Goal: Task Accomplishment & Management: Use online tool/utility

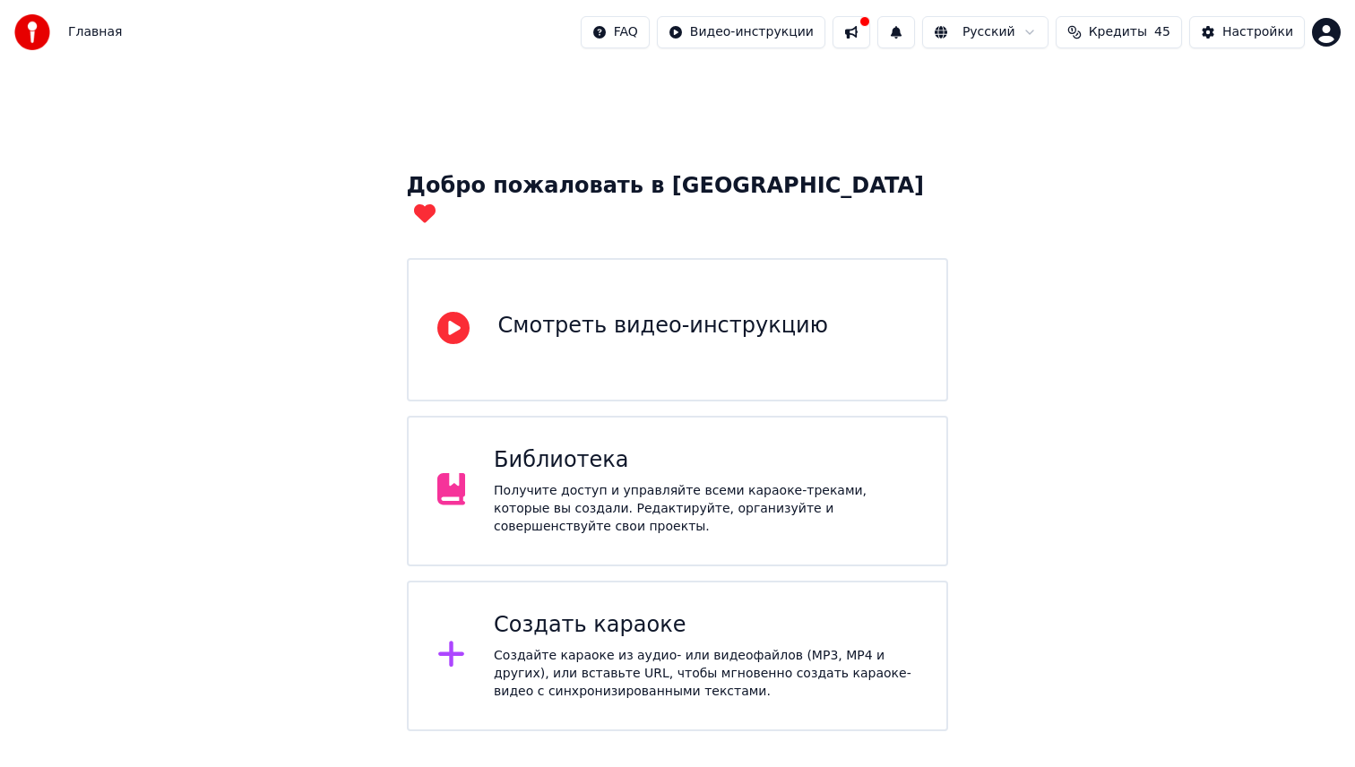
click at [767, 482] on div "Получите доступ и управляйте всеми караоке-треками, которые вы создали. Редакти…" at bounding box center [706, 509] width 424 height 54
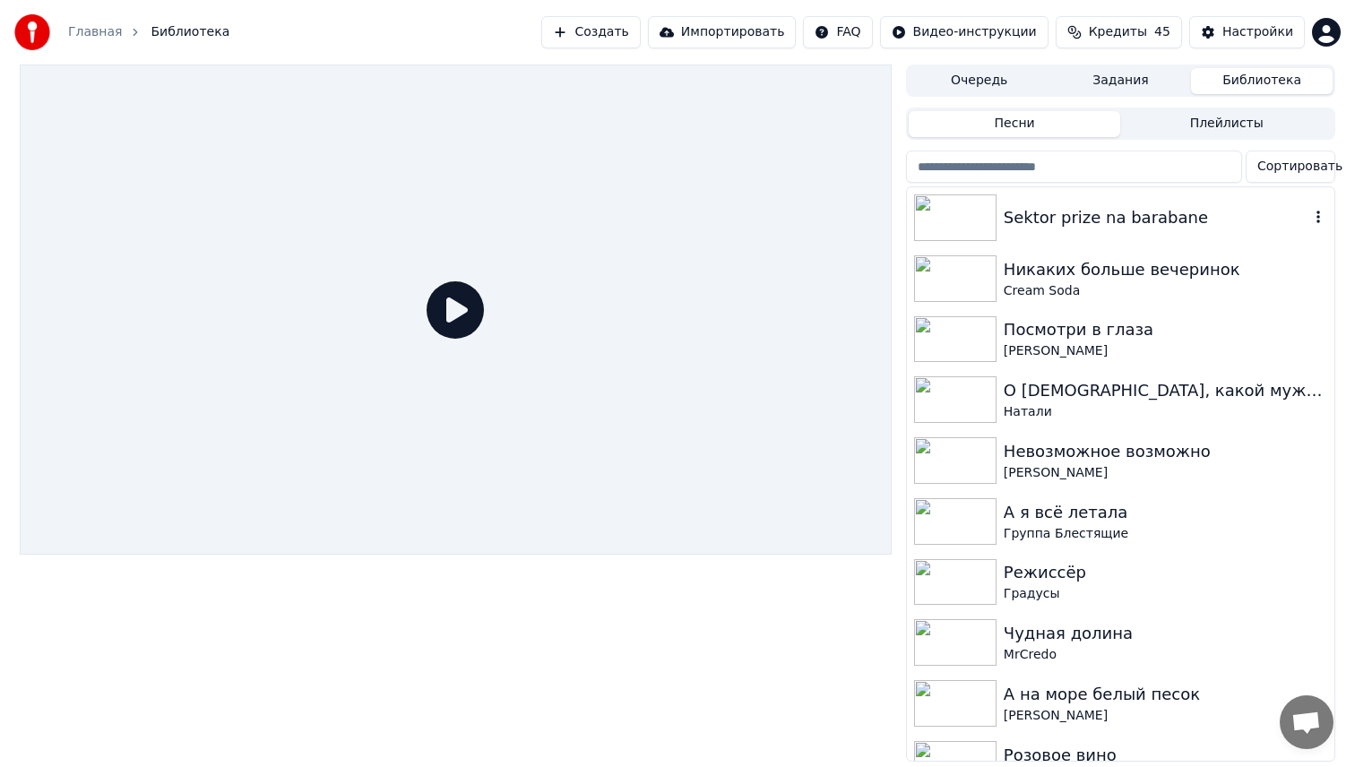
click at [1085, 226] on div "Sektor prize na barabane" at bounding box center [1157, 217] width 306 height 25
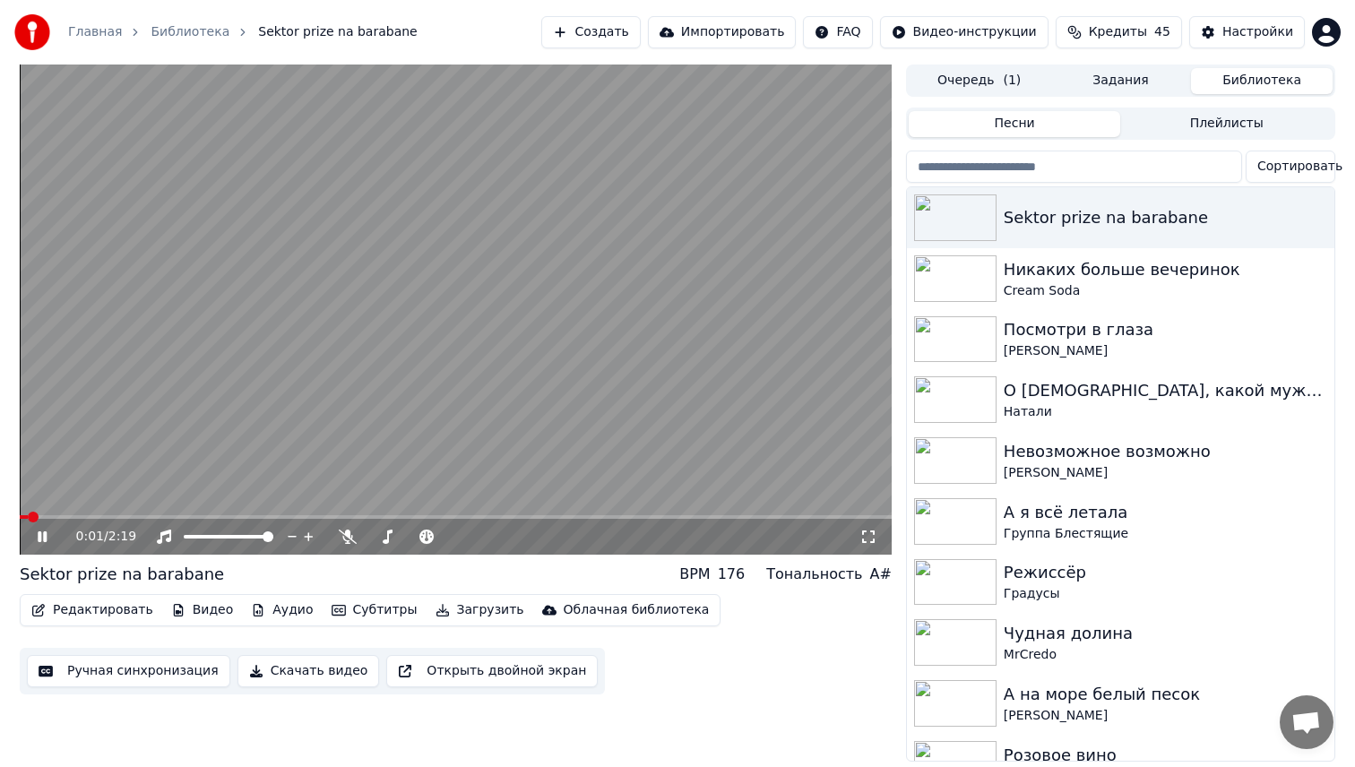
click at [48, 535] on icon at bounding box center [55, 537] width 42 height 14
click at [1227, 33] on div "Настройки" at bounding box center [1257, 32] width 71 height 18
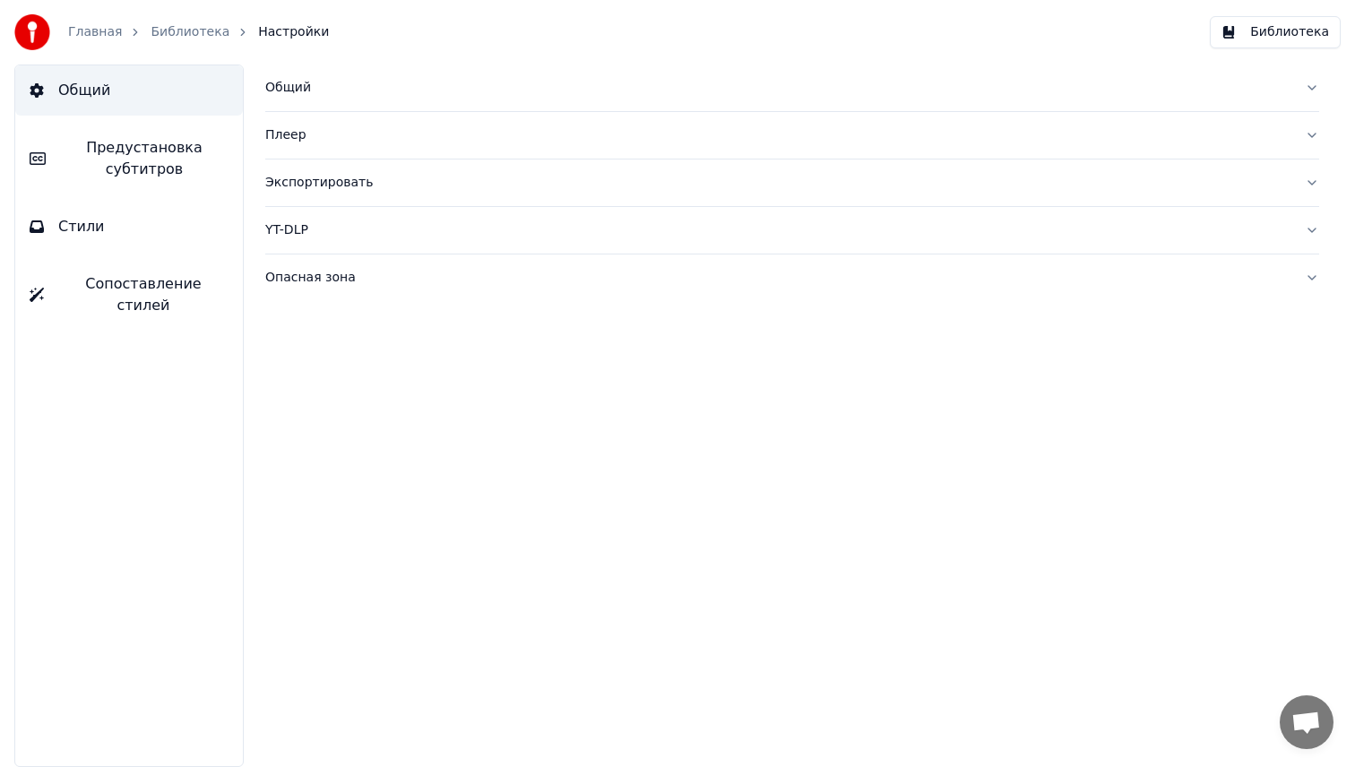
click at [165, 162] on span "Предустановка субтитров" at bounding box center [144, 158] width 168 height 43
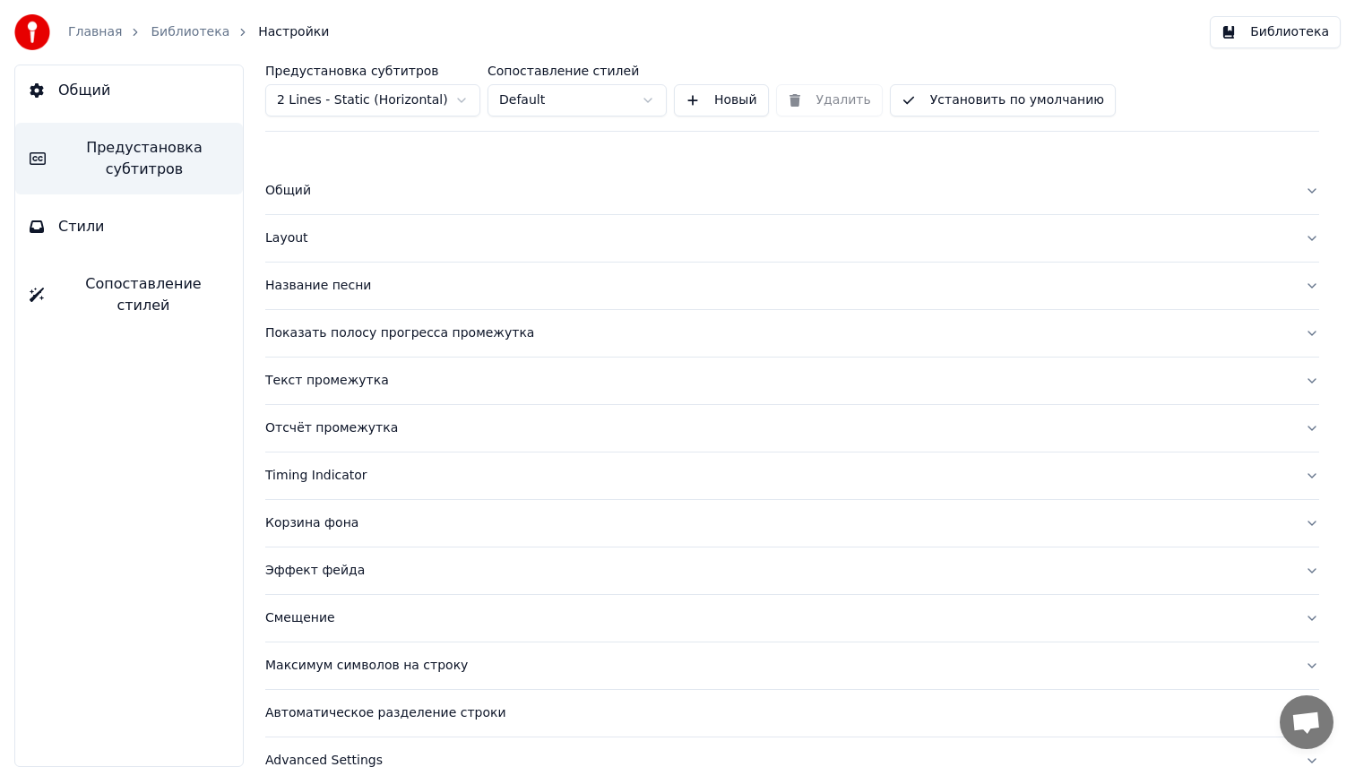
click at [460, 96] on html "Главная Библиотека Настройки Библиотека Общий Предустановка субтитров Стили Соп…" at bounding box center [677, 383] width 1355 height 767
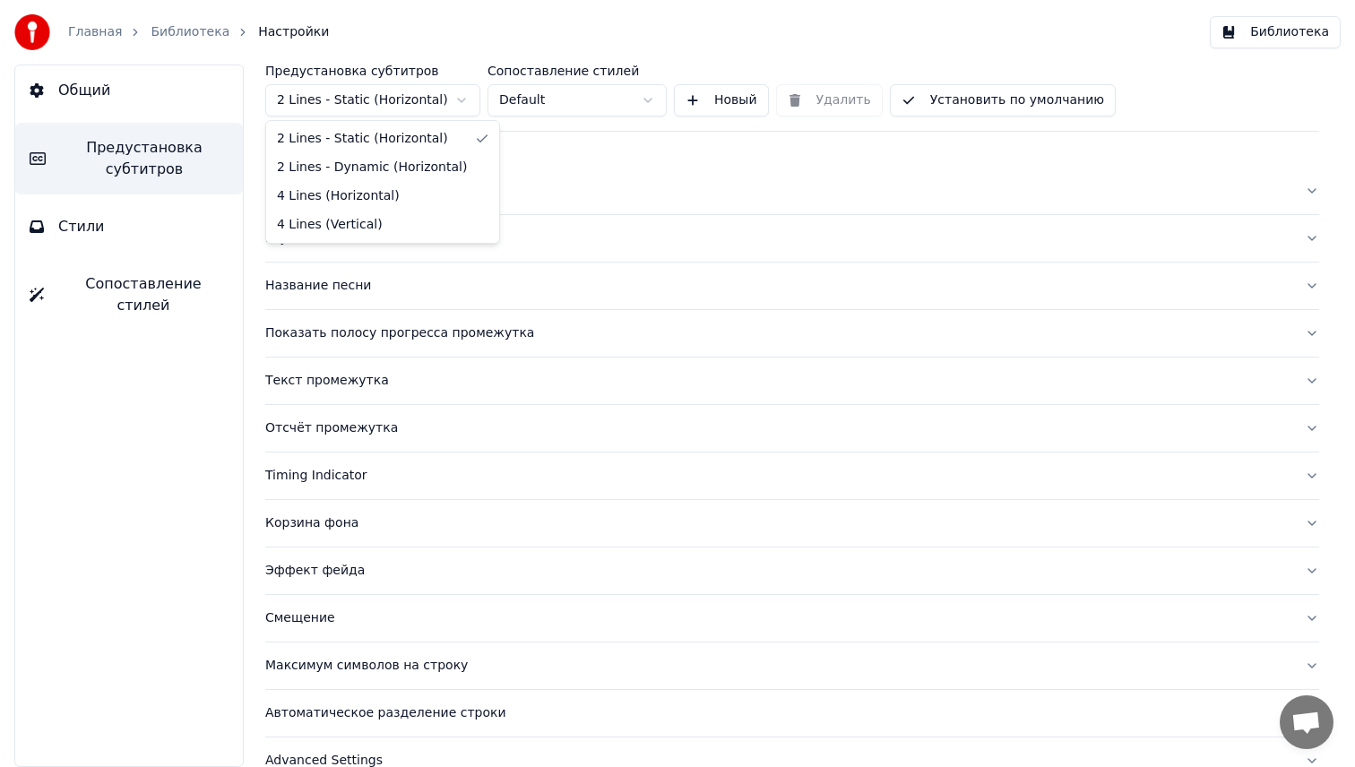
click at [460, 96] on html "Главная Библиотека Настройки Библиотека Общий Предустановка субтитров Стили Соп…" at bounding box center [677, 383] width 1355 height 767
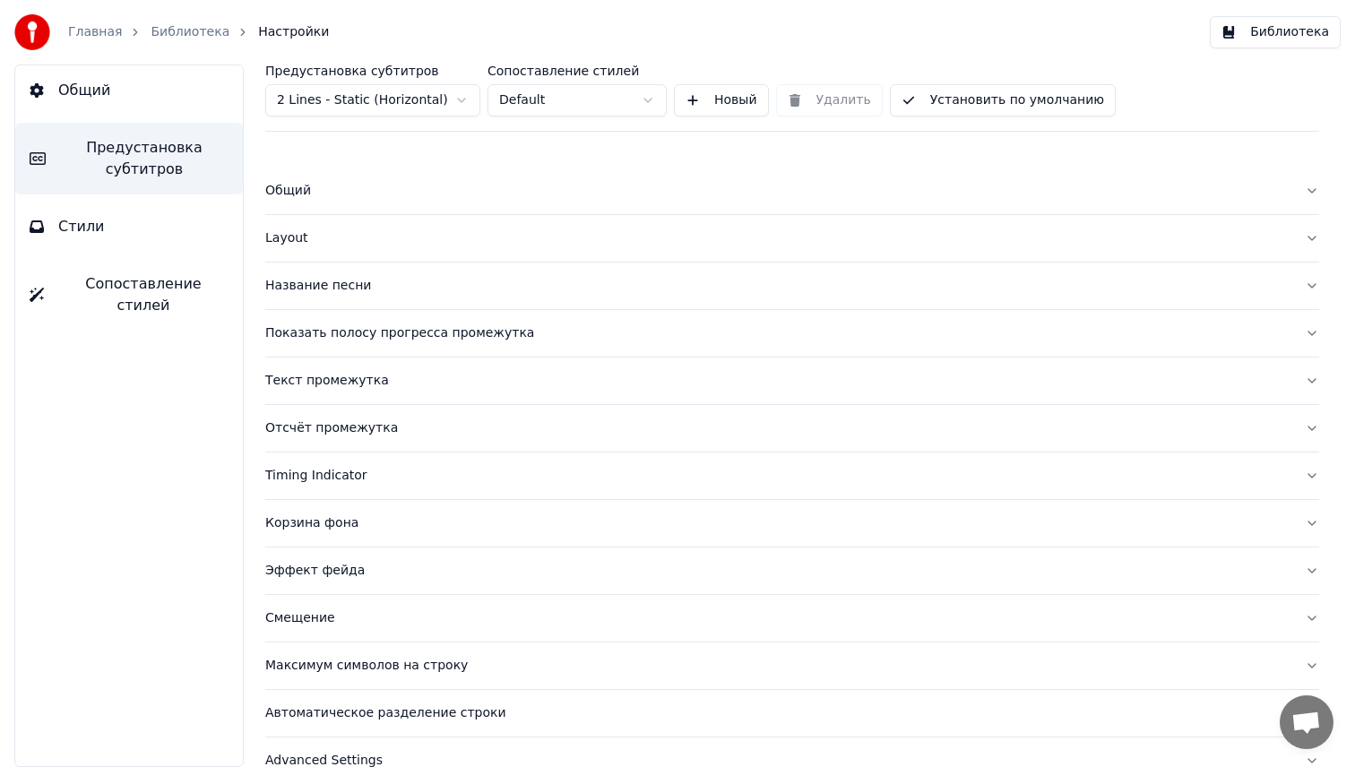
click at [468, 198] on div "Общий" at bounding box center [777, 191] width 1025 height 18
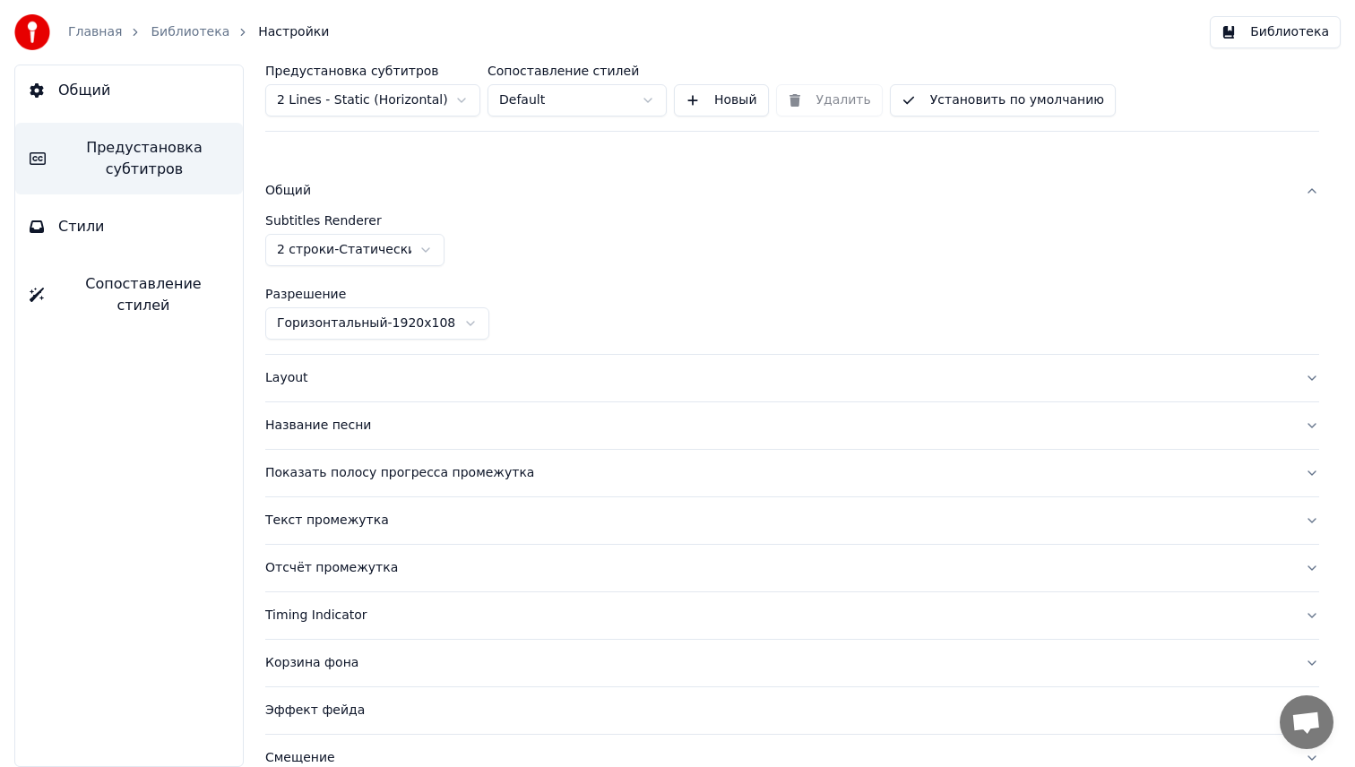
click at [428, 246] on html "Главная Библиотека Настройки Библиотека Общий Предустановка субтитров Стили Соп…" at bounding box center [677, 383] width 1355 height 767
click at [364, 478] on div "Показать полосу прогресса промежутка" at bounding box center [777, 473] width 1025 height 18
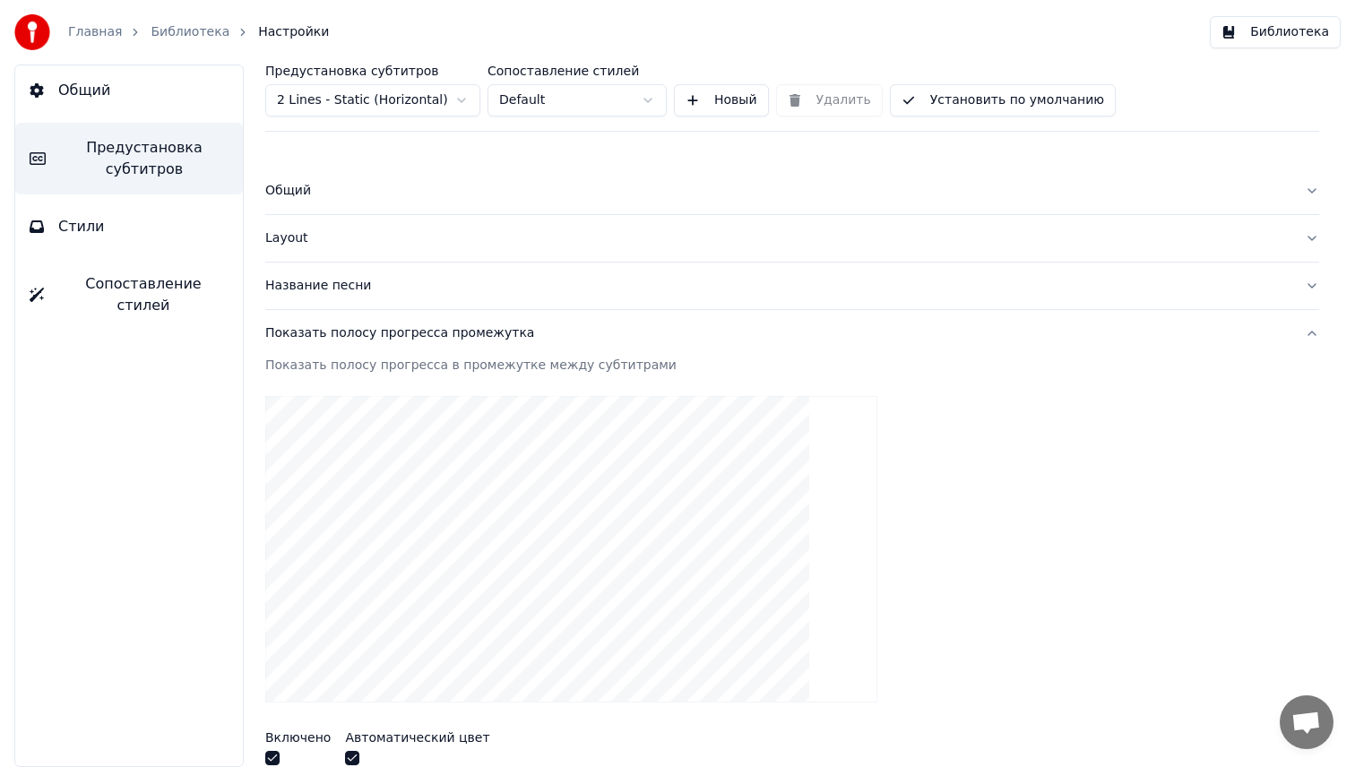
click at [393, 333] on div "Показать полосу прогресса промежутка" at bounding box center [777, 333] width 1025 height 18
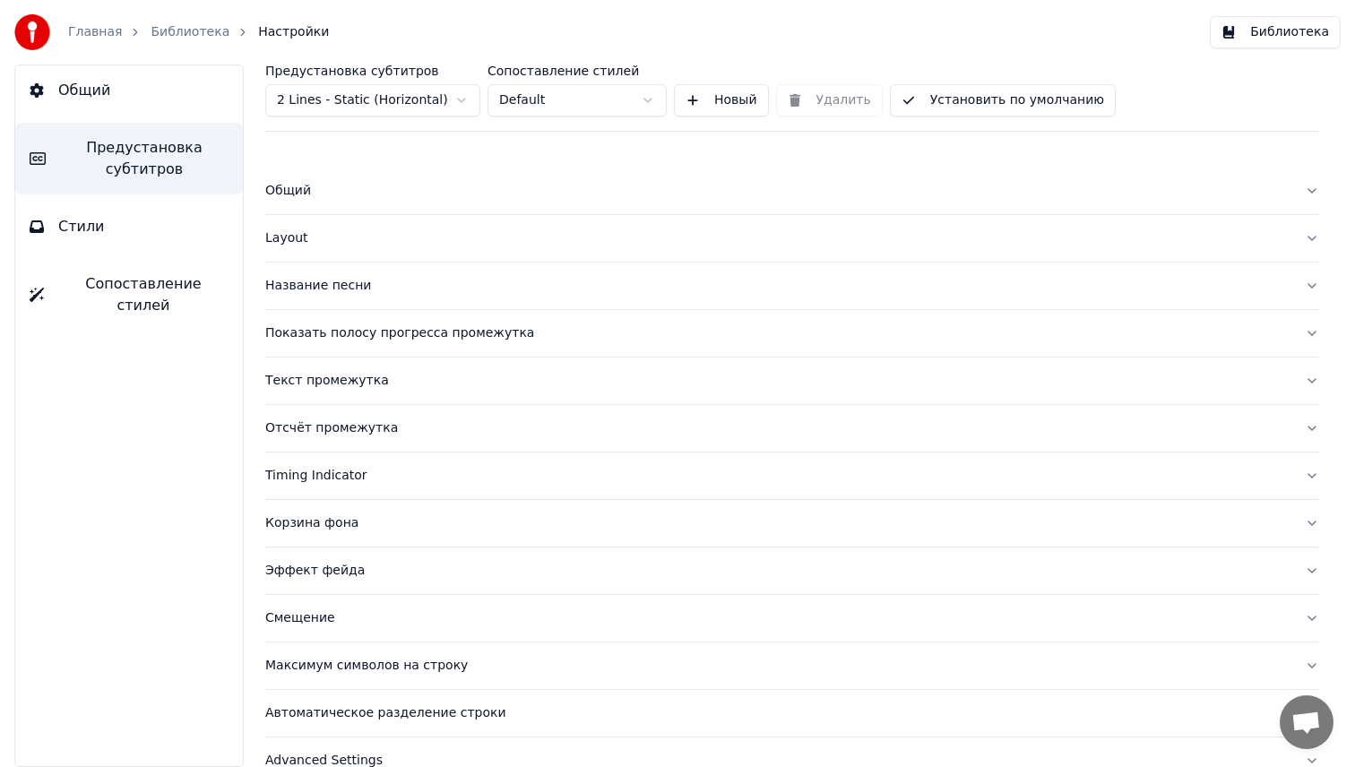
click at [347, 391] on button "Текст промежутка" at bounding box center [792, 381] width 1054 height 47
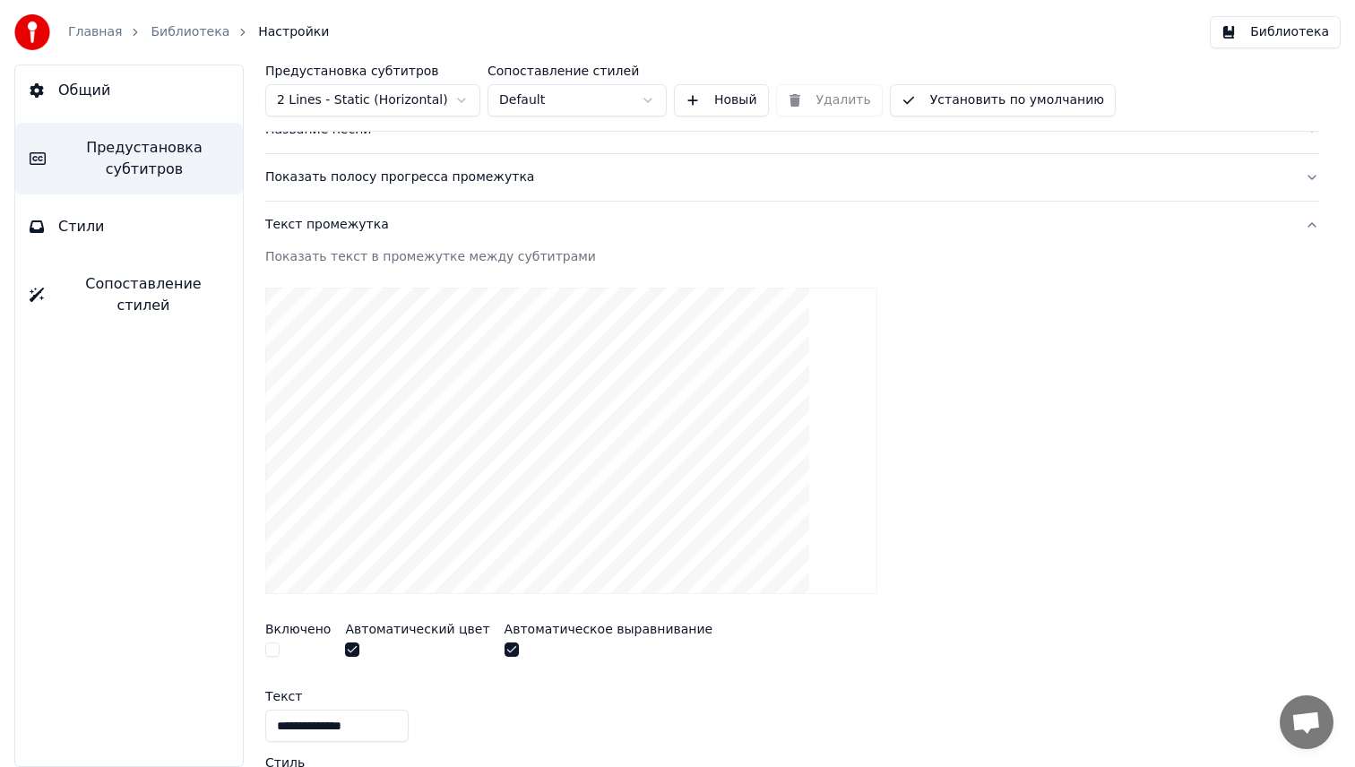
scroll to position [135, 0]
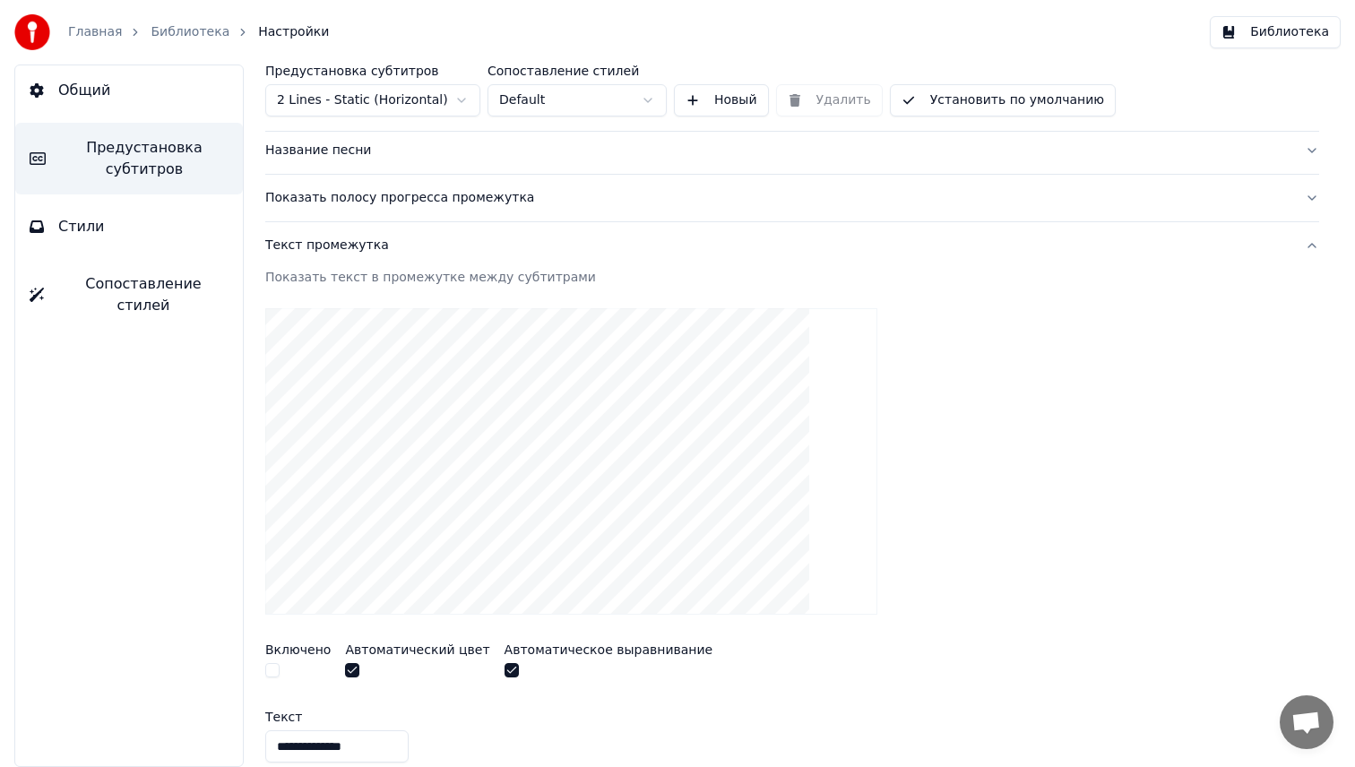
click at [308, 241] on div "Текст промежутка" at bounding box center [777, 246] width 1025 height 18
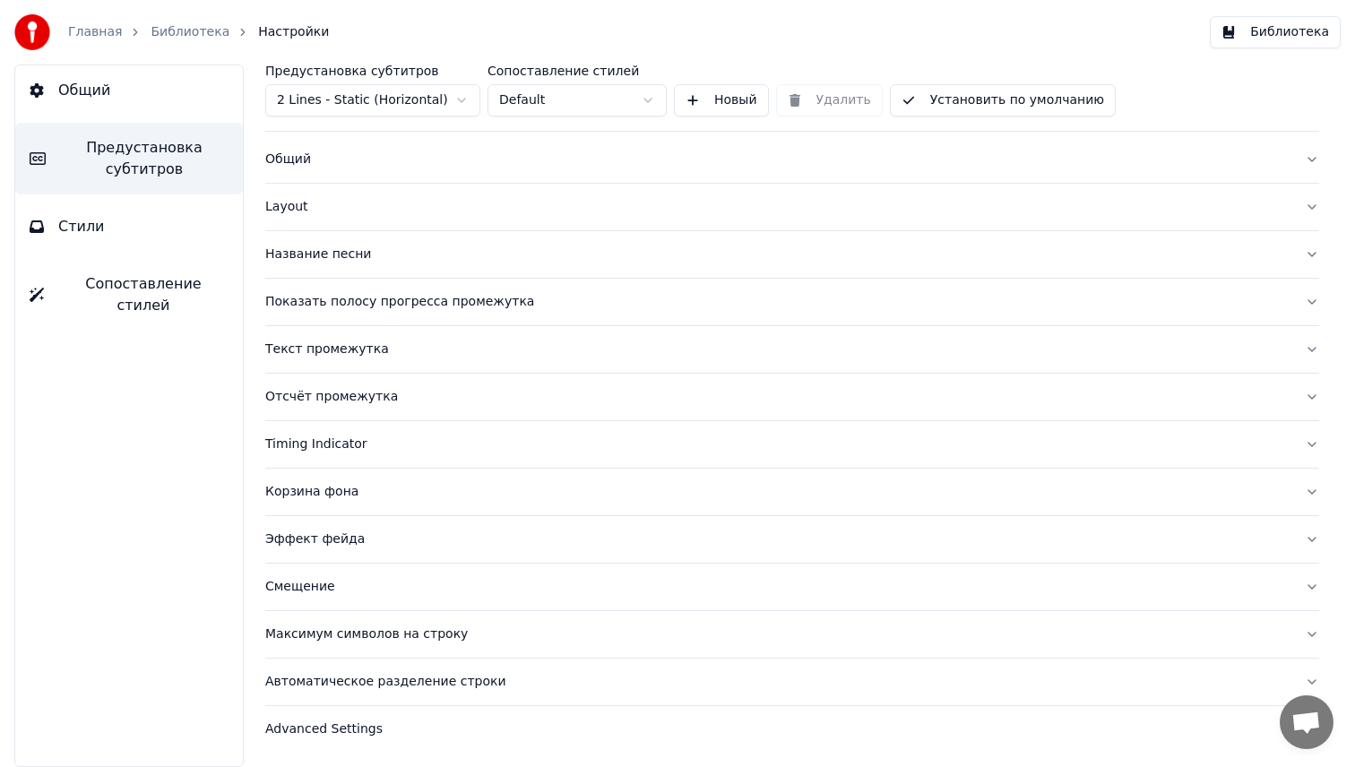
click at [327, 631] on div "Максимум символов на строку" at bounding box center [777, 634] width 1025 height 18
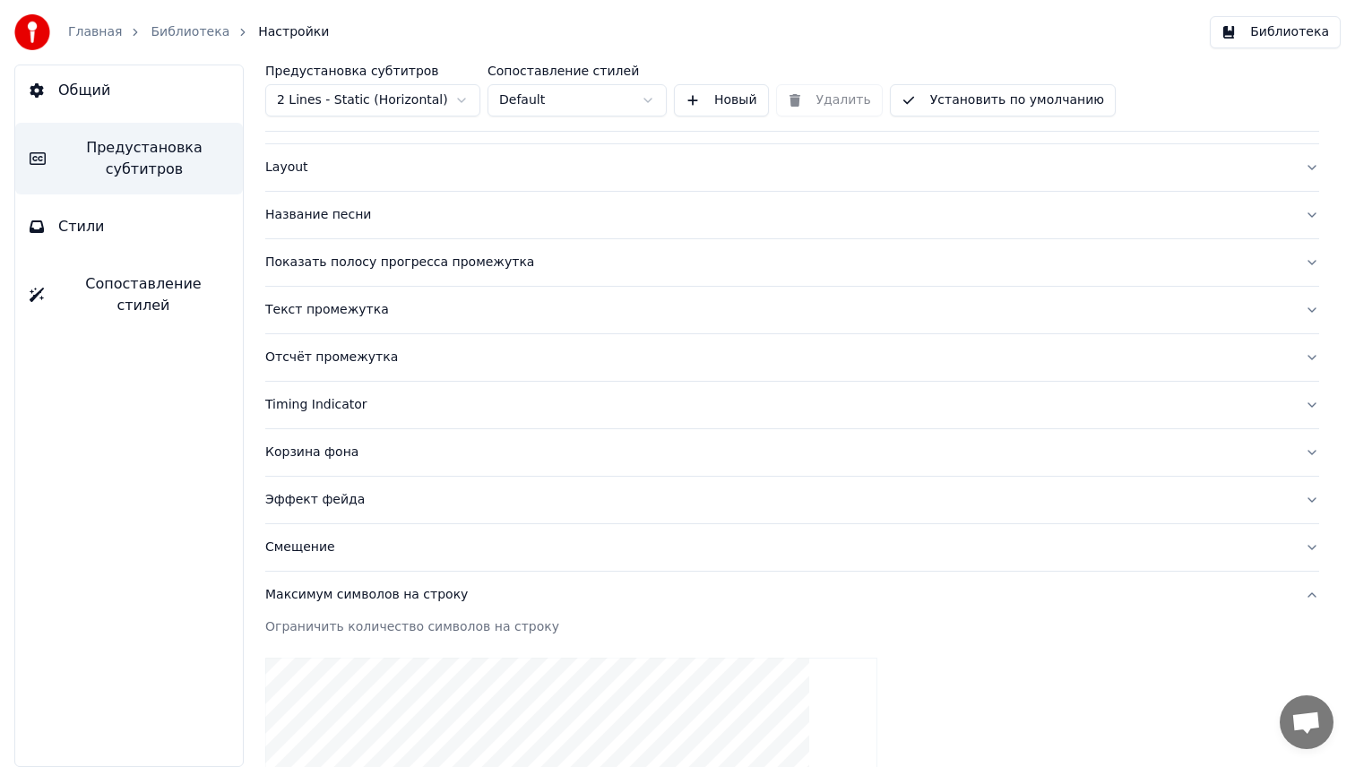
scroll to position [0, 0]
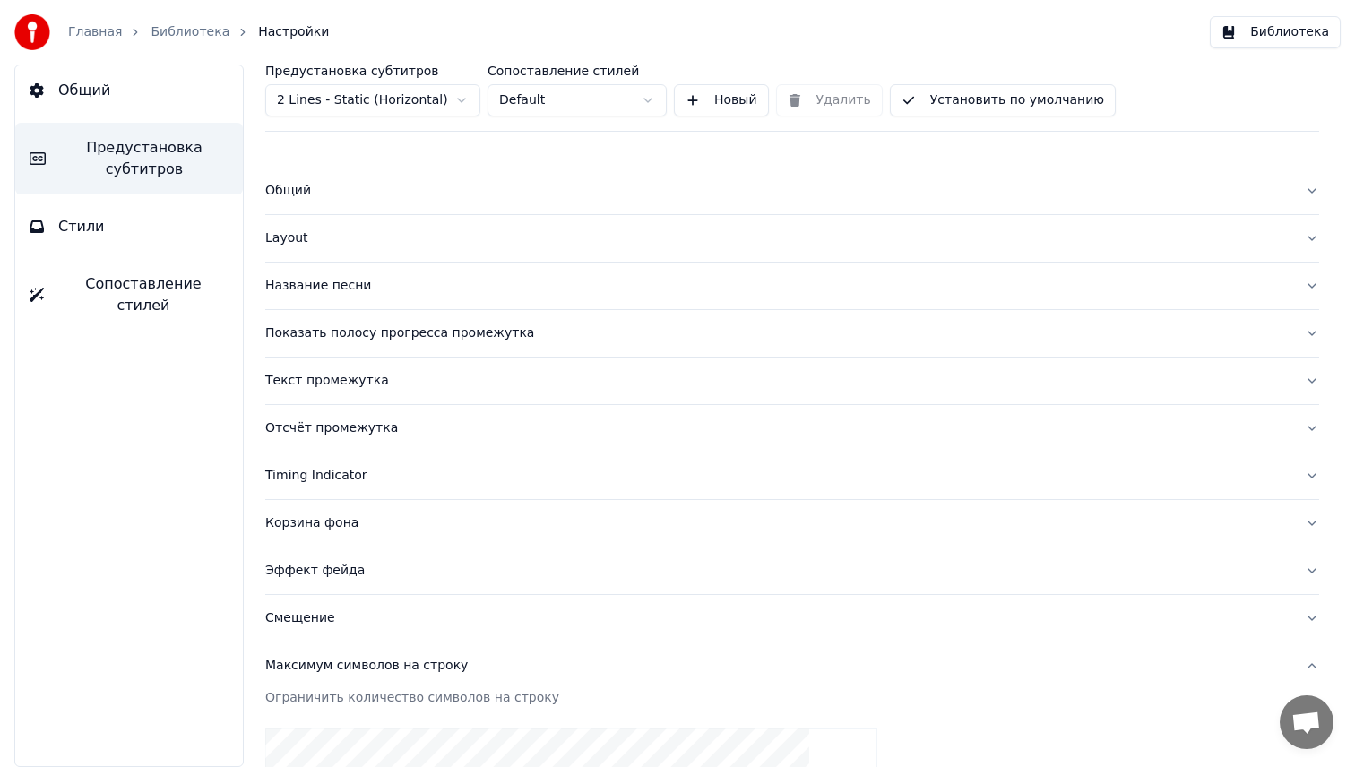
click at [308, 668] on div "Максимум символов на строку" at bounding box center [777, 666] width 1025 height 18
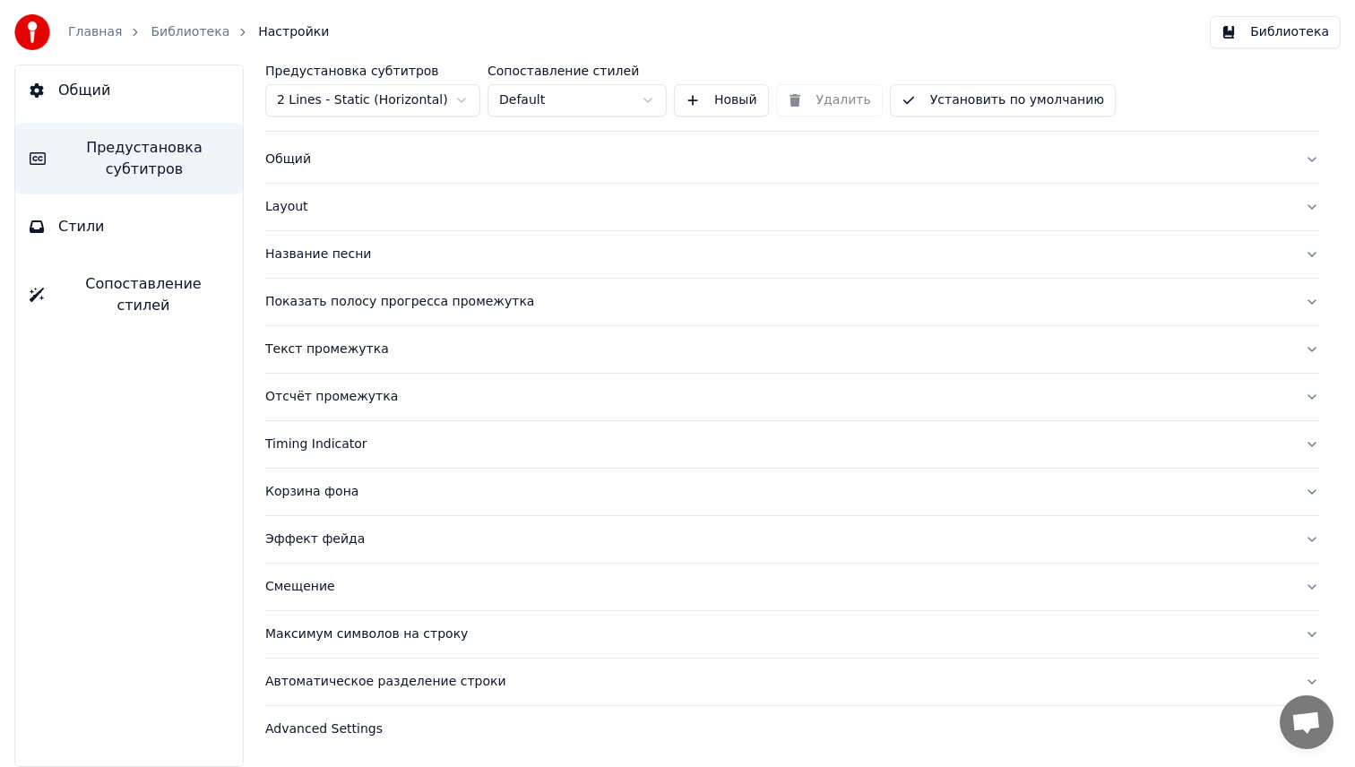
click at [302, 738] on button "Advanced Settings" at bounding box center [792, 729] width 1054 height 47
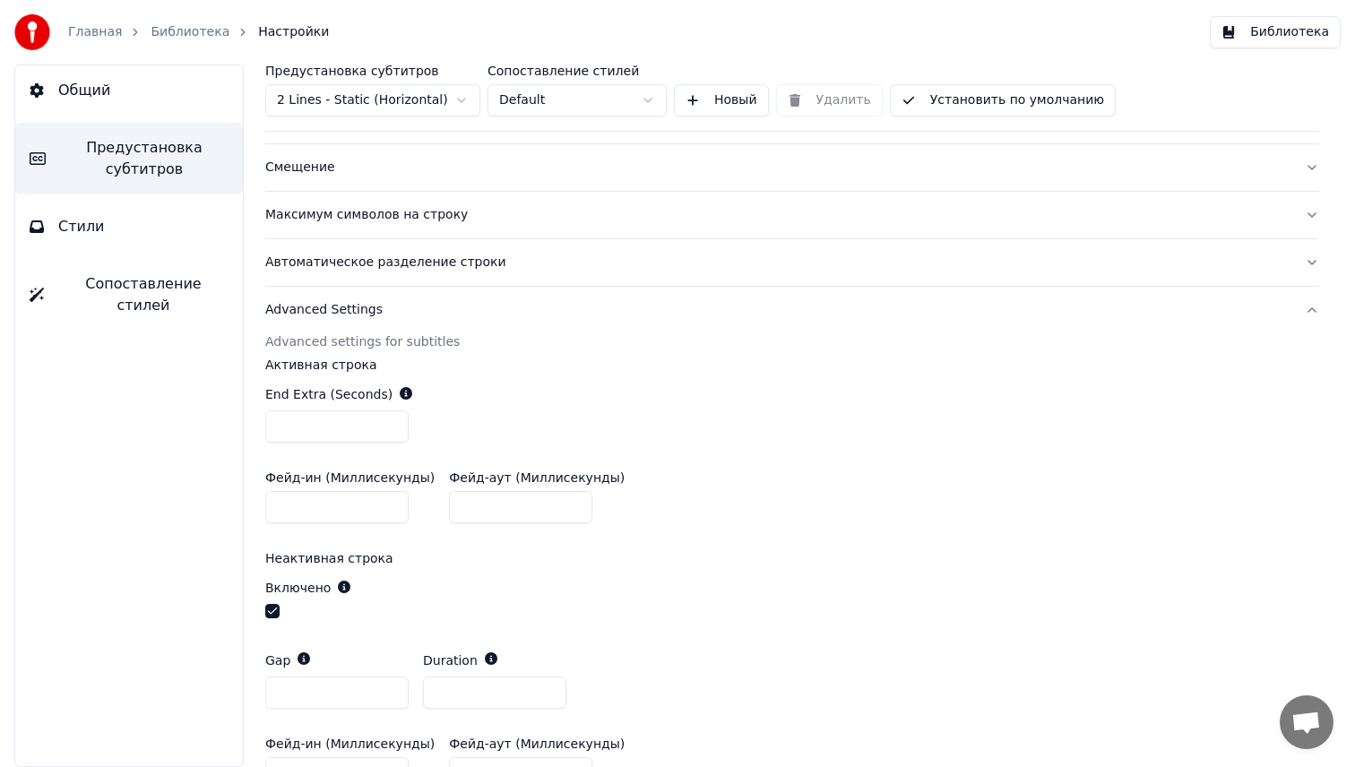
scroll to position [444, 0]
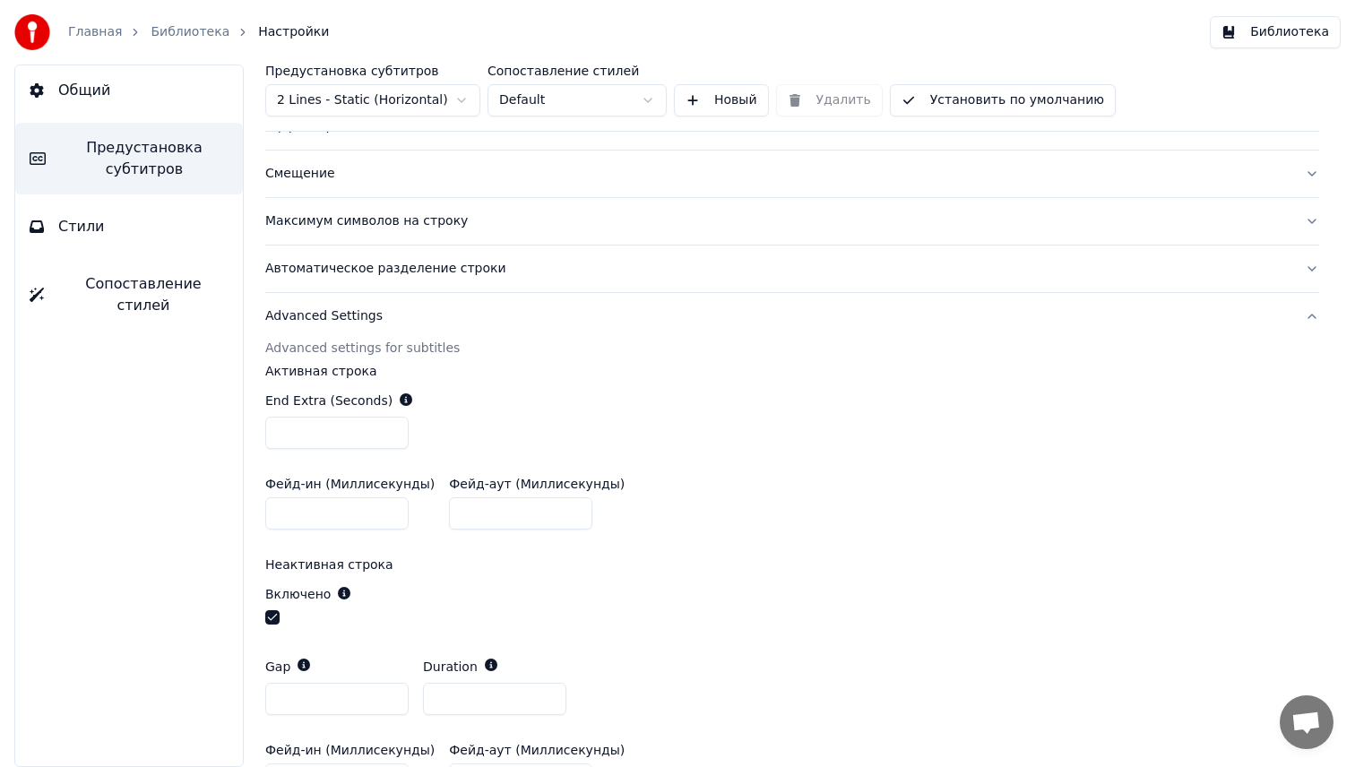
click at [607, 306] on button "Advanced Settings" at bounding box center [792, 316] width 1054 height 47
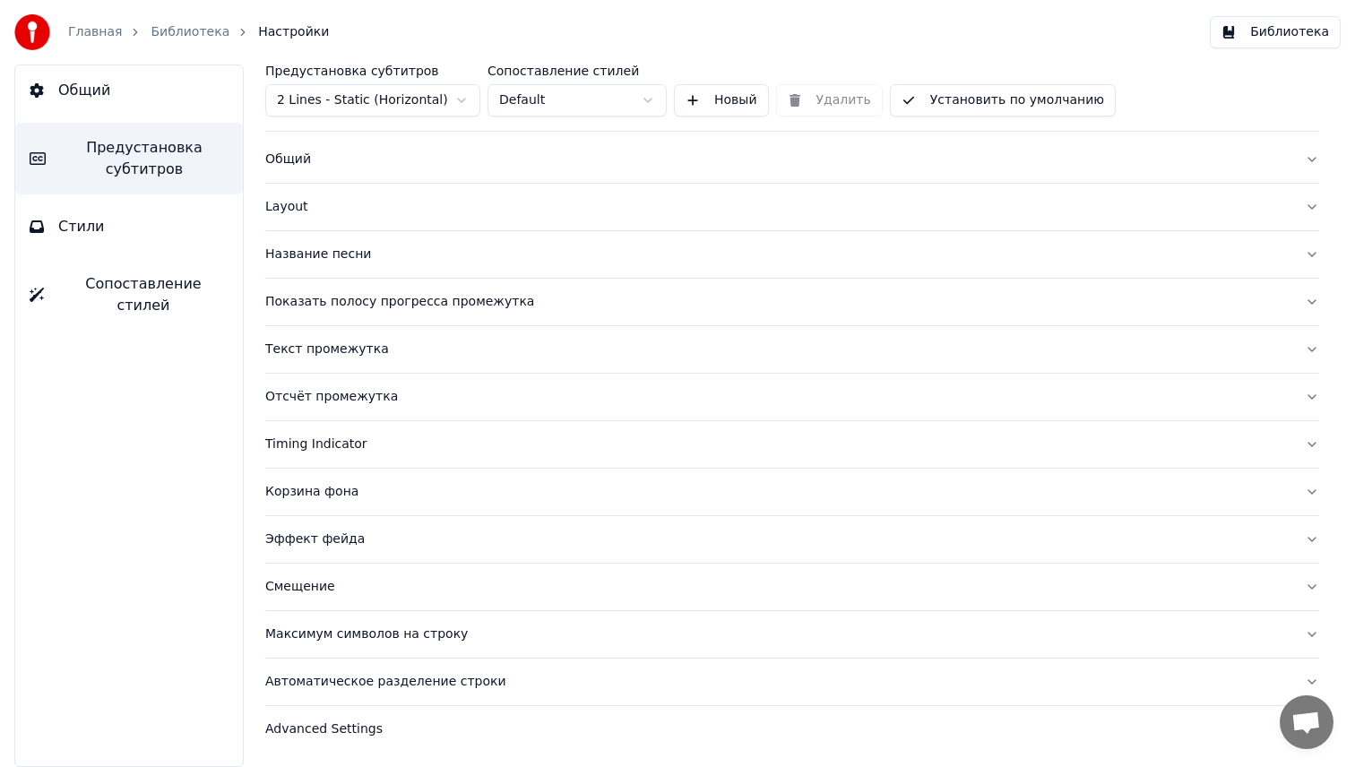
scroll to position [0, 0]
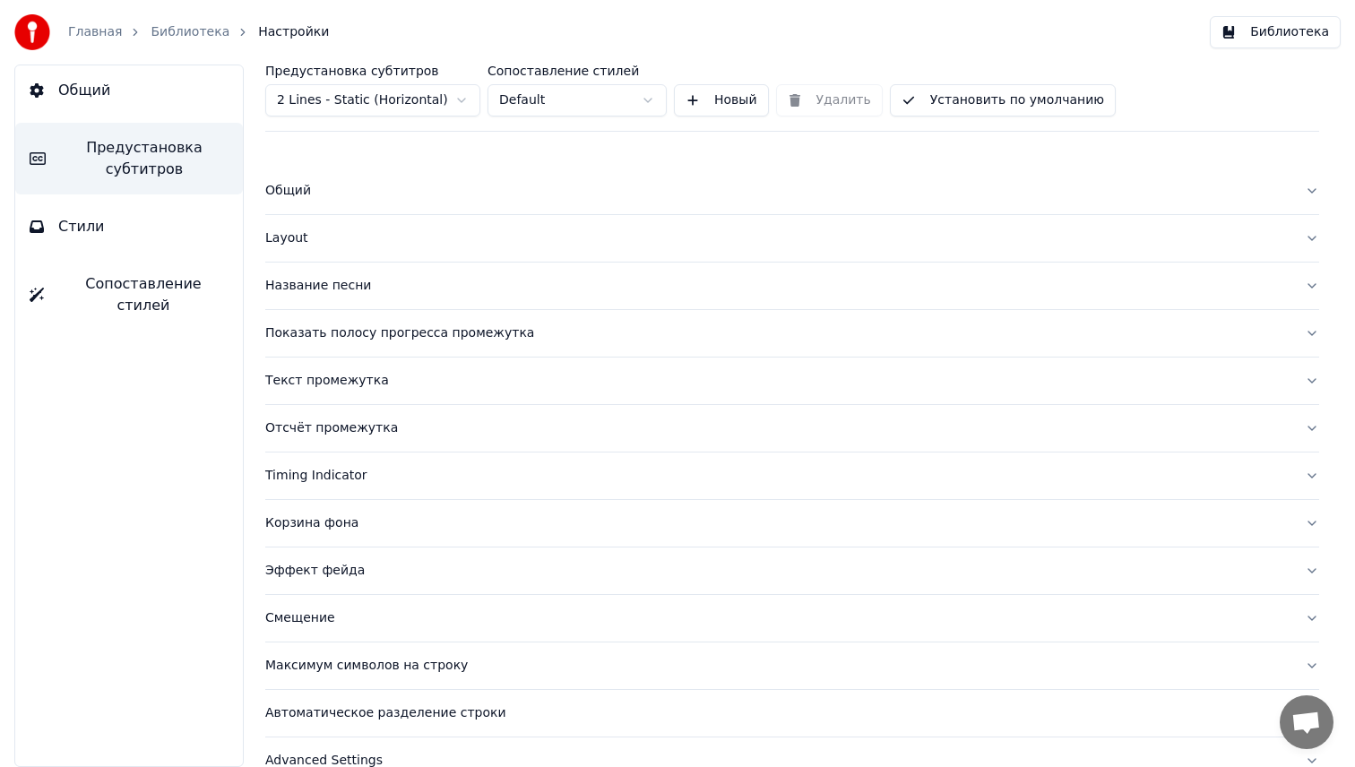
click at [524, 298] on button "Название песни" at bounding box center [792, 286] width 1054 height 47
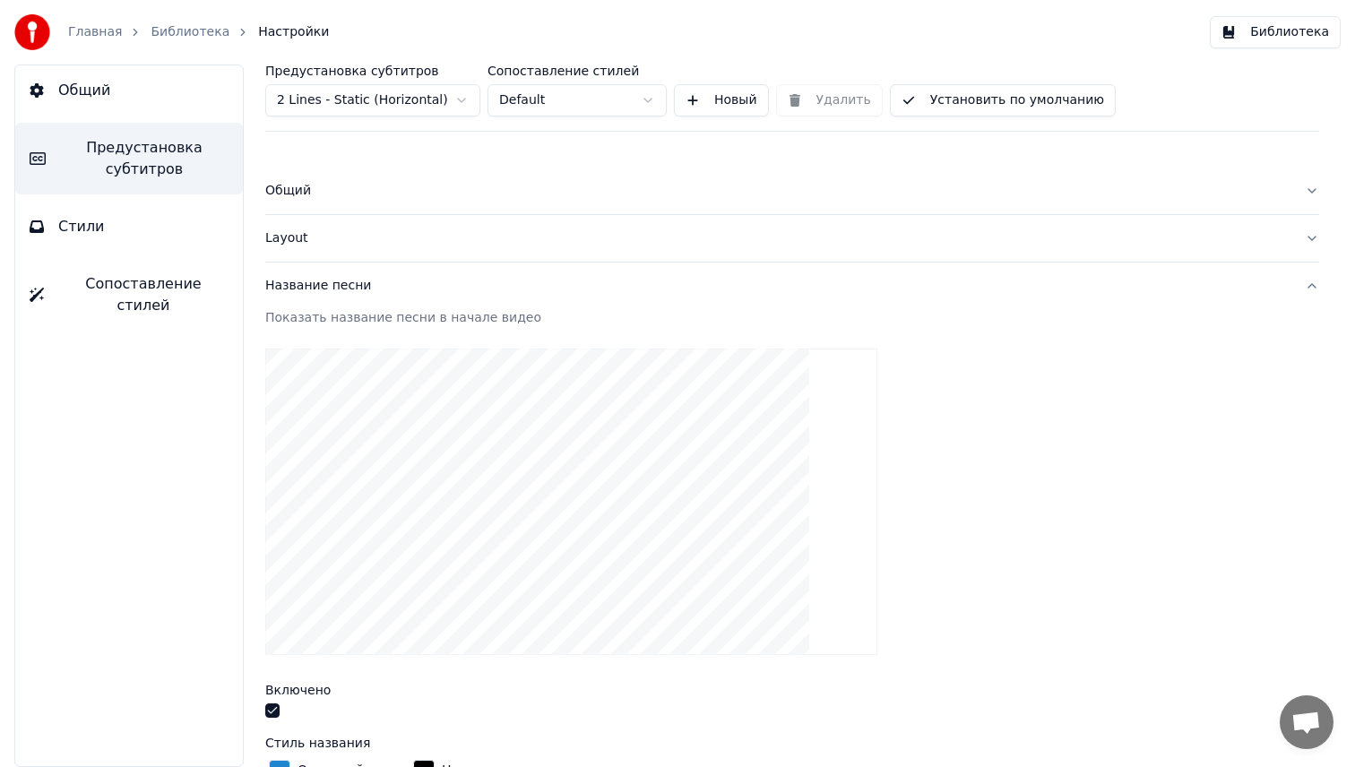
click at [524, 298] on button "Название песни" at bounding box center [792, 286] width 1054 height 47
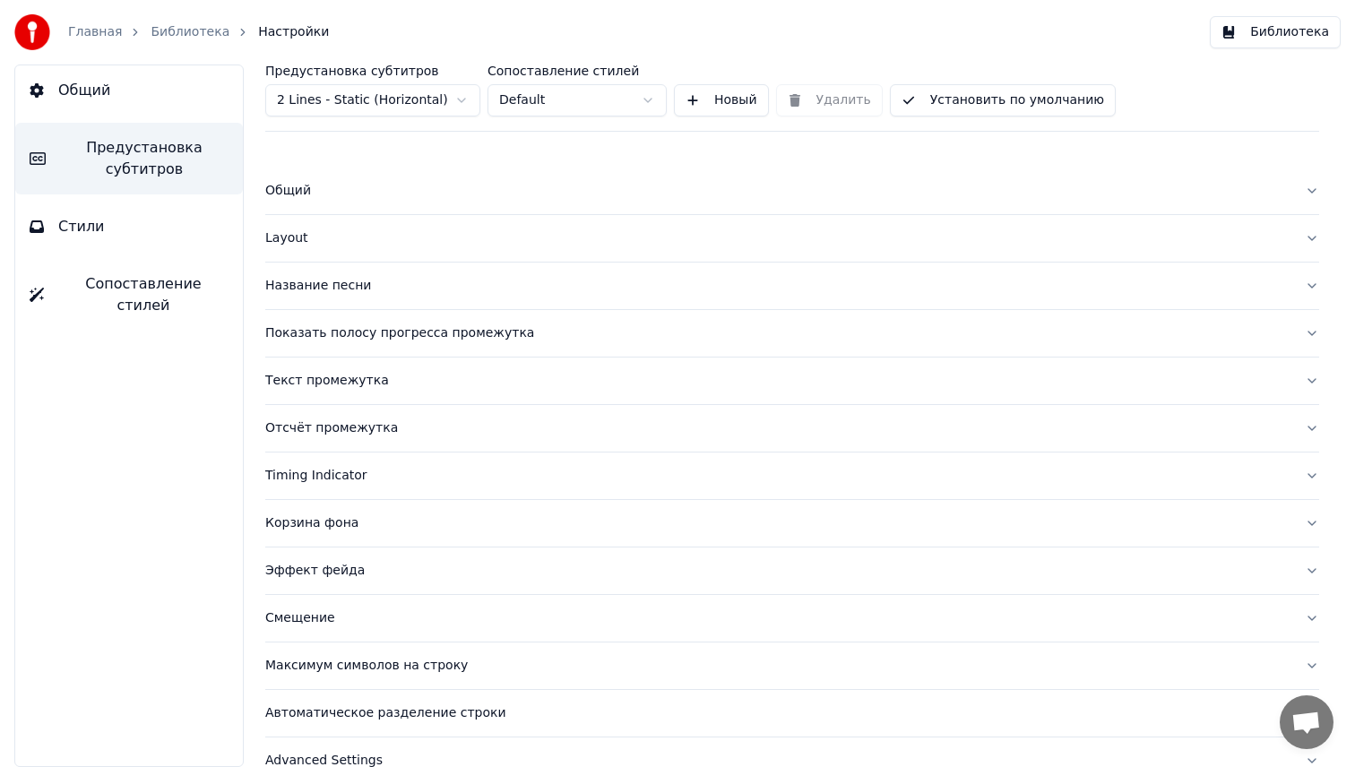
scroll to position [31, 0]
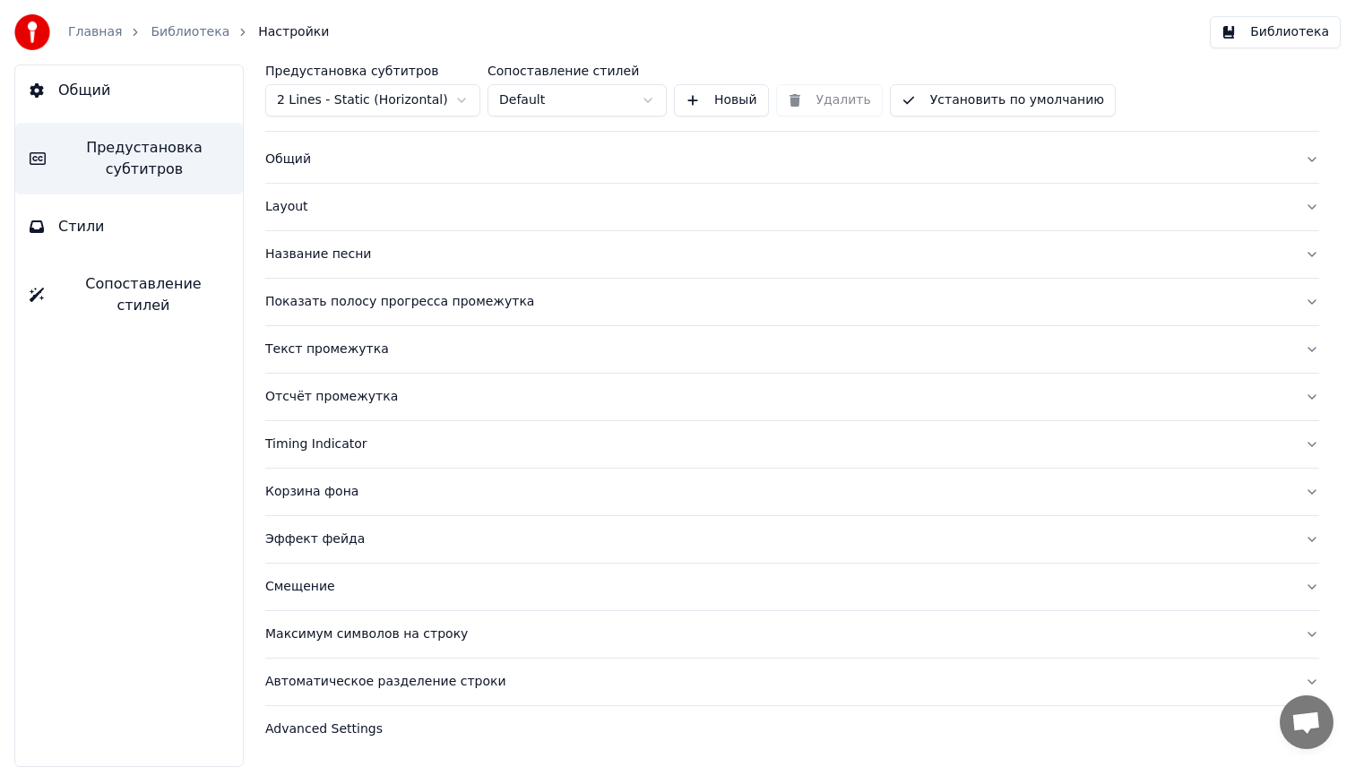
click at [377, 534] on div "Эффект фейда" at bounding box center [777, 539] width 1025 height 18
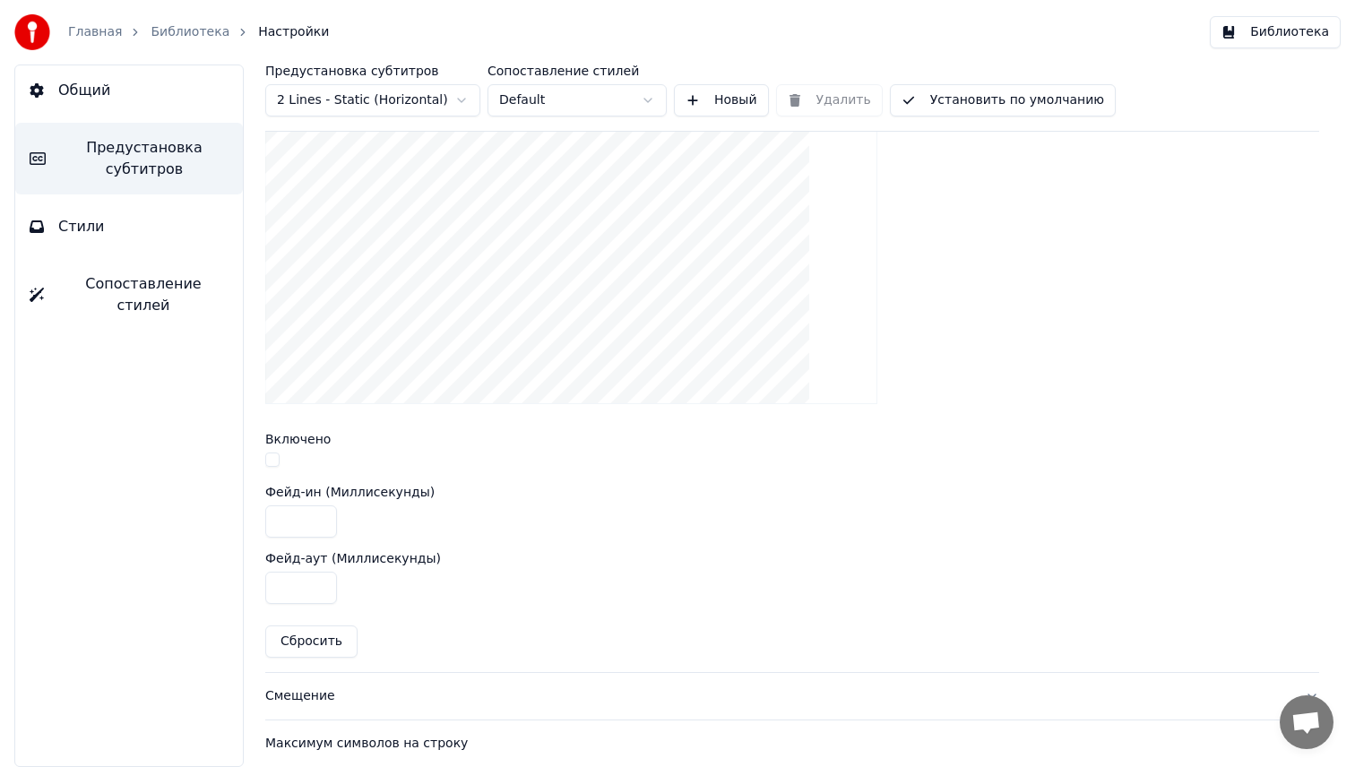
scroll to position [543, 0]
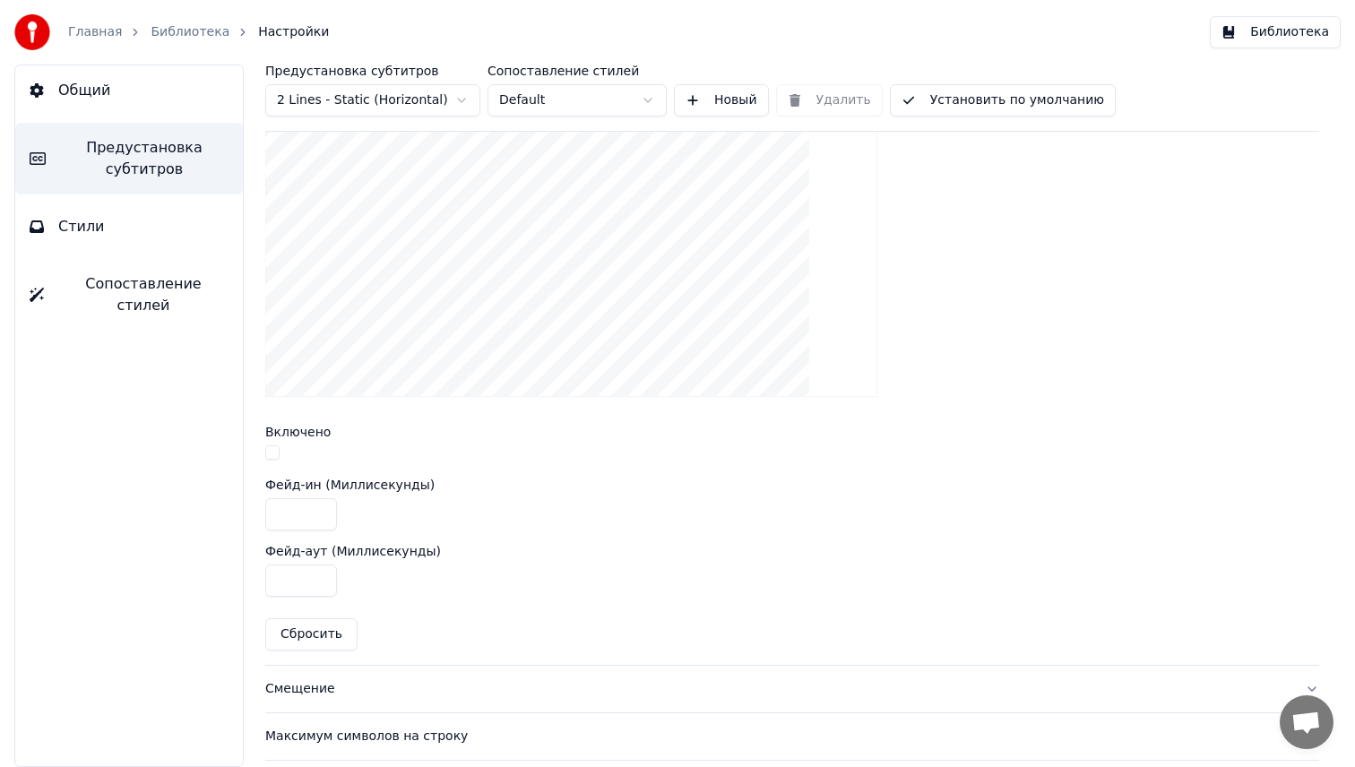
click at [273, 459] on button "button" at bounding box center [272, 452] width 14 height 14
click at [178, 30] on link "Библиотека" at bounding box center [190, 32] width 79 height 18
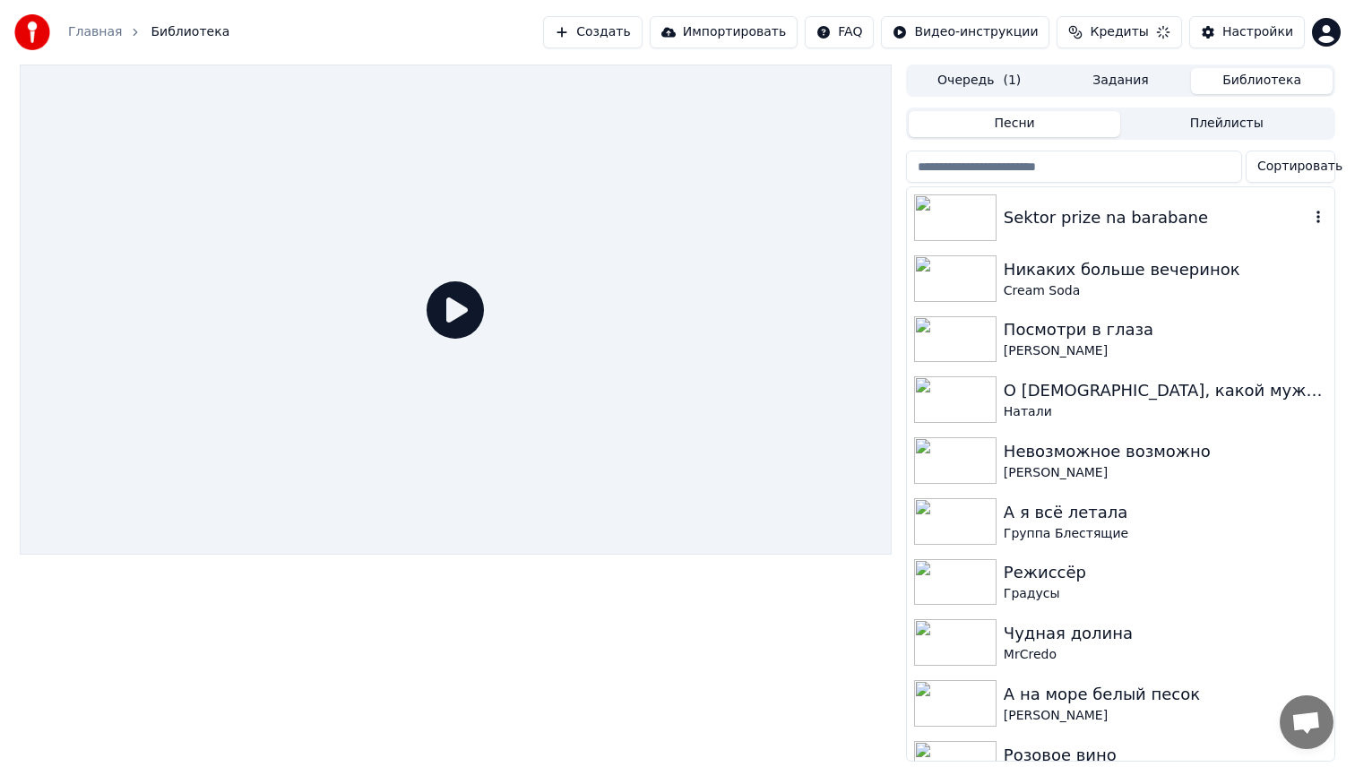
click at [1095, 217] on div "Sektor prize na barabane" at bounding box center [1157, 217] width 306 height 25
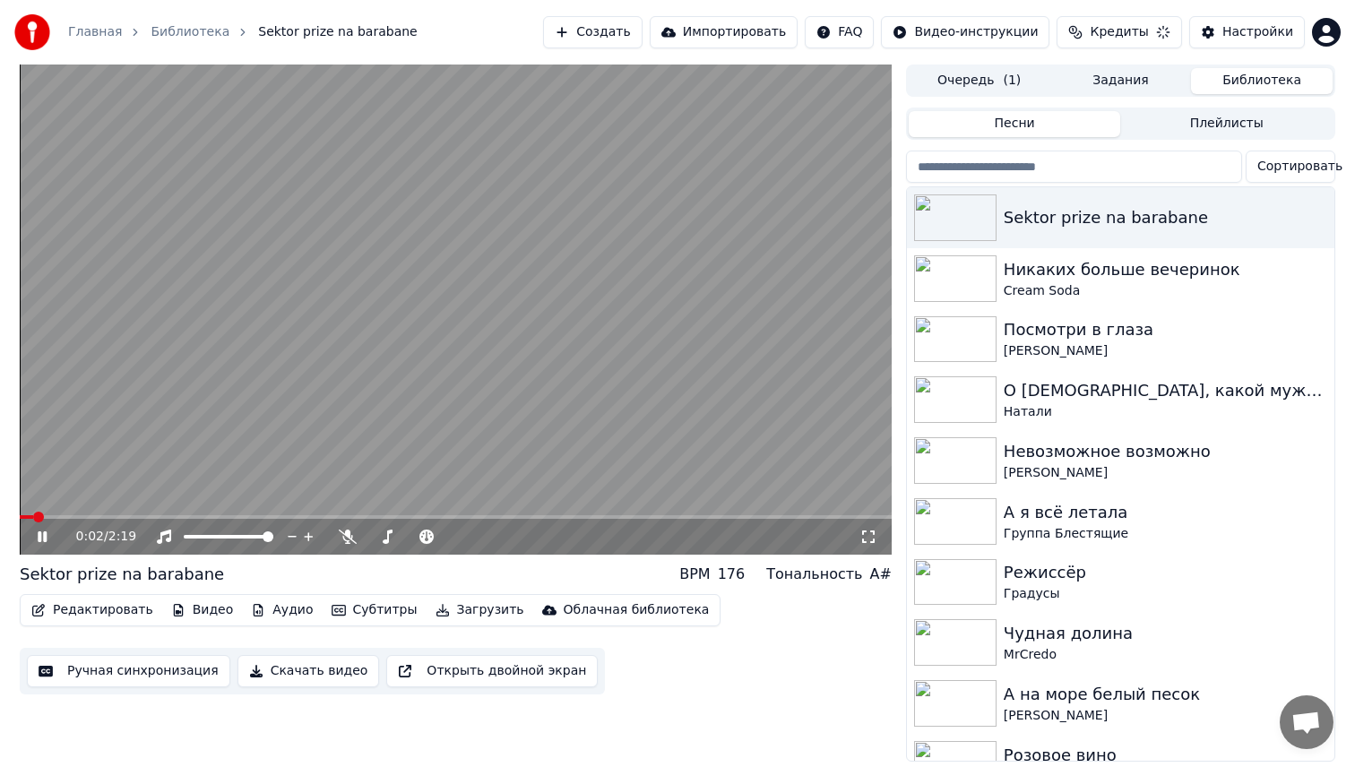
click at [123, 519] on span at bounding box center [456, 517] width 872 height 4
click at [1256, 34] on div "Настройки" at bounding box center [1257, 32] width 71 height 18
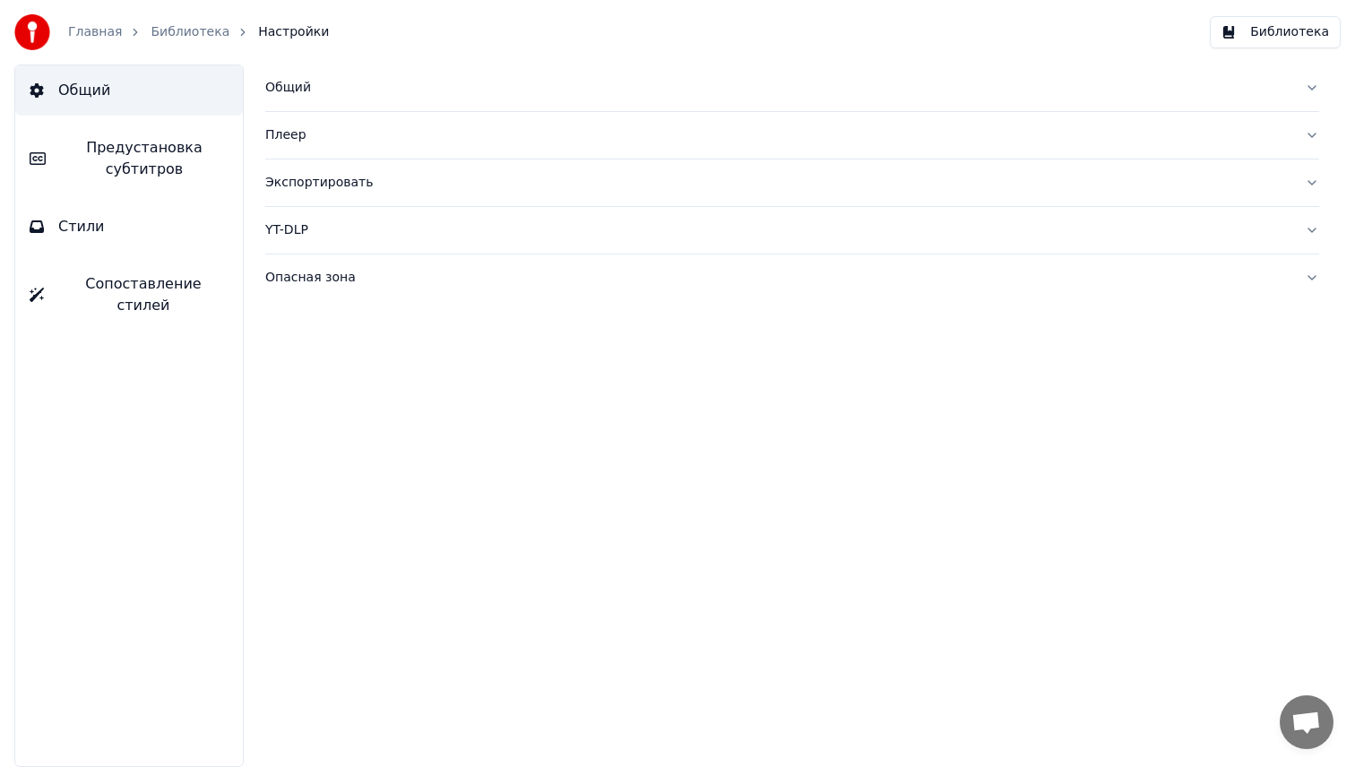
click at [365, 83] on div "Общий" at bounding box center [777, 88] width 1025 height 18
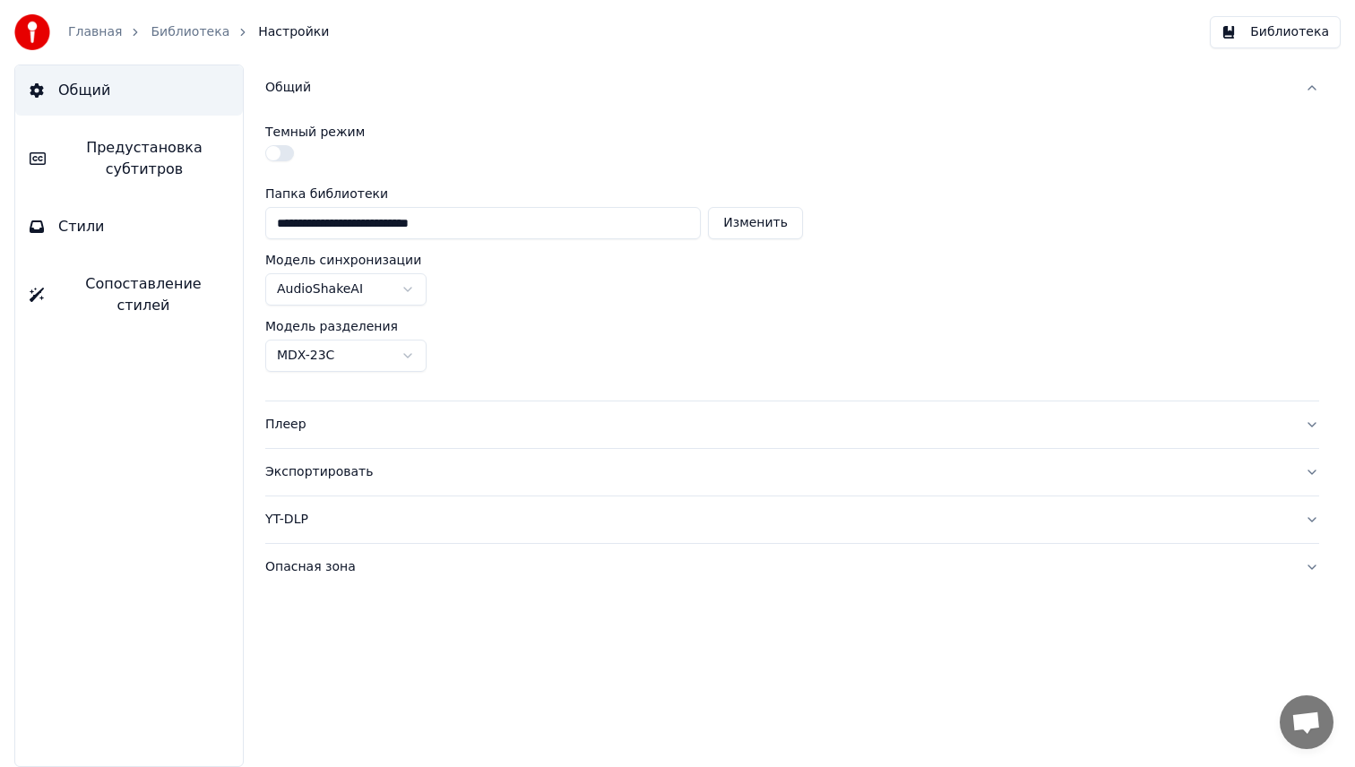
click at [299, 75] on button "Общий" at bounding box center [792, 88] width 1054 height 47
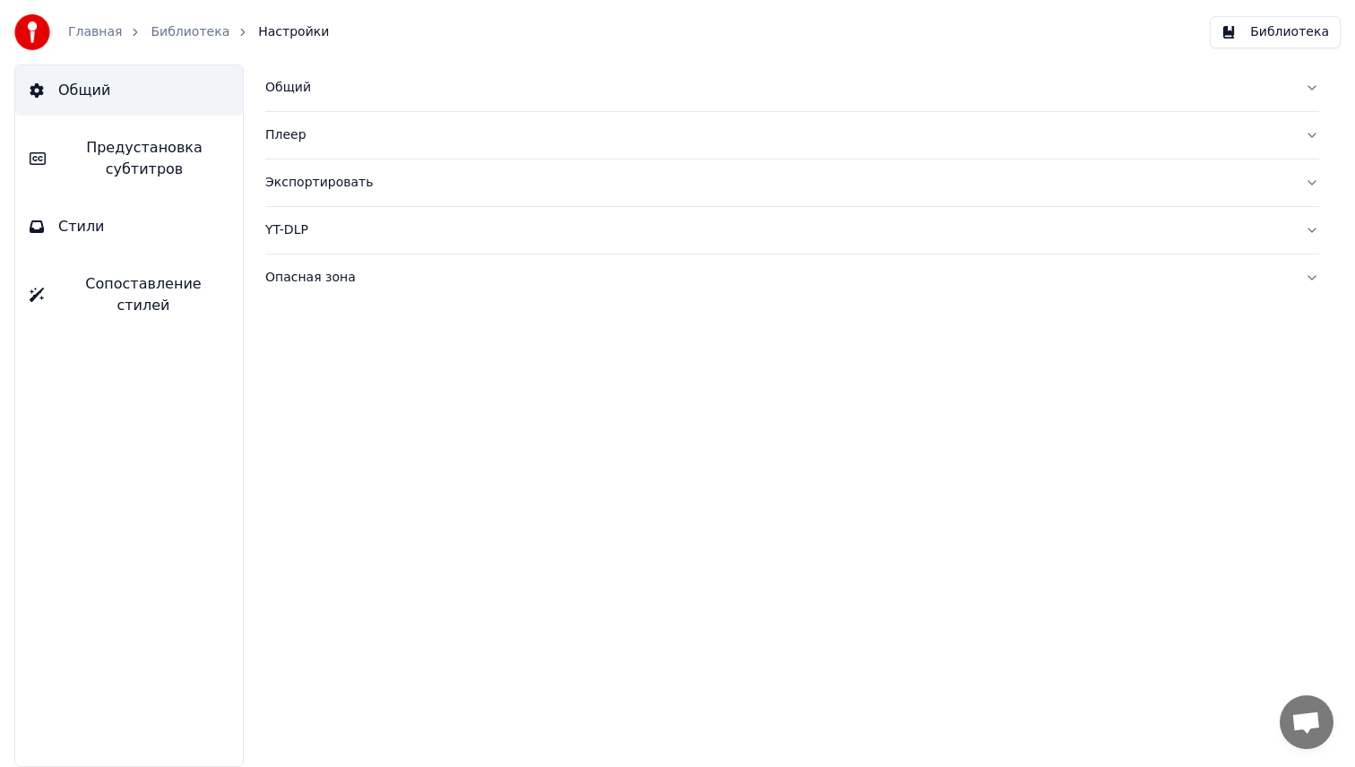
click at [134, 171] on span "Предустановка субтитров" at bounding box center [144, 158] width 168 height 43
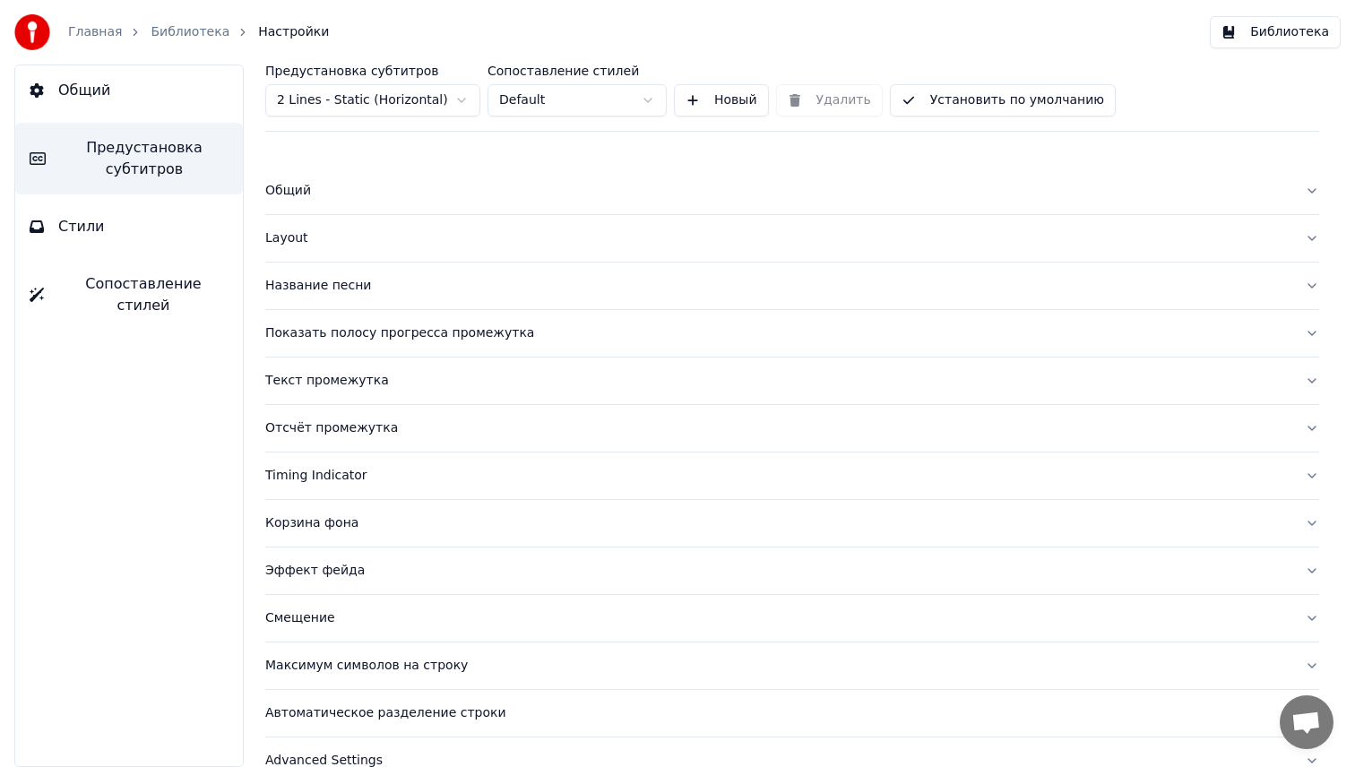
scroll to position [31, 0]
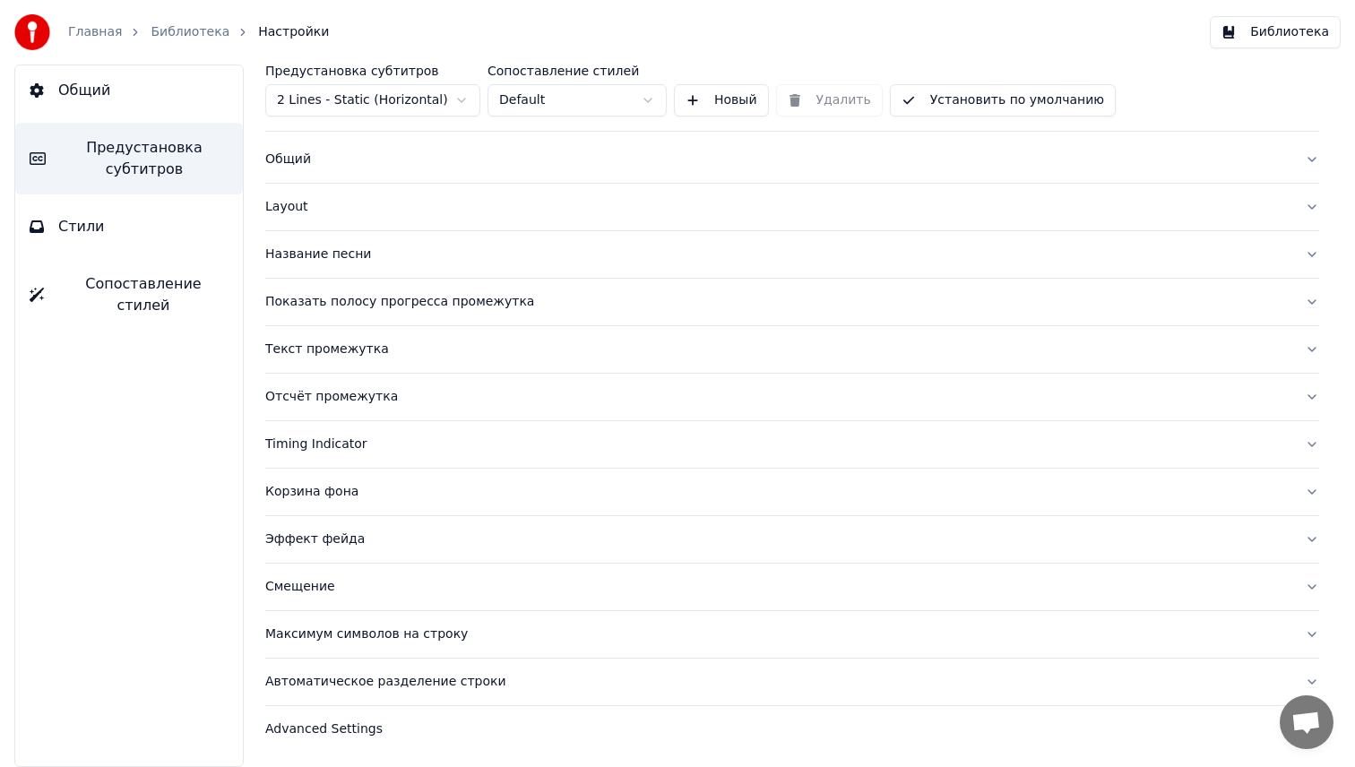
click at [363, 526] on button "Эффект фейда" at bounding box center [792, 539] width 1054 height 47
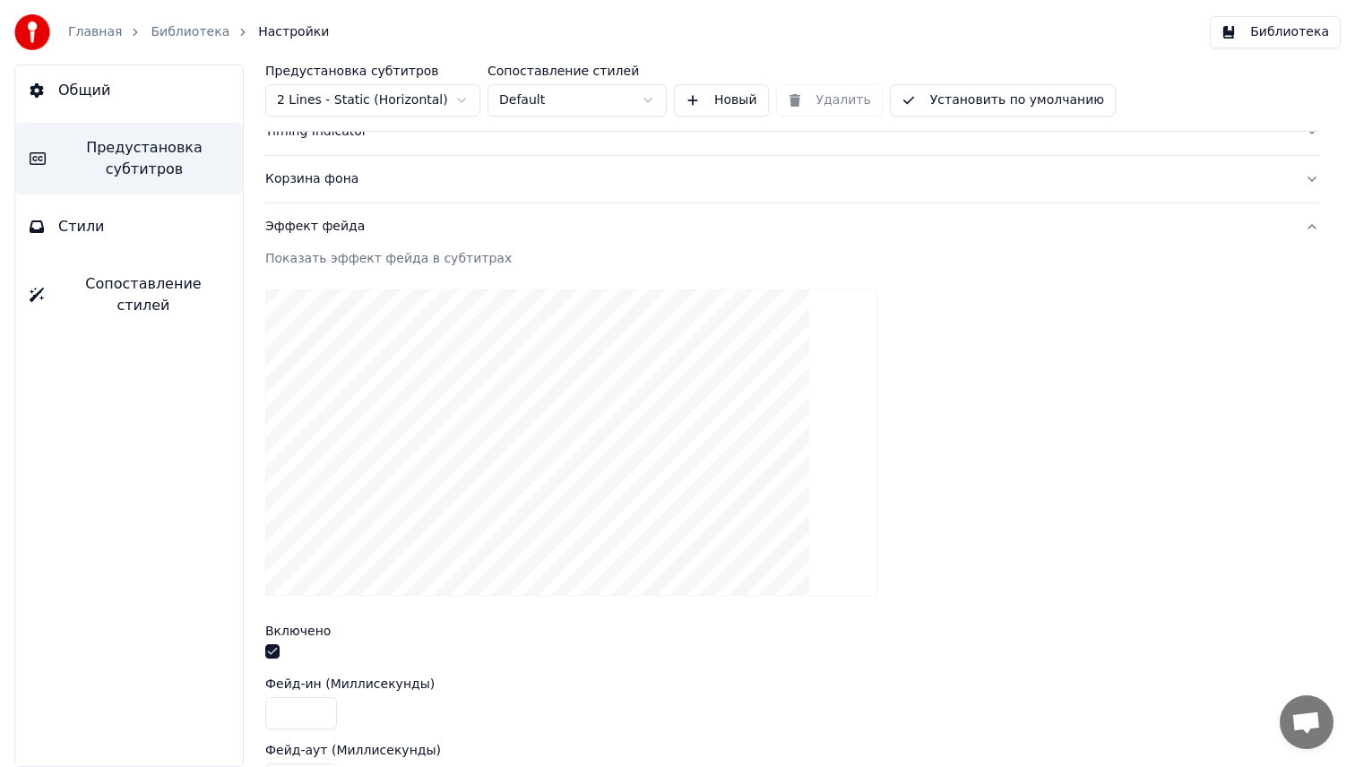
scroll to position [644, 0]
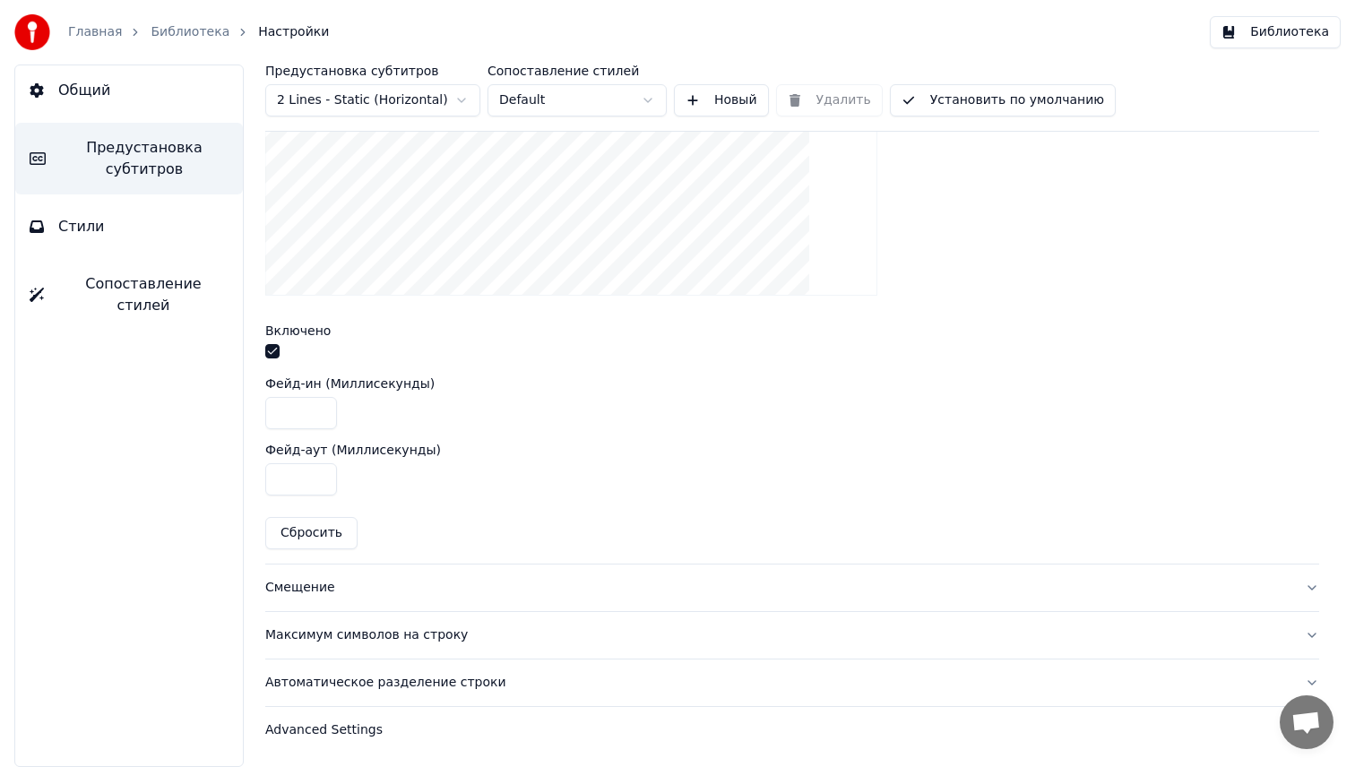
drag, startPoint x: 299, startPoint y: 480, endPoint x: 206, endPoint y: 476, distance: 93.3
click at [206, 476] on div "Общий Предустановка субтитров Стили Сопоставление стилей Предустановка субтитро…" at bounding box center [677, 416] width 1355 height 702
type input "***"
drag, startPoint x: 302, startPoint y: 406, endPoint x: 217, endPoint y: 406, distance: 85.1
click at [217, 406] on div "Общий Предустановка субтитров Стили Сопоставление стилей Предустановка субтитро…" at bounding box center [677, 416] width 1355 height 702
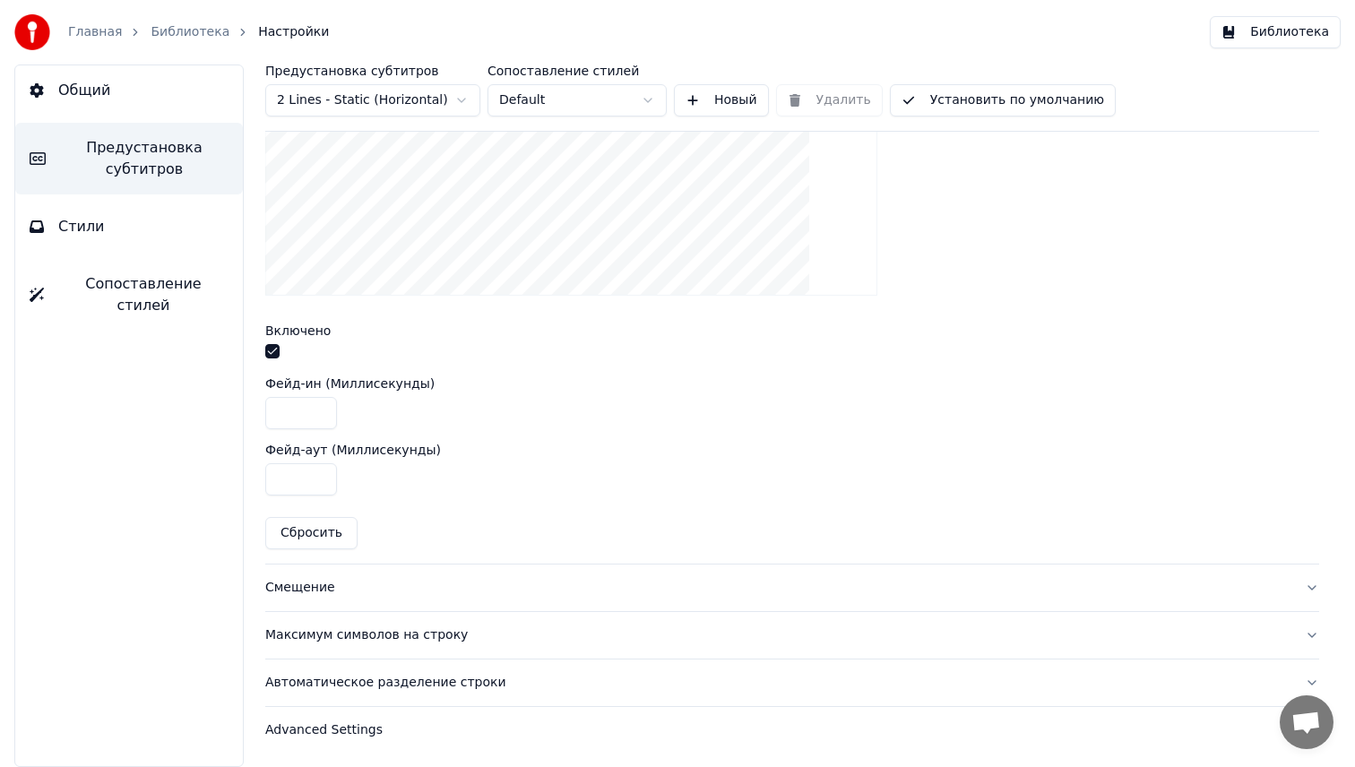
type input "***"
click at [911, 487] on div "***" at bounding box center [792, 479] width 1054 height 32
click at [1265, 29] on button "Библиотека" at bounding box center [1275, 32] width 131 height 32
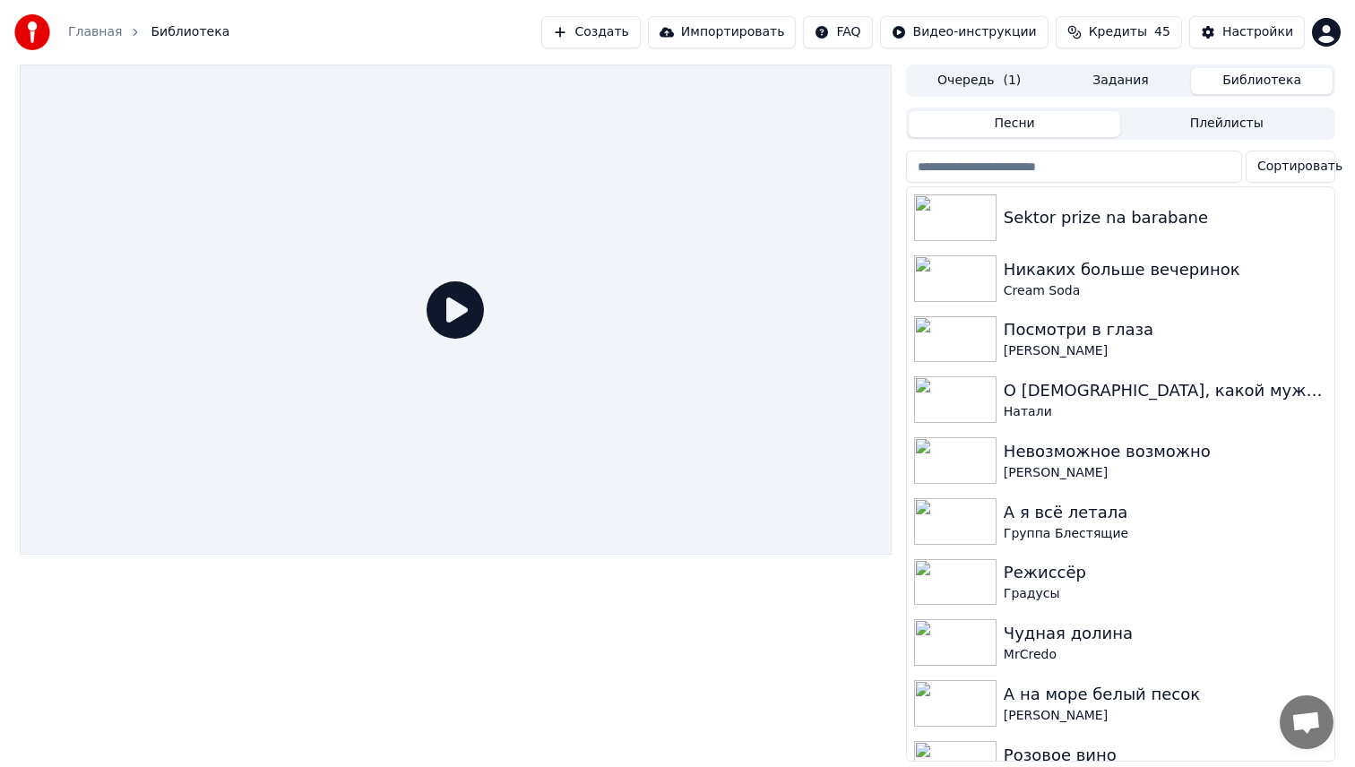
click at [433, 323] on icon at bounding box center [454, 309] width 57 height 57
click at [1019, 203] on div "Sektor prize na barabane" at bounding box center [1120, 217] width 427 height 61
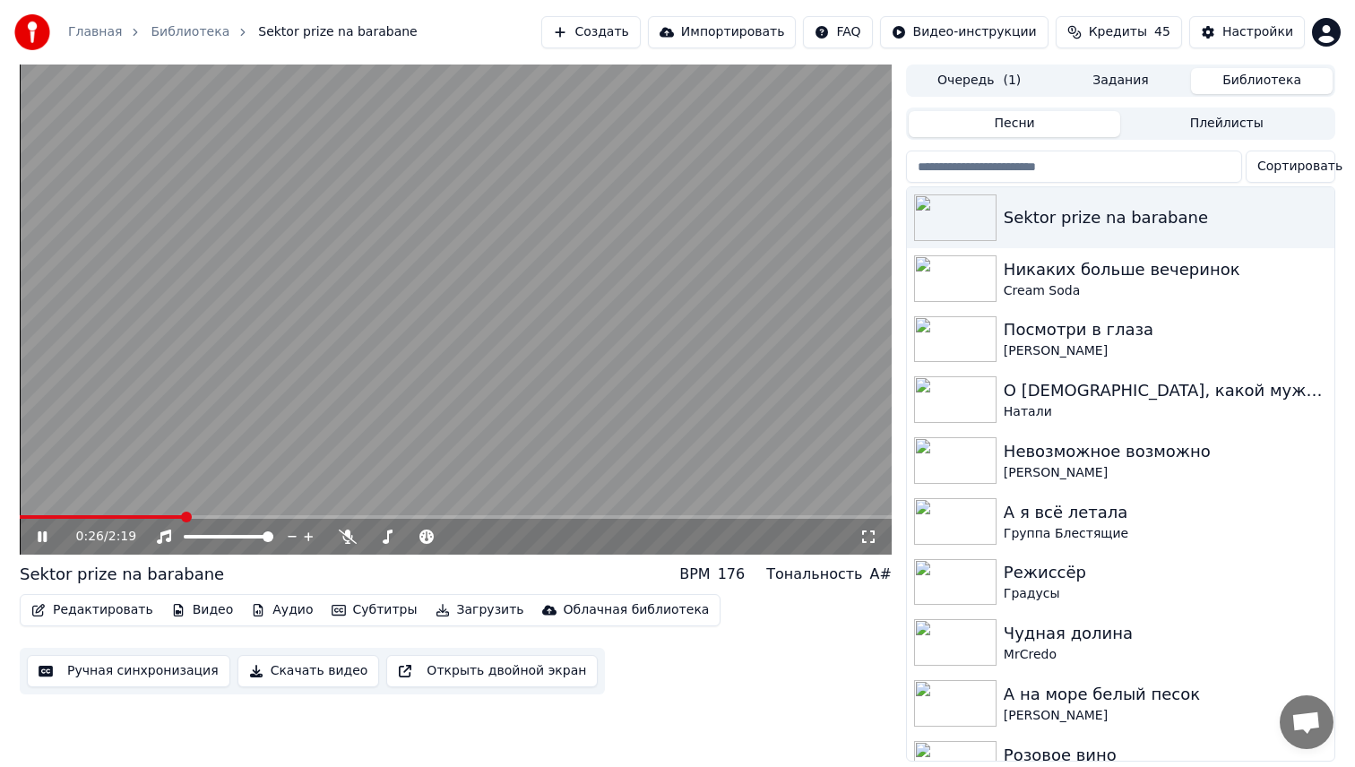
click at [182, 518] on span at bounding box center [456, 517] width 872 height 4
click at [1269, 39] on div "Настройки" at bounding box center [1257, 32] width 71 height 18
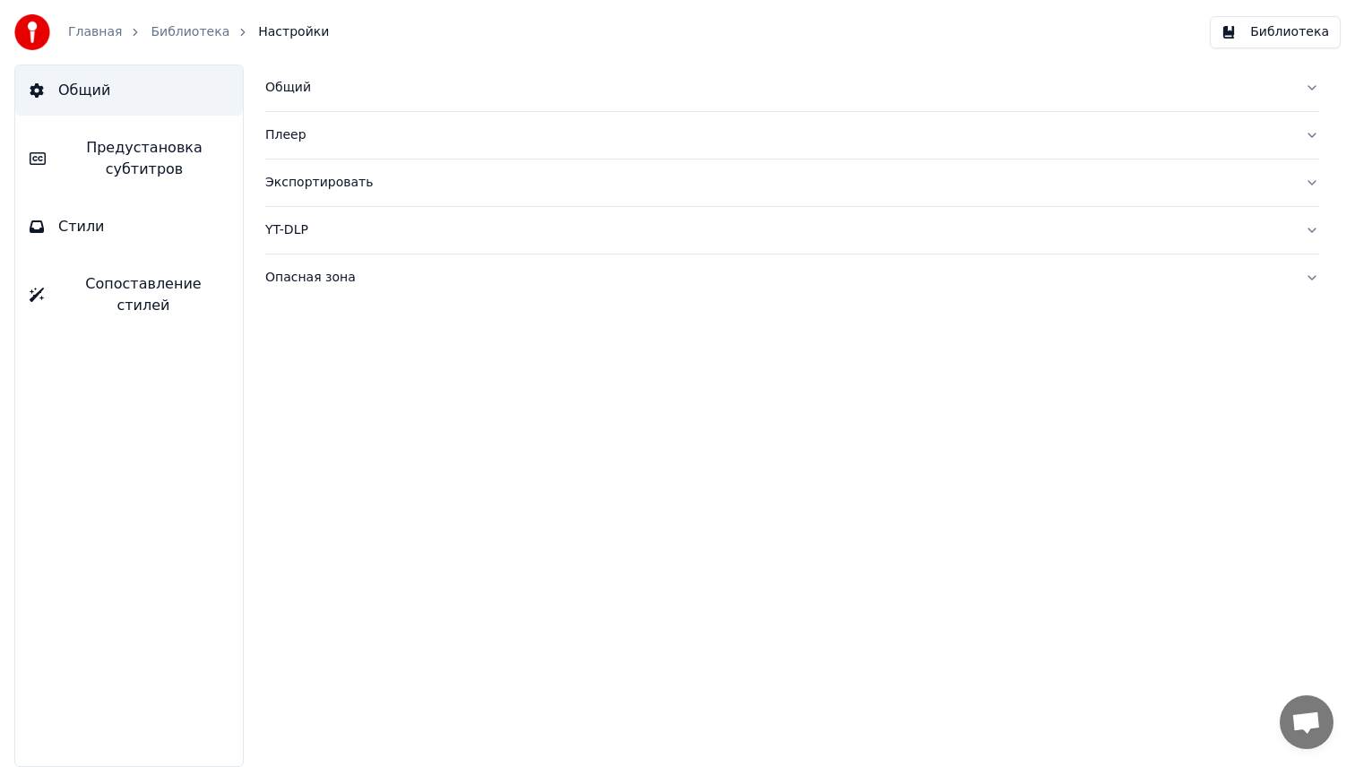
click at [368, 178] on div "Экспортировать" at bounding box center [777, 183] width 1025 height 18
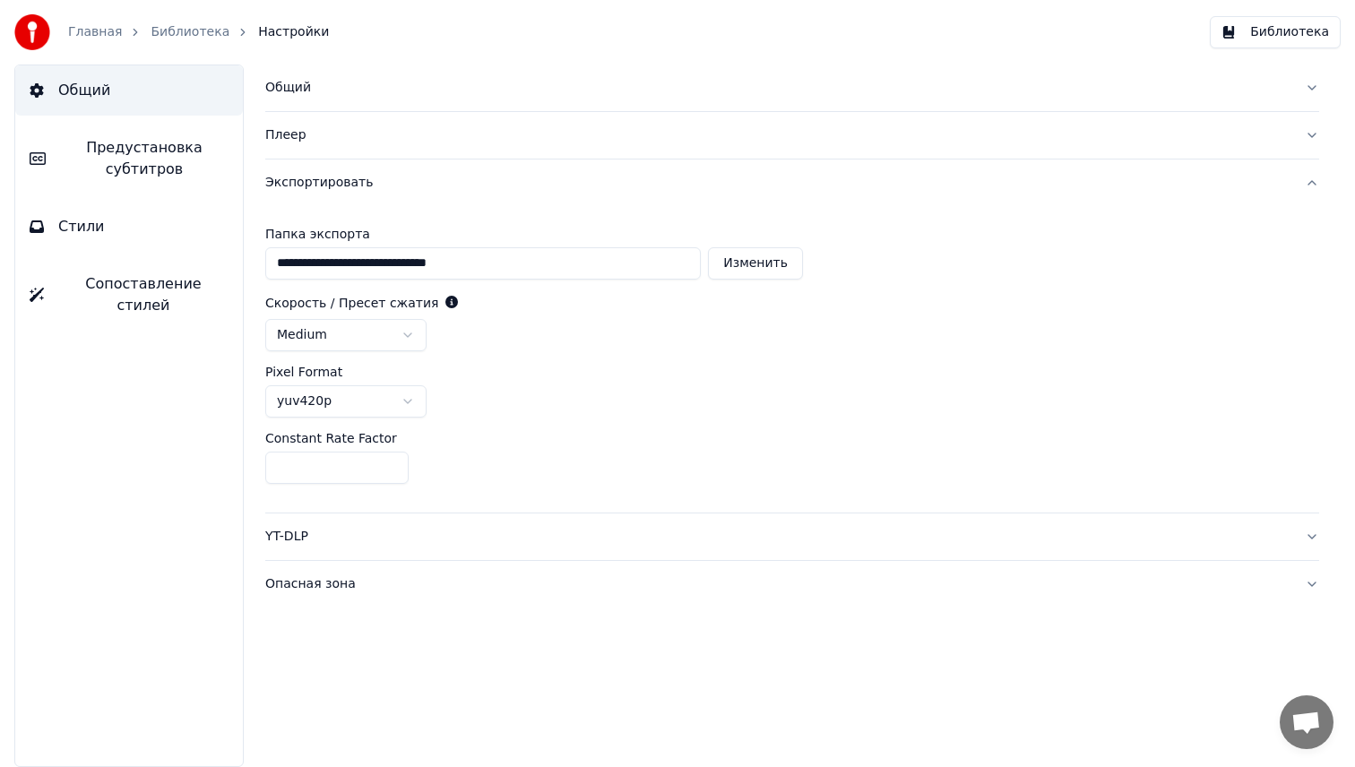
click at [175, 156] on span "Предустановка субтитров" at bounding box center [144, 158] width 168 height 43
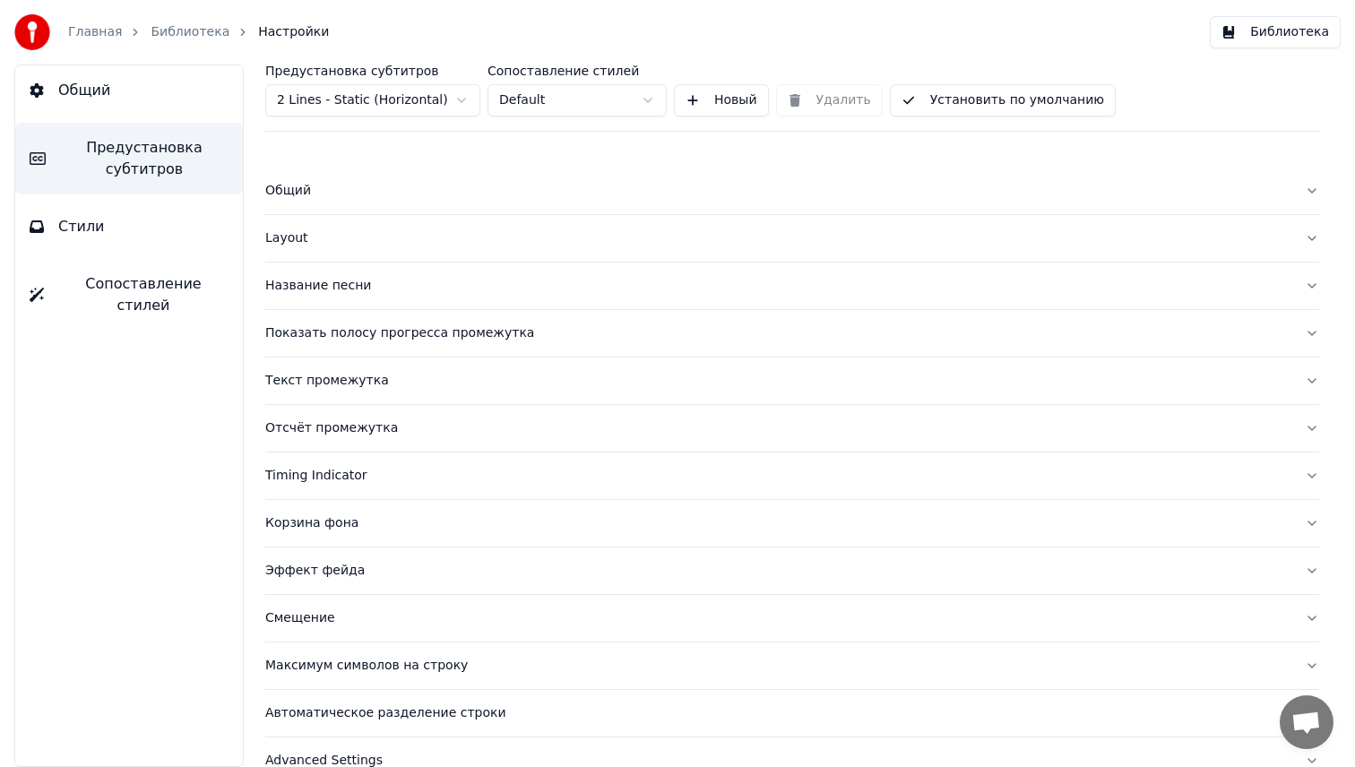
scroll to position [31, 0]
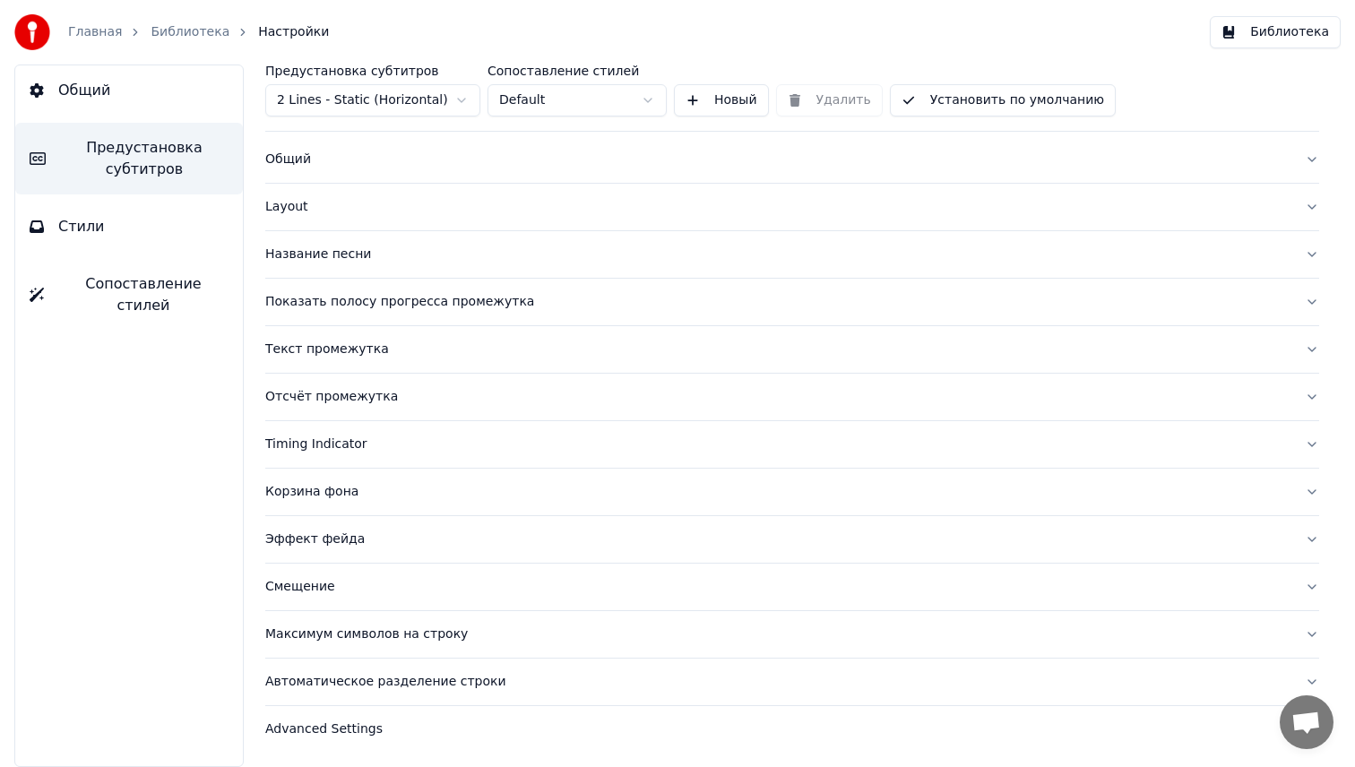
click at [358, 524] on button "Эффект фейда" at bounding box center [792, 539] width 1054 height 47
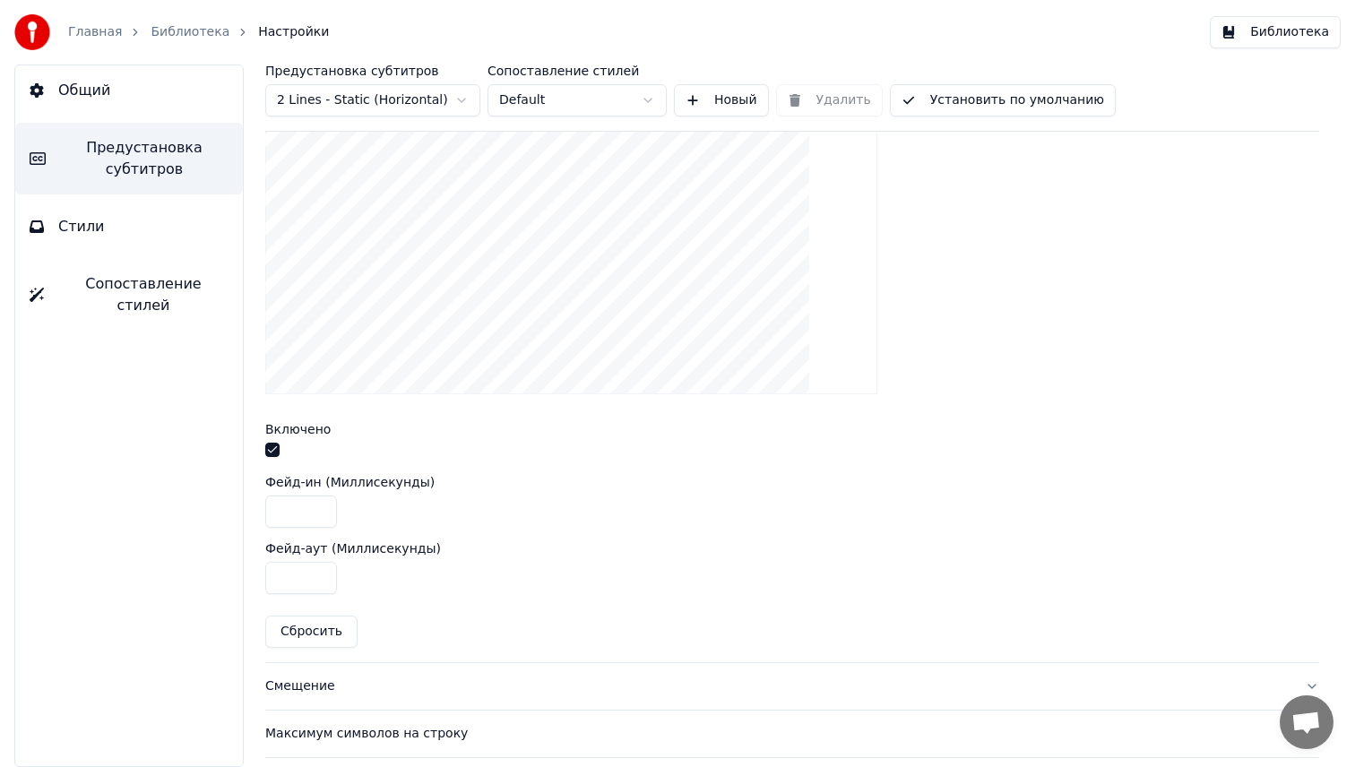
scroll to position [644, 0]
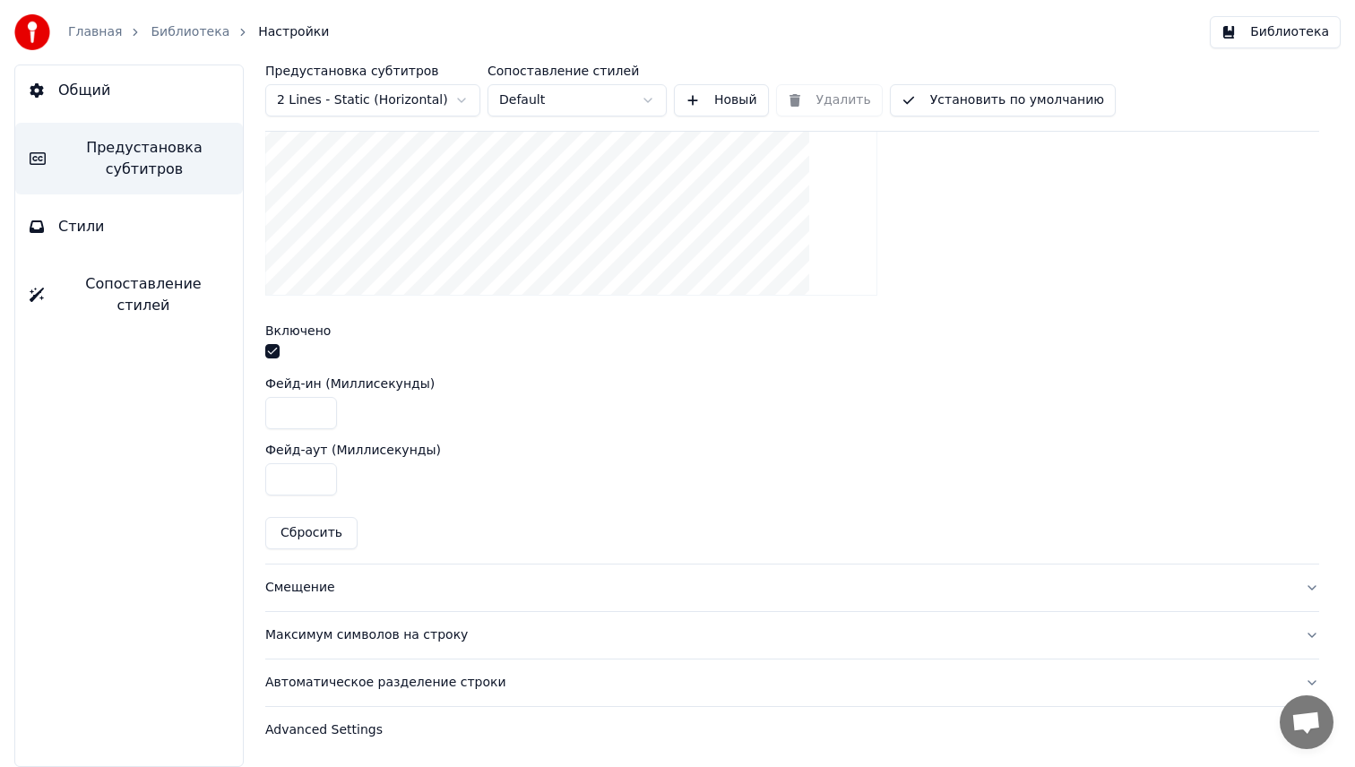
drag, startPoint x: 305, startPoint y: 409, endPoint x: 238, endPoint y: 407, distance: 66.4
click at [238, 407] on div "Предустановка субтитров 2 Lines - Static (Horizontal) Сопоставление стилей Defa…" at bounding box center [791, 416] width 1125 height 702
type input "***"
drag, startPoint x: 297, startPoint y: 482, endPoint x: 246, endPoint y: 482, distance: 50.2
click at [247, 482] on div "Предустановка субтитров 2 Lines - Static (Horizontal) Сопоставление стилей Defa…" at bounding box center [791, 416] width 1125 height 702
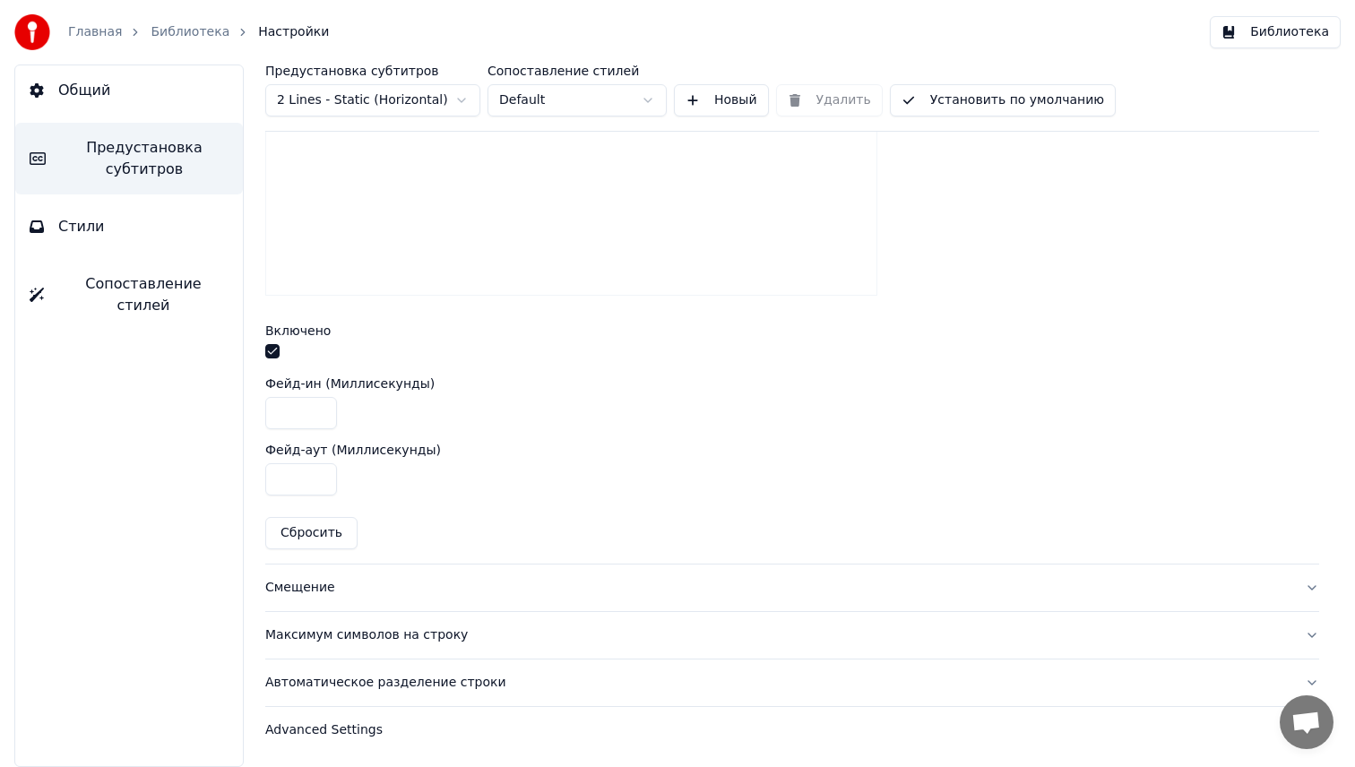
type input "***"
click at [1296, 36] on button "Библиотека" at bounding box center [1275, 32] width 131 height 32
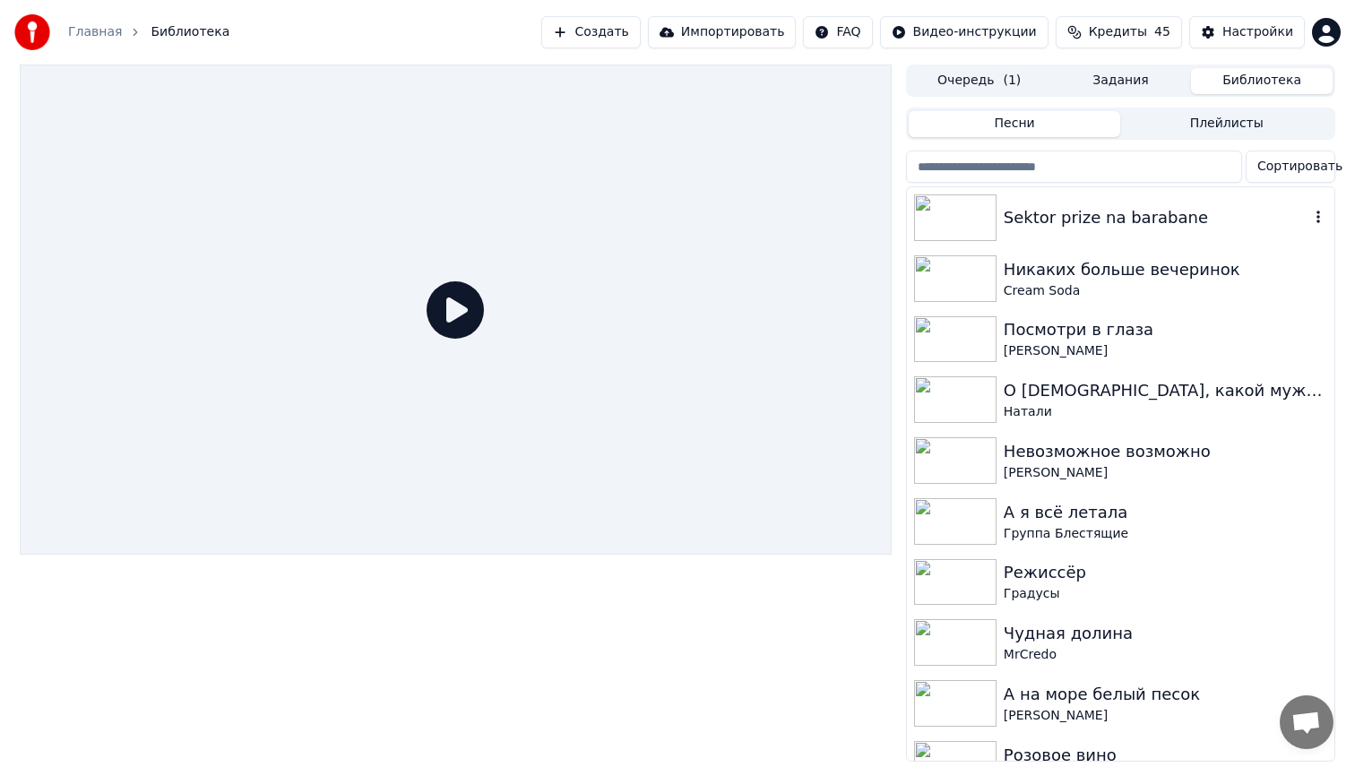
click at [1081, 228] on div "Sektor prize na barabane" at bounding box center [1157, 217] width 306 height 25
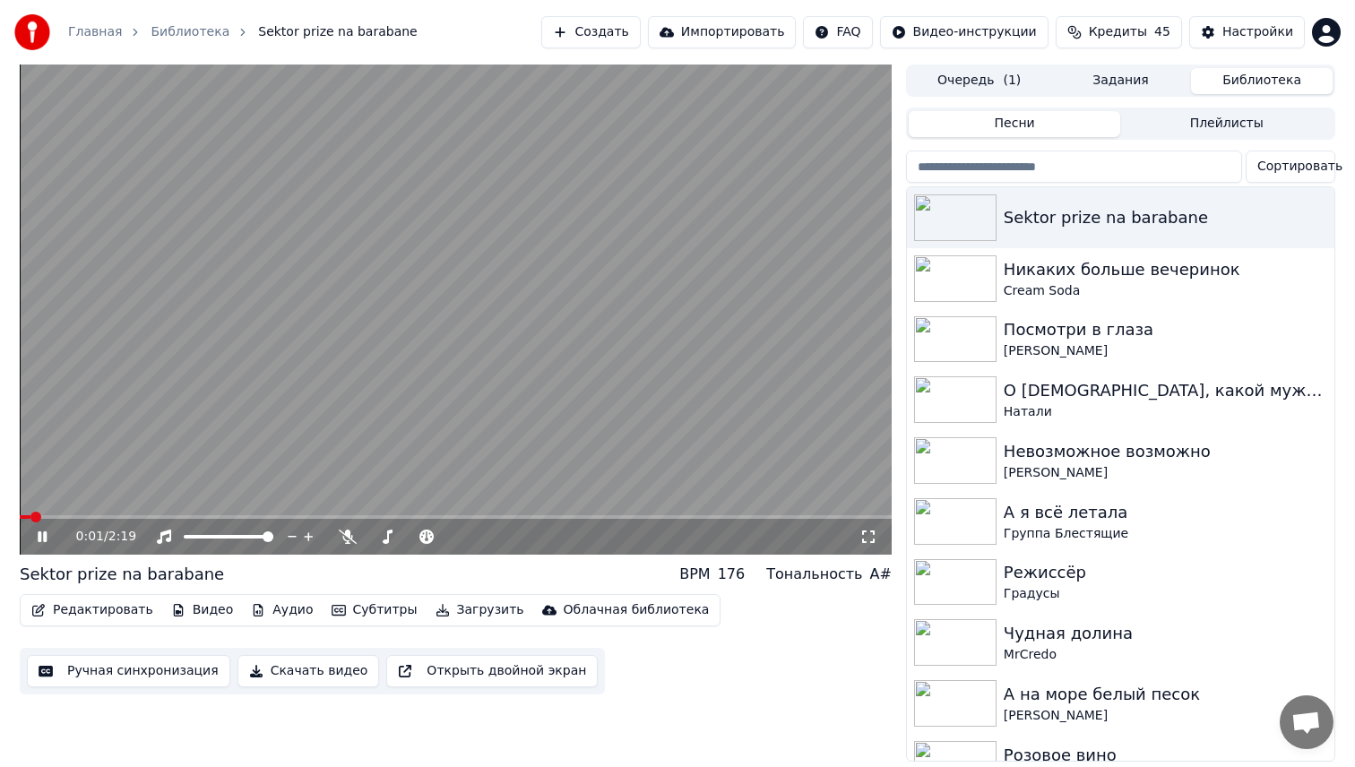
click at [191, 518] on span at bounding box center [456, 517] width 872 height 4
click at [1262, 25] on div "Настройки" at bounding box center [1257, 32] width 71 height 18
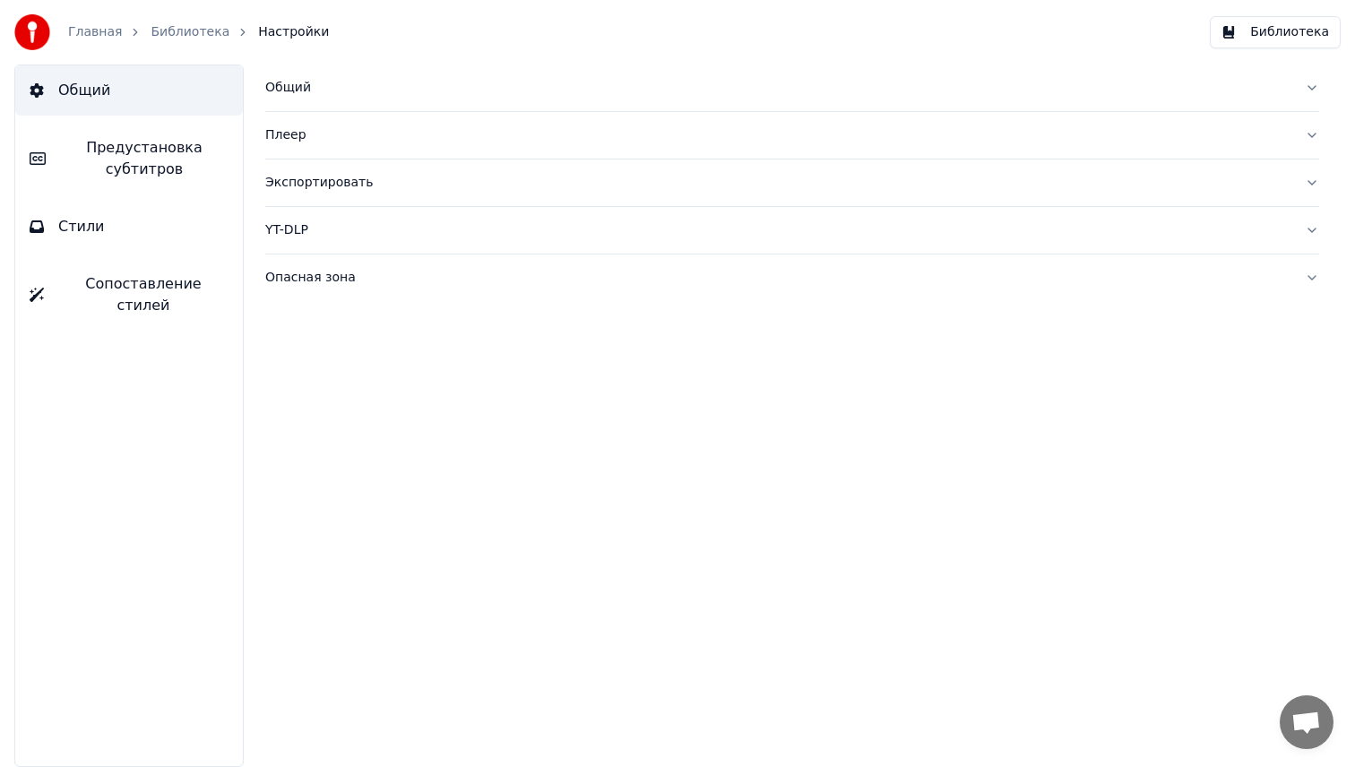
click at [154, 148] on span "Предустановка субтитров" at bounding box center [144, 158] width 168 height 43
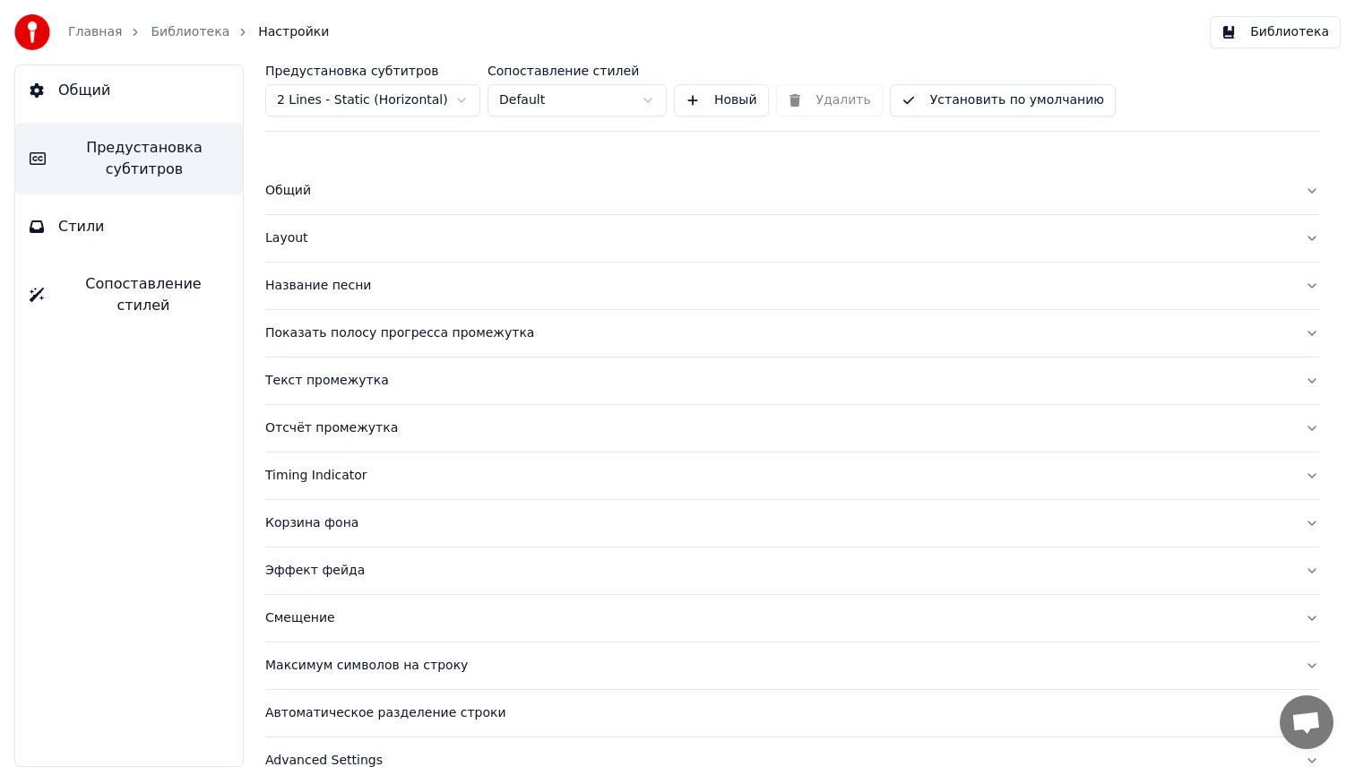
scroll to position [31, 0]
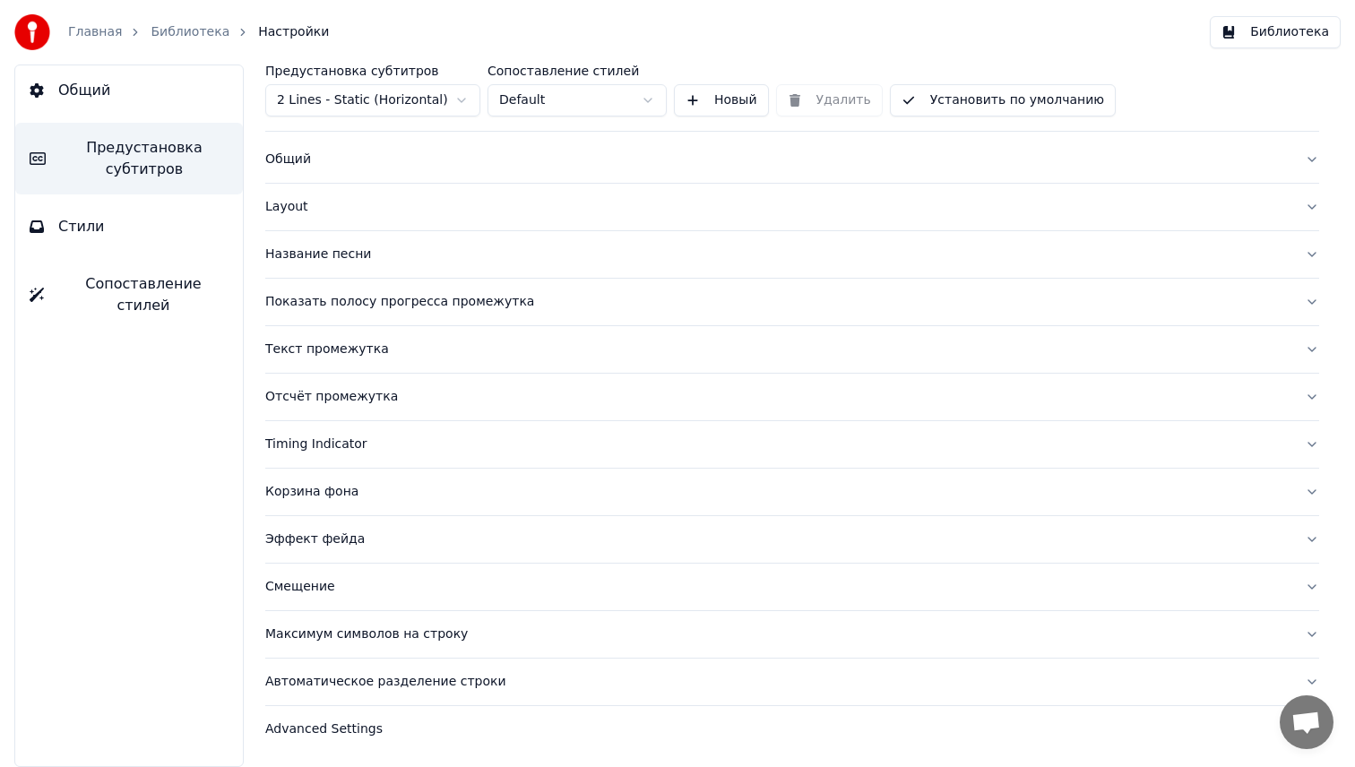
click at [349, 530] on button "Эффект фейда" at bounding box center [792, 539] width 1054 height 47
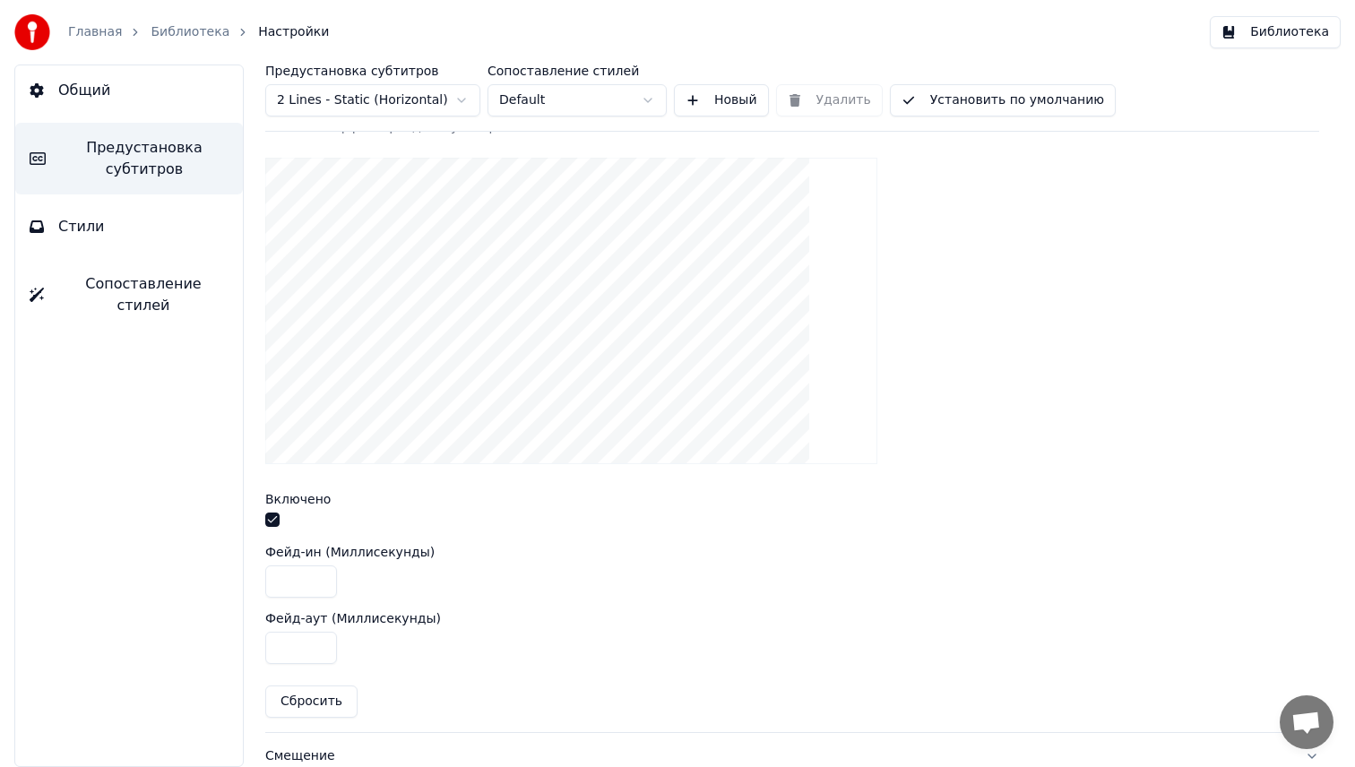
scroll to position [644, 0]
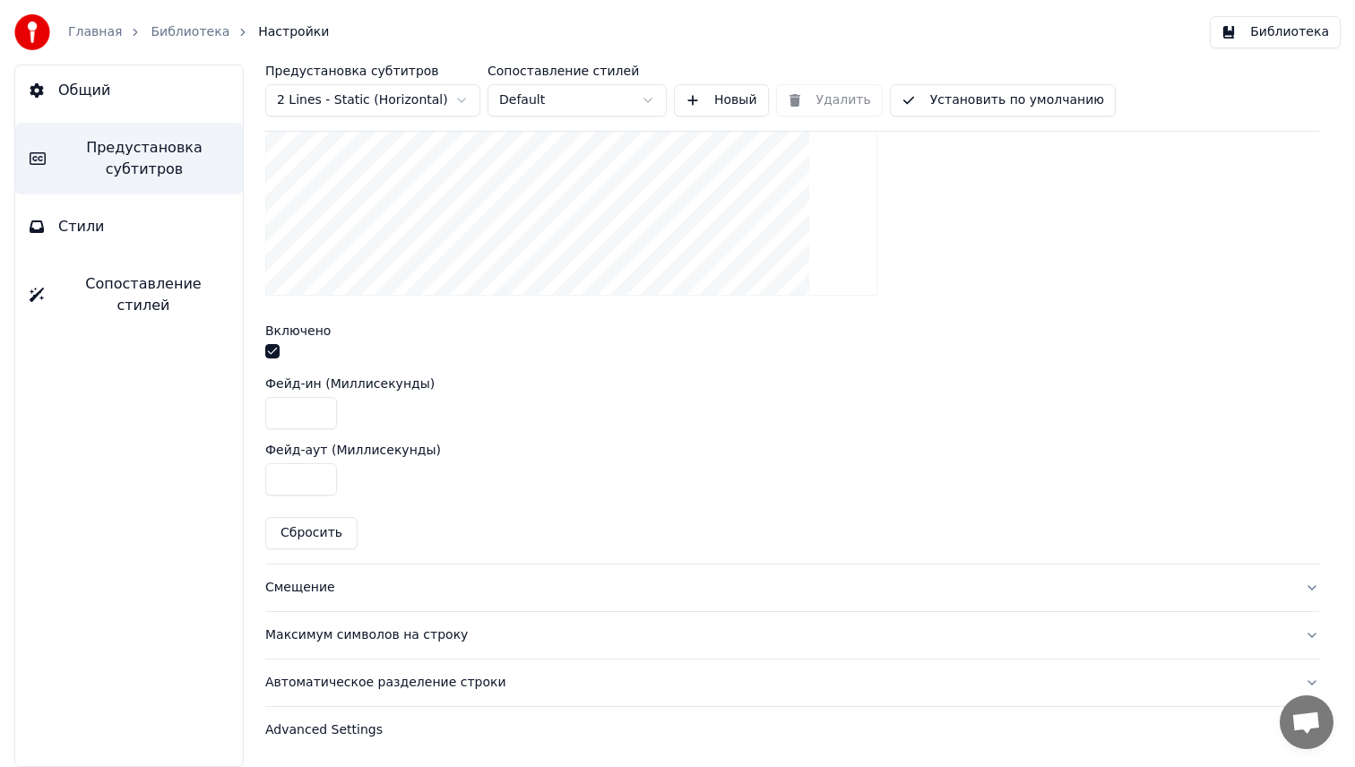
drag, startPoint x: 303, startPoint y: 406, endPoint x: 217, endPoint y: 405, distance: 86.0
click at [217, 405] on div "Общий Предустановка субтитров Стили Сопоставление стилей Предустановка субтитро…" at bounding box center [677, 416] width 1355 height 702
type input "**"
click at [1305, 18] on button "Библиотека" at bounding box center [1275, 32] width 131 height 32
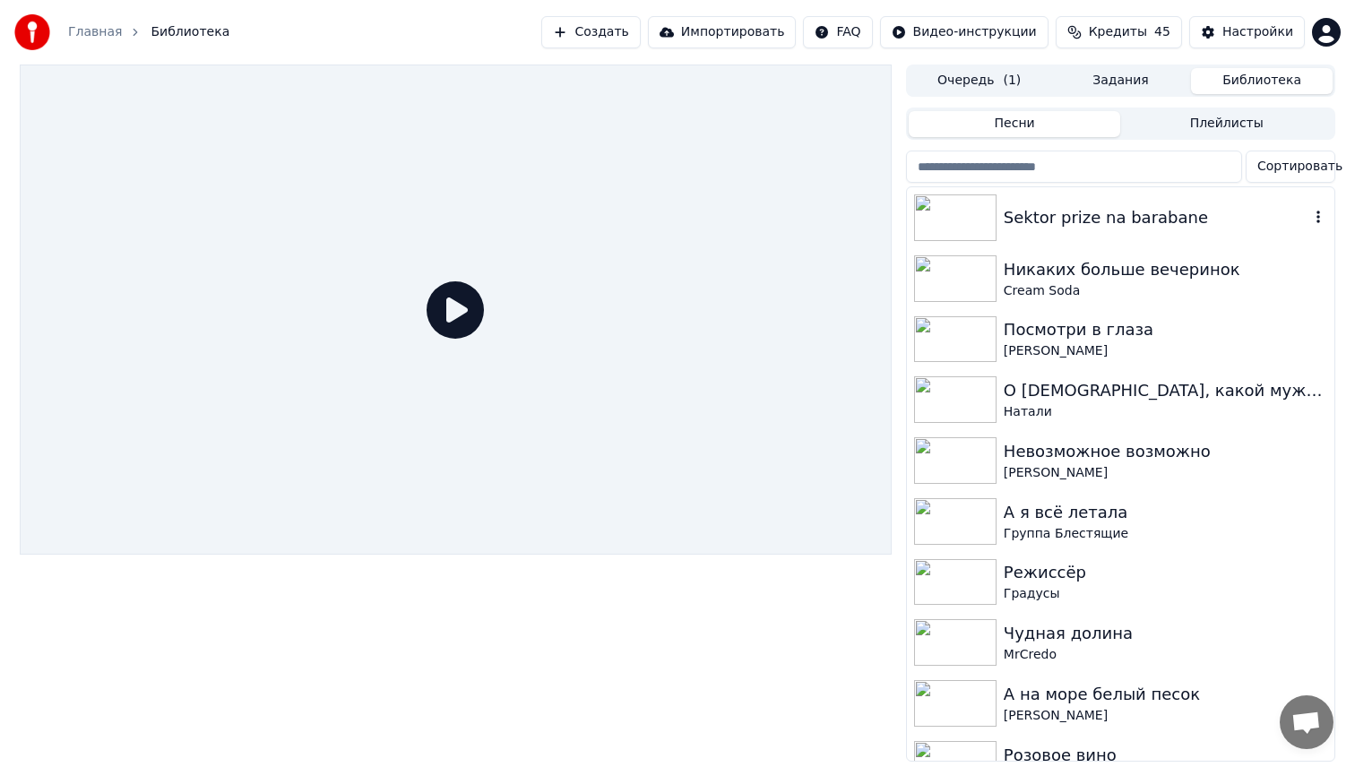
click at [963, 209] on img at bounding box center [955, 217] width 82 height 47
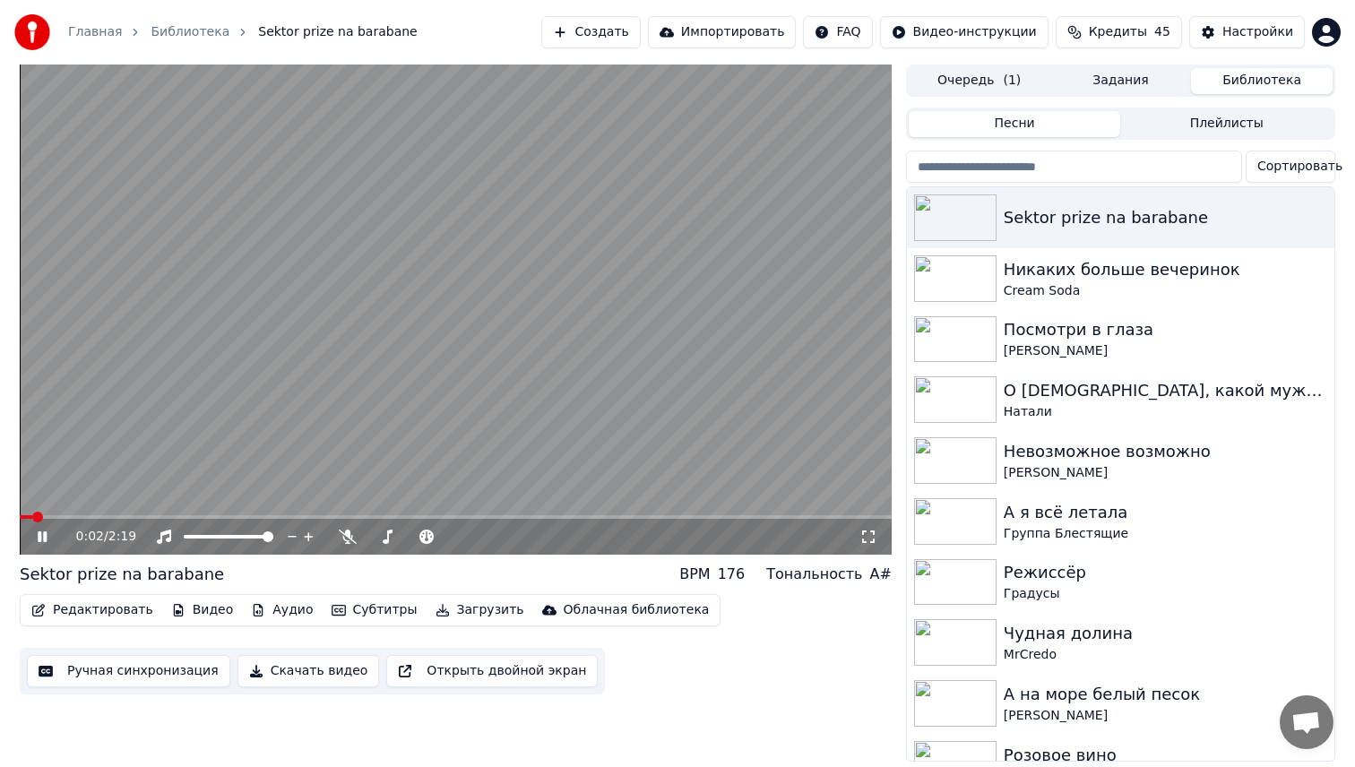
click at [203, 513] on video at bounding box center [456, 310] width 872 height 490
click at [254, 402] on video at bounding box center [456, 310] width 872 height 490
click at [211, 517] on span at bounding box center [456, 517] width 872 height 4
click at [412, 339] on video at bounding box center [456, 310] width 872 height 490
click at [356, 513] on video at bounding box center [456, 310] width 872 height 490
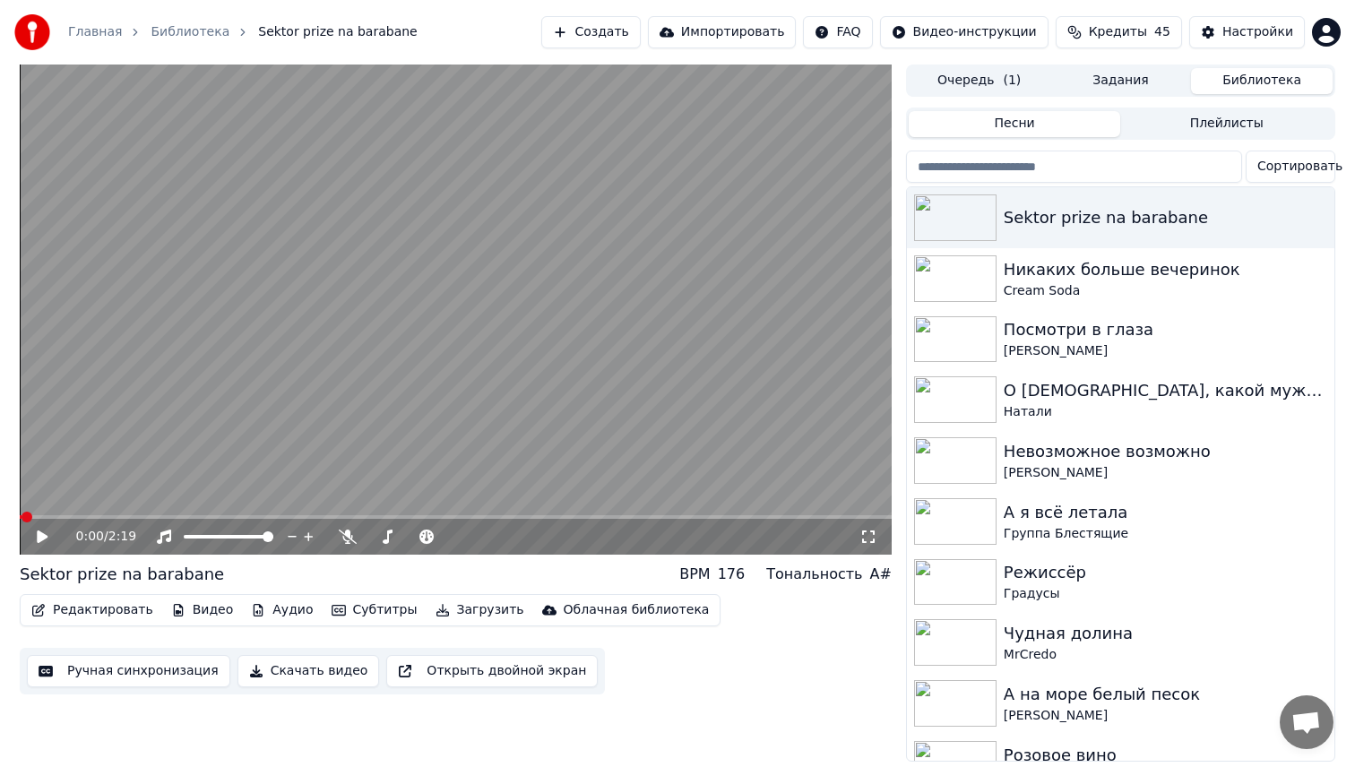
click at [366, 521] on div "0:00 / 2:19" at bounding box center [456, 537] width 872 height 36
click at [380, 520] on div "0:00 / 2:19" at bounding box center [456, 537] width 872 height 36
click at [300, 515] on span at bounding box center [456, 517] width 872 height 4
click at [1239, 41] on button "Настройки" at bounding box center [1247, 32] width 116 height 32
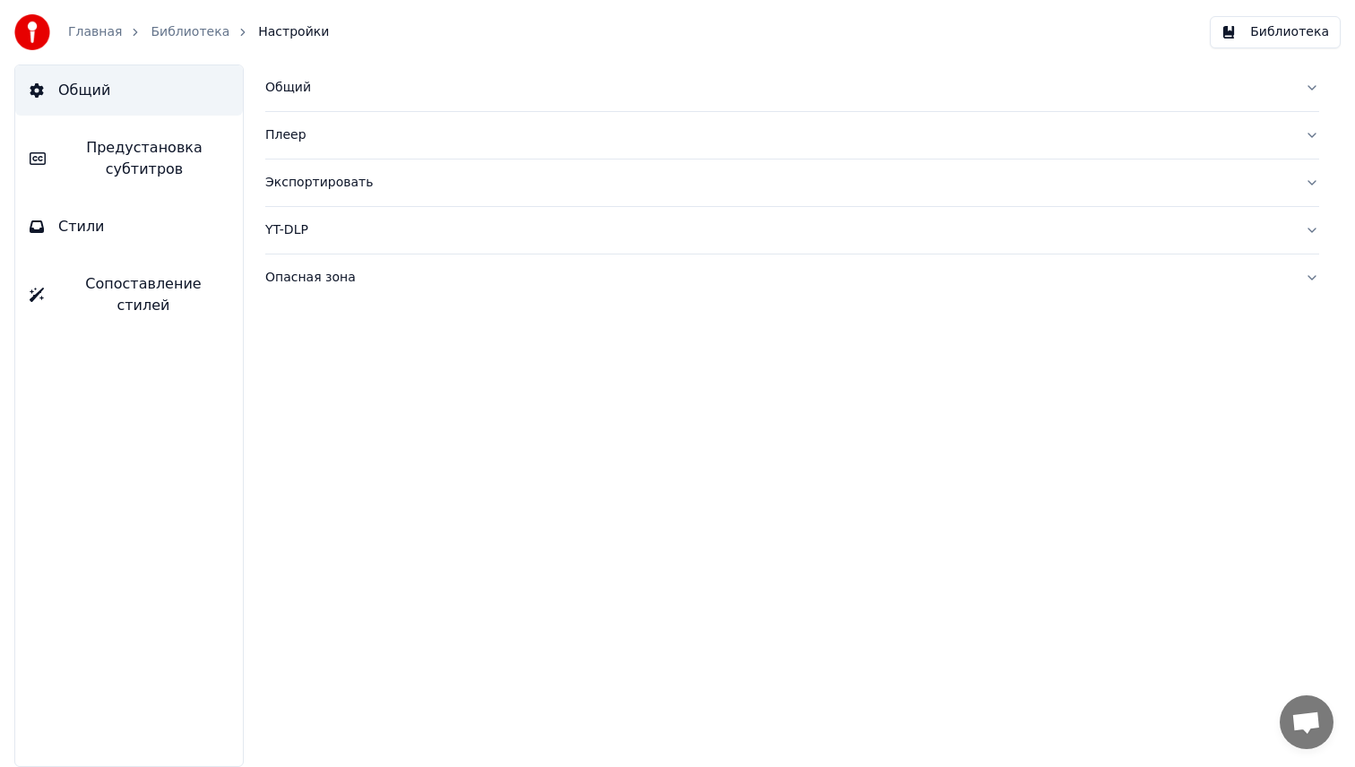
click at [345, 88] on div "Общий" at bounding box center [777, 88] width 1025 height 18
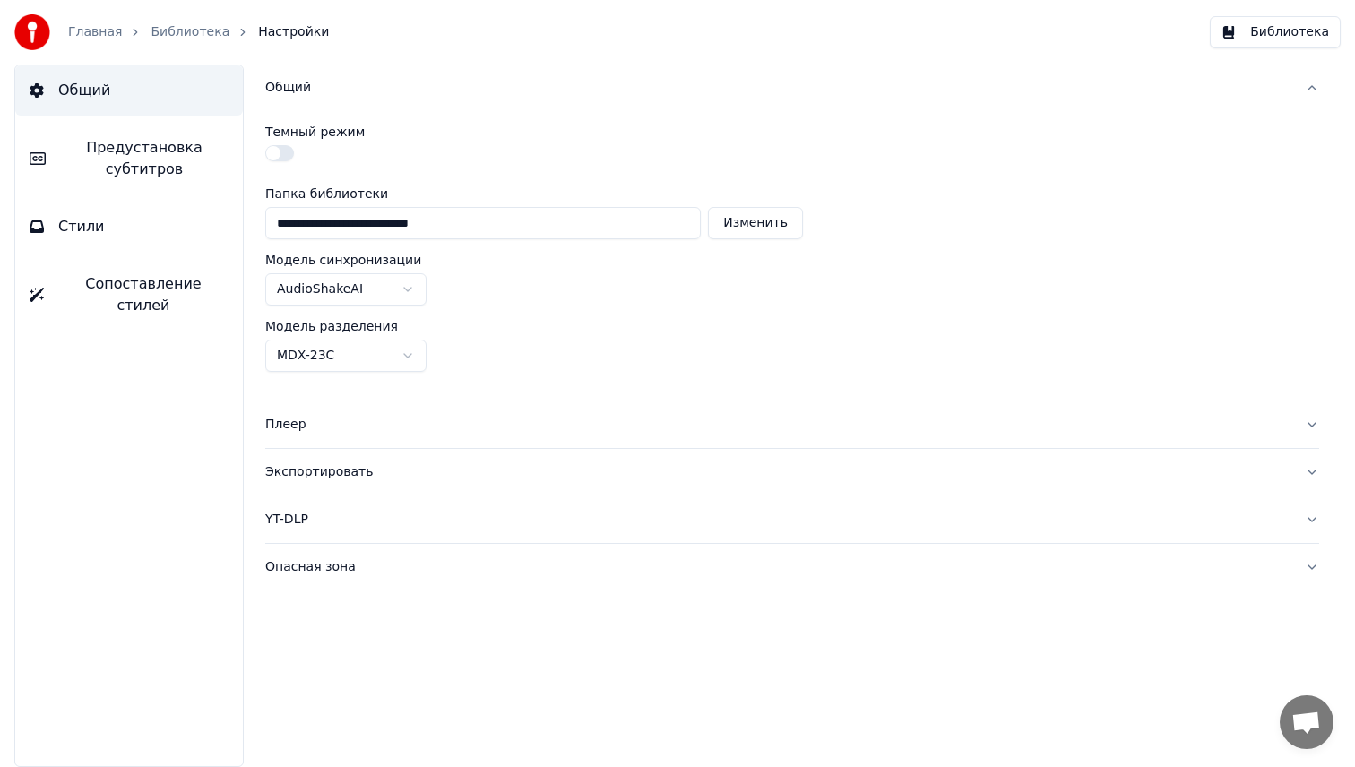
click at [345, 88] on div "Общий" at bounding box center [777, 88] width 1025 height 18
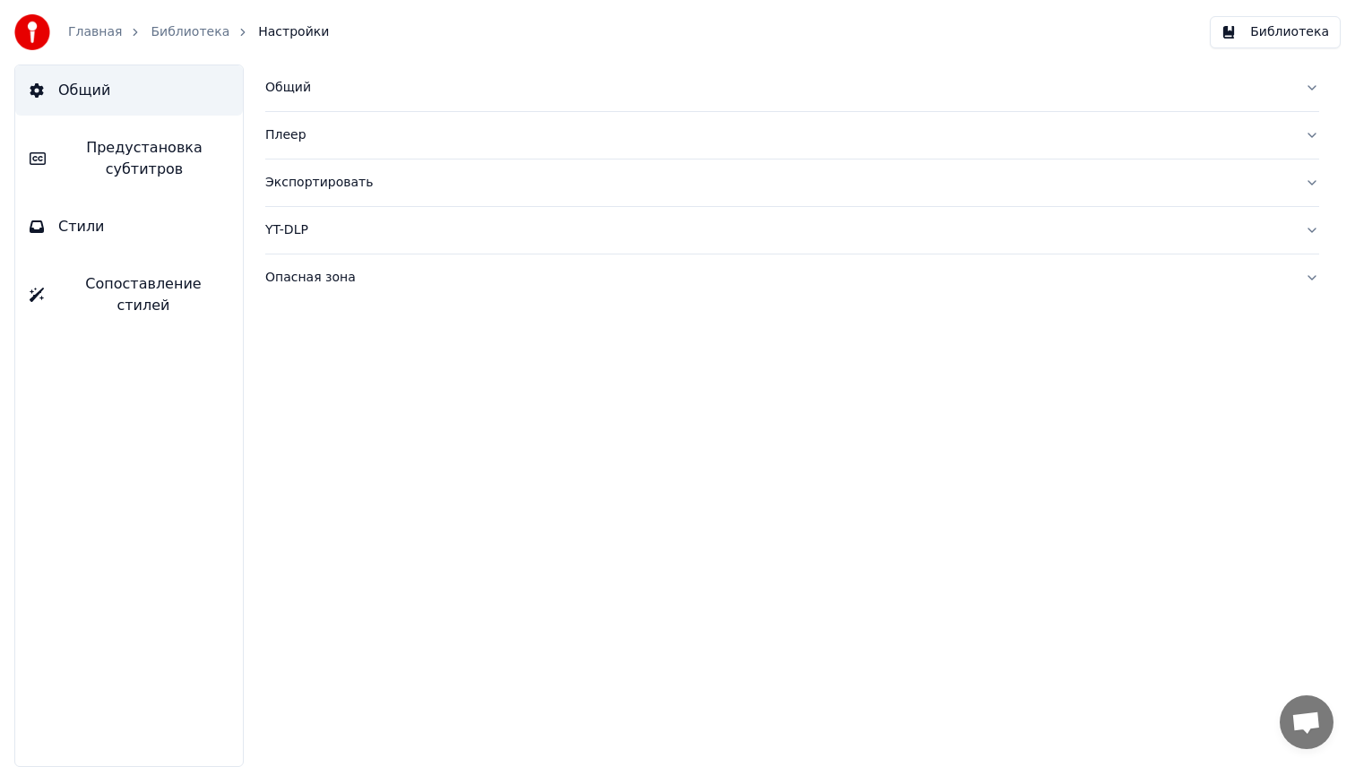
click at [220, 159] on span "Предустановка субтитров" at bounding box center [144, 158] width 168 height 43
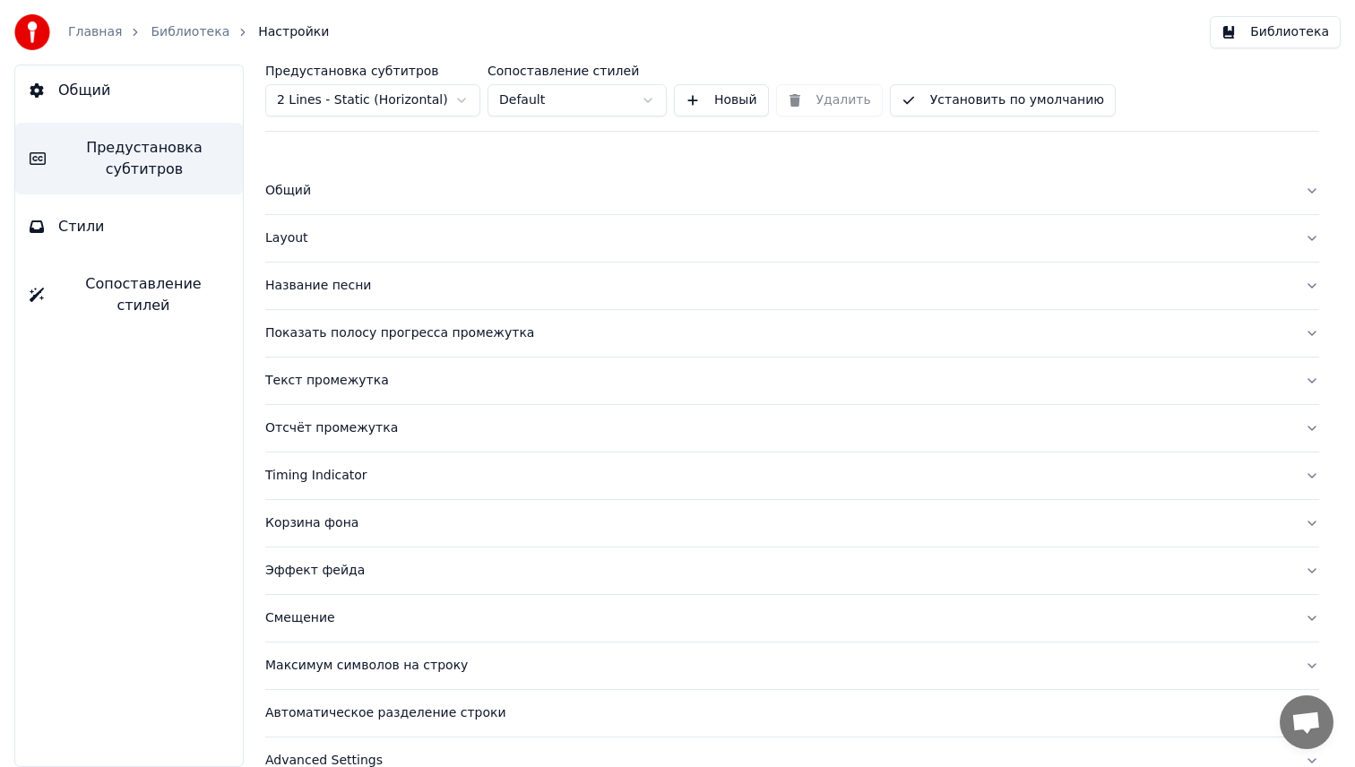
click at [356, 210] on button "Общий" at bounding box center [792, 191] width 1054 height 47
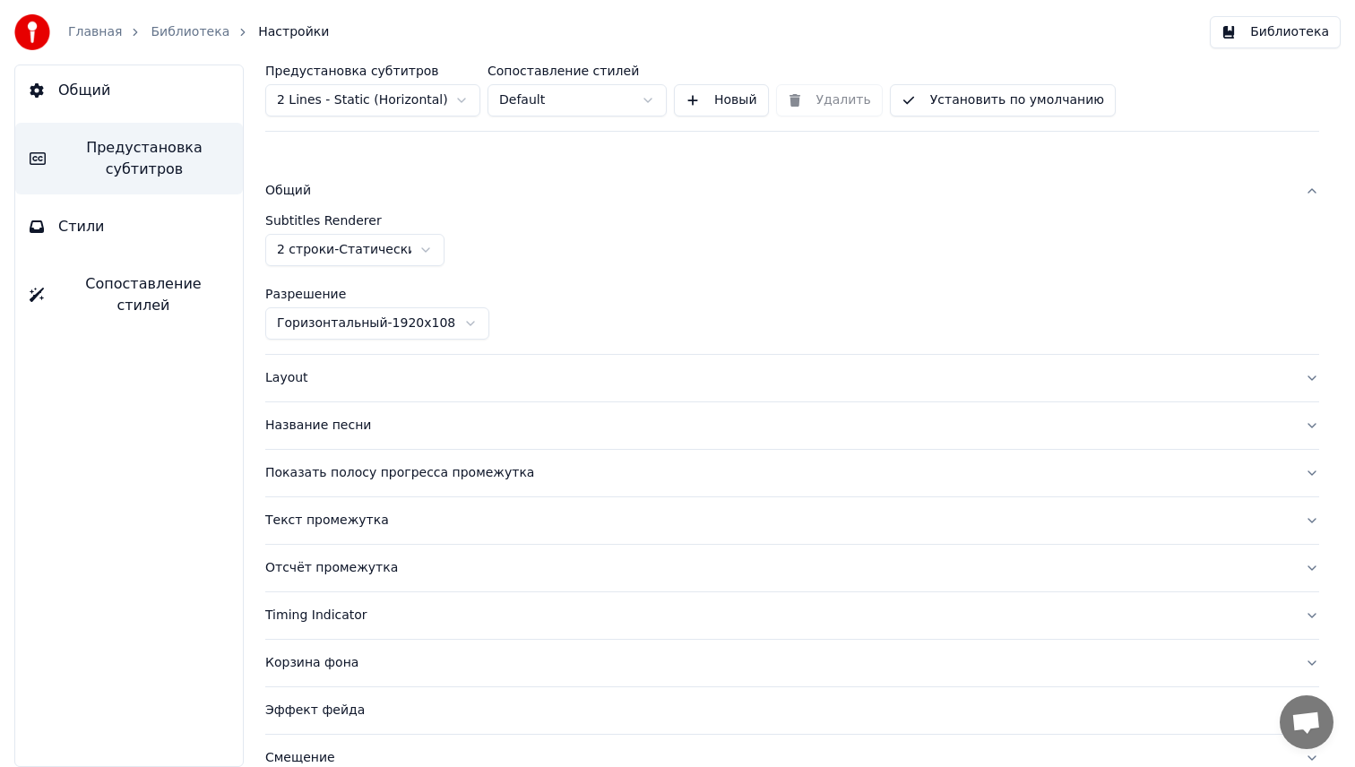
click at [378, 186] on div "Общий" at bounding box center [777, 191] width 1025 height 18
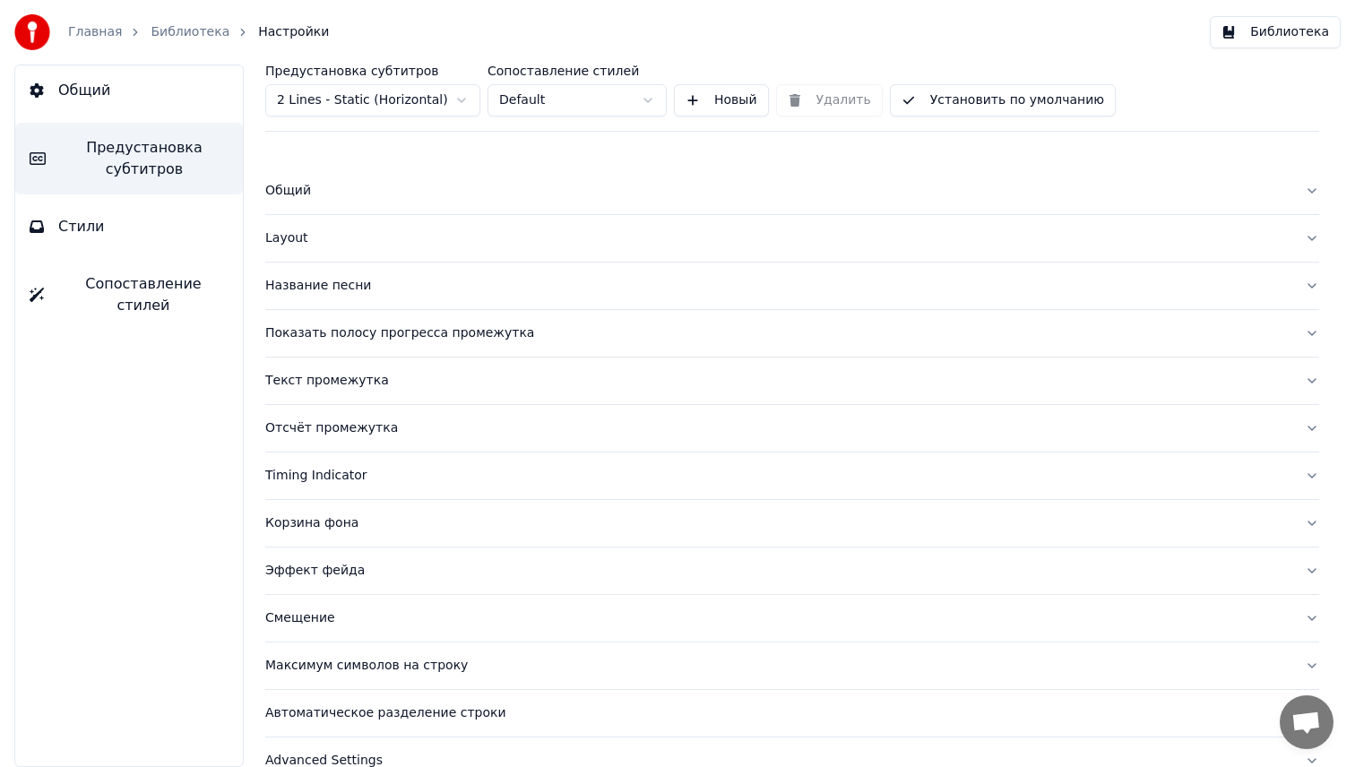
scroll to position [31, 0]
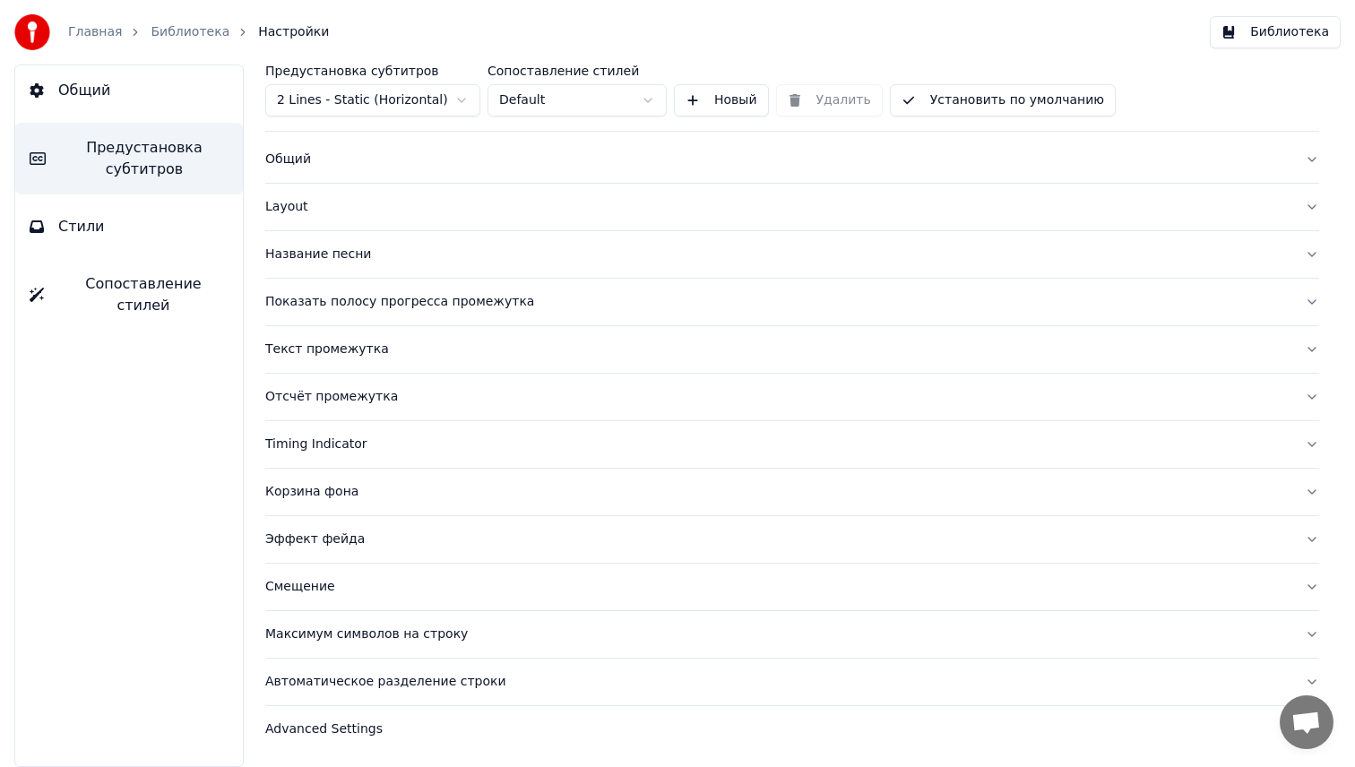
click at [331, 174] on button "Общий" at bounding box center [792, 159] width 1054 height 47
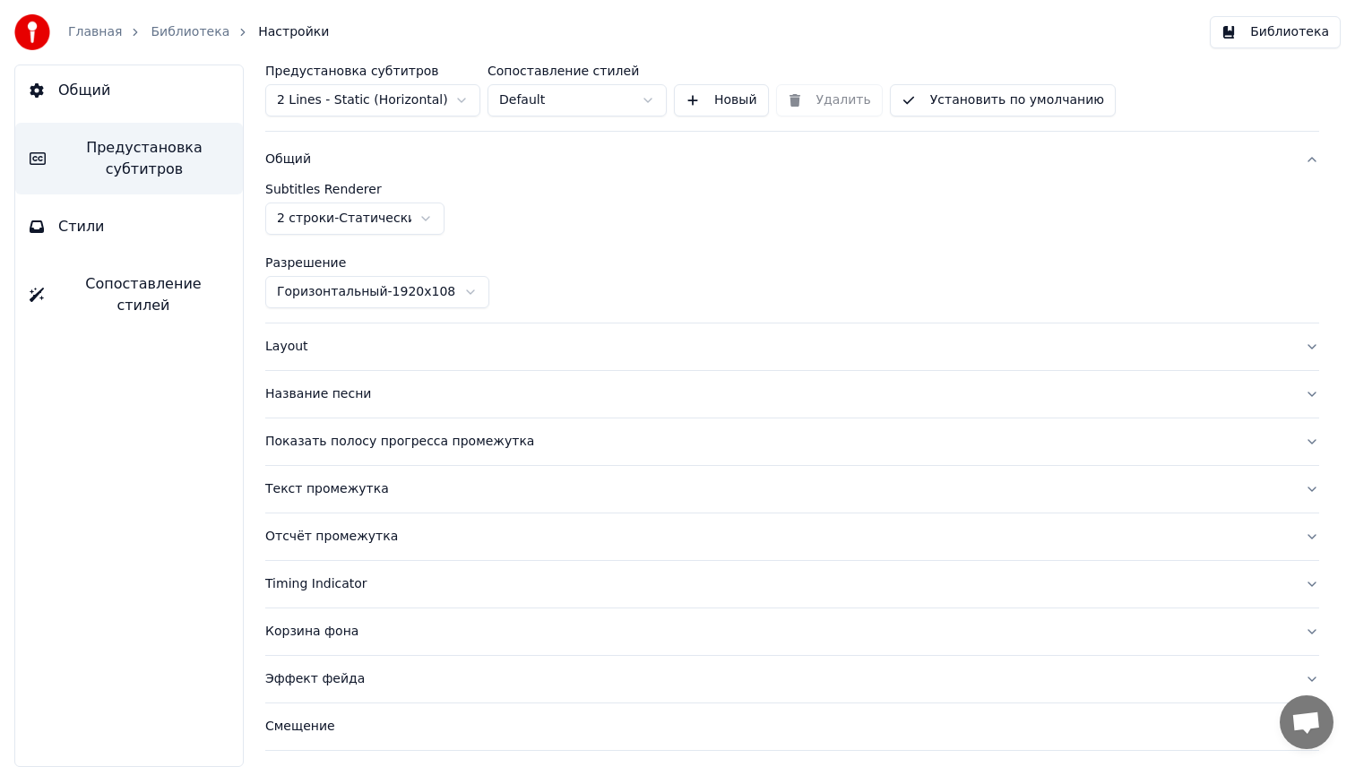
click at [366, 173] on button "Общий" at bounding box center [792, 159] width 1054 height 47
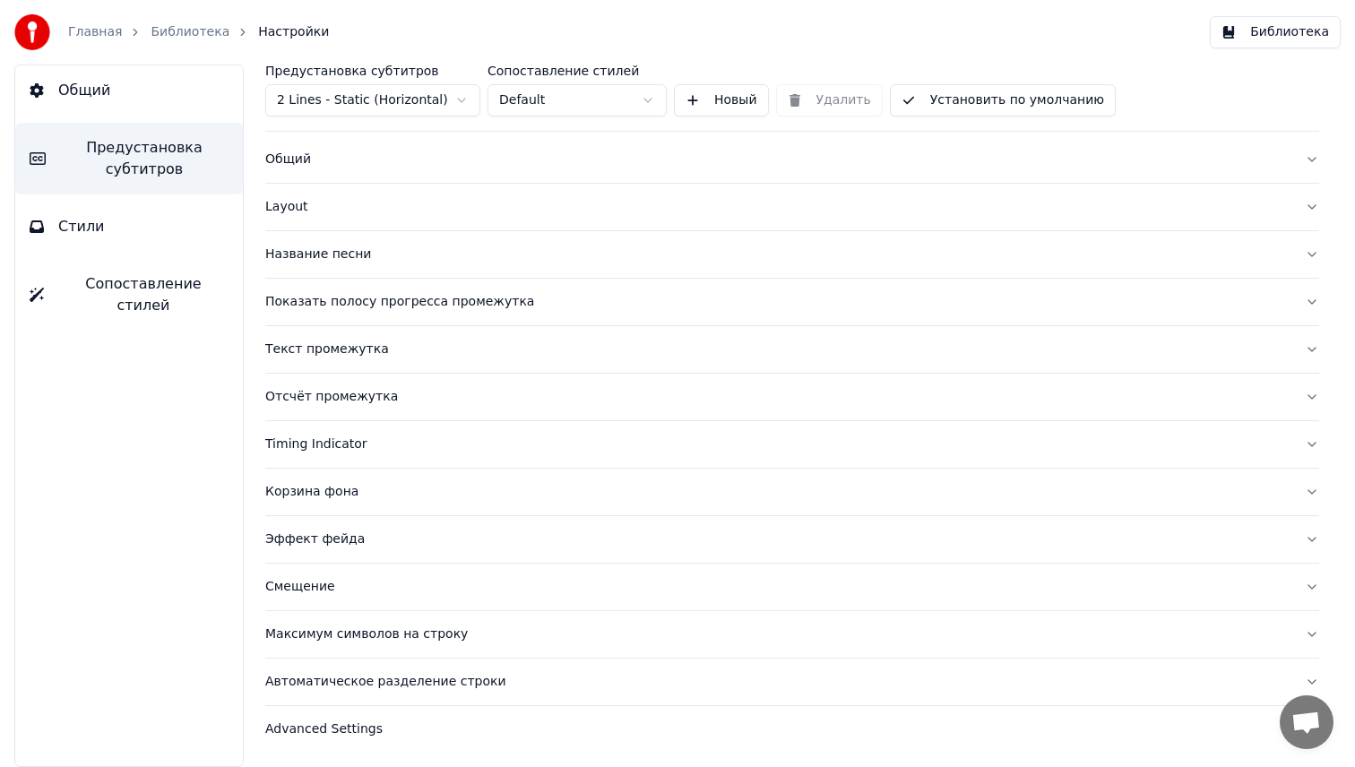
click at [348, 222] on button "Layout" at bounding box center [792, 207] width 1054 height 47
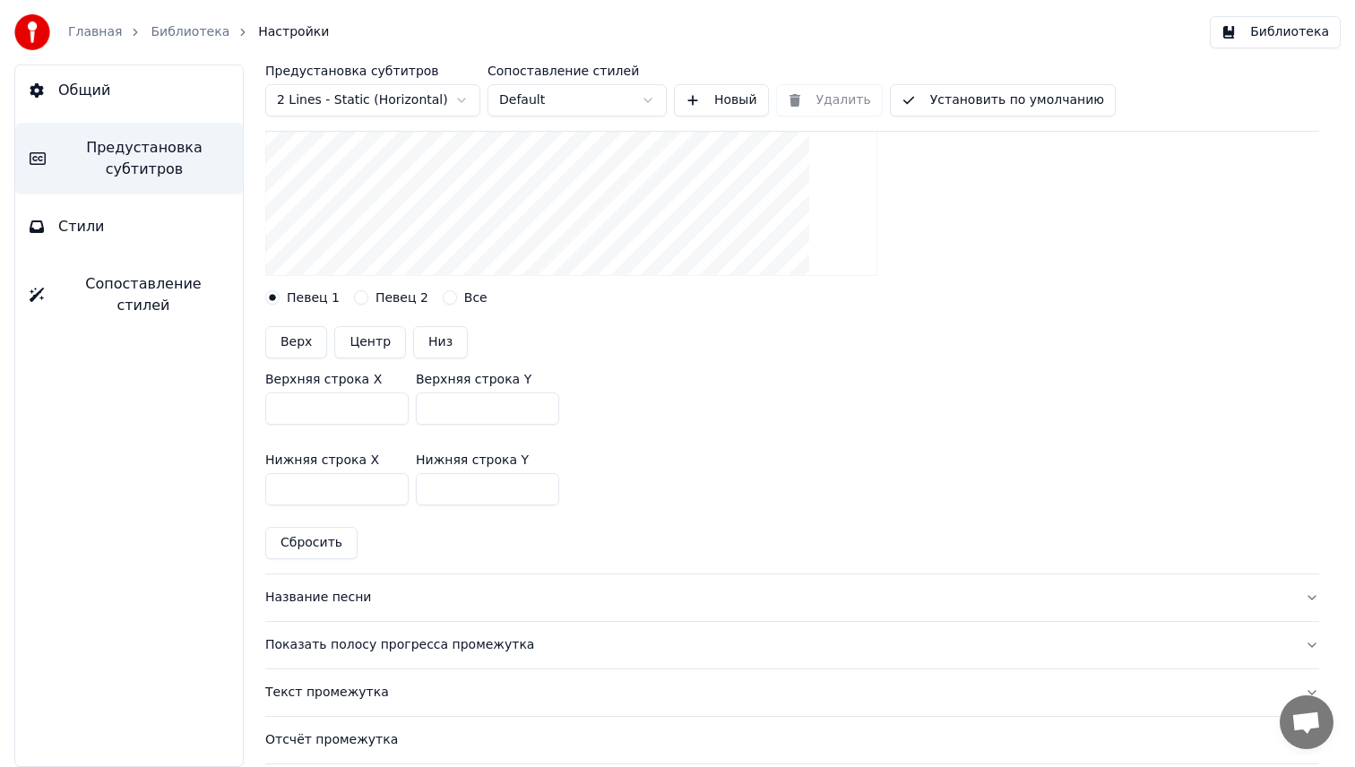
scroll to position [339, 0]
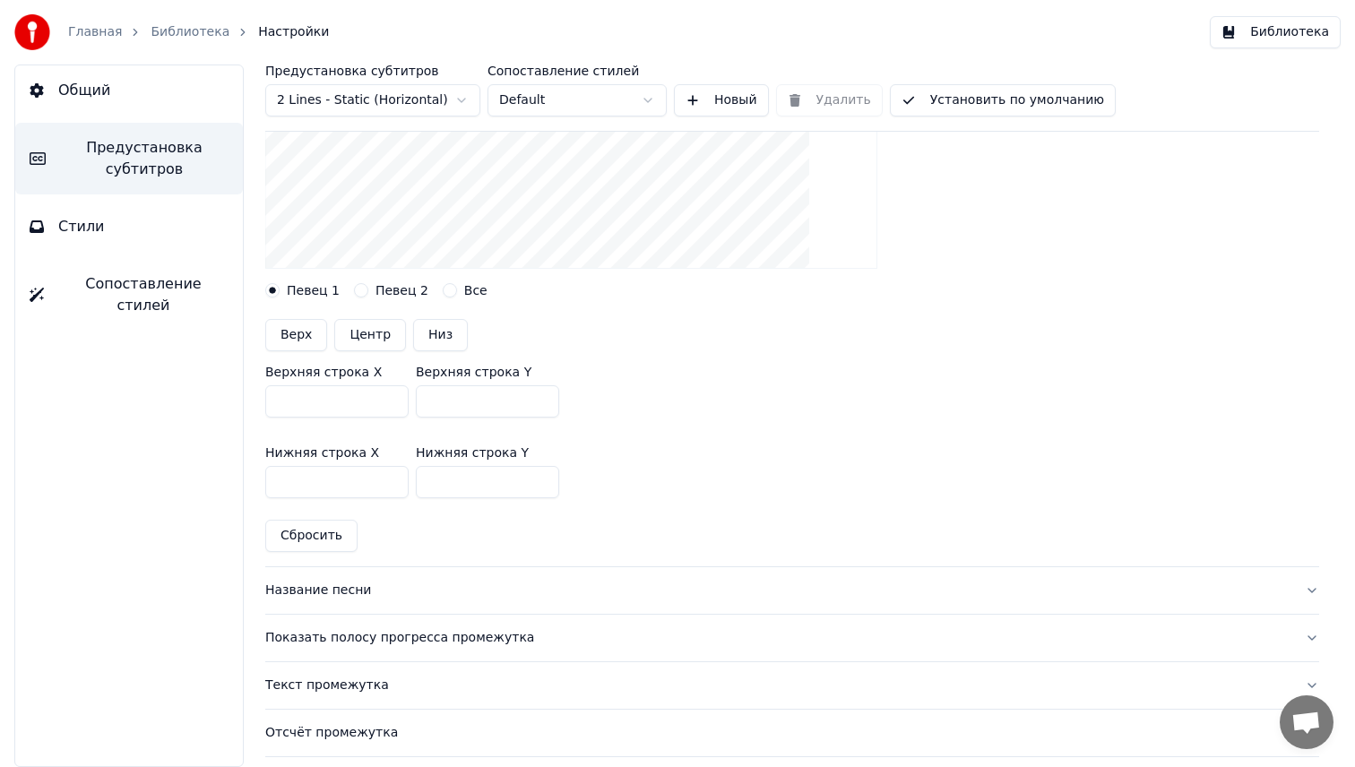
click at [400, 589] on div "Название песни" at bounding box center [777, 591] width 1025 height 18
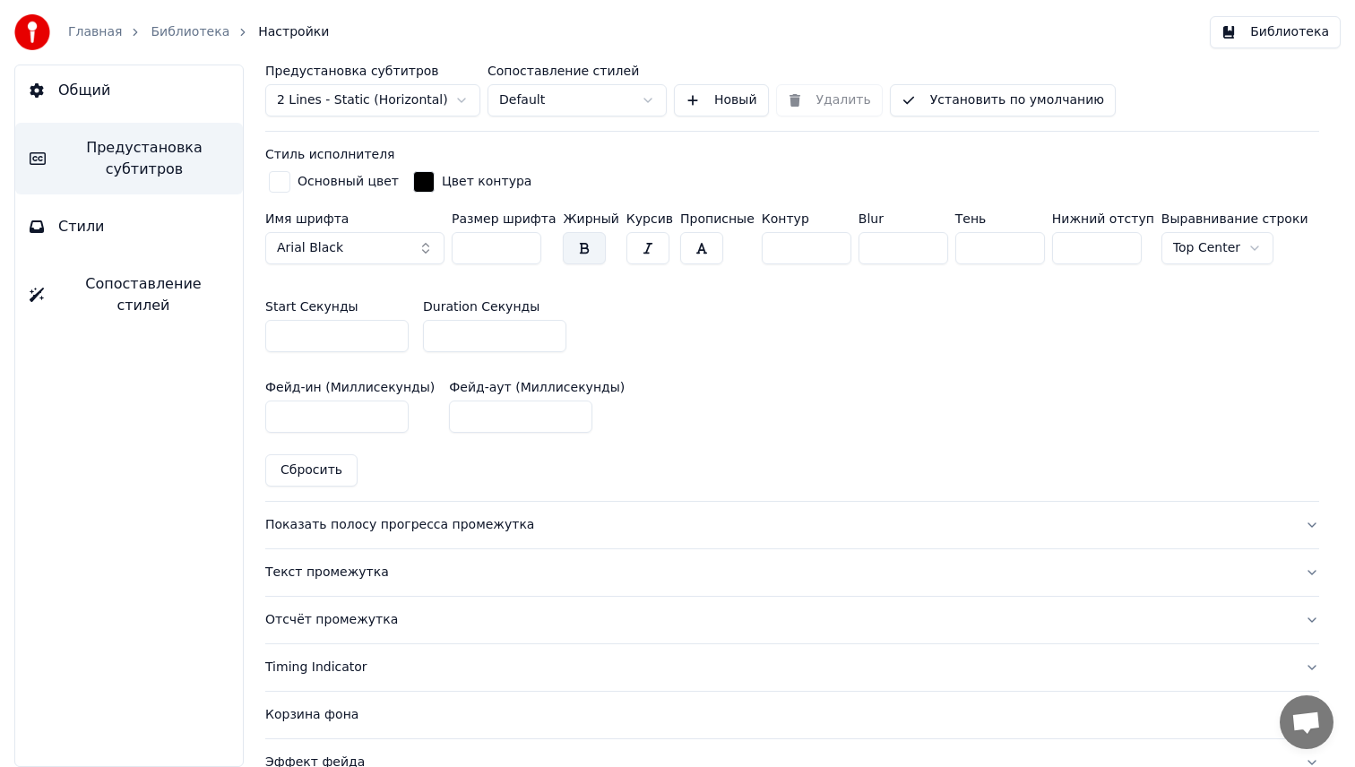
scroll to position [740, 0]
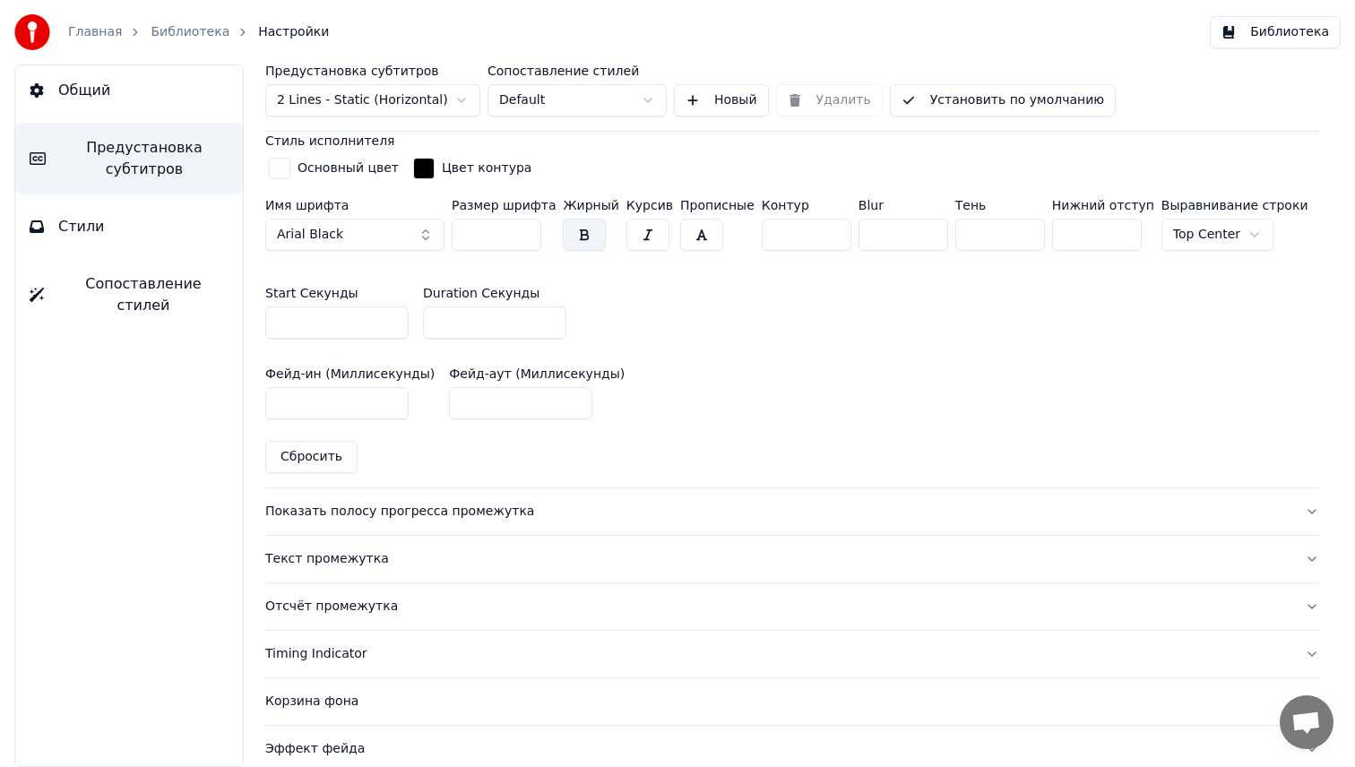
click at [411, 521] on button "Показать полосу прогресса промежутка" at bounding box center [792, 511] width 1054 height 47
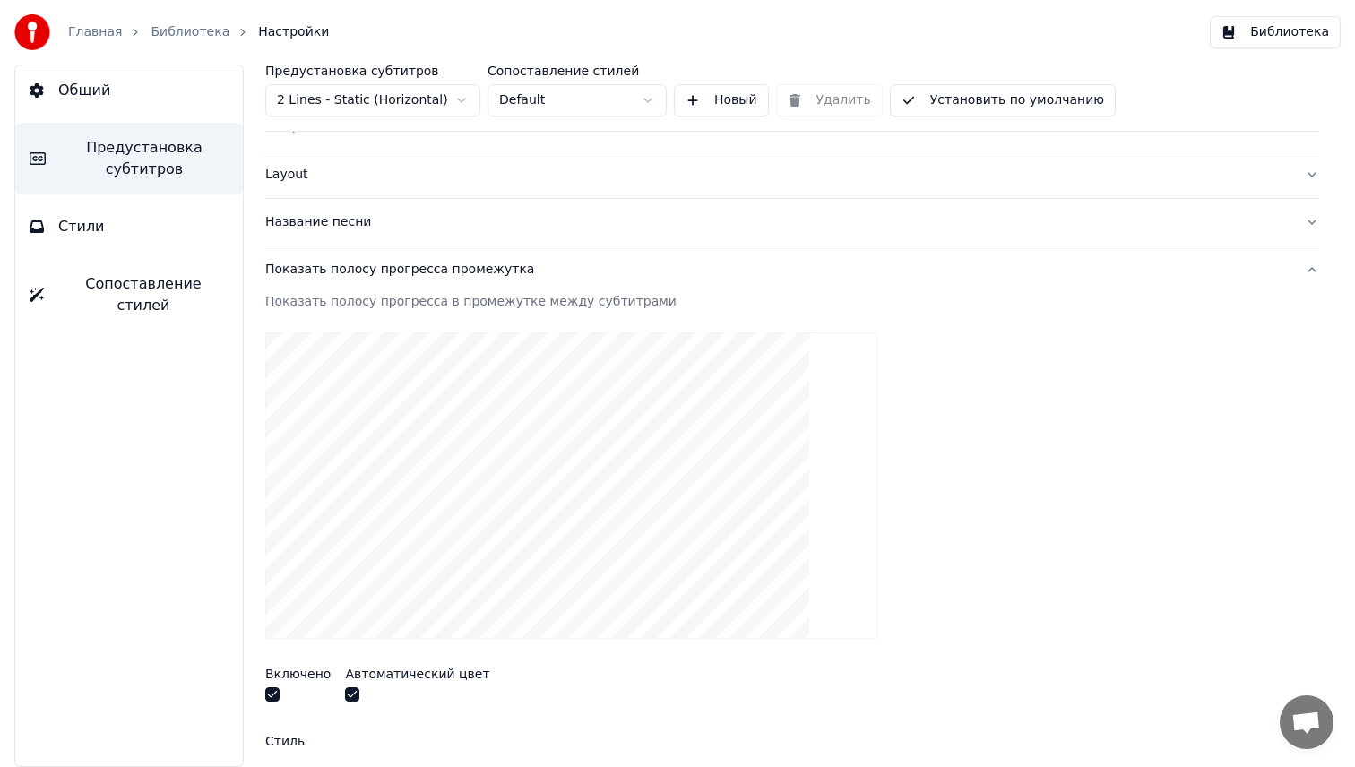
scroll to position [0, 0]
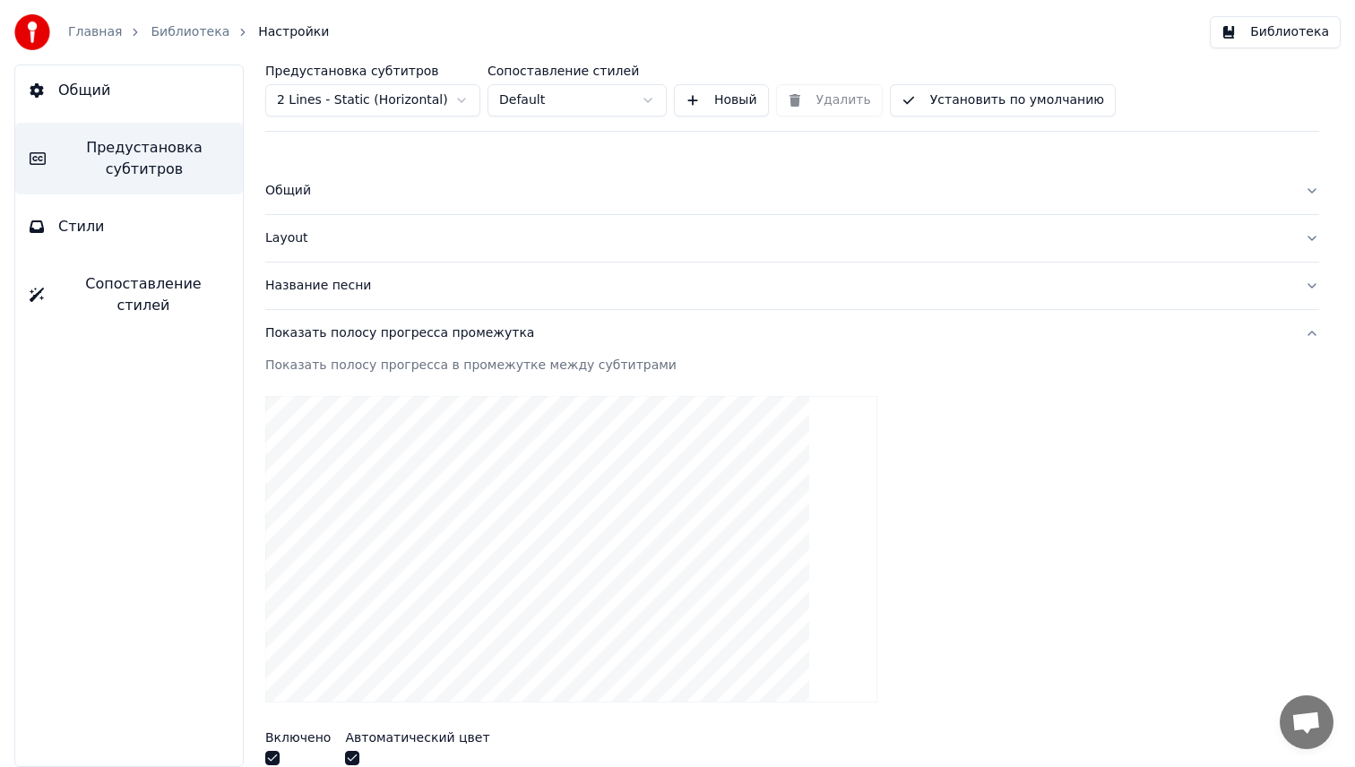
click at [332, 204] on button "Общий" at bounding box center [792, 191] width 1054 height 47
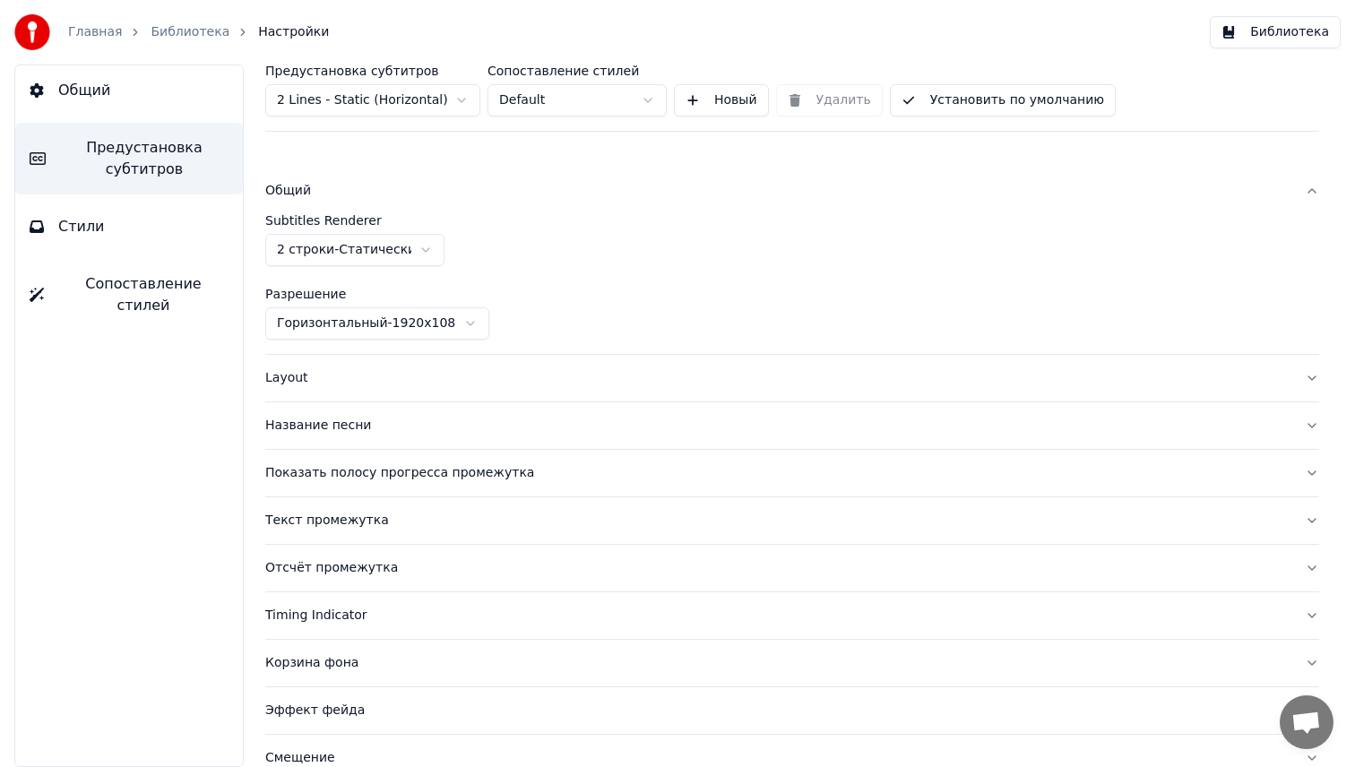
click at [358, 327] on html "Главная Библиотека Настройки Библиотека Общий Предустановка субтитров Стили Соп…" at bounding box center [677, 383] width 1355 height 767
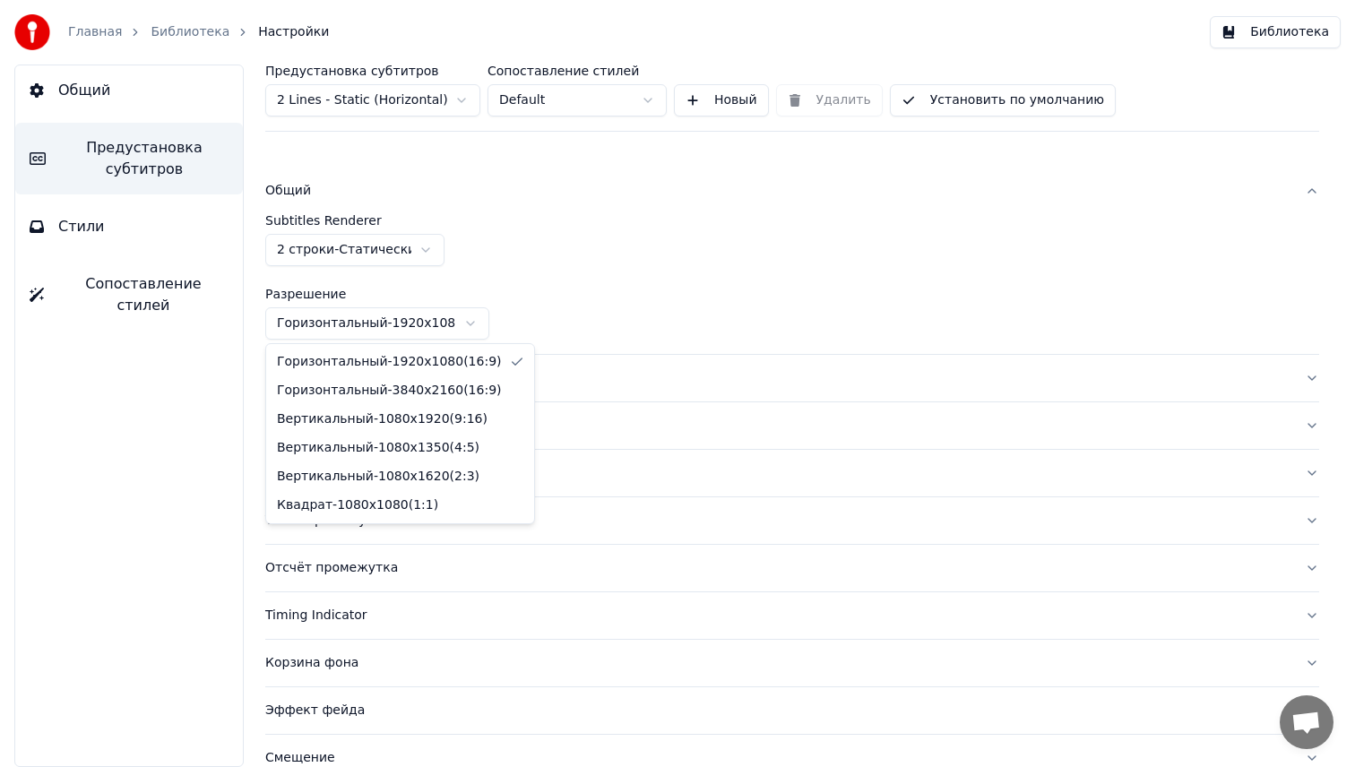
click at [358, 327] on html "Главная Библиотека Настройки Библиотека Общий Предустановка субтитров Стили Соп…" at bounding box center [677, 383] width 1355 height 767
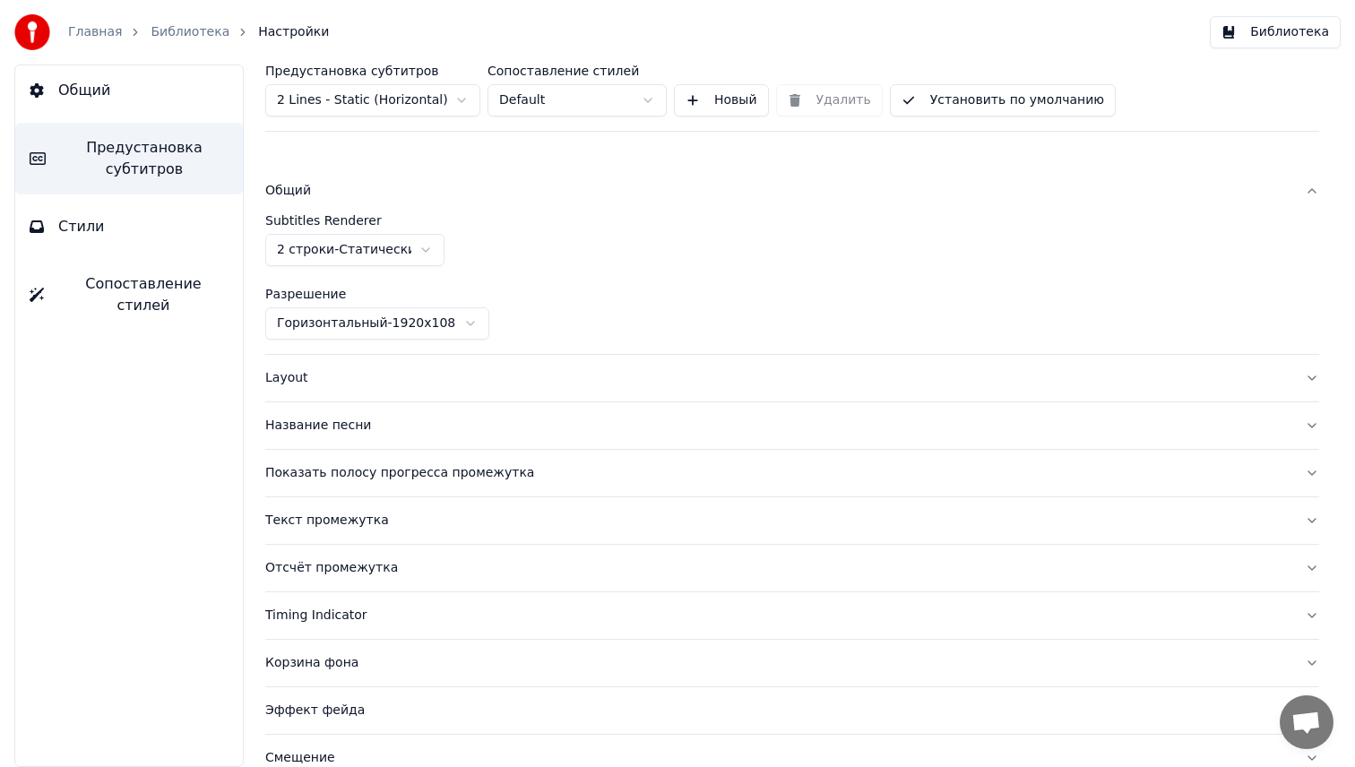
click at [340, 372] on div "Layout" at bounding box center [777, 378] width 1025 height 18
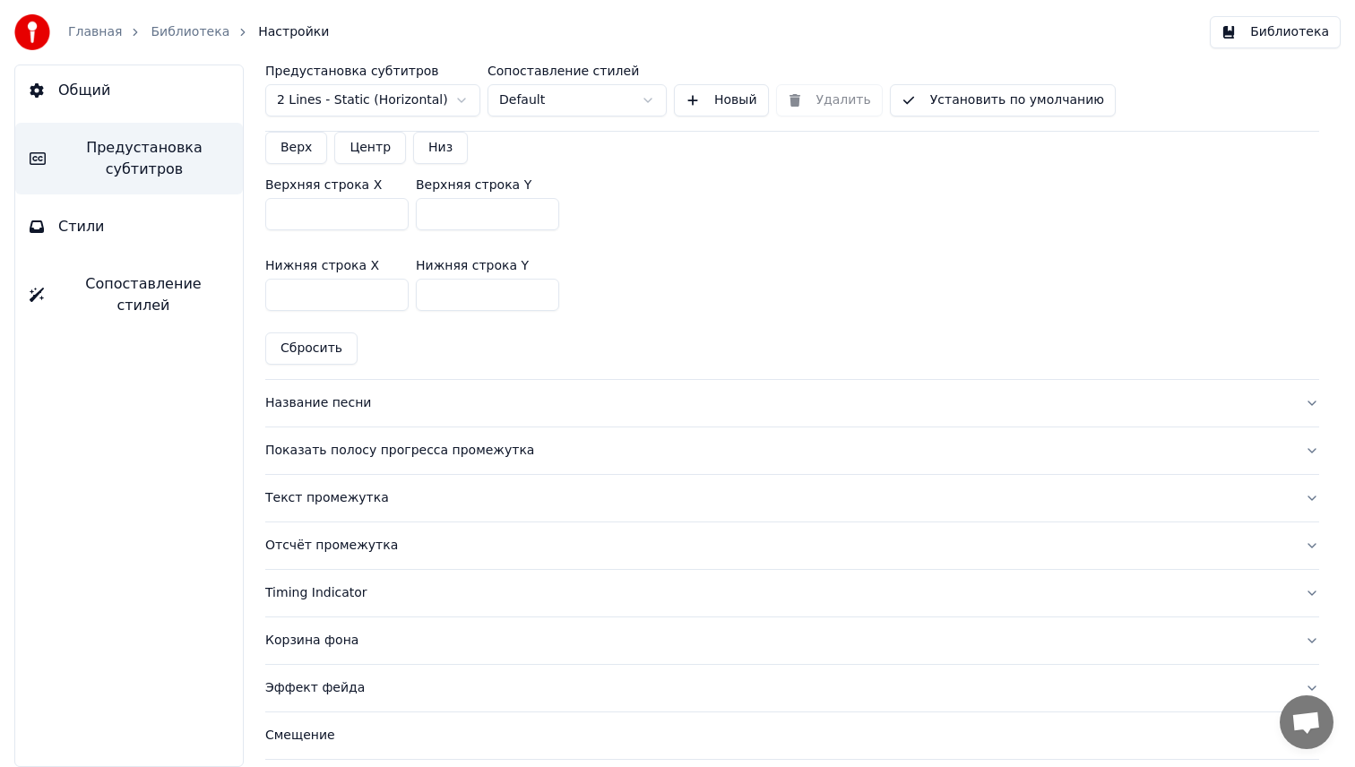
scroll to position [543, 0]
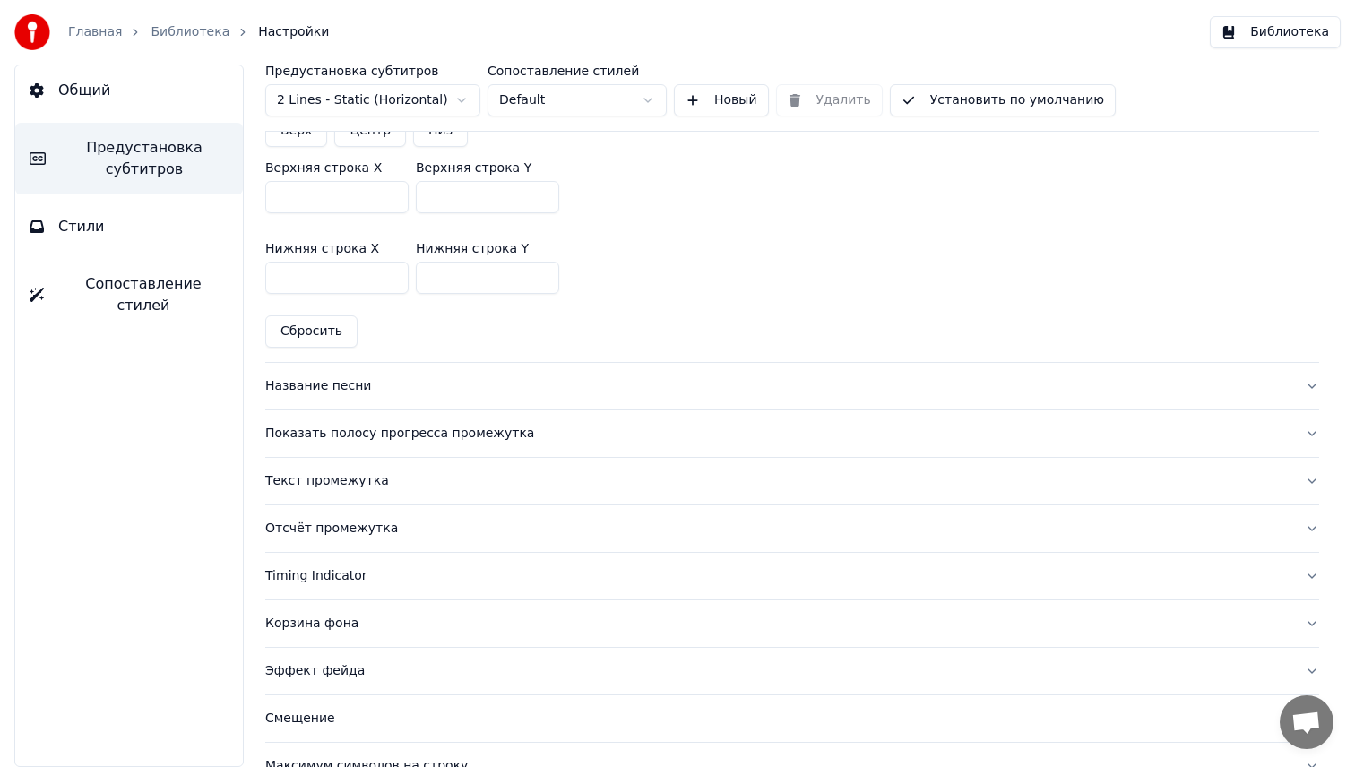
click at [342, 400] on button "Название песни" at bounding box center [792, 386] width 1054 height 47
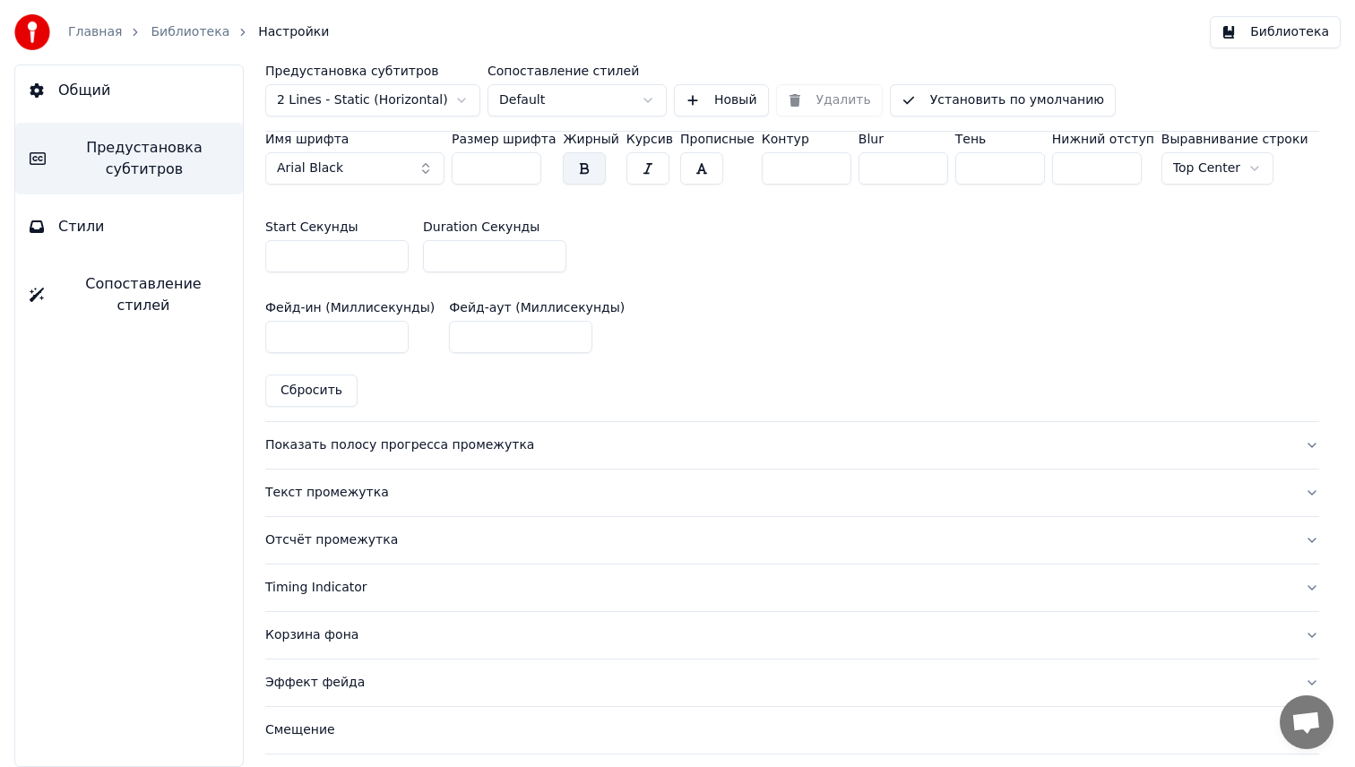
scroll to position [822, 0]
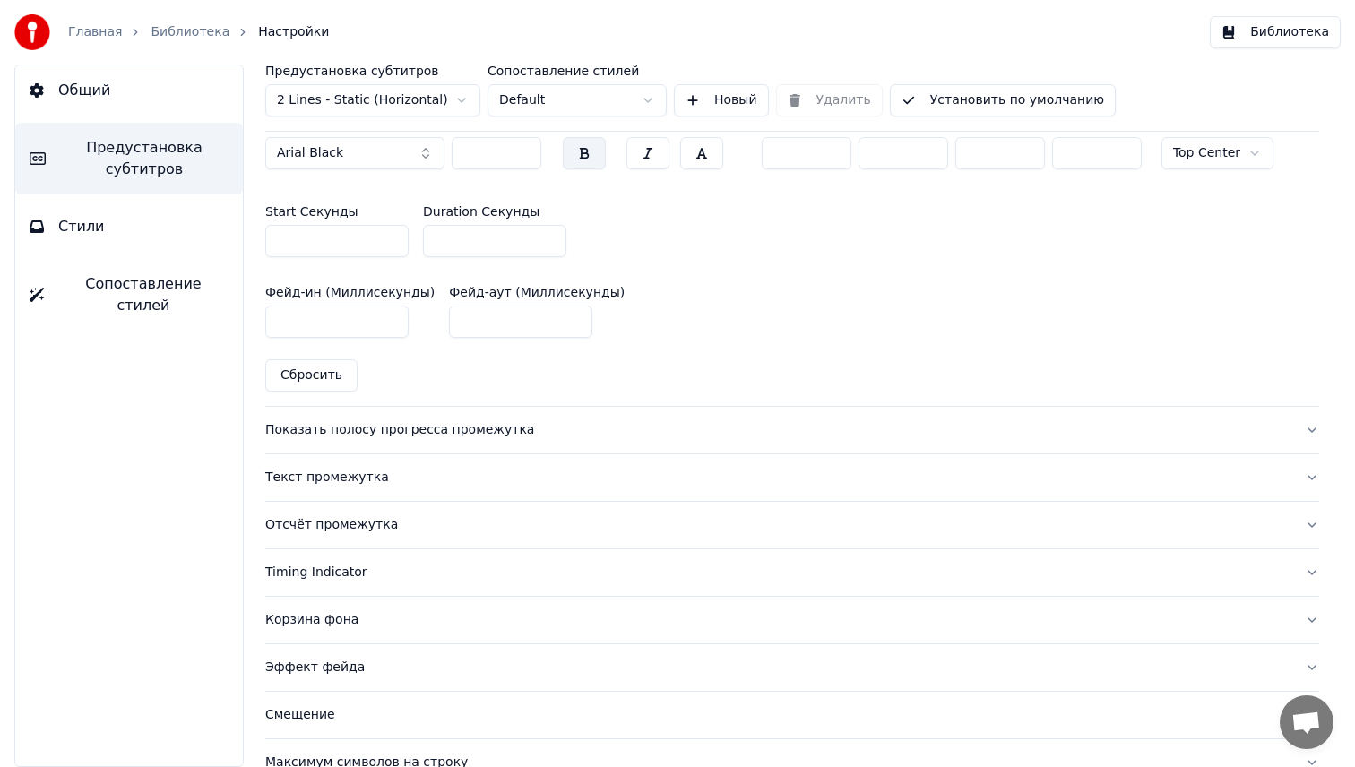
click at [367, 433] on div "Показать полосу прогресса промежутка" at bounding box center [777, 430] width 1025 height 18
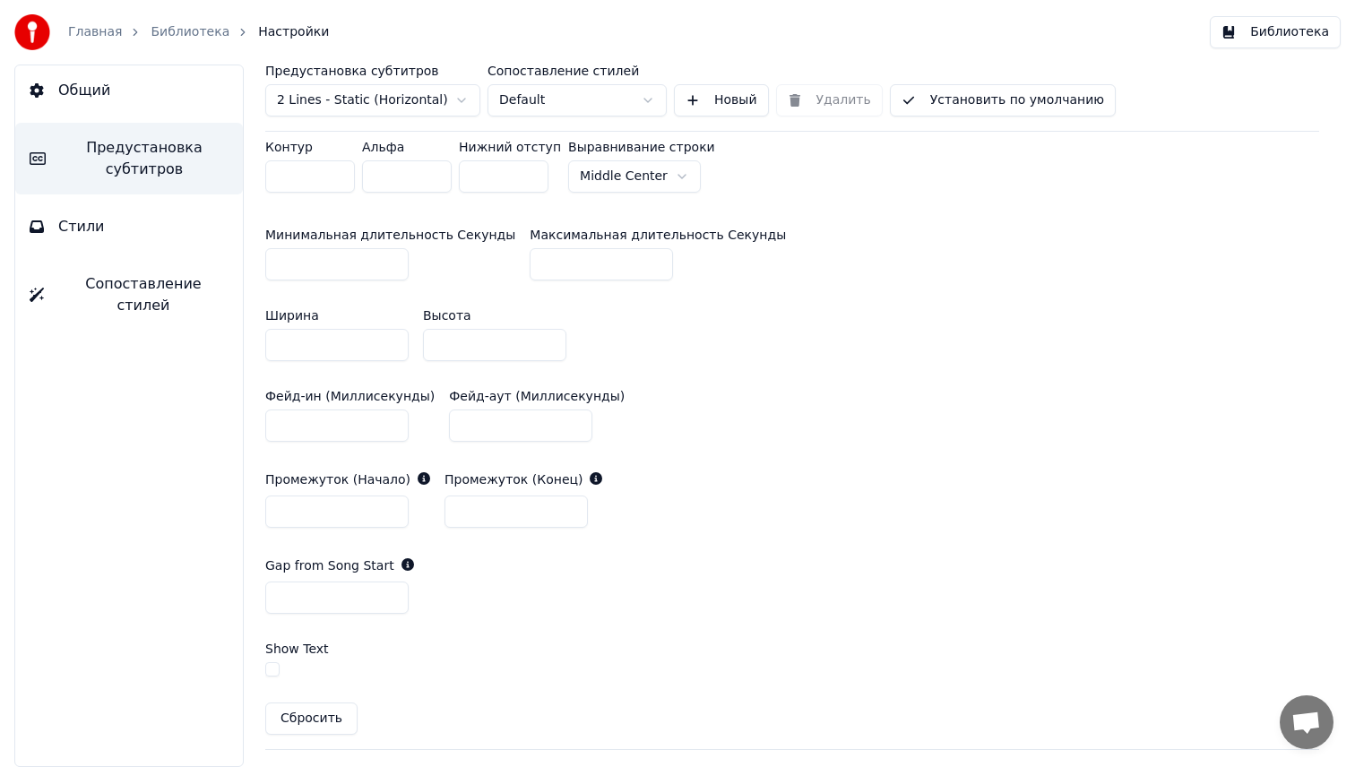
scroll to position [687, 0]
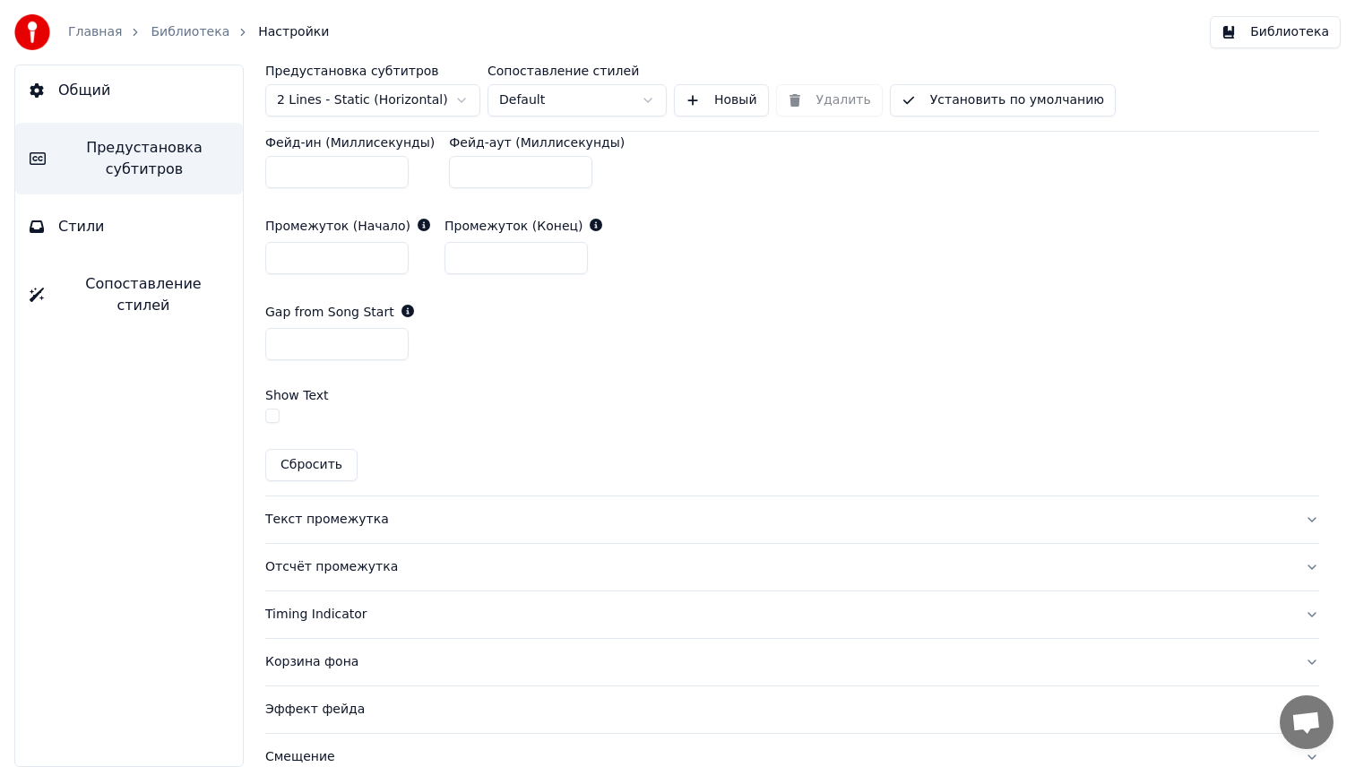
click at [366, 527] on div "Текст промежутка" at bounding box center [777, 520] width 1025 height 18
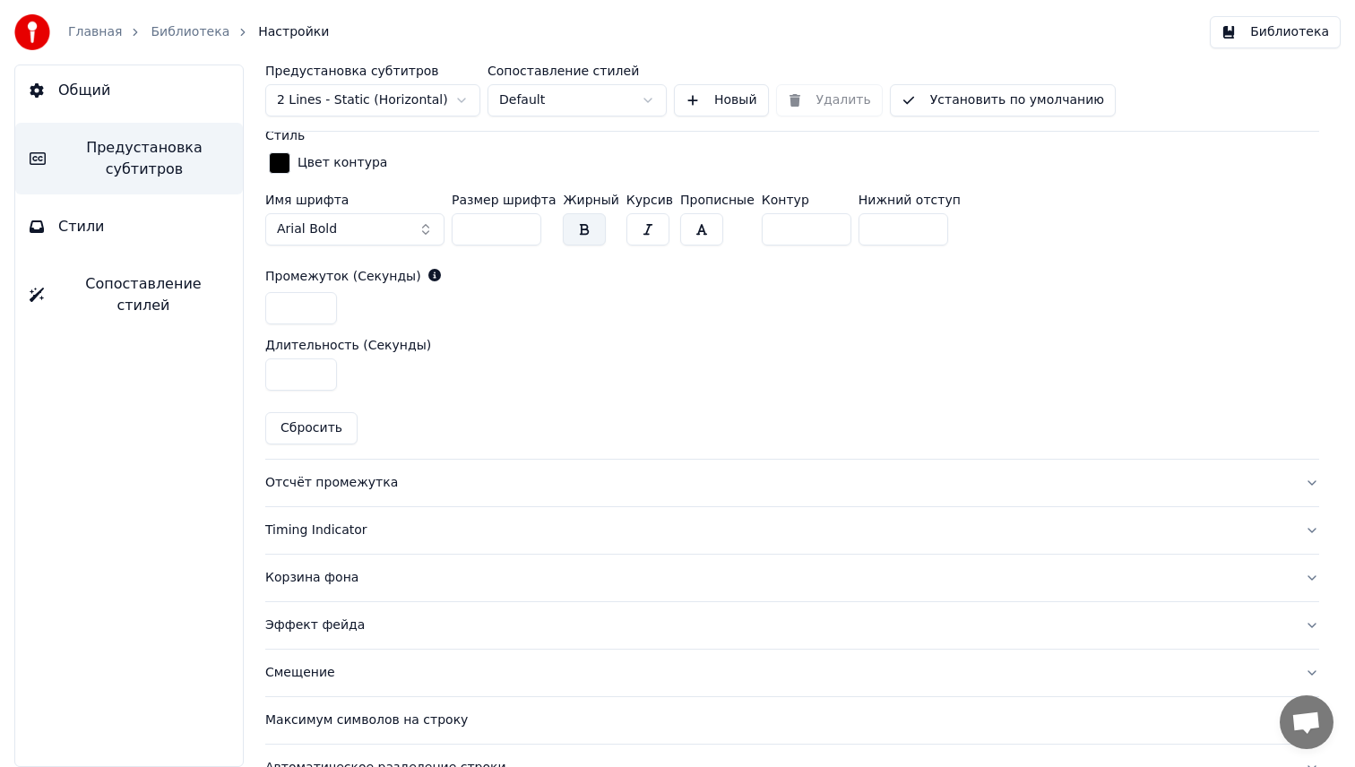
scroll to position [789, 0]
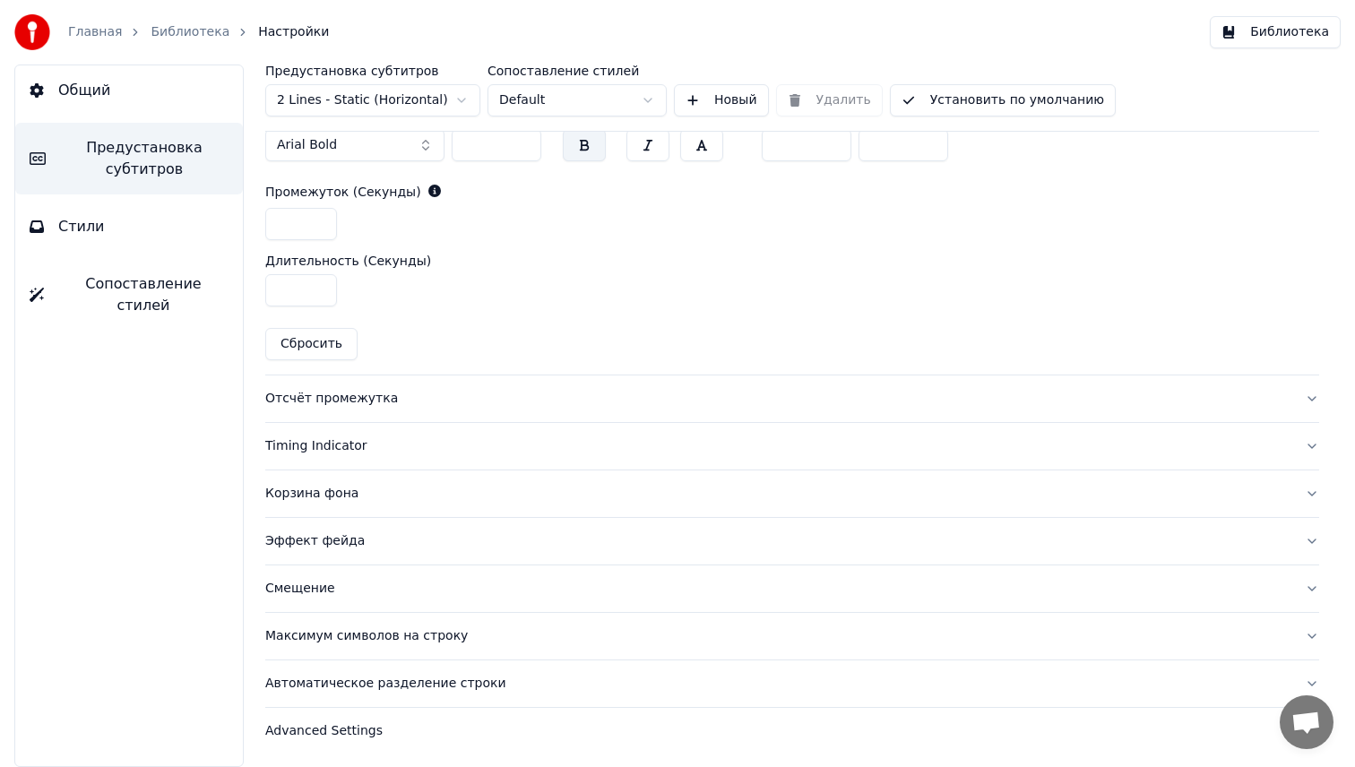
click at [363, 647] on button "Максимум символов на строку" at bounding box center [792, 636] width 1054 height 47
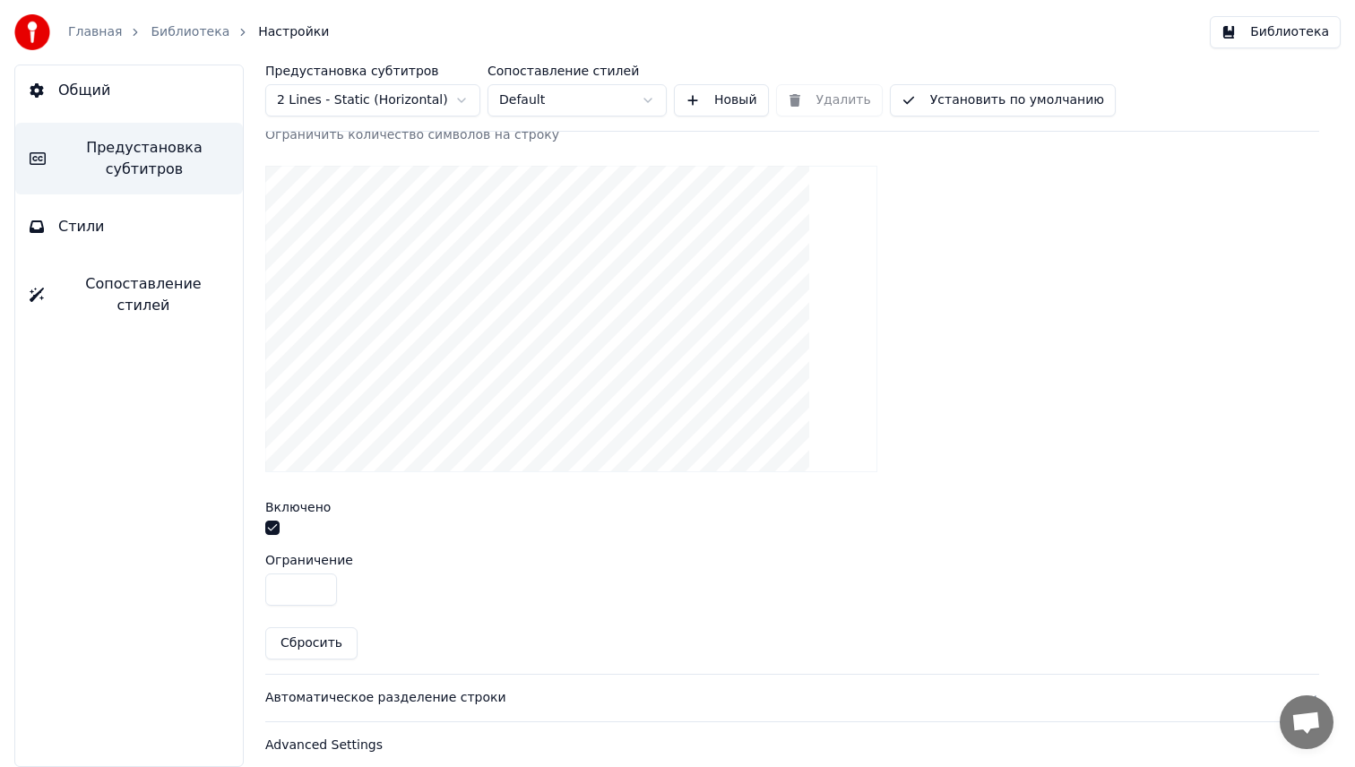
scroll to position [578, 0]
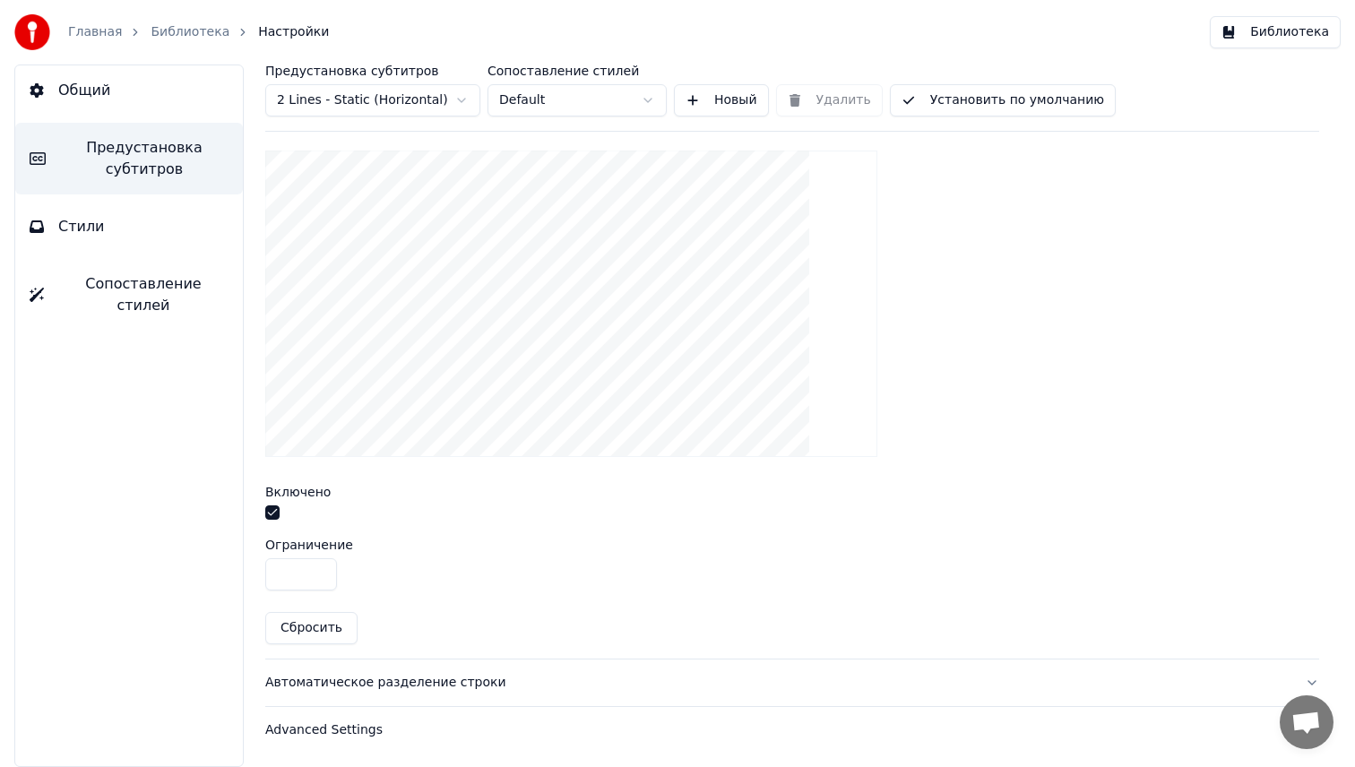
click at [319, 568] on input "**" at bounding box center [301, 574] width 72 height 32
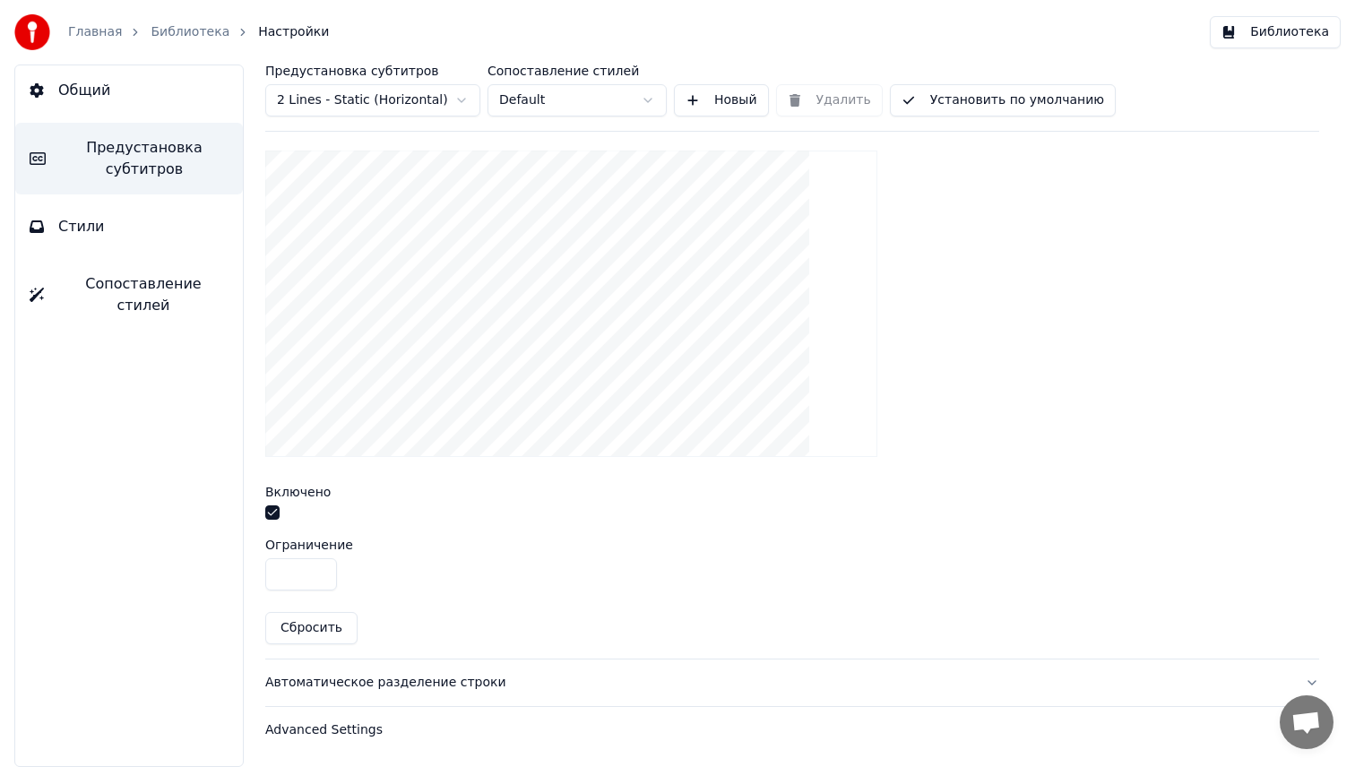
click at [319, 568] on input "**" at bounding box center [301, 574] width 72 height 32
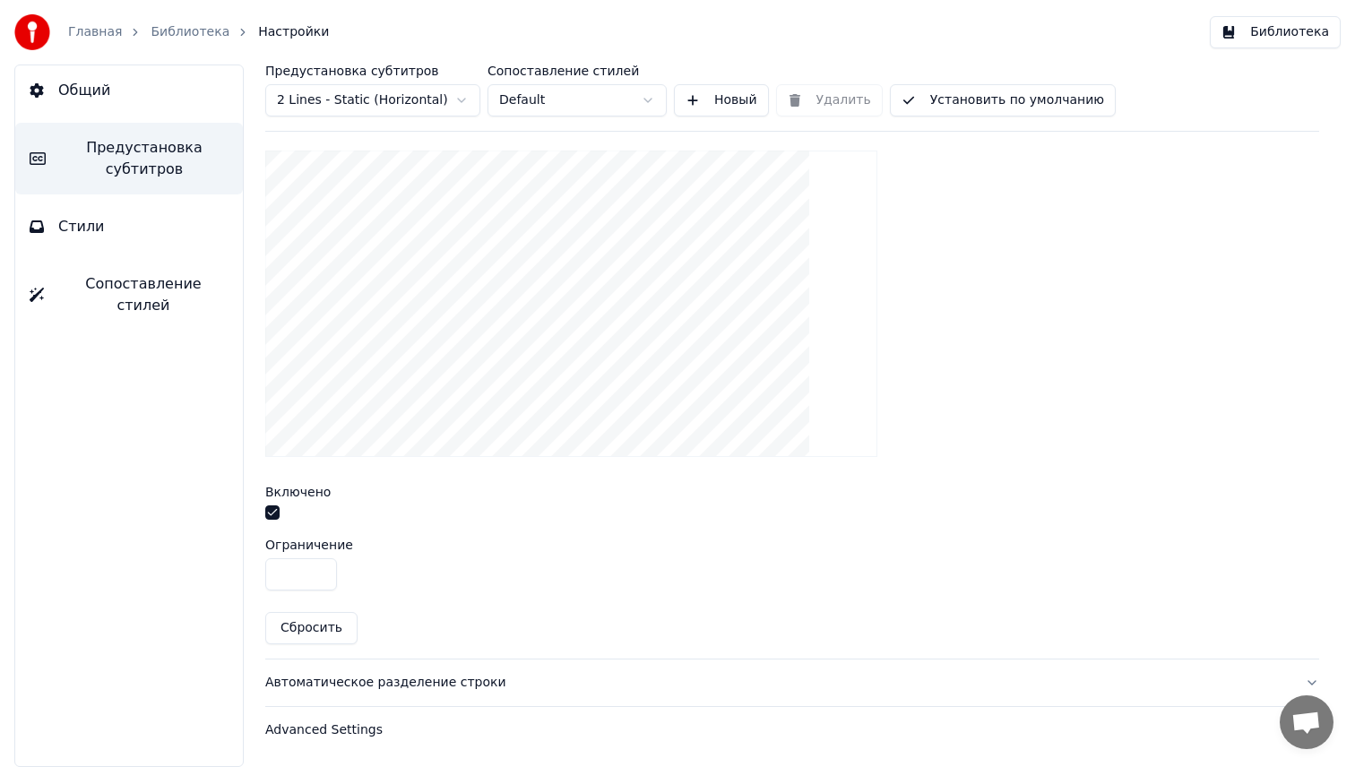
click at [319, 568] on input "**" at bounding box center [301, 574] width 72 height 32
type input "**"
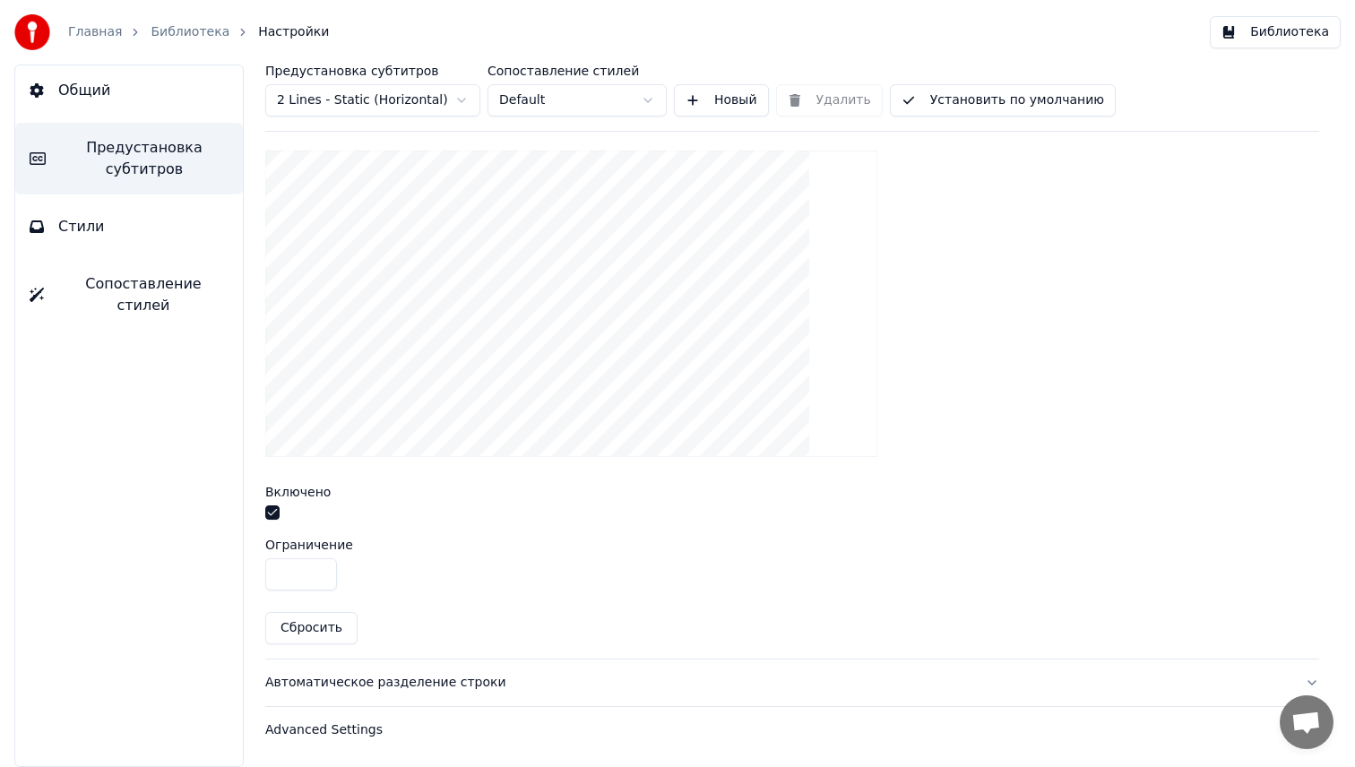
click at [321, 572] on input "**" at bounding box center [301, 574] width 72 height 32
click at [416, 747] on button "Advanced Settings" at bounding box center [792, 730] width 1054 height 47
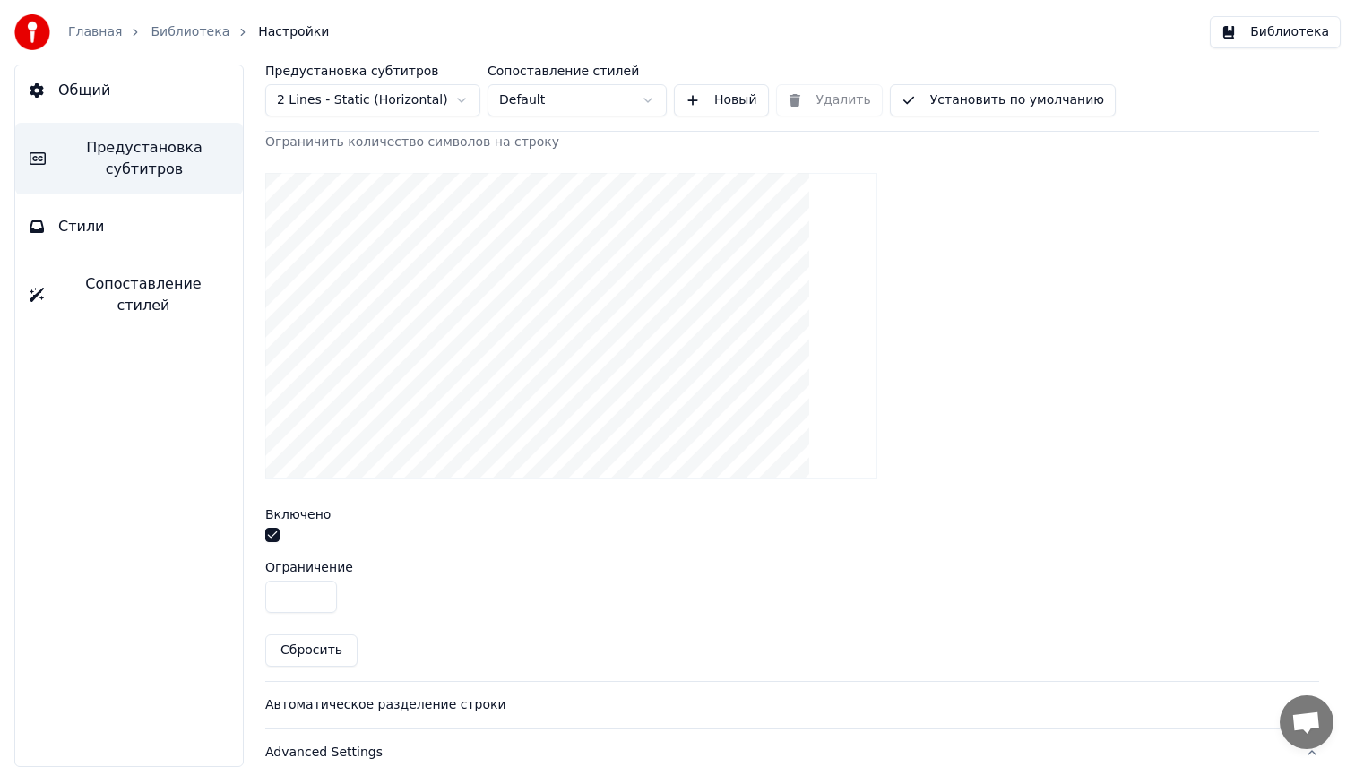
scroll to position [555, 0]
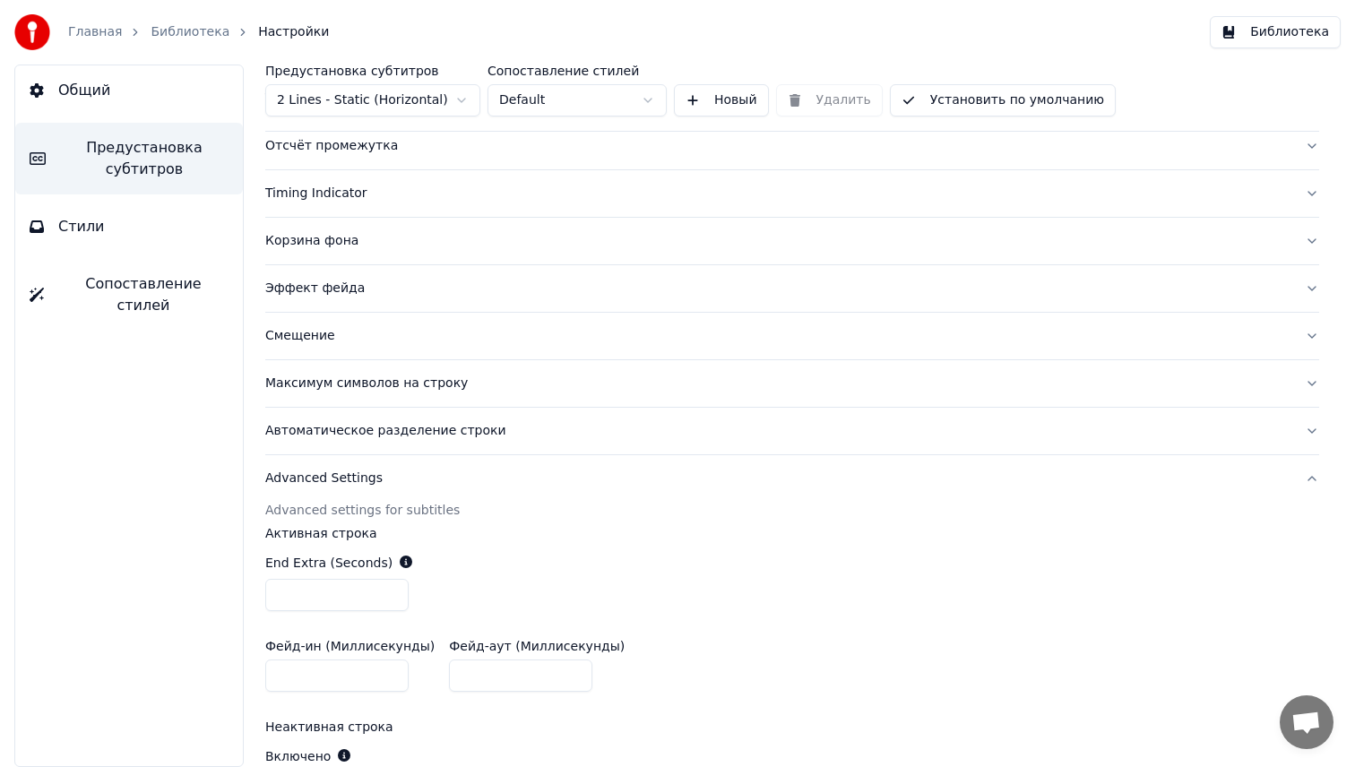
click at [474, 423] on div "Автоматическое разделение строки" at bounding box center [777, 431] width 1025 height 18
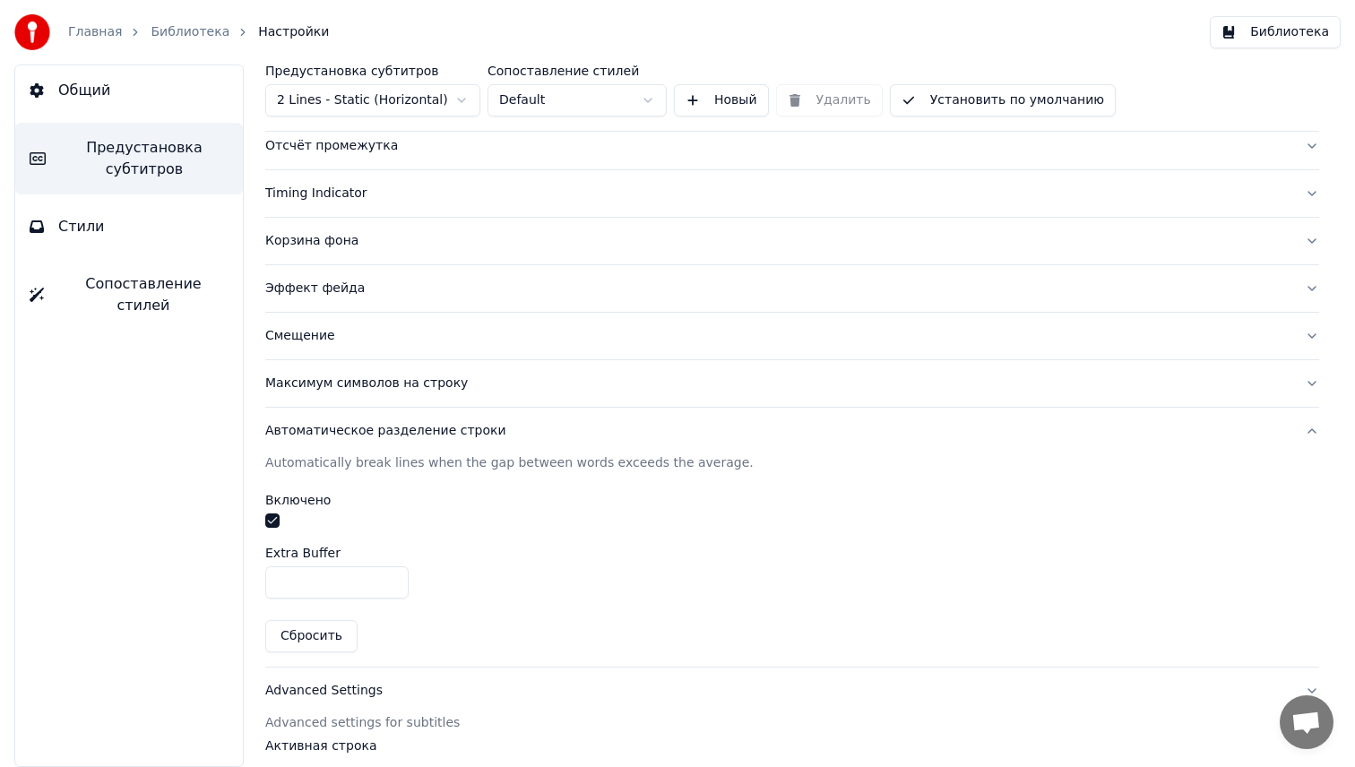
scroll to position [243, 0]
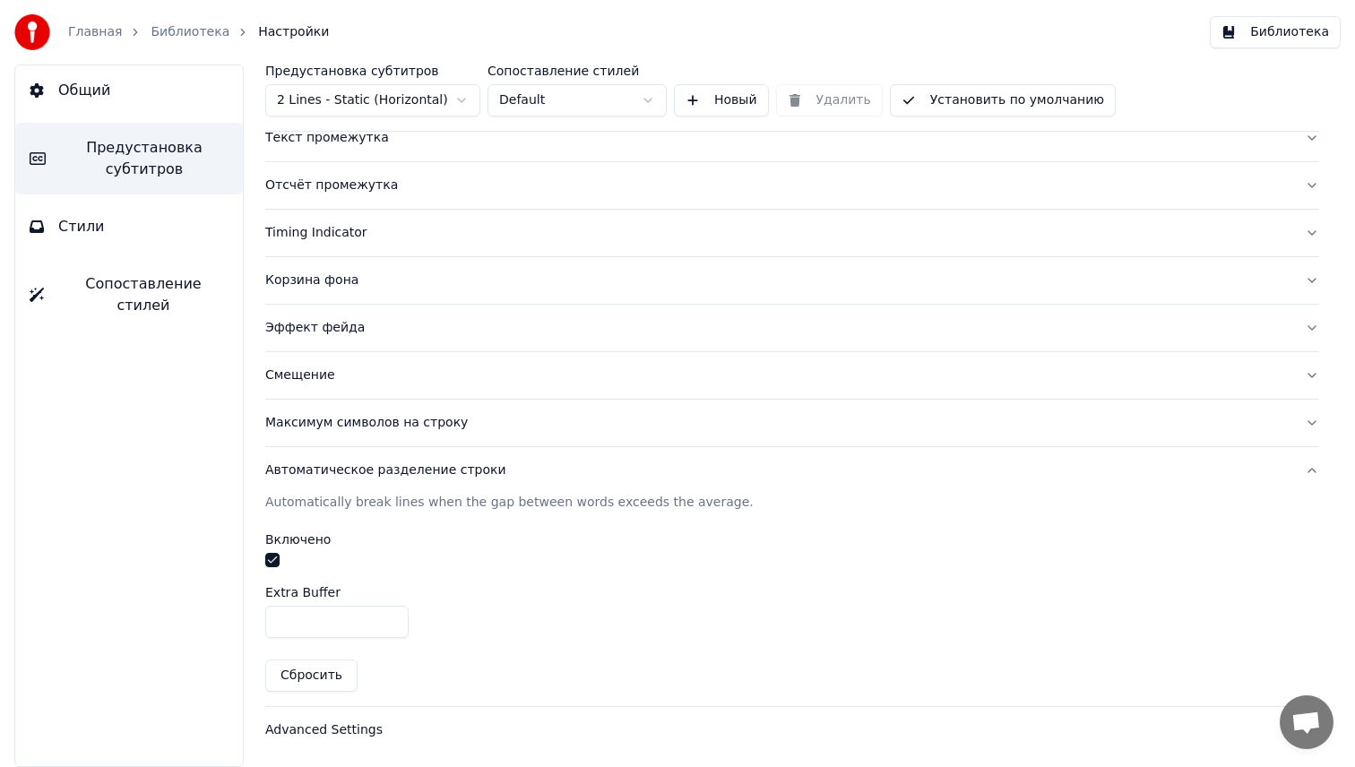
click at [411, 379] on div "Смещение" at bounding box center [777, 375] width 1025 height 18
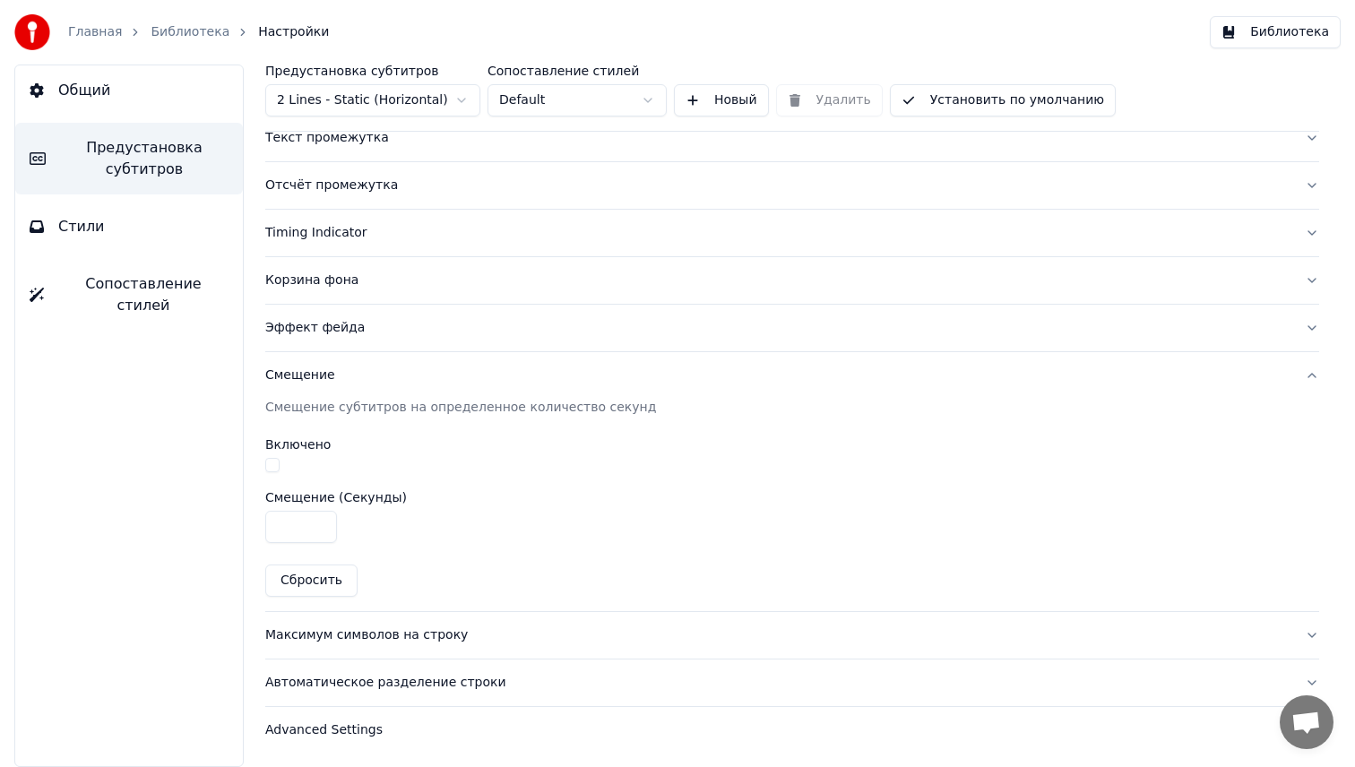
click at [388, 334] on div "Эффект фейда" at bounding box center [777, 328] width 1025 height 18
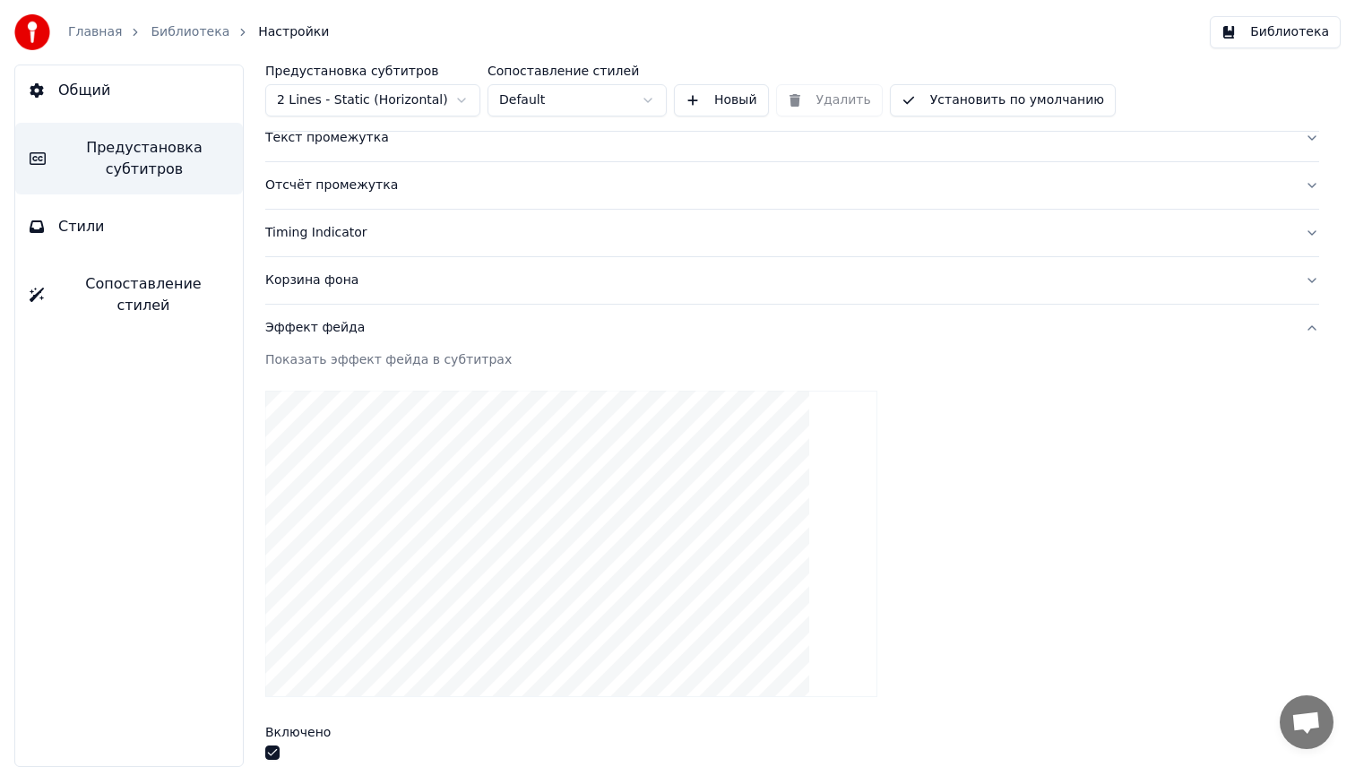
click at [386, 278] on div "Корзина фона" at bounding box center [777, 280] width 1025 height 18
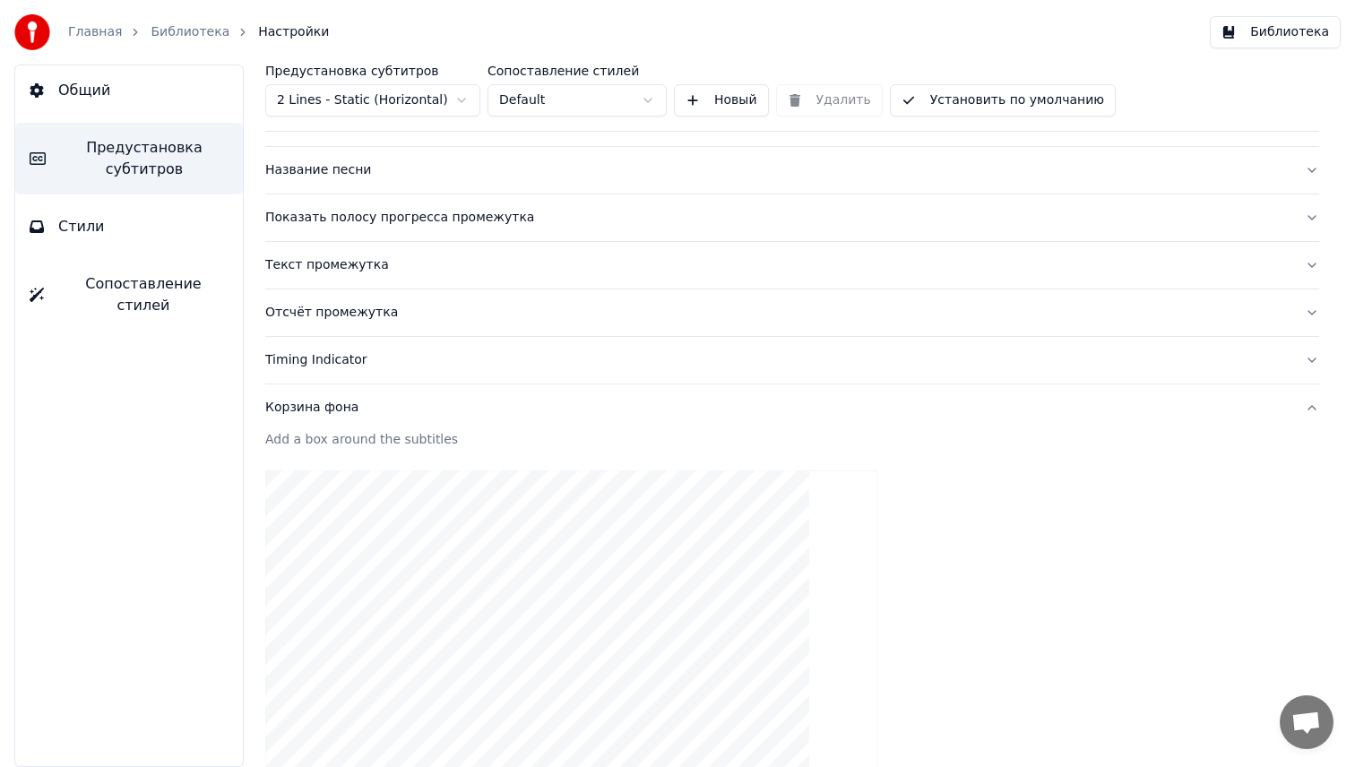
scroll to position [90, 0]
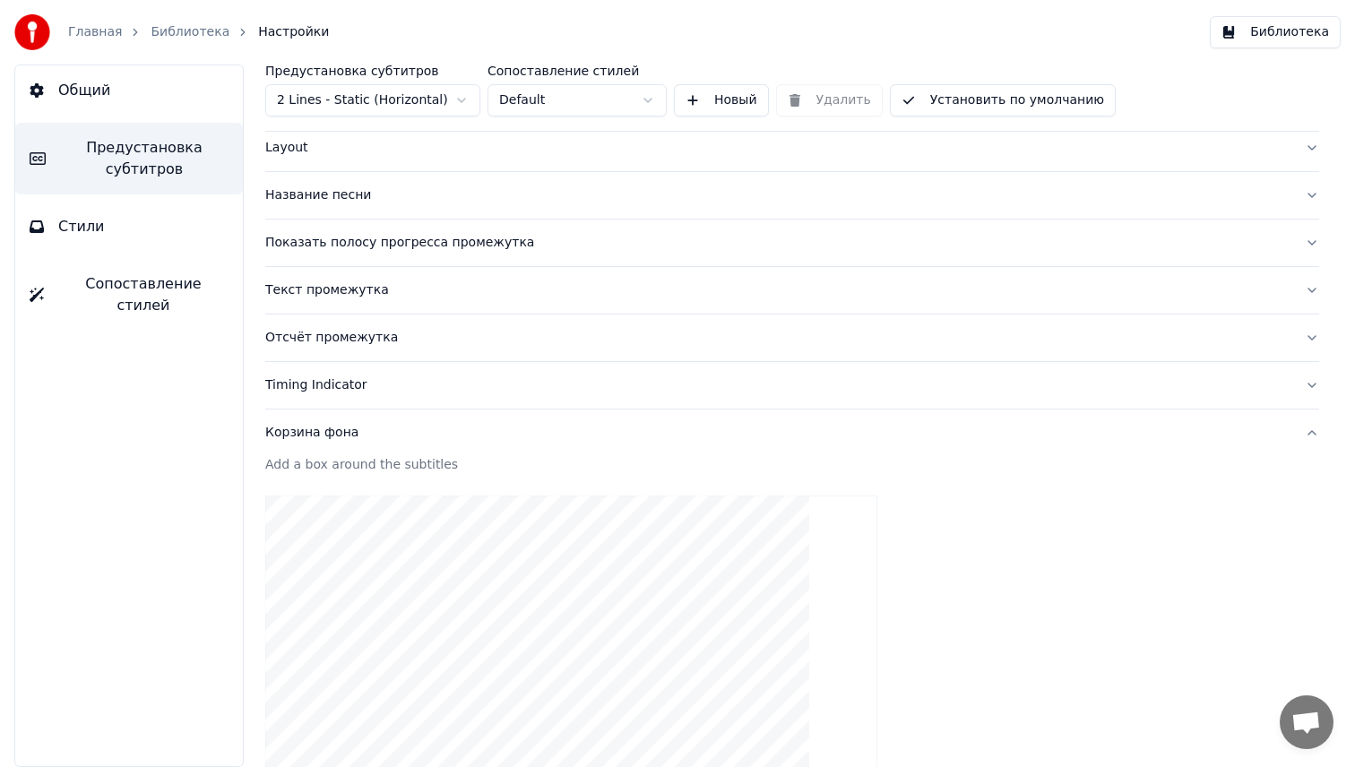
click at [386, 278] on button "Текст промежутка" at bounding box center [792, 290] width 1054 height 47
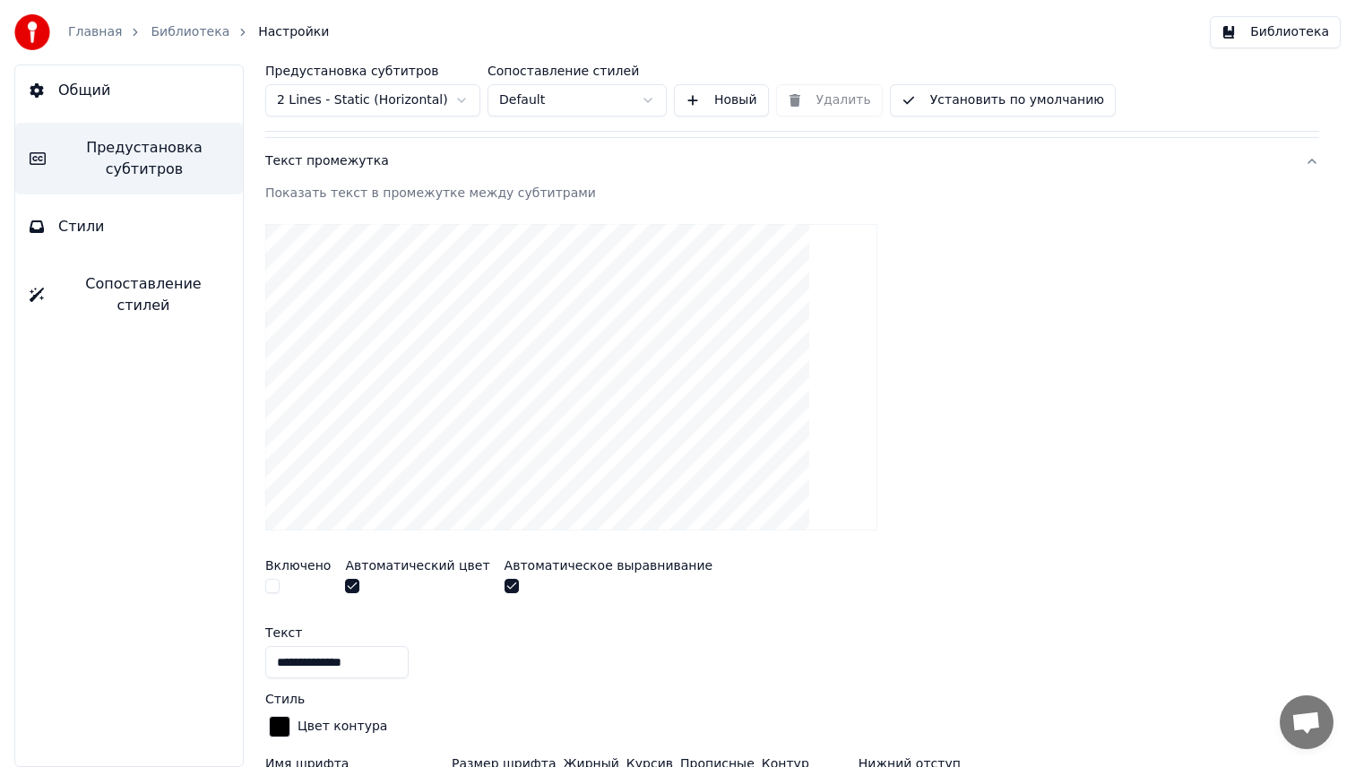
scroll to position [256, 0]
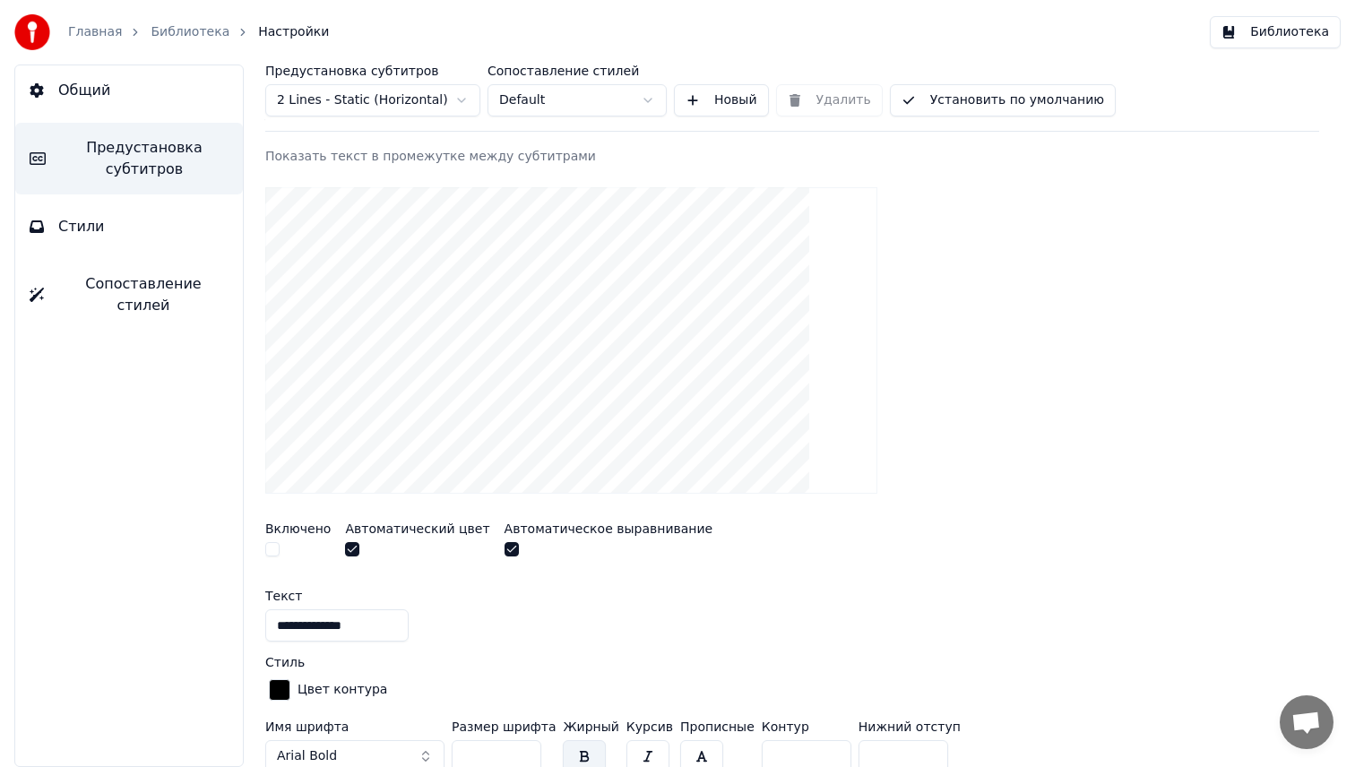
click at [271, 550] on button "button" at bounding box center [272, 549] width 14 height 14
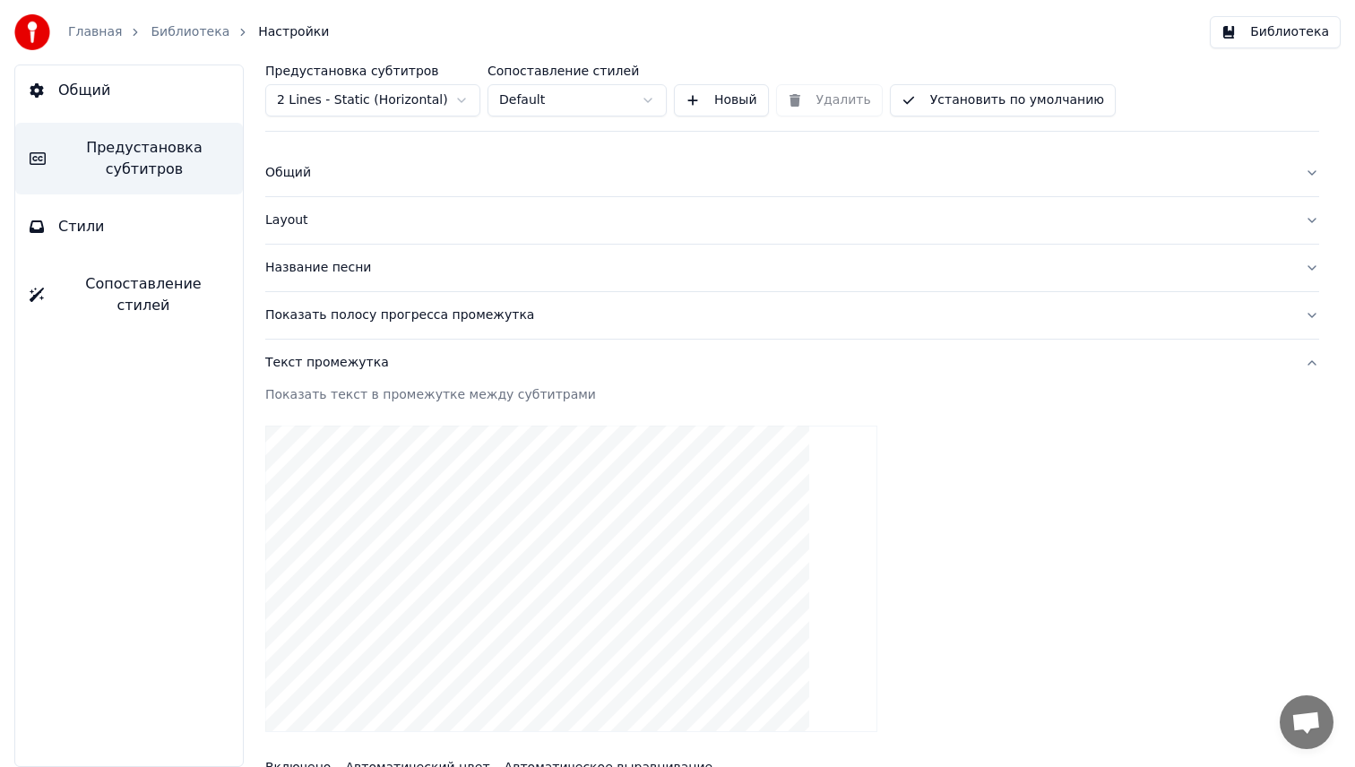
scroll to position [0, 0]
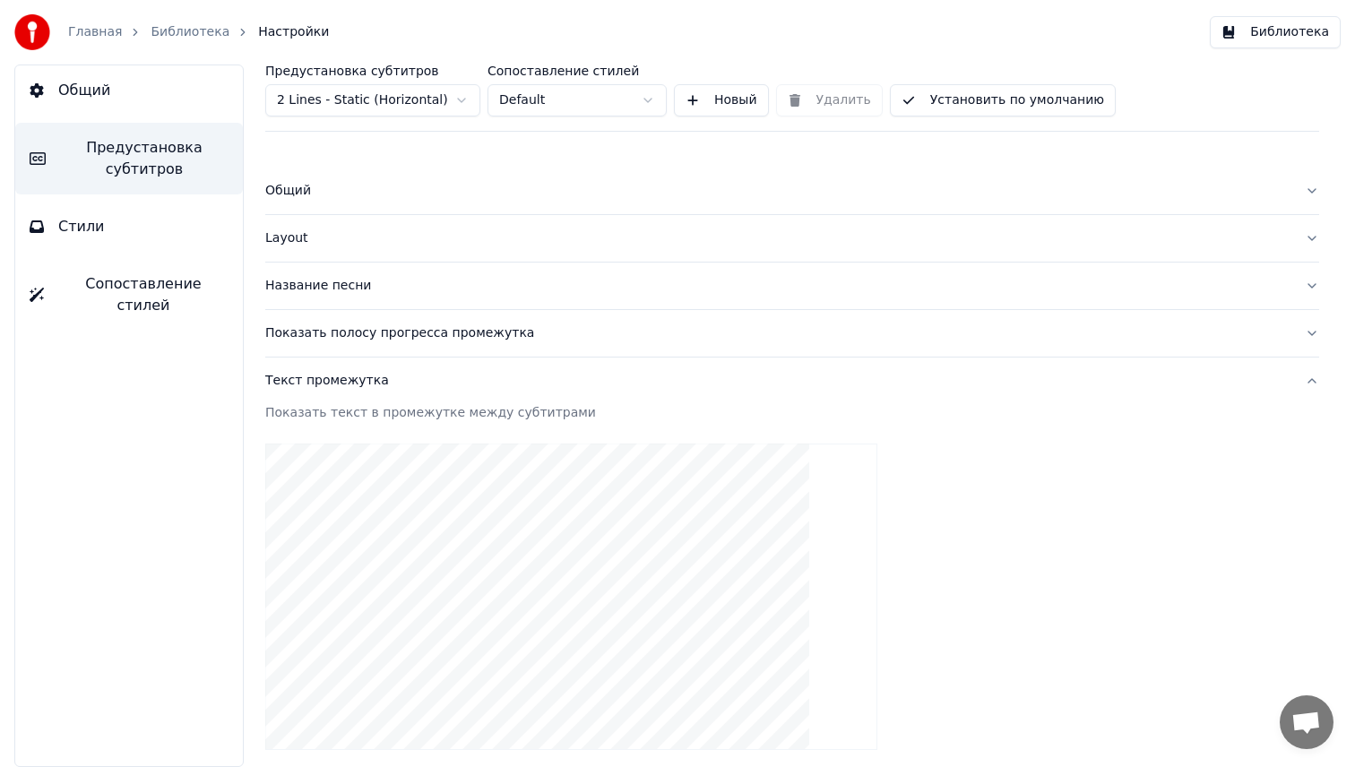
click at [340, 381] on div "Текст промежутка" at bounding box center [777, 381] width 1025 height 18
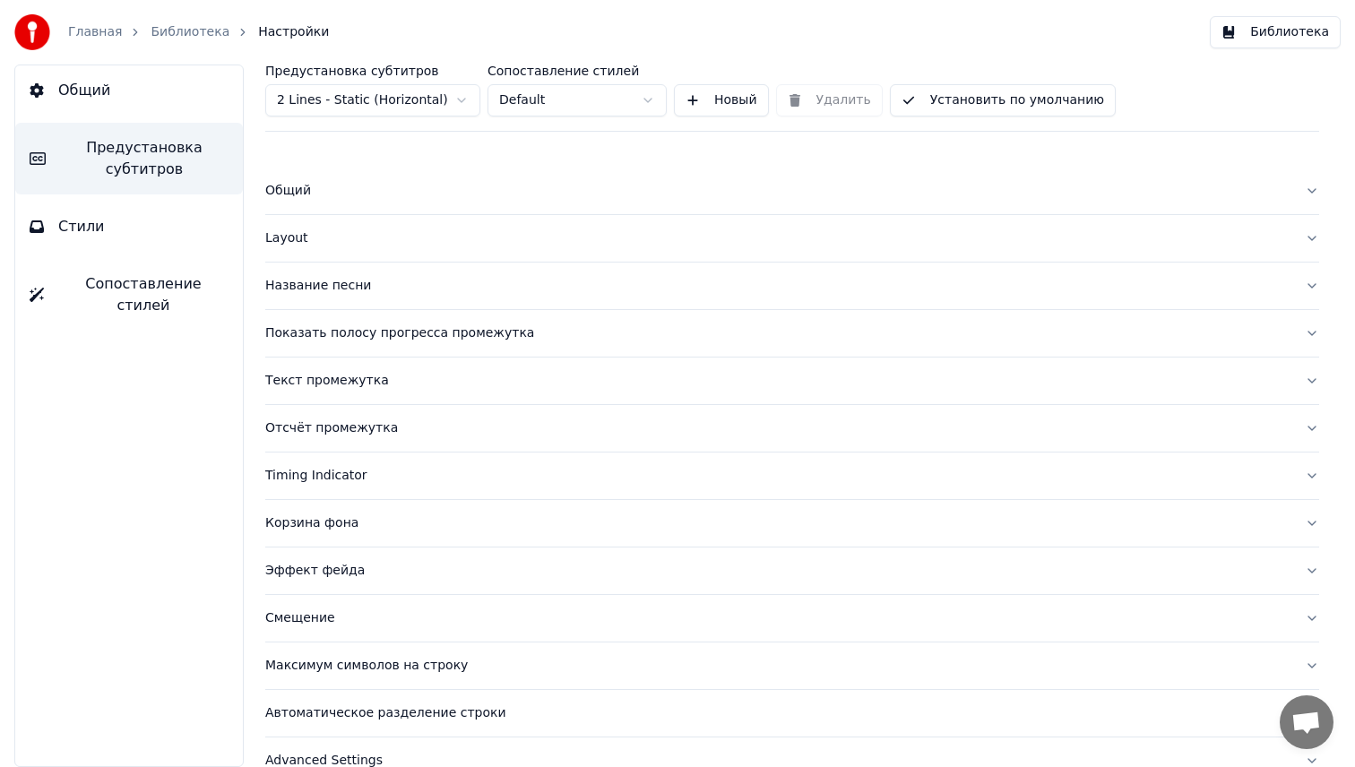
click at [320, 341] on div "Показать полосу прогресса промежутка" at bounding box center [777, 333] width 1025 height 18
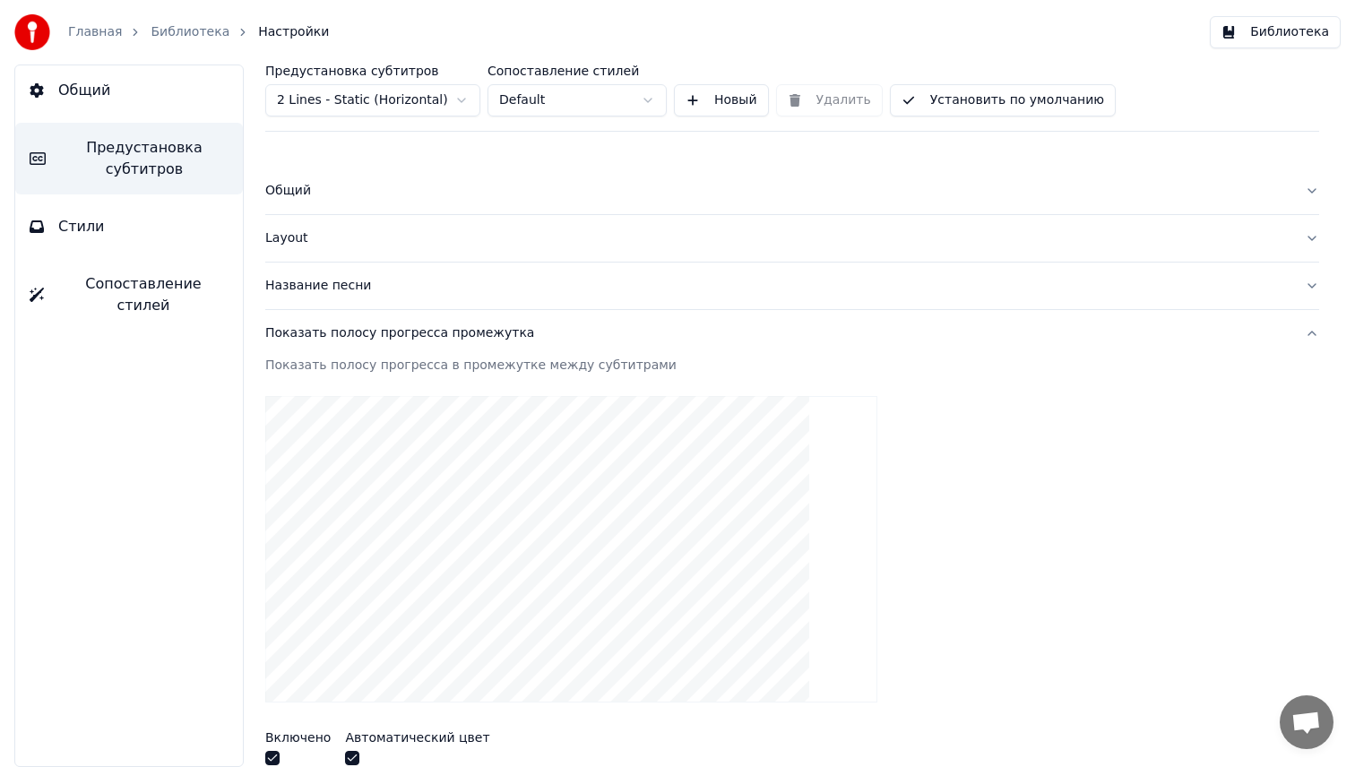
click at [325, 283] on div "Название песни" at bounding box center [777, 286] width 1025 height 18
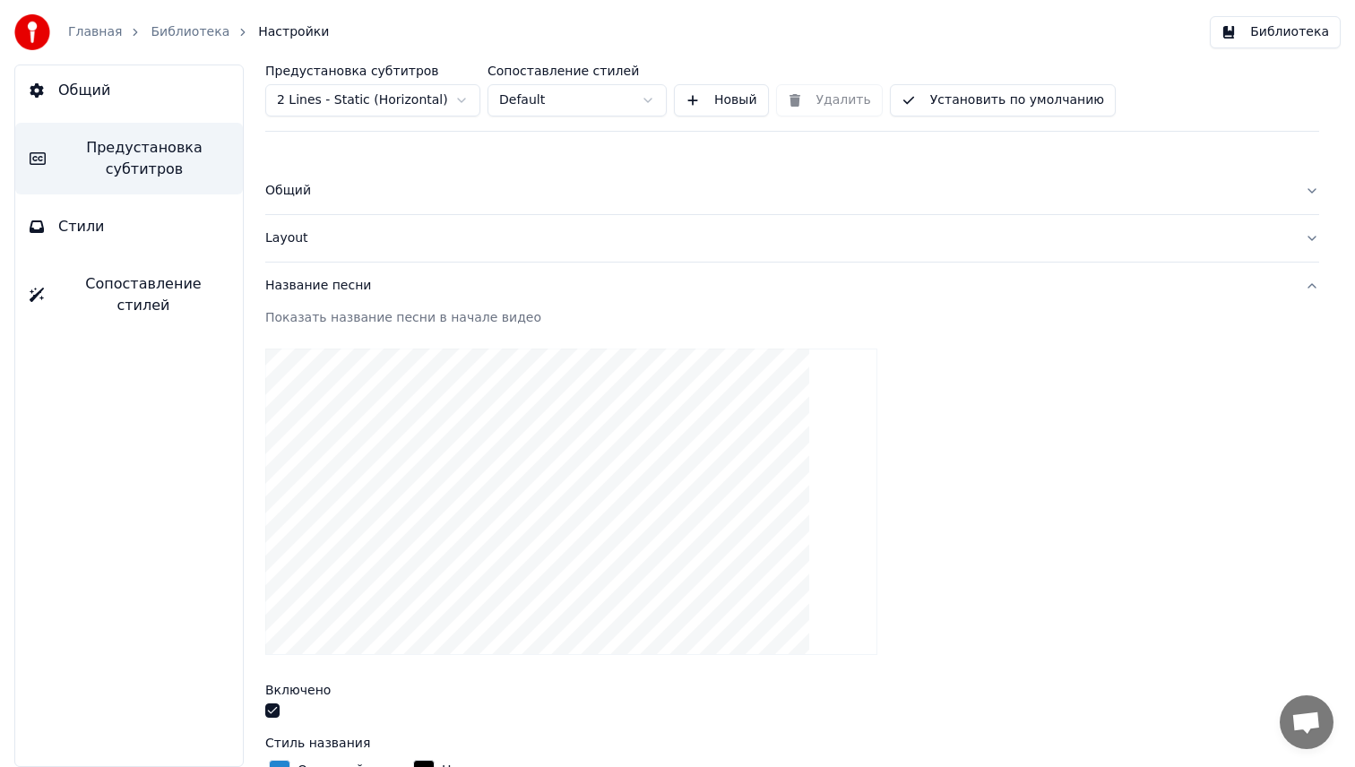
click at [298, 228] on button "Layout" at bounding box center [792, 238] width 1054 height 47
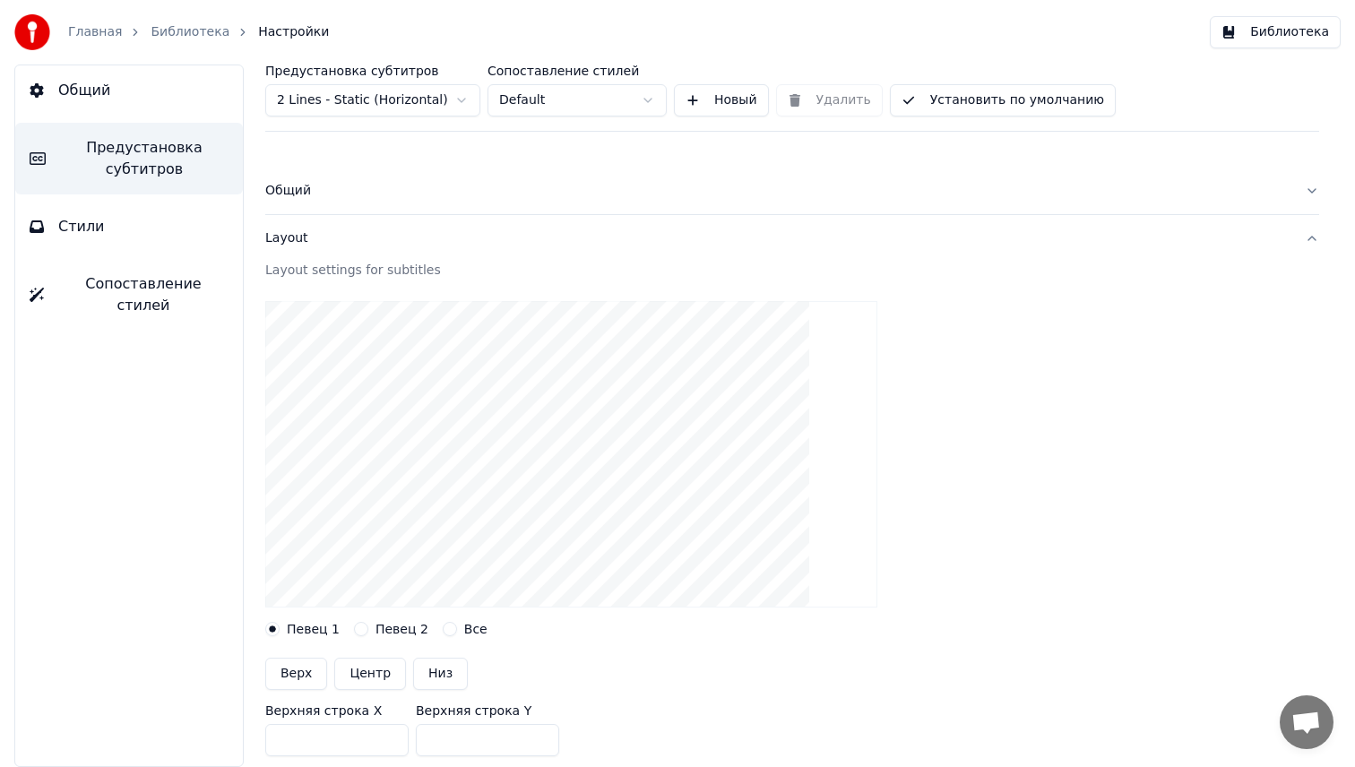
click at [334, 241] on div "Layout" at bounding box center [777, 238] width 1025 height 18
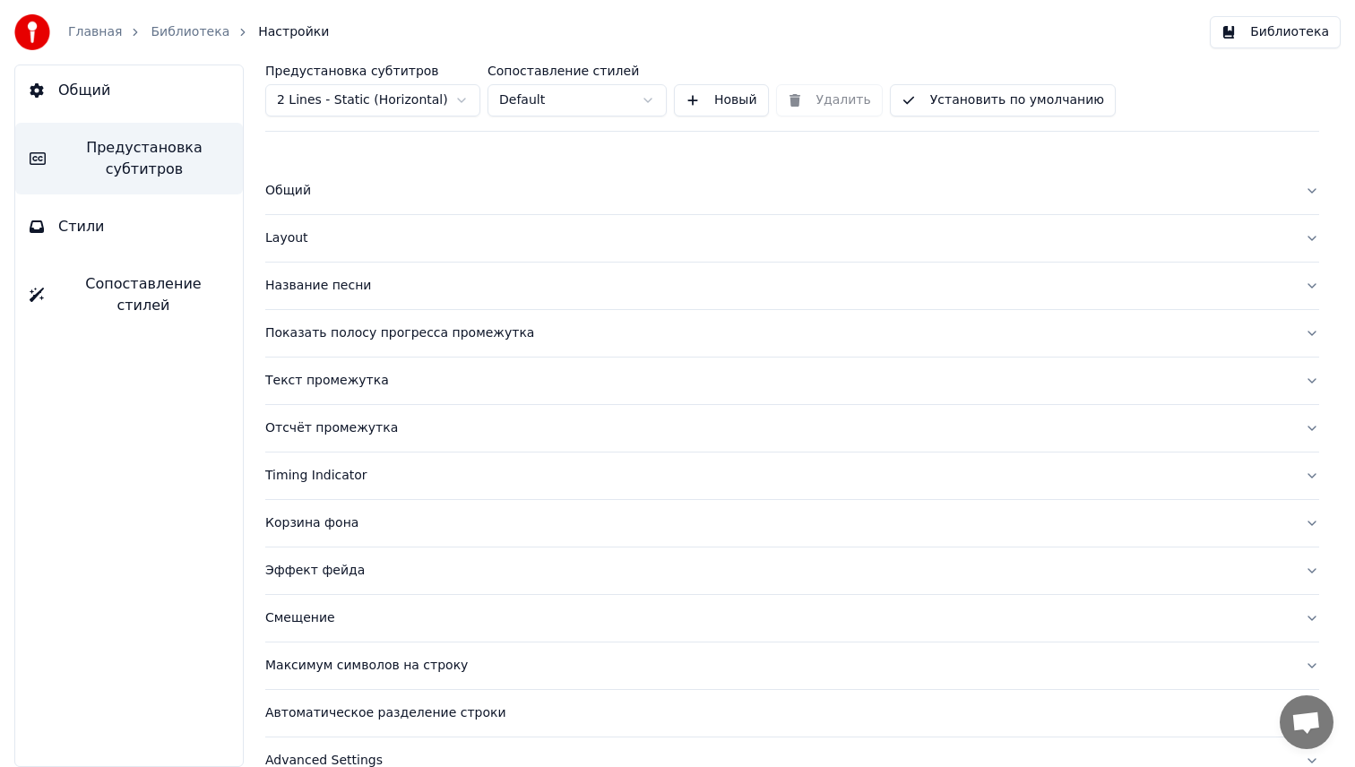
click at [325, 175] on button "Общий" at bounding box center [792, 191] width 1054 height 47
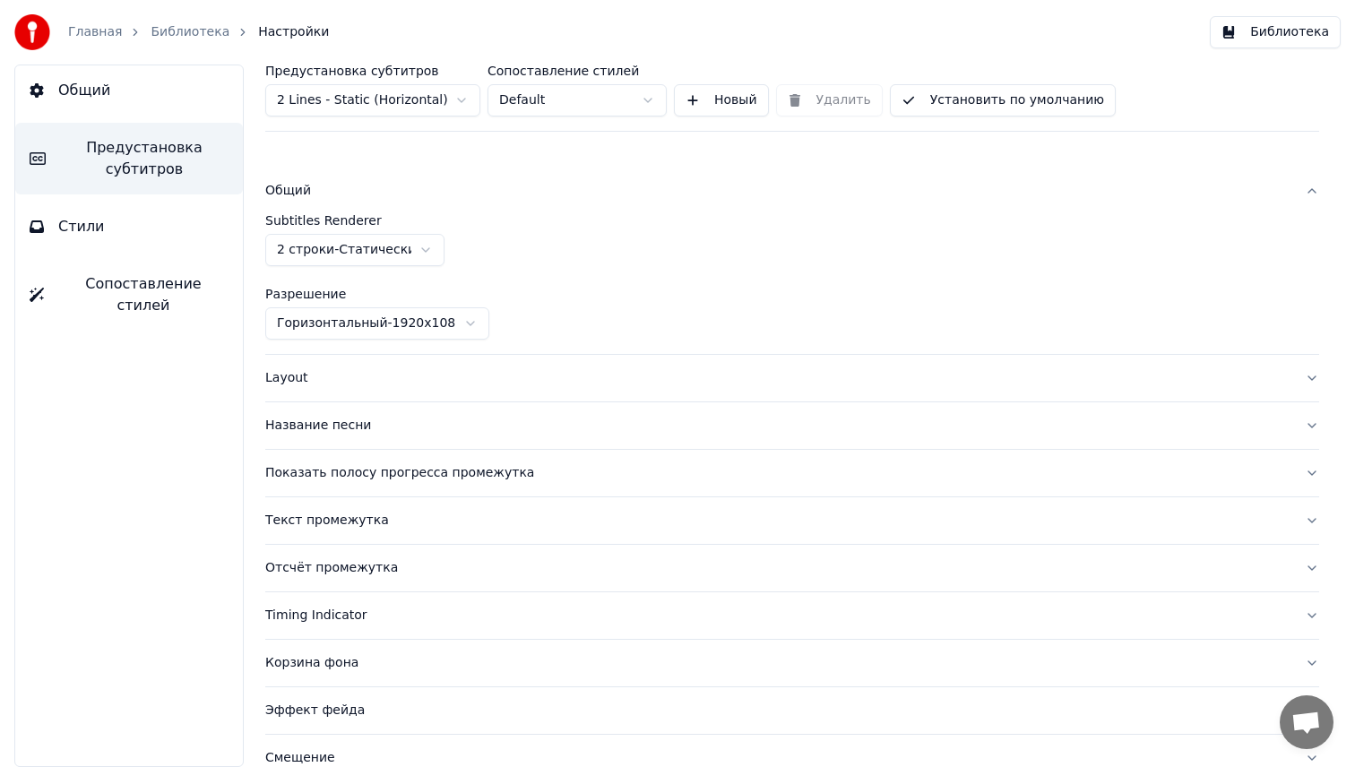
click at [325, 175] on button "Общий" at bounding box center [792, 191] width 1054 height 47
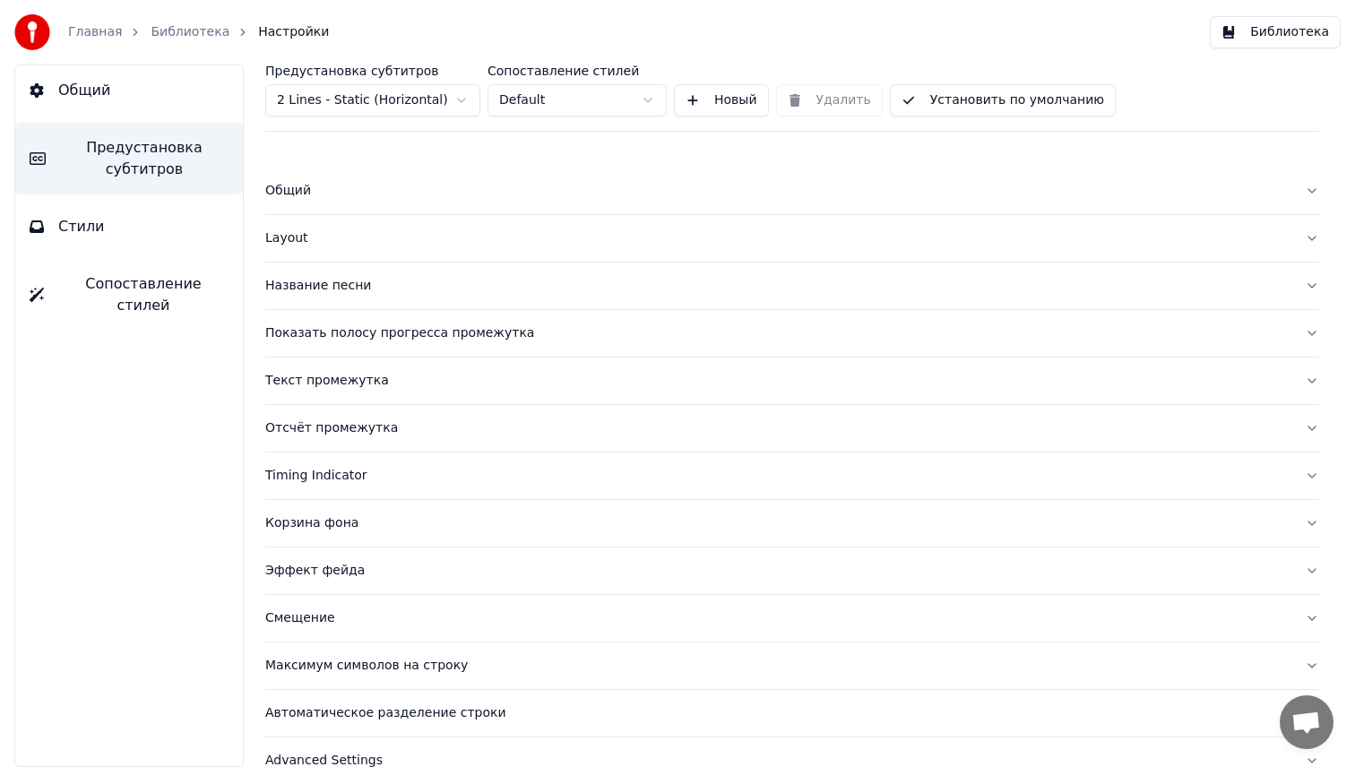
click at [465, 107] on html "Главная Библиотека Настройки Библиотека Общий Предустановка субтитров Стили Соп…" at bounding box center [677, 383] width 1355 height 767
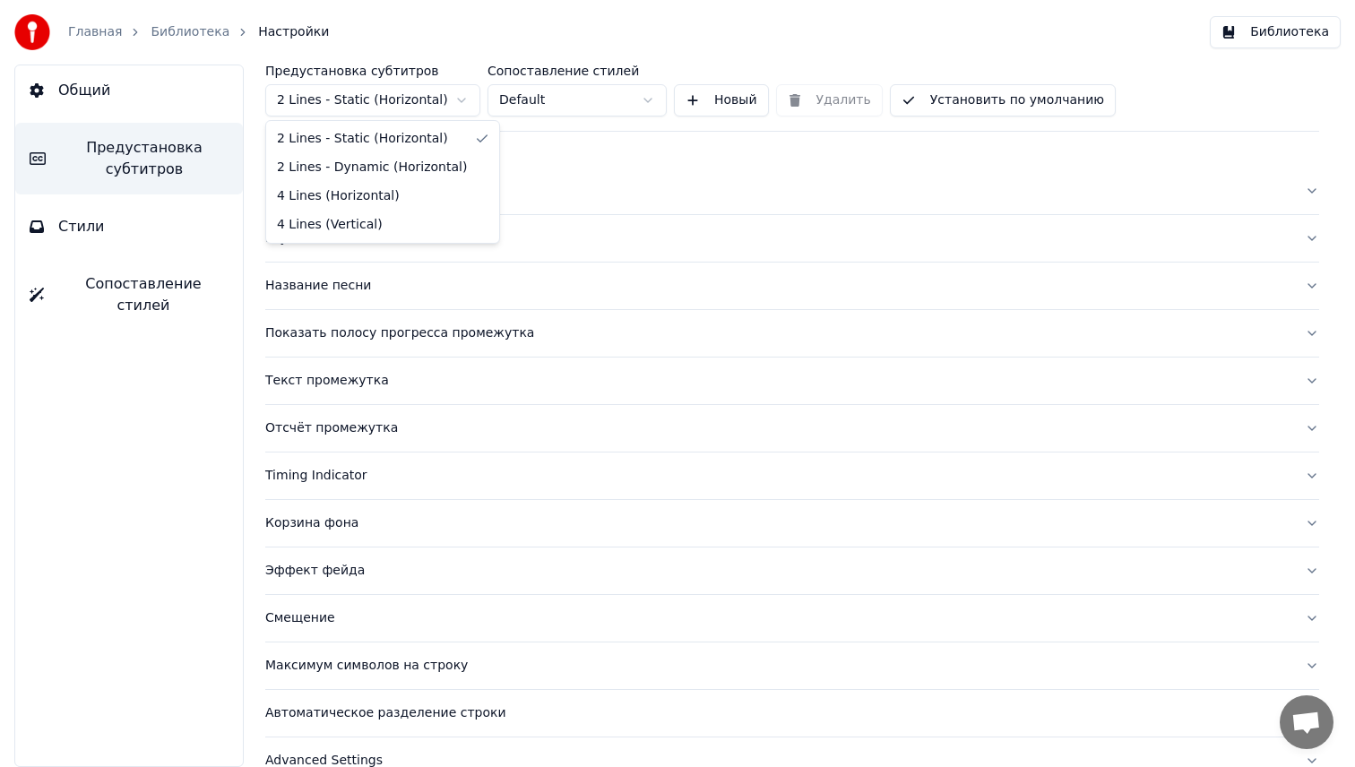
click at [465, 107] on html "Главная Библиотека Настройки Библиотека Общий Предустановка субтитров Стили Соп…" at bounding box center [677, 383] width 1355 height 767
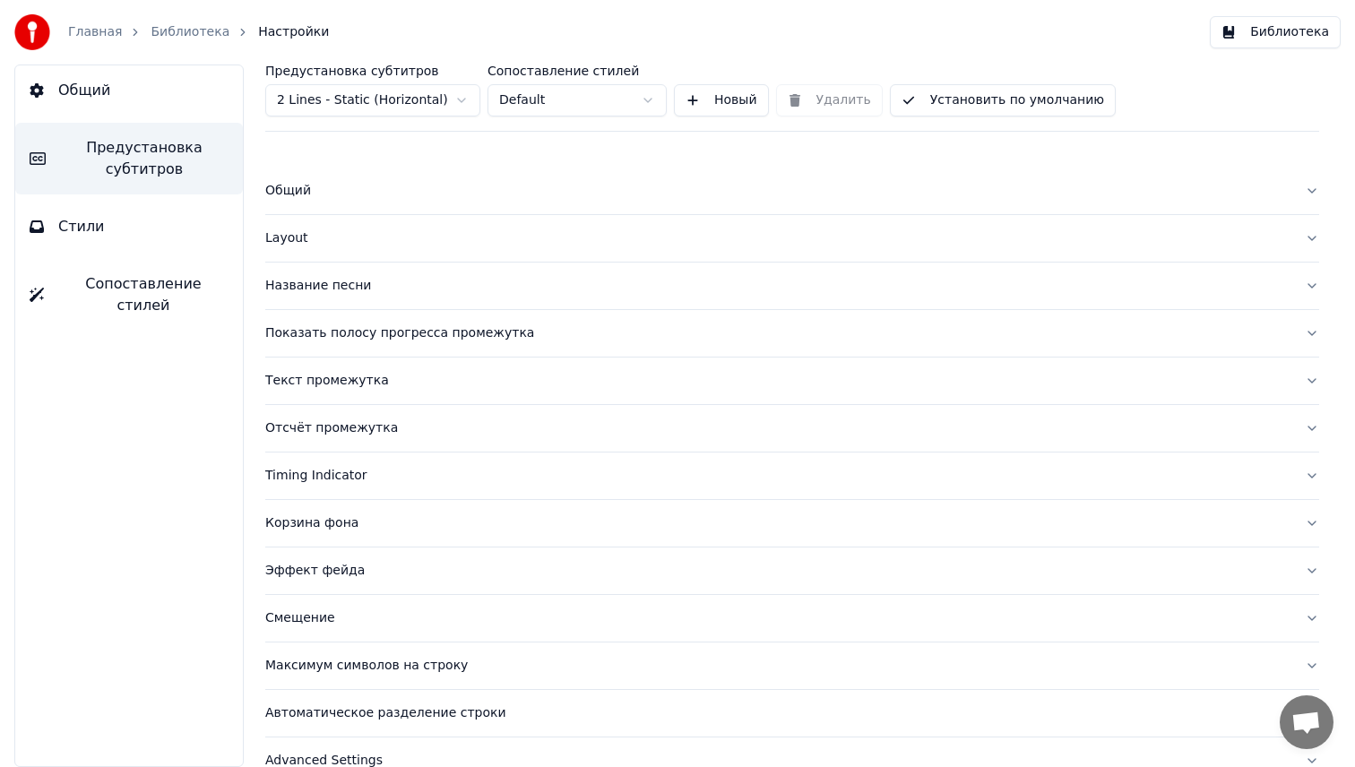
click at [549, 85] on html "Главная Библиотека Настройки Библиотека Общий Предустановка субтитров Стили Соп…" at bounding box center [677, 383] width 1355 height 767
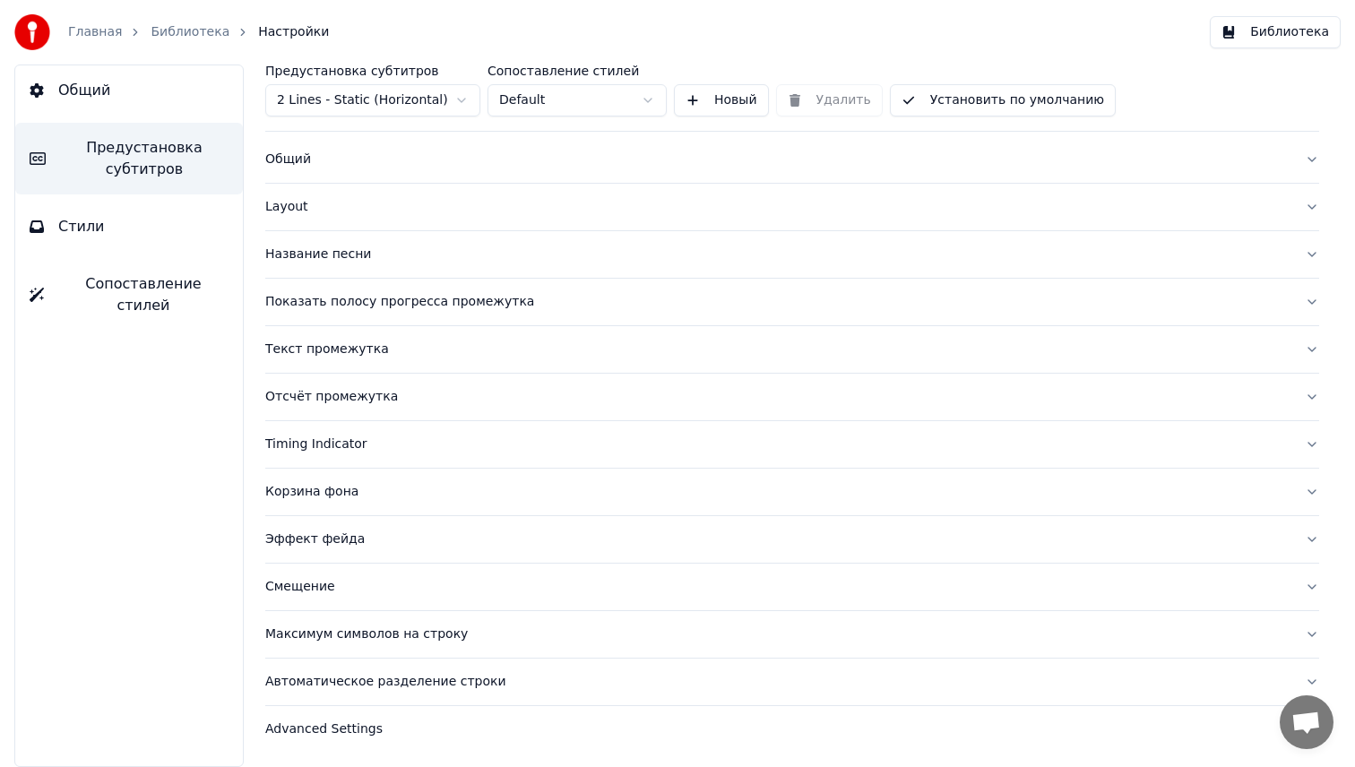
click at [394, 647] on button "Максимум символов на строку" at bounding box center [792, 634] width 1054 height 47
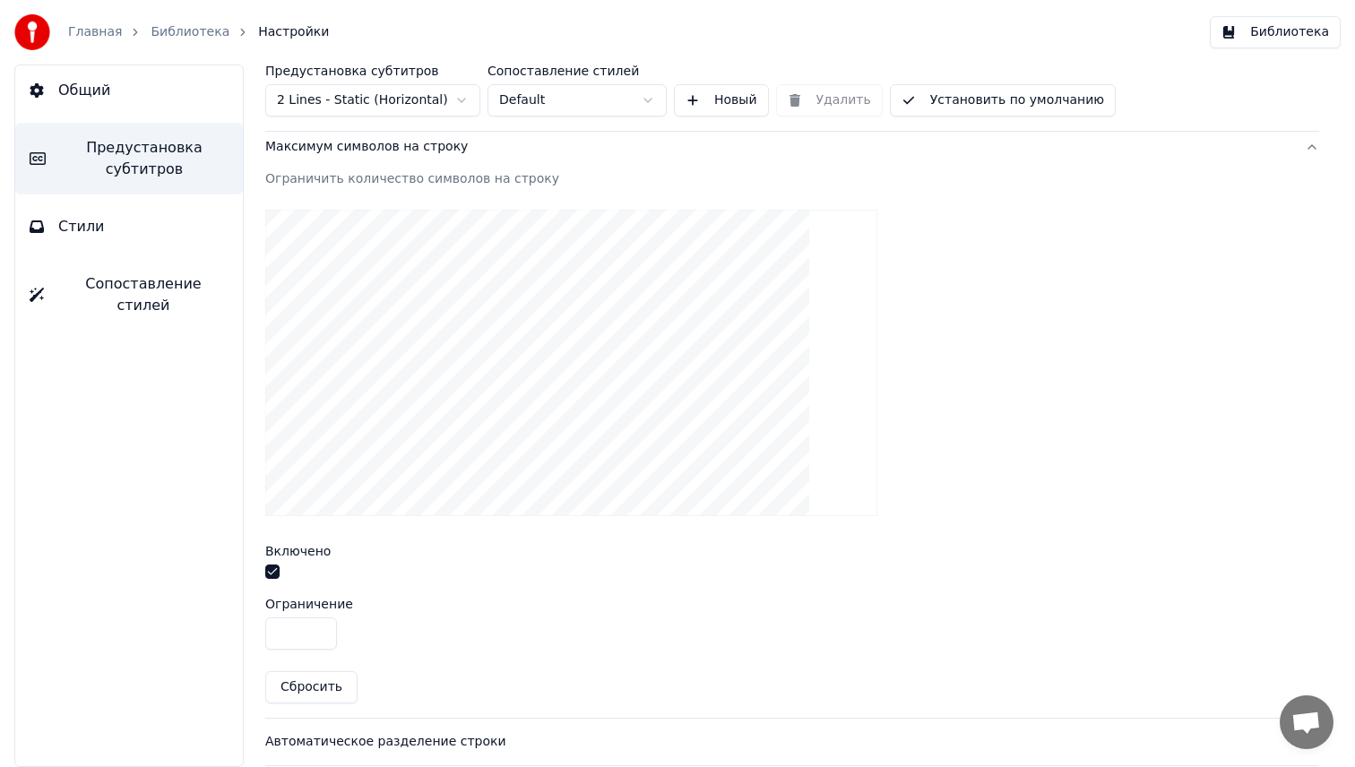
scroll to position [578, 0]
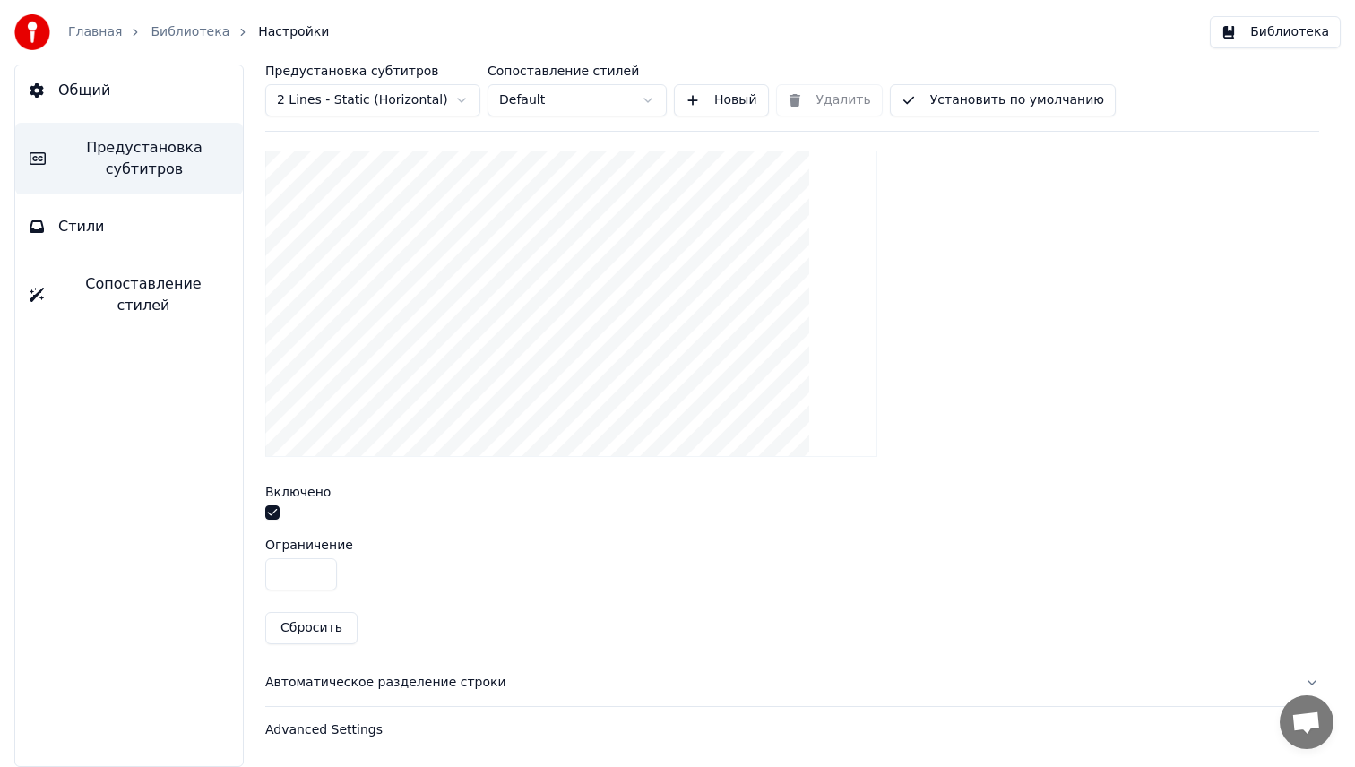
click at [1255, 40] on button "Библиотека" at bounding box center [1275, 32] width 131 height 32
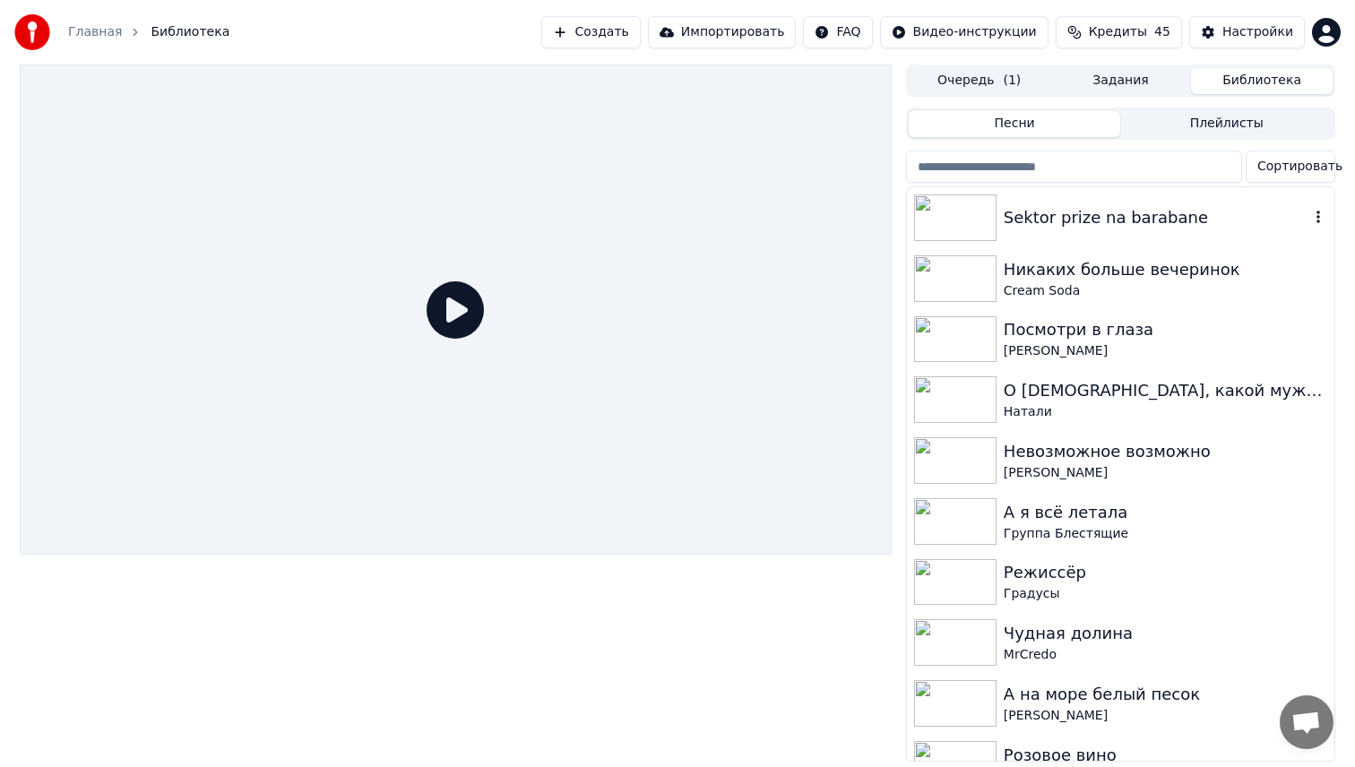
click at [1117, 221] on div "Sektor prize na barabane" at bounding box center [1157, 217] width 306 height 25
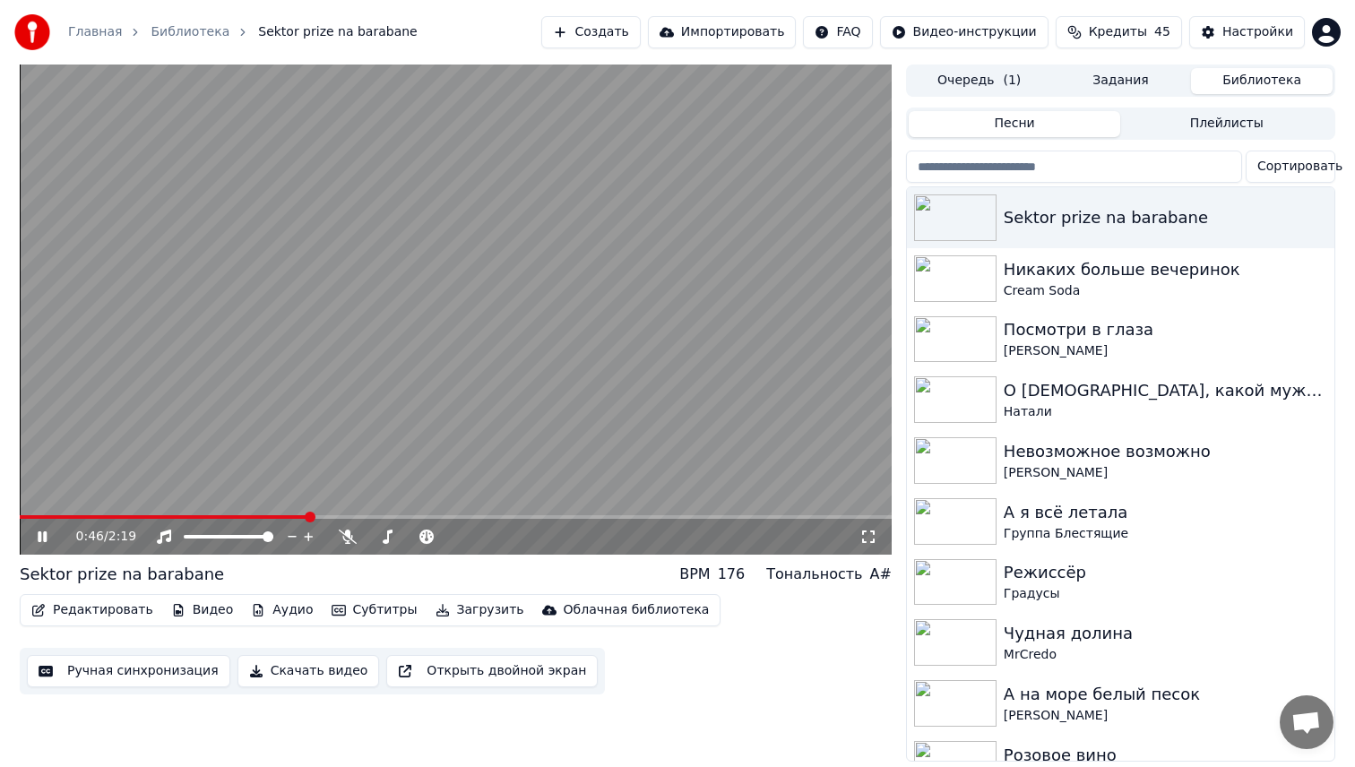
click at [305, 517] on span at bounding box center [456, 517] width 872 height 4
click at [1282, 32] on div "Настройки" at bounding box center [1257, 32] width 71 height 18
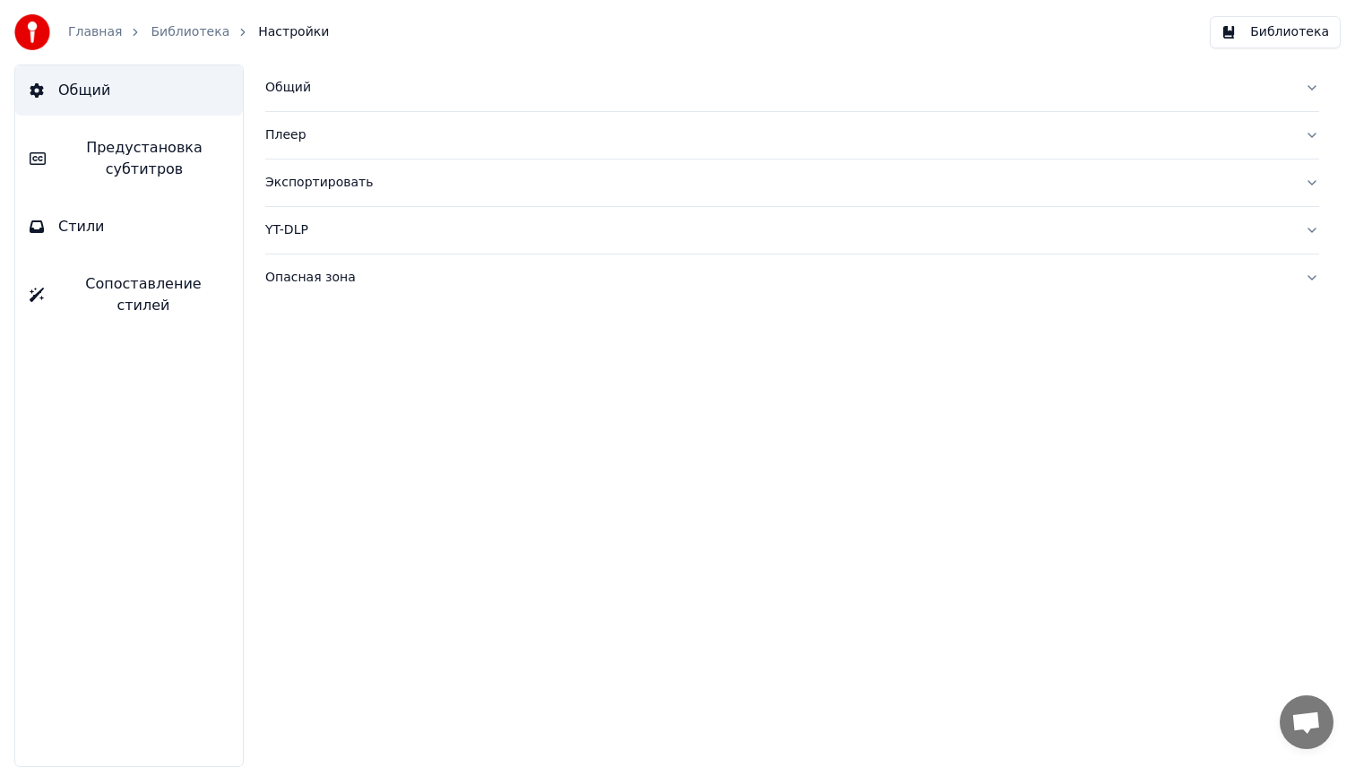
click at [134, 158] on span "Предустановка субтитров" at bounding box center [144, 158] width 168 height 43
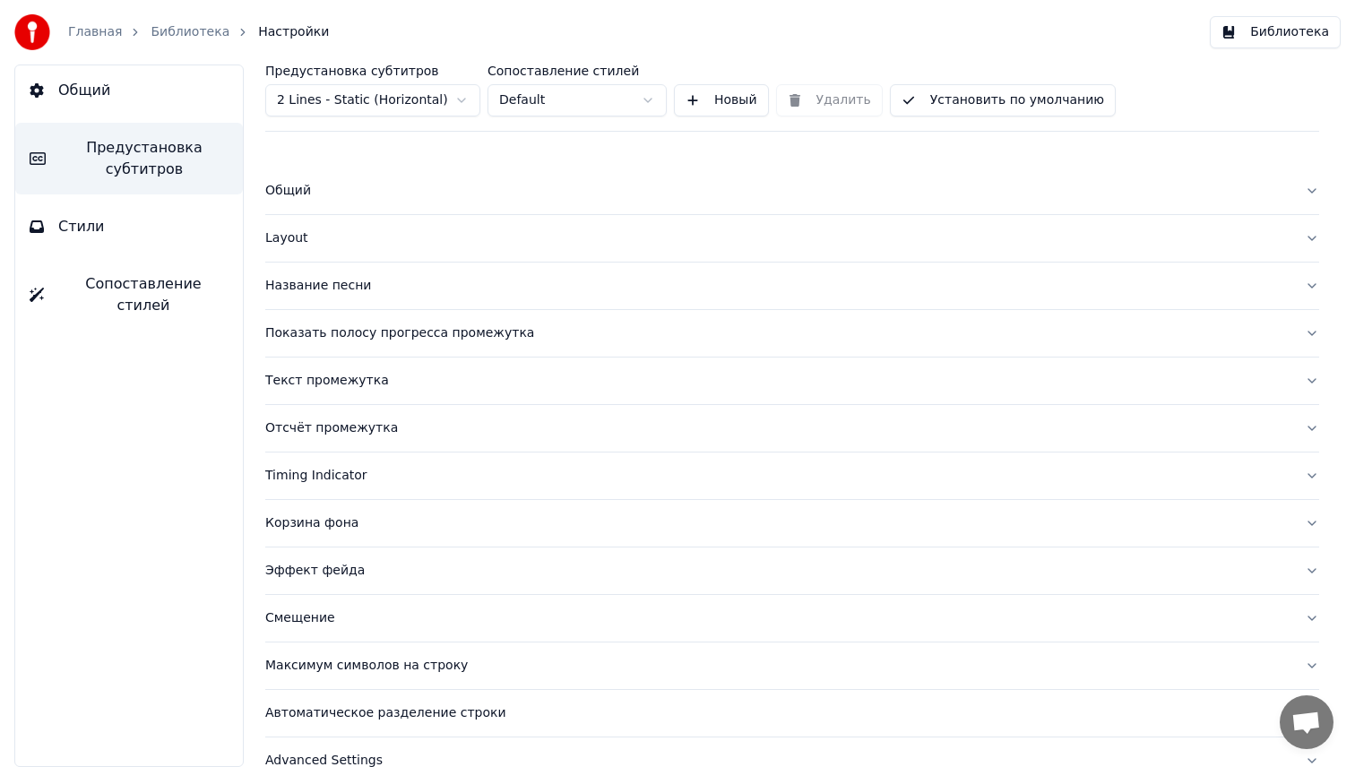
scroll to position [31, 0]
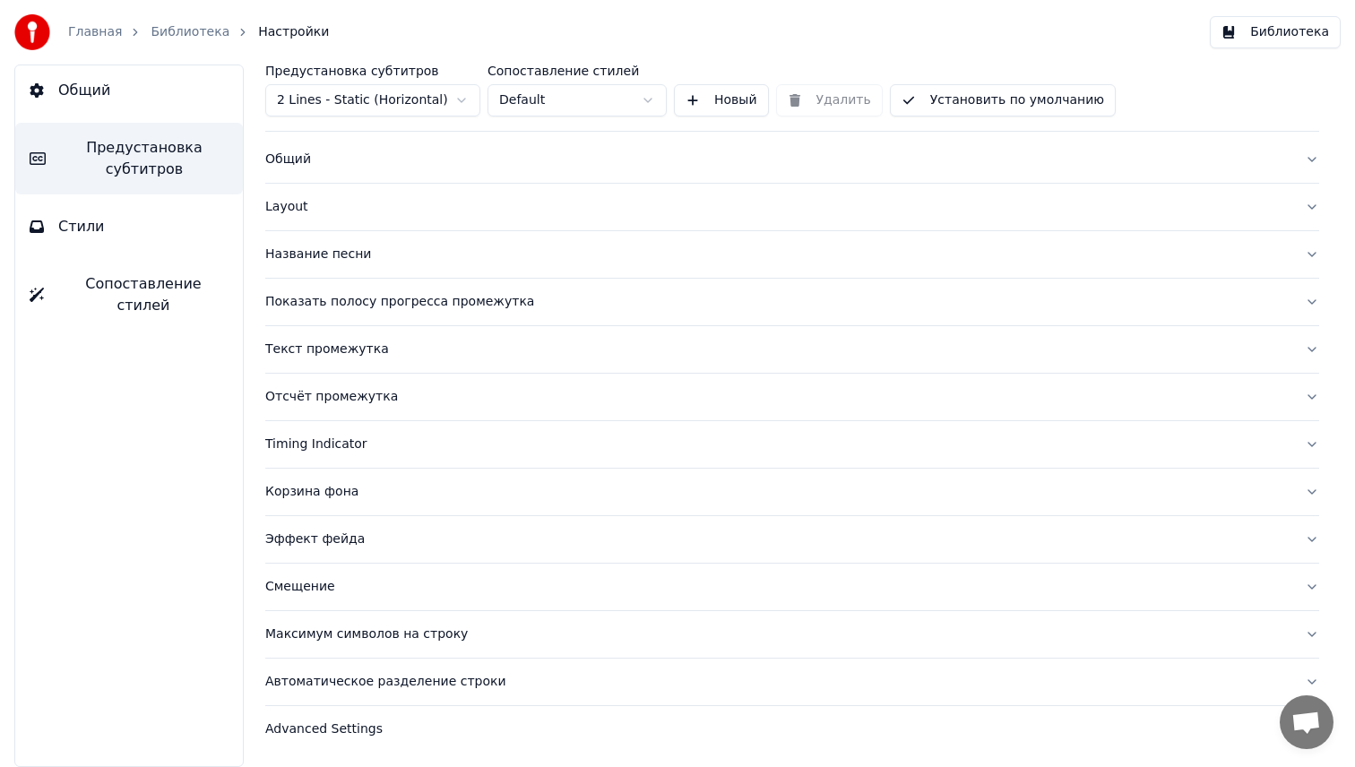
click at [408, 633] on div "Максимум символов на строку" at bounding box center [777, 634] width 1025 height 18
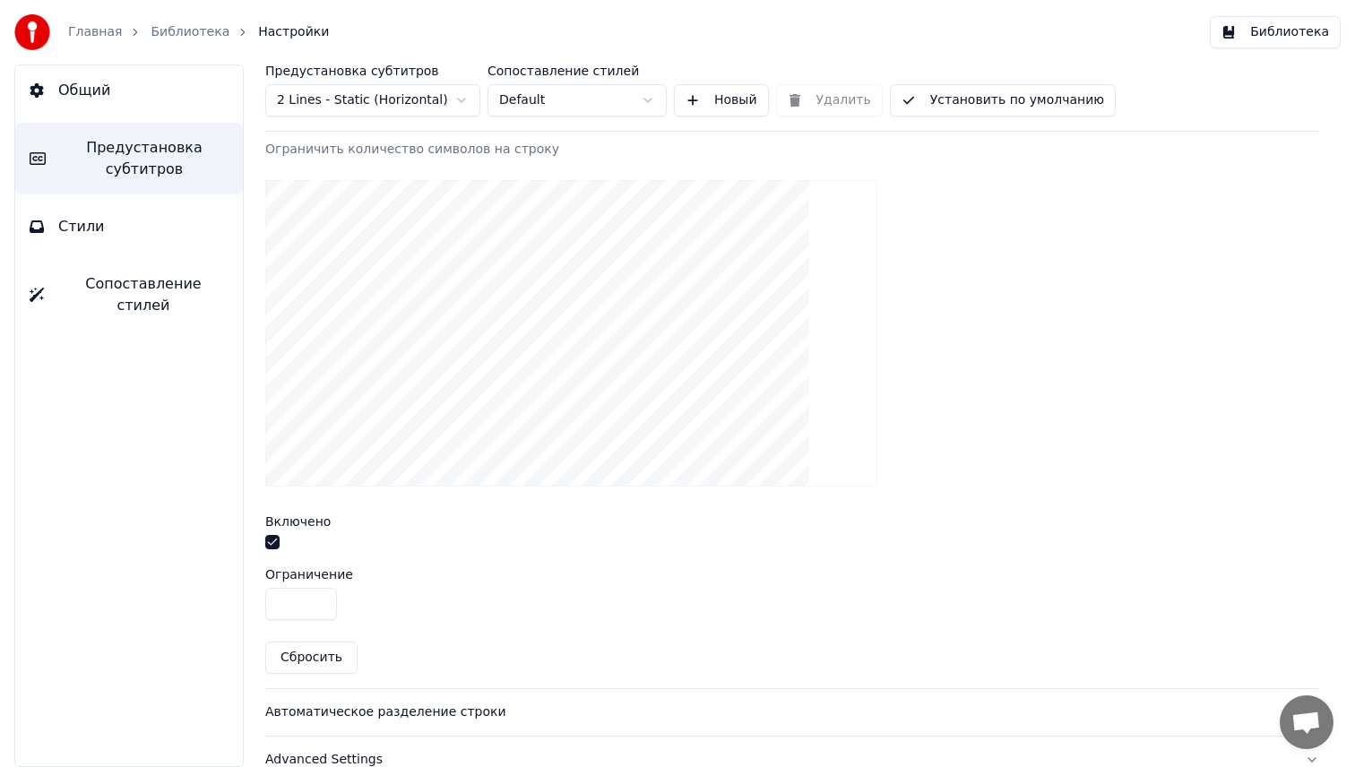
scroll to position [558, 0]
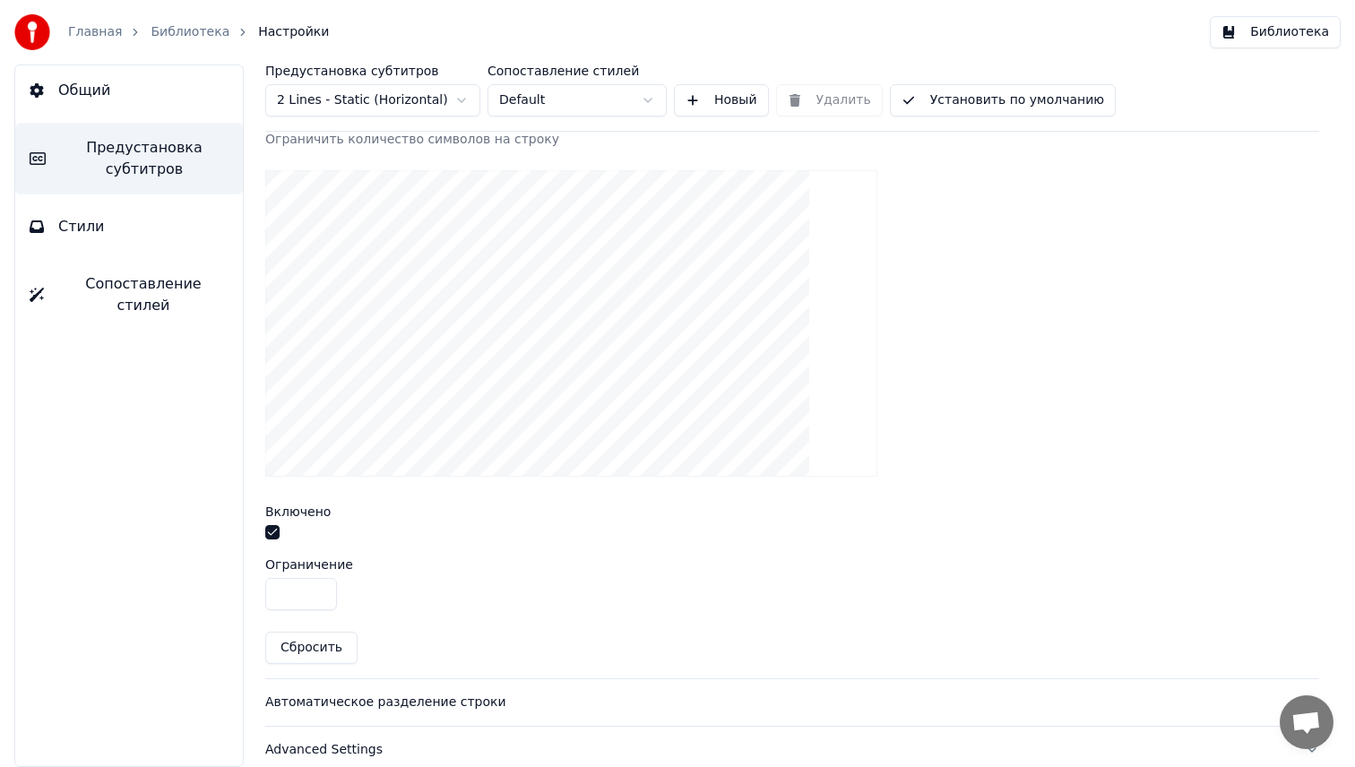
click at [302, 588] on input "**" at bounding box center [301, 594] width 72 height 32
drag, startPoint x: 302, startPoint y: 588, endPoint x: 266, endPoint y: 588, distance: 35.8
click at [266, 588] on input "**" at bounding box center [301, 594] width 72 height 32
type input "**"
click at [1298, 36] on button "Библиотека" at bounding box center [1275, 32] width 131 height 32
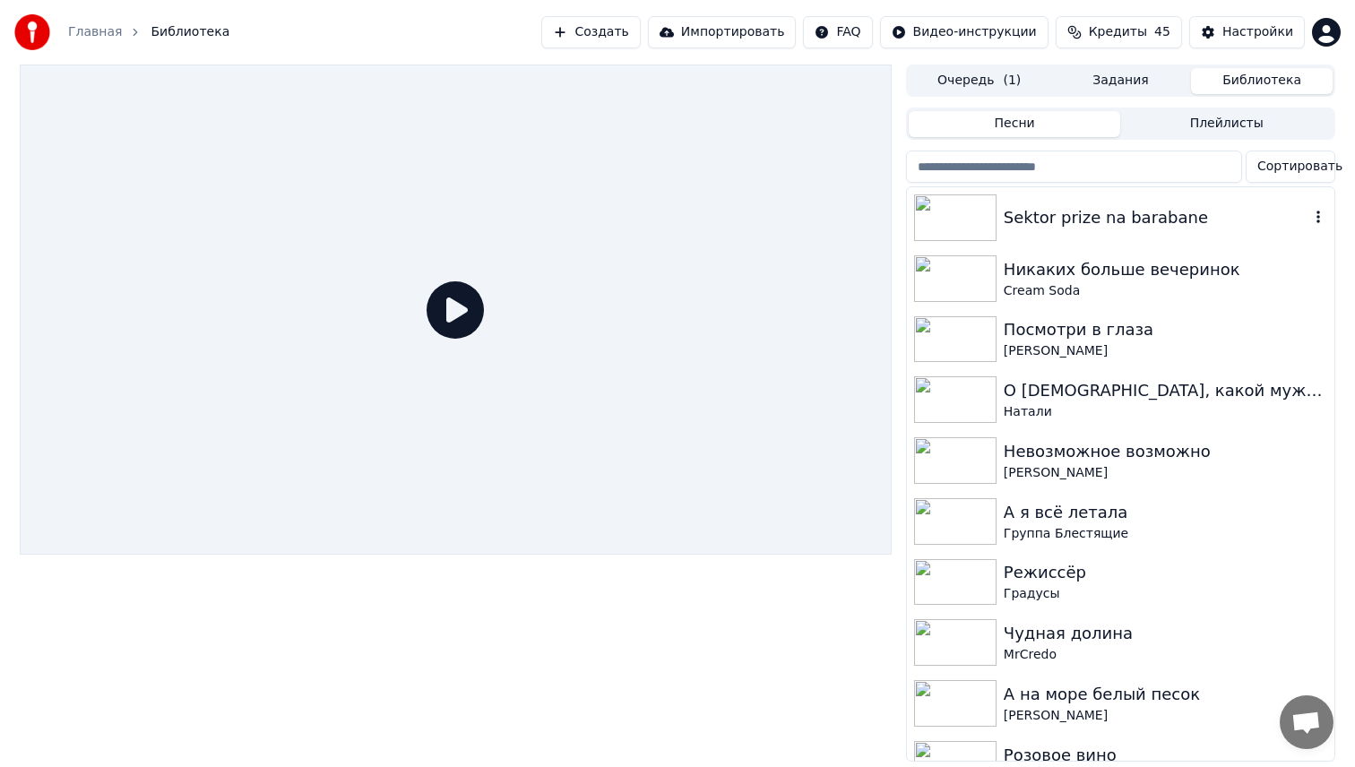
click at [960, 230] on img at bounding box center [955, 217] width 82 height 47
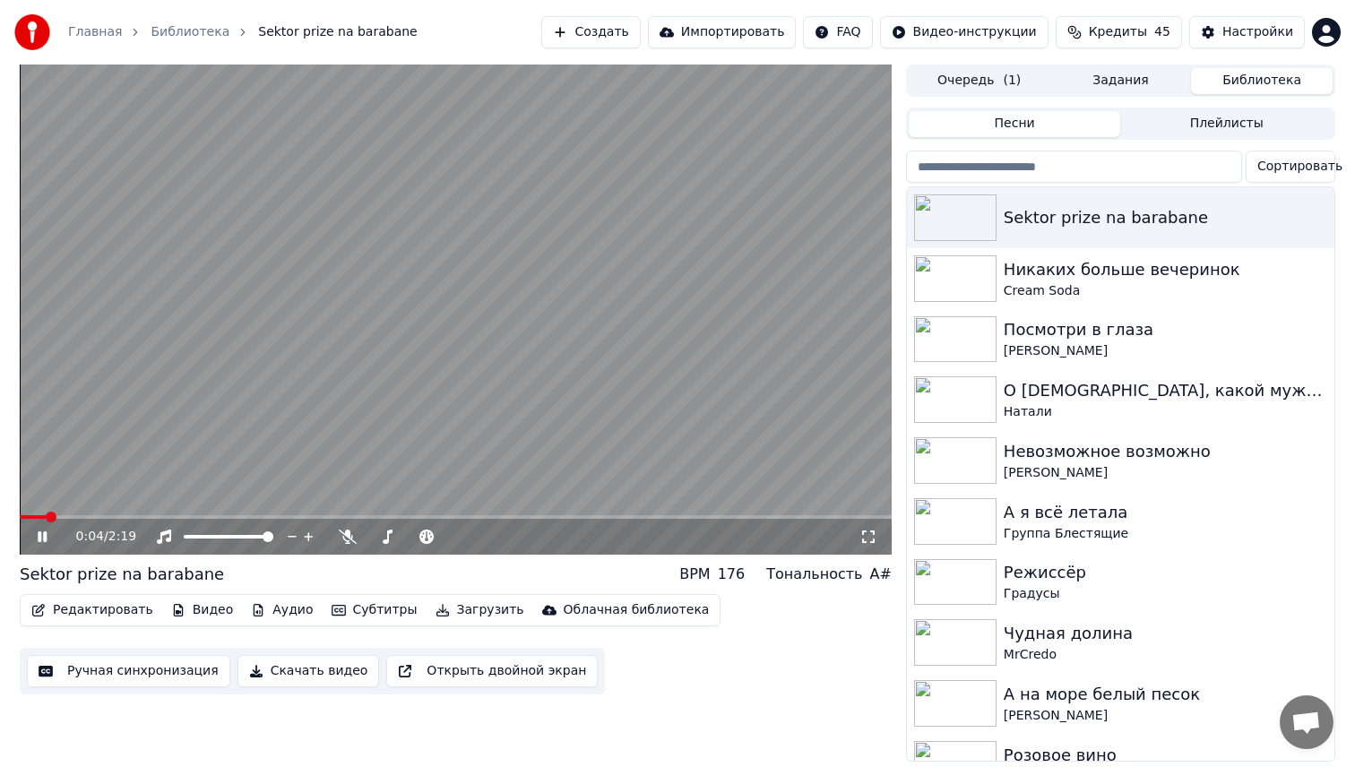
click at [141, 518] on span at bounding box center [456, 517] width 872 height 4
click at [1236, 28] on div "Настройки" at bounding box center [1257, 32] width 71 height 18
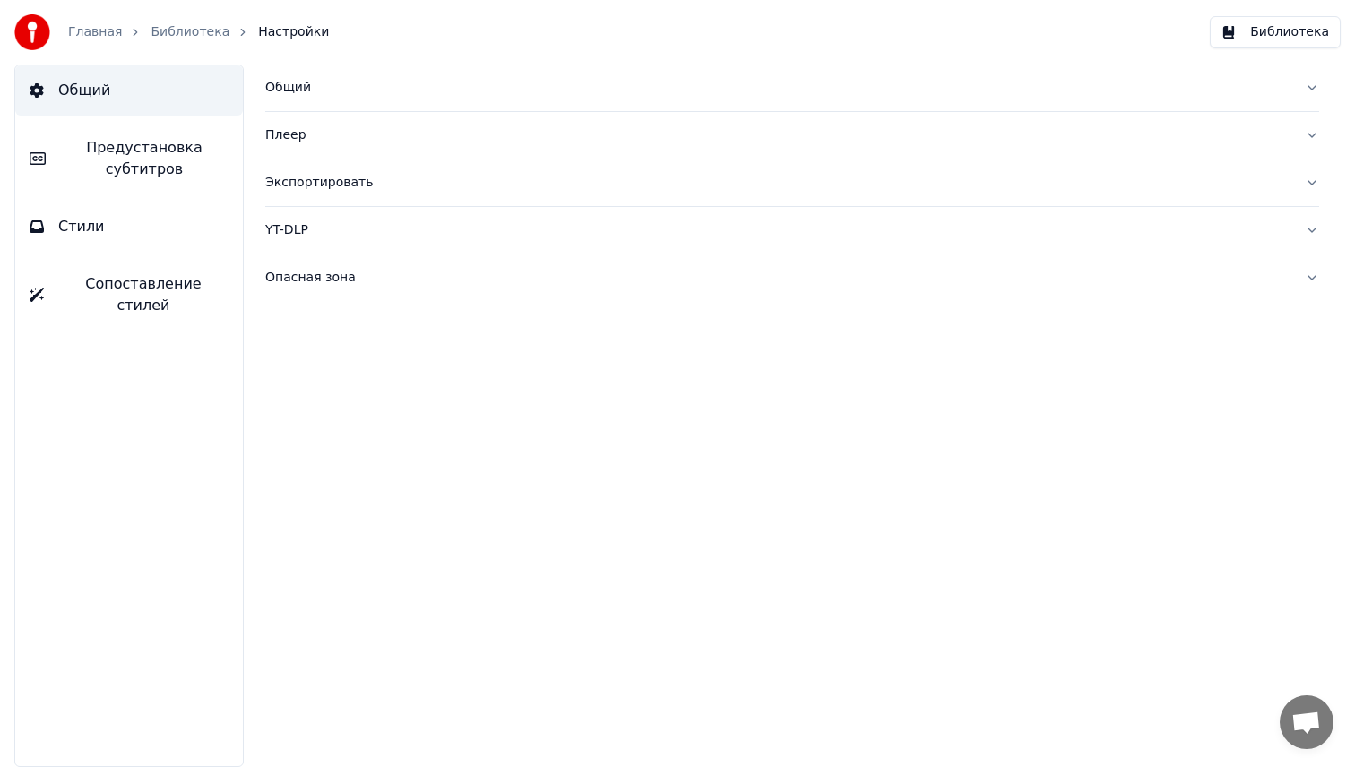
click at [167, 141] on span "Предустановка субтитров" at bounding box center [144, 158] width 168 height 43
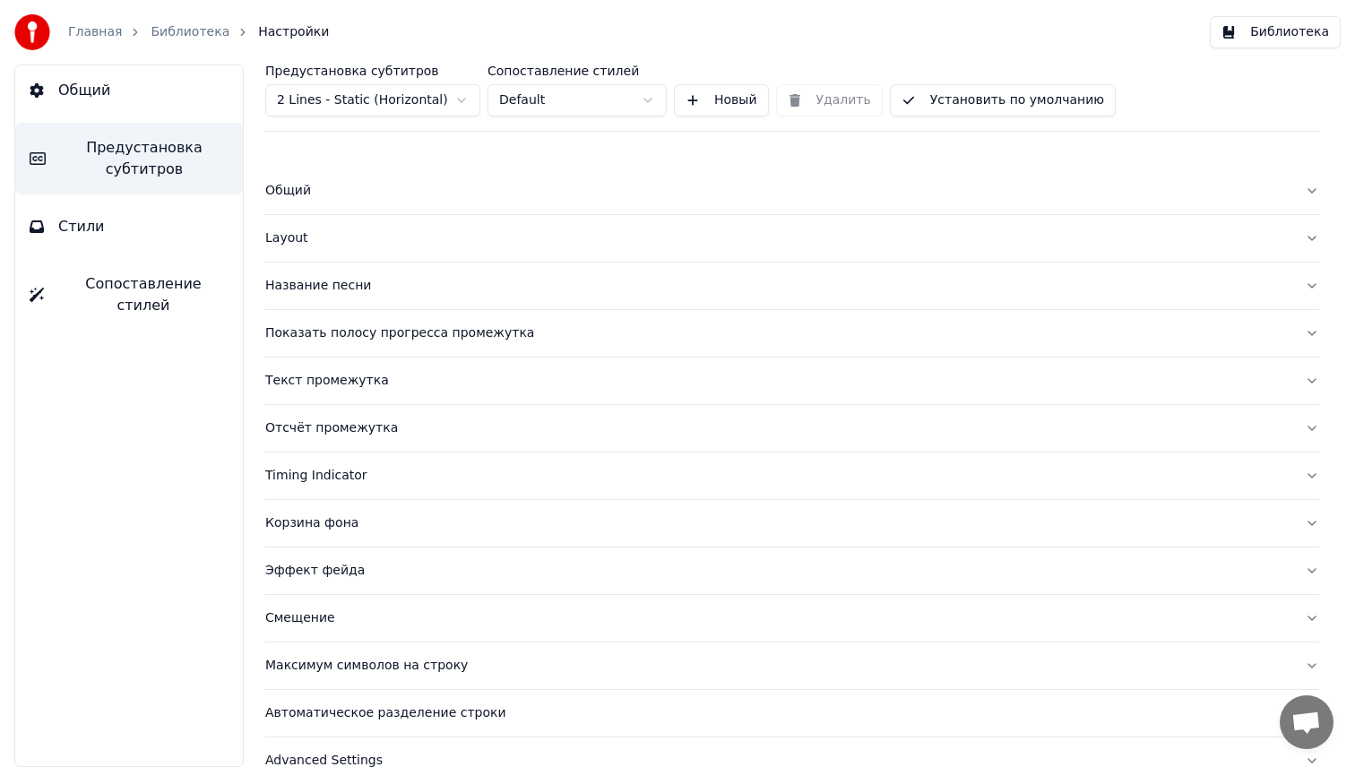
scroll to position [31, 0]
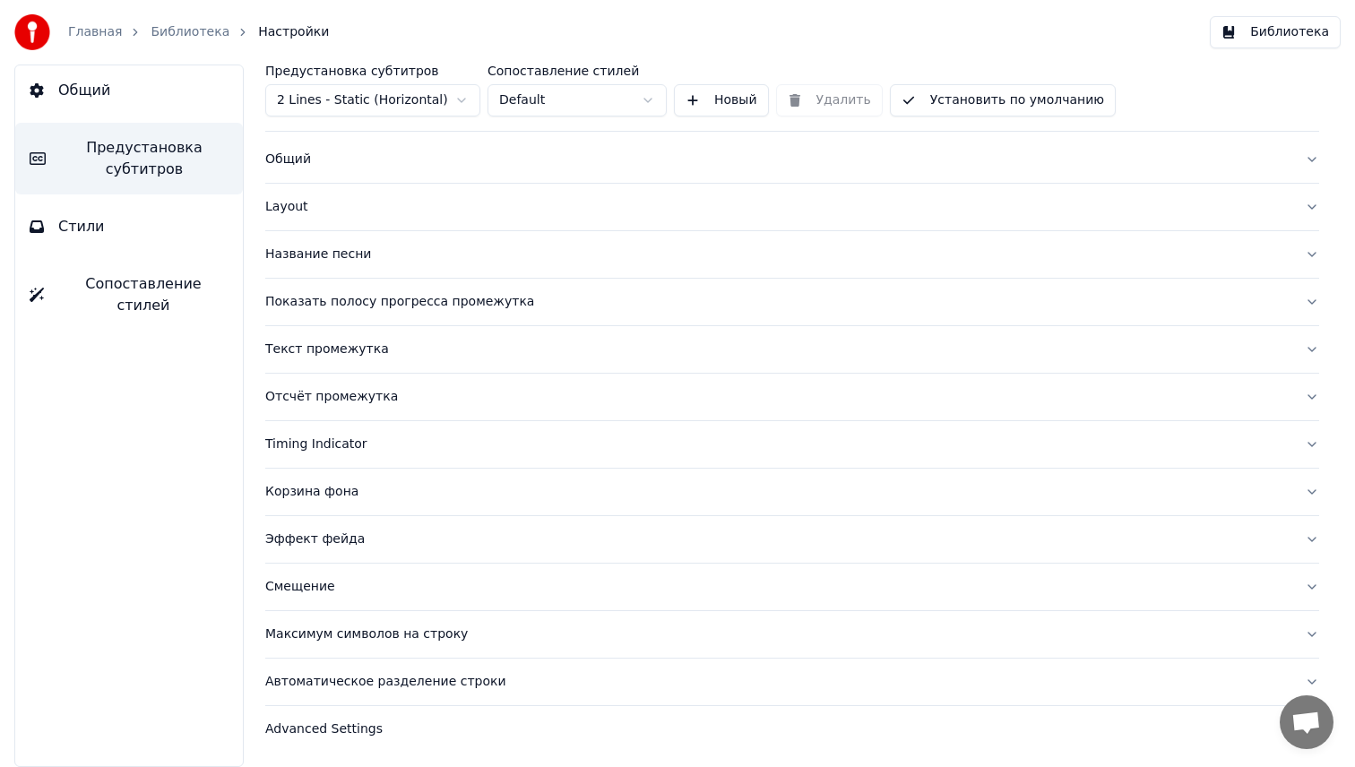
click at [406, 530] on button "Эффект фейда" at bounding box center [792, 539] width 1054 height 47
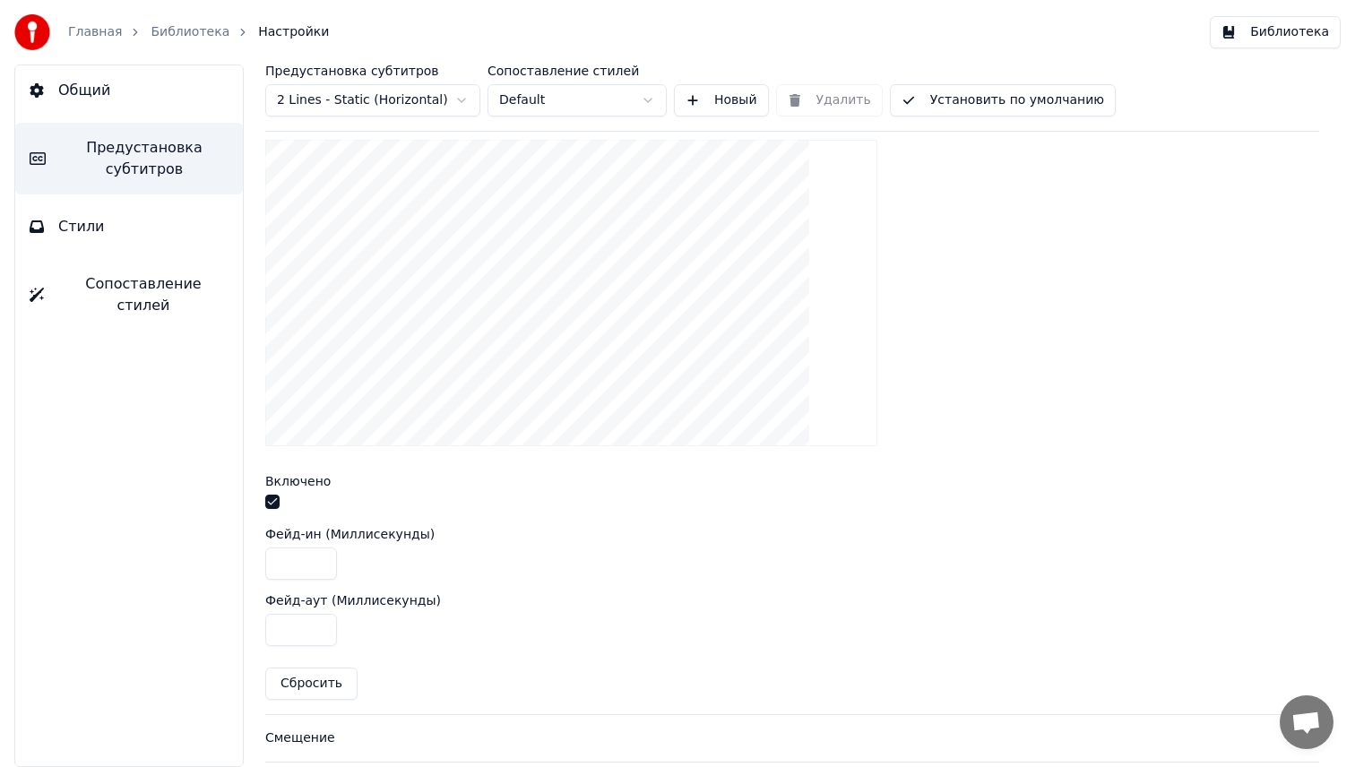
scroll to position [644, 0]
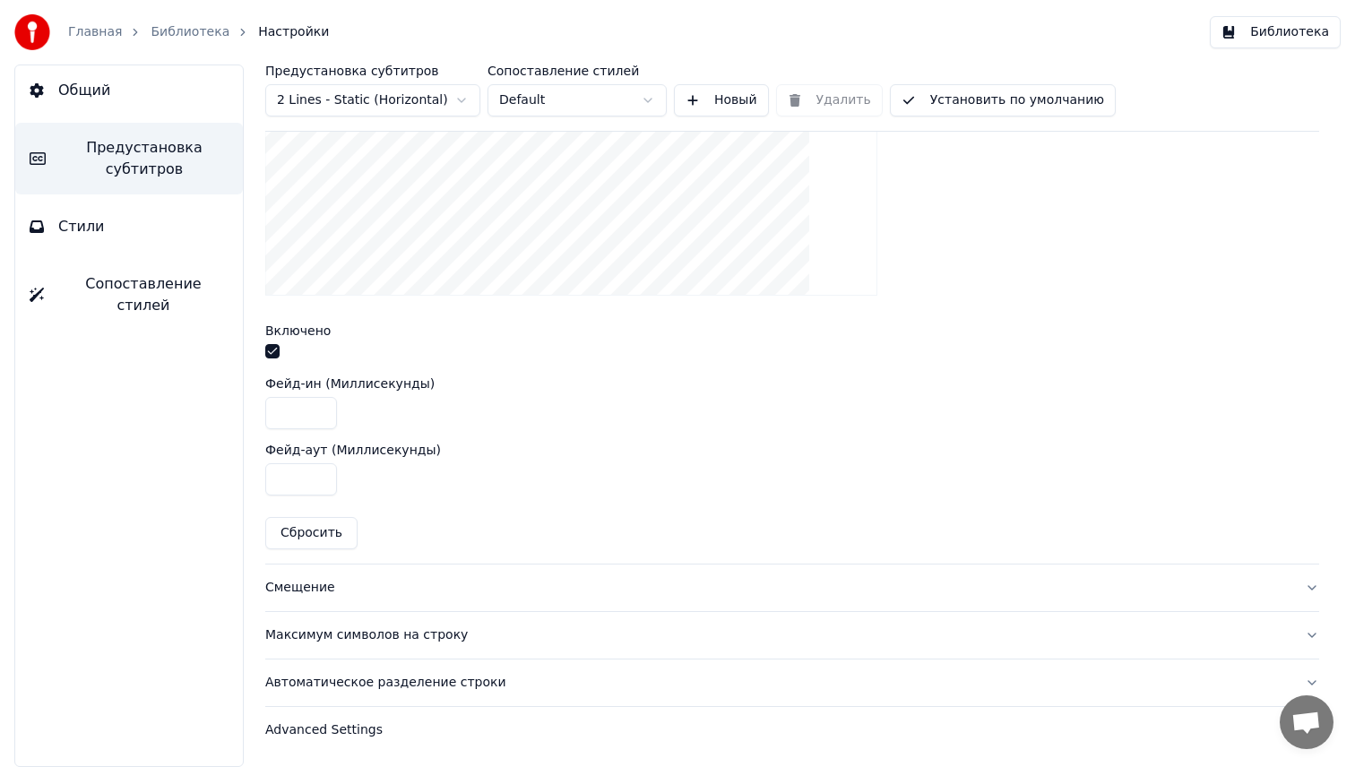
drag, startPoint x: 296, startPoint y: 416, endPoint x: 236, endPoint y: 415, distance: 60.0
click at [236, 415] on div "Предустановка субтитров 2 Lines - Static (Horizontal) Сопоставление стилей Defa…" at bounding box center [791, 416] width 1125 height 702
type input "**"
drag, startPoint x: 299, startPoint y: 478, endPoint x: 254, endPoint y: 478, distance: 45.7
click at [254, 478] on div "Предустановка субтитров 2 Lines - Static (Horizontal) Сопоставление стилей Defa…" at bounding box center [791, 416] width 1125 height 702
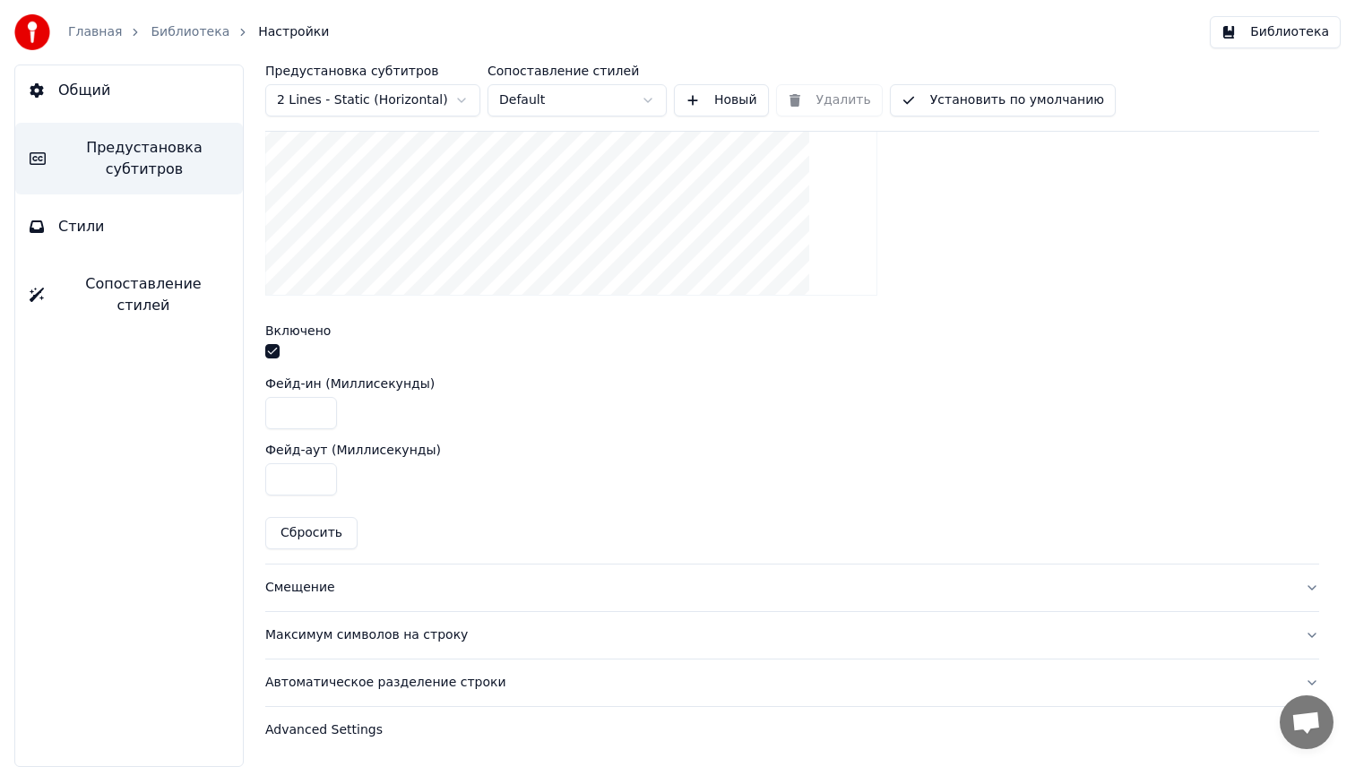
type input "**"
click at [1279, 34] on button "Библиотека" at bounding box center [1275, 32] width 131 height 32
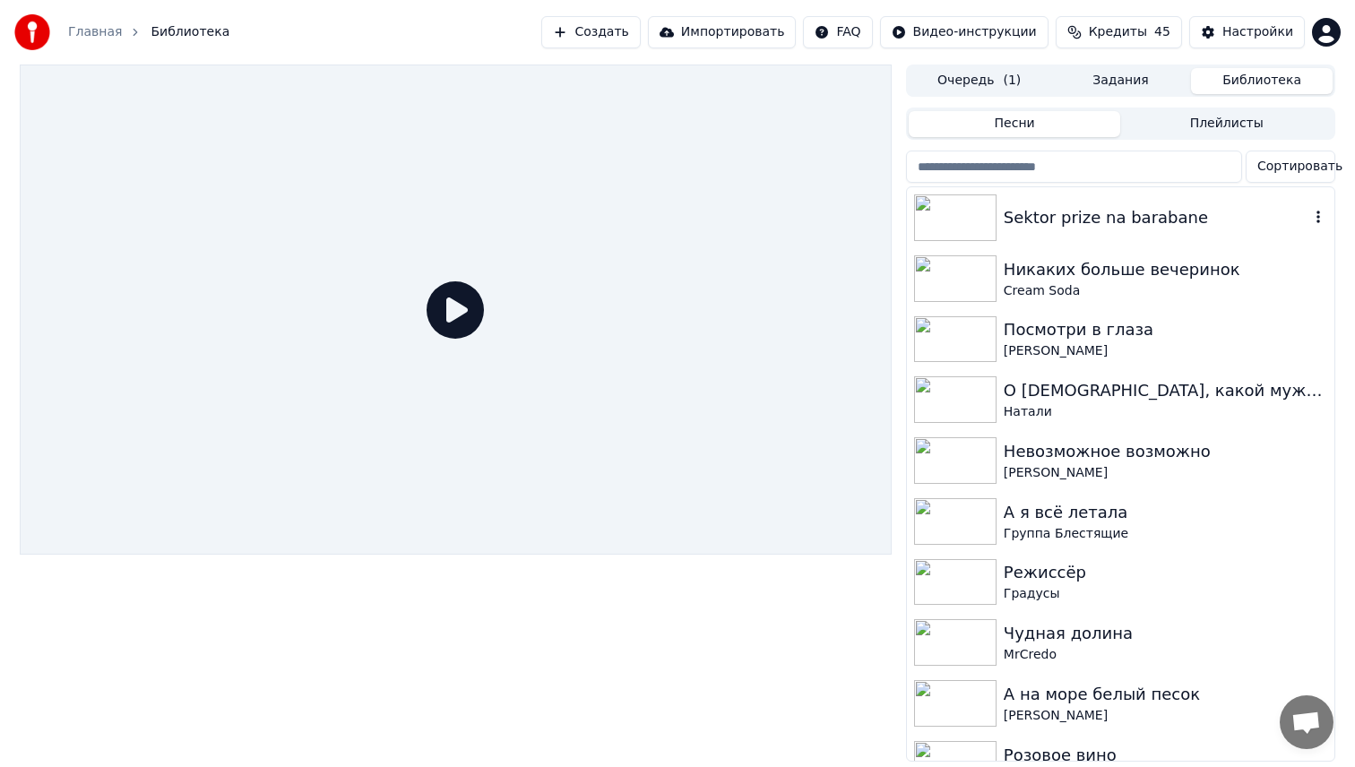
click at [983, 229] on img at bounding box center [955, 217] width 82 height 47
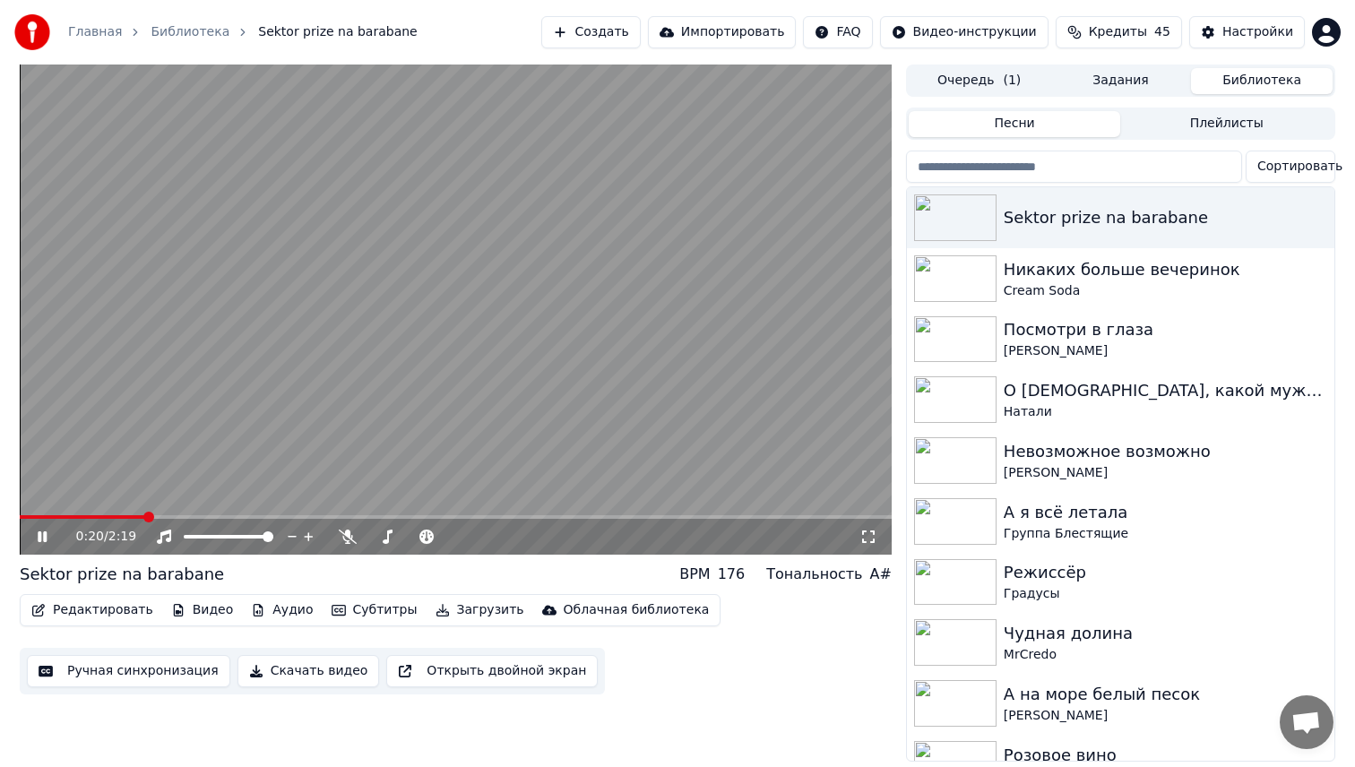
click at [143, 515] on span at bounding box center [456, 517] width 872 height 4
click at [1266, 27] on div "Настройки" at bounding box center [1257, 32] width 71 height 18
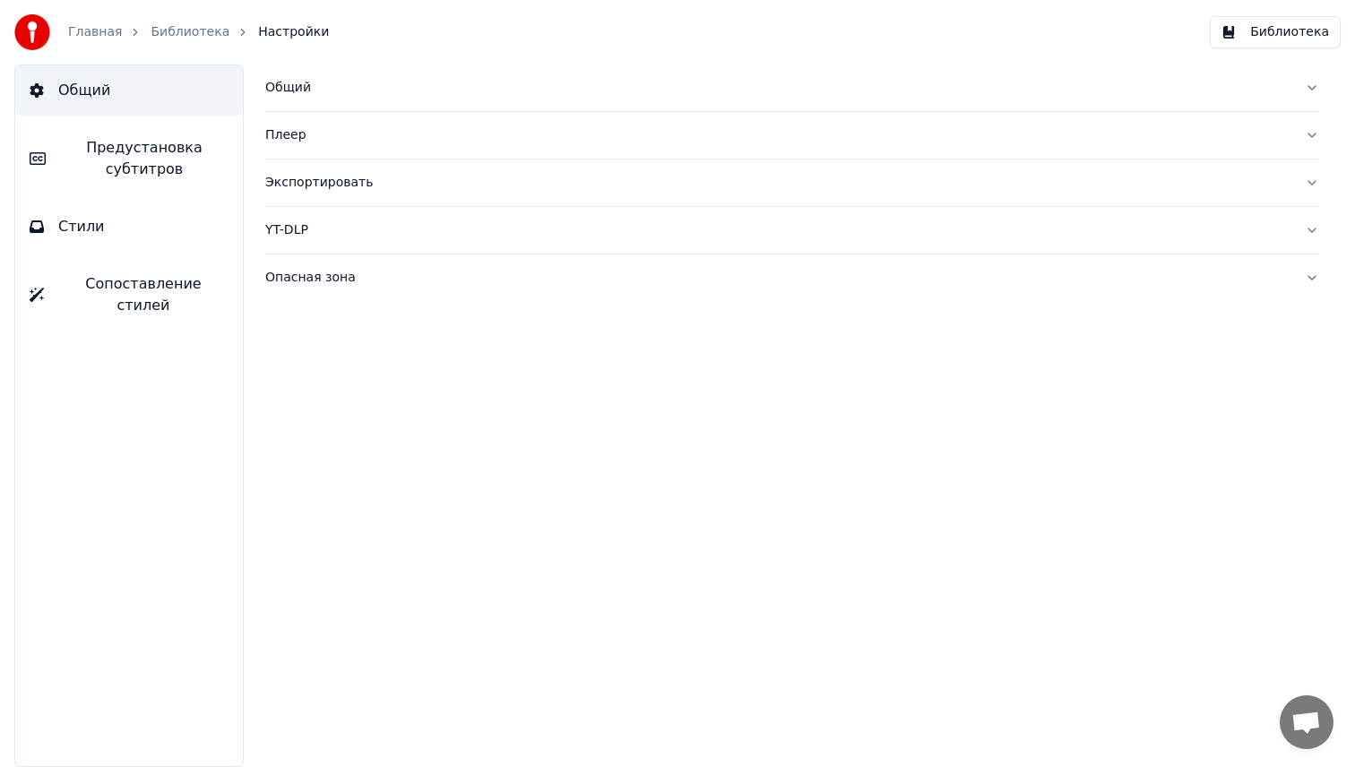
click at [191, 146] on span "Предустановка субтитров" at bounding box center [144, 158] width 168 height 43
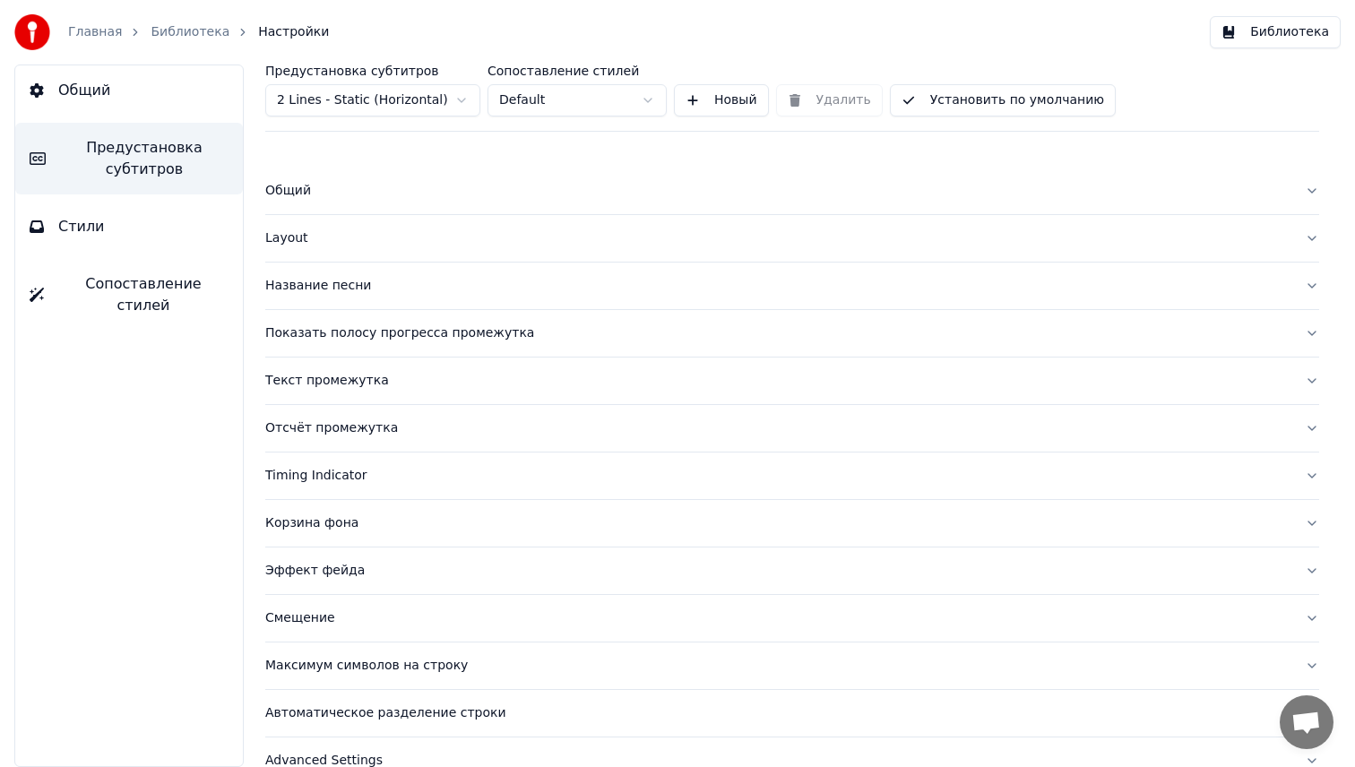
scroll to position [31, 0]
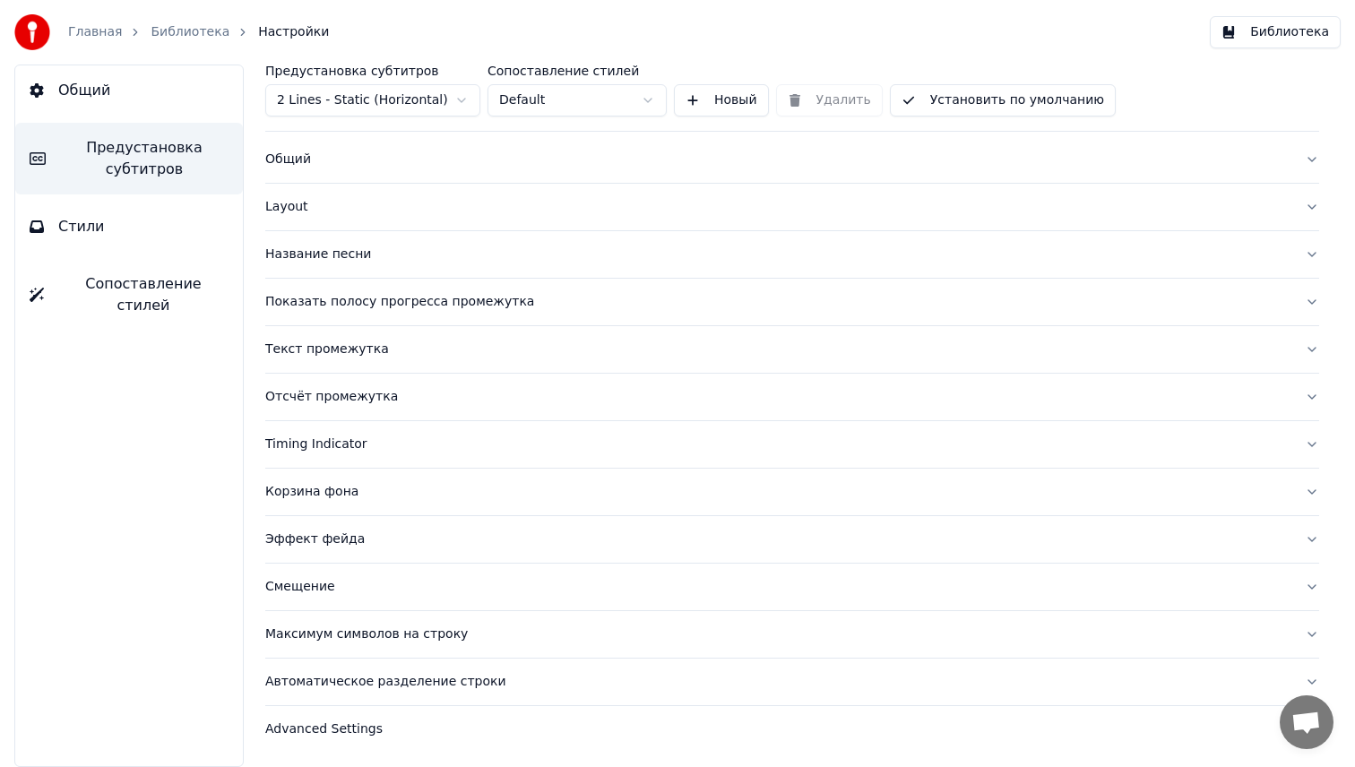
click at [338, 624] on button "Максимум символов на строку" at bounding box center [792, 634] width 1054 height 47
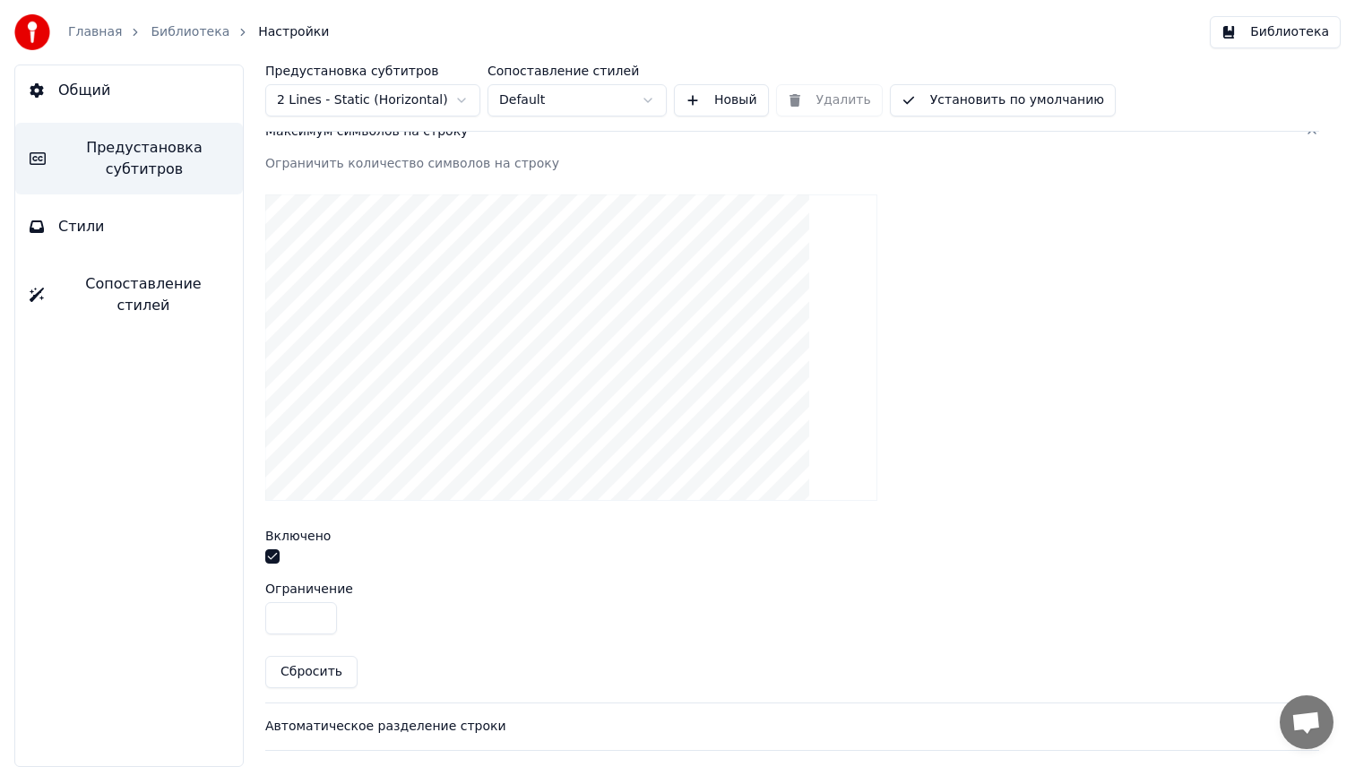
scroll to position [578, 0]
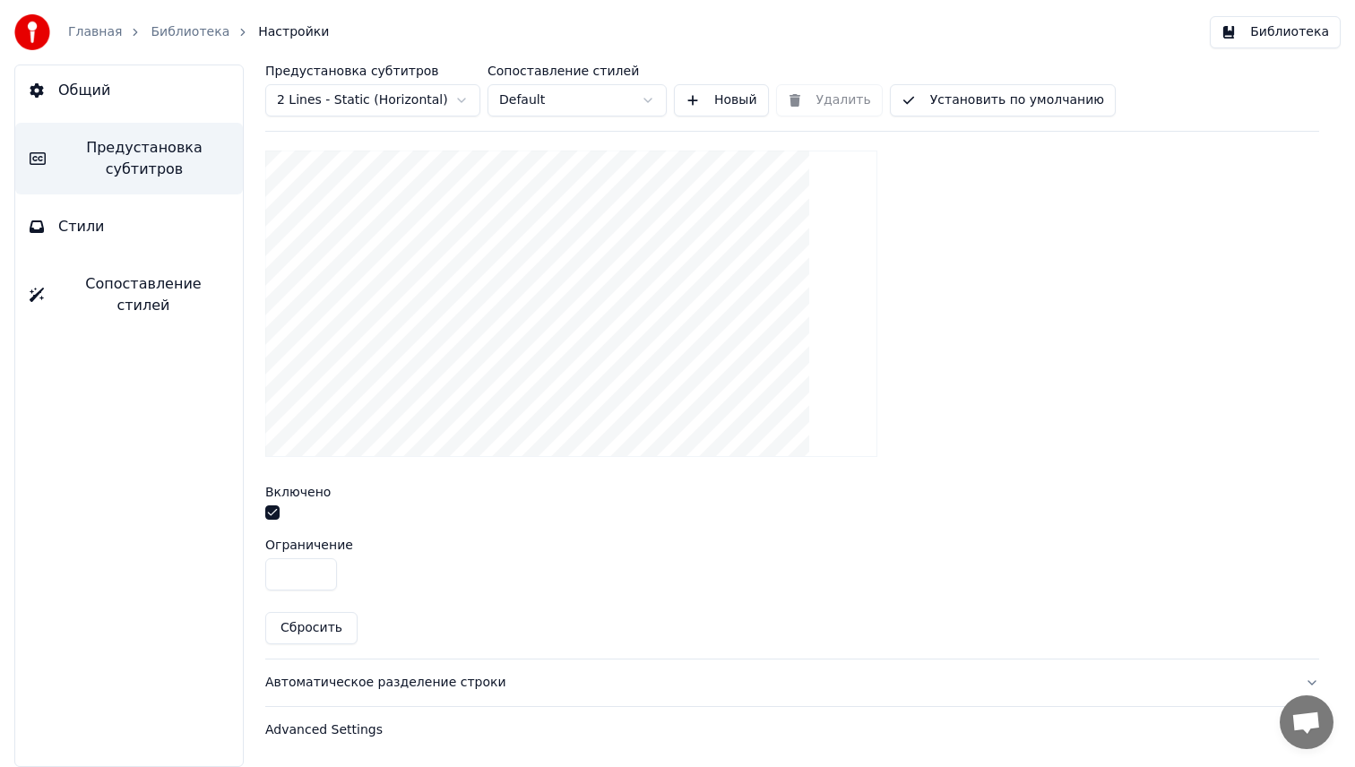
drag, startPoint x: 303, startPoint y: 570, endPoint x: 250, endPoint y: 567, distance: 52.9
click at [250, 567] on div "Предустановка субтитров 2 Lines - Static (Horizontal) Сопоставление стилей Defa…" at bounding box center [791, 416] width 1125 height 702
type input "**"
click at [1256, 47] on button "Библиотека" at bounding box center [1275, 32] width 131 height 32
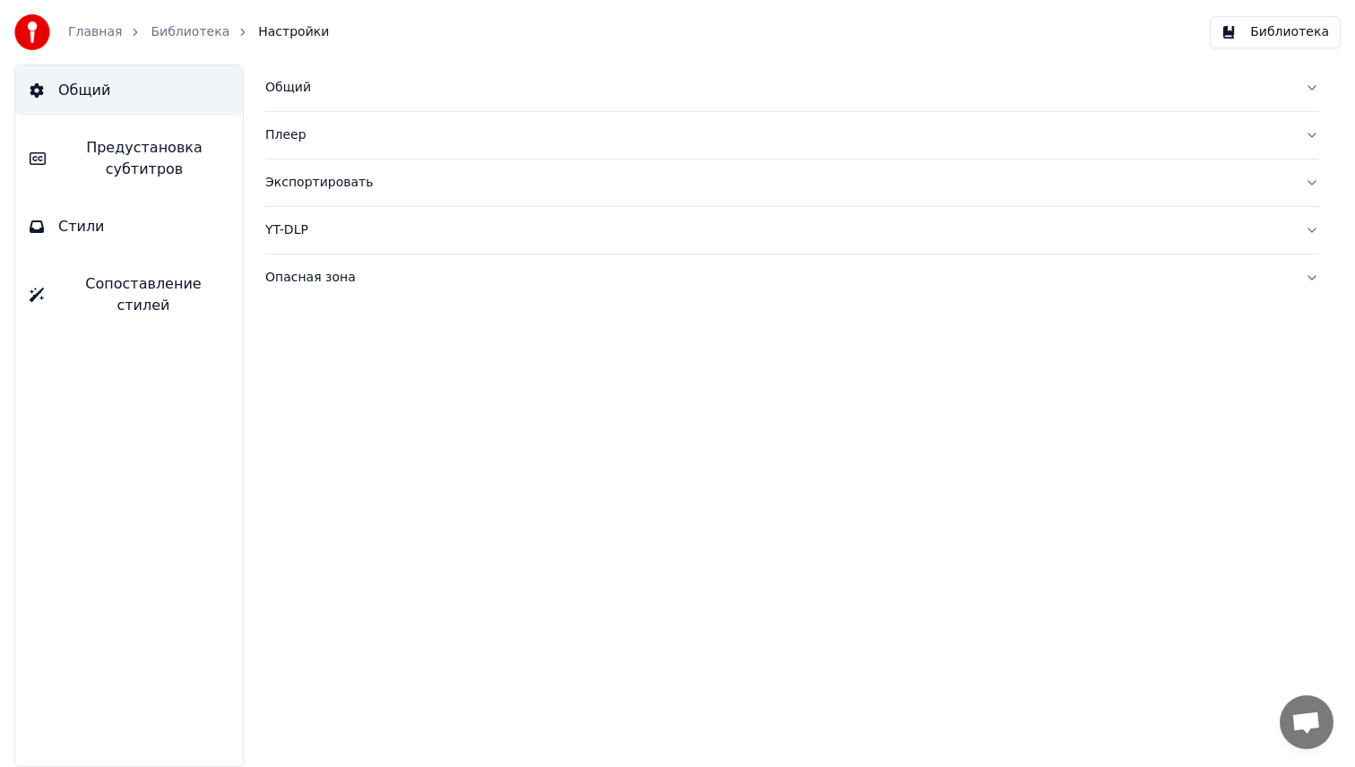
click at [1260, 39] on button "Библиотека" at bounding box center [1275, 32] width 131 height 32
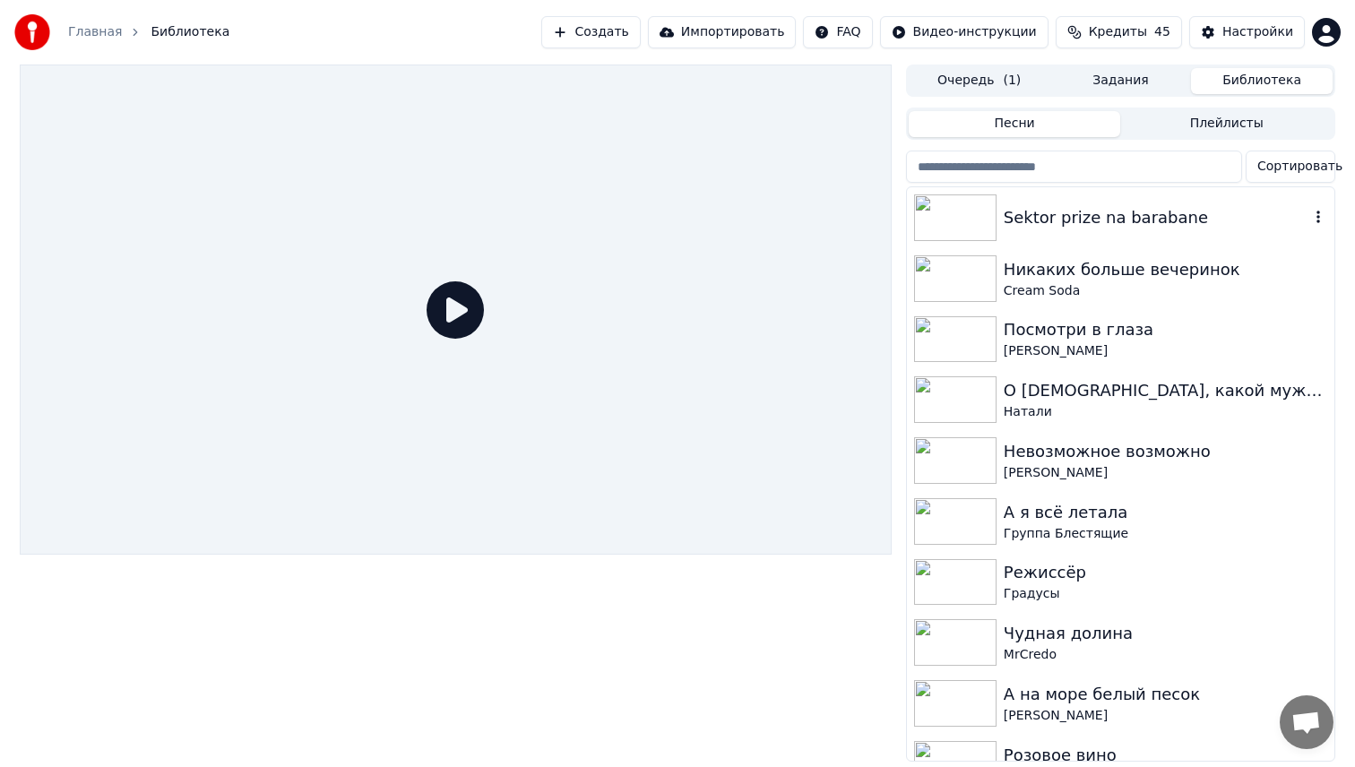
click at [956, 217] on img at bounding box center [955, 217] width 82 height 47
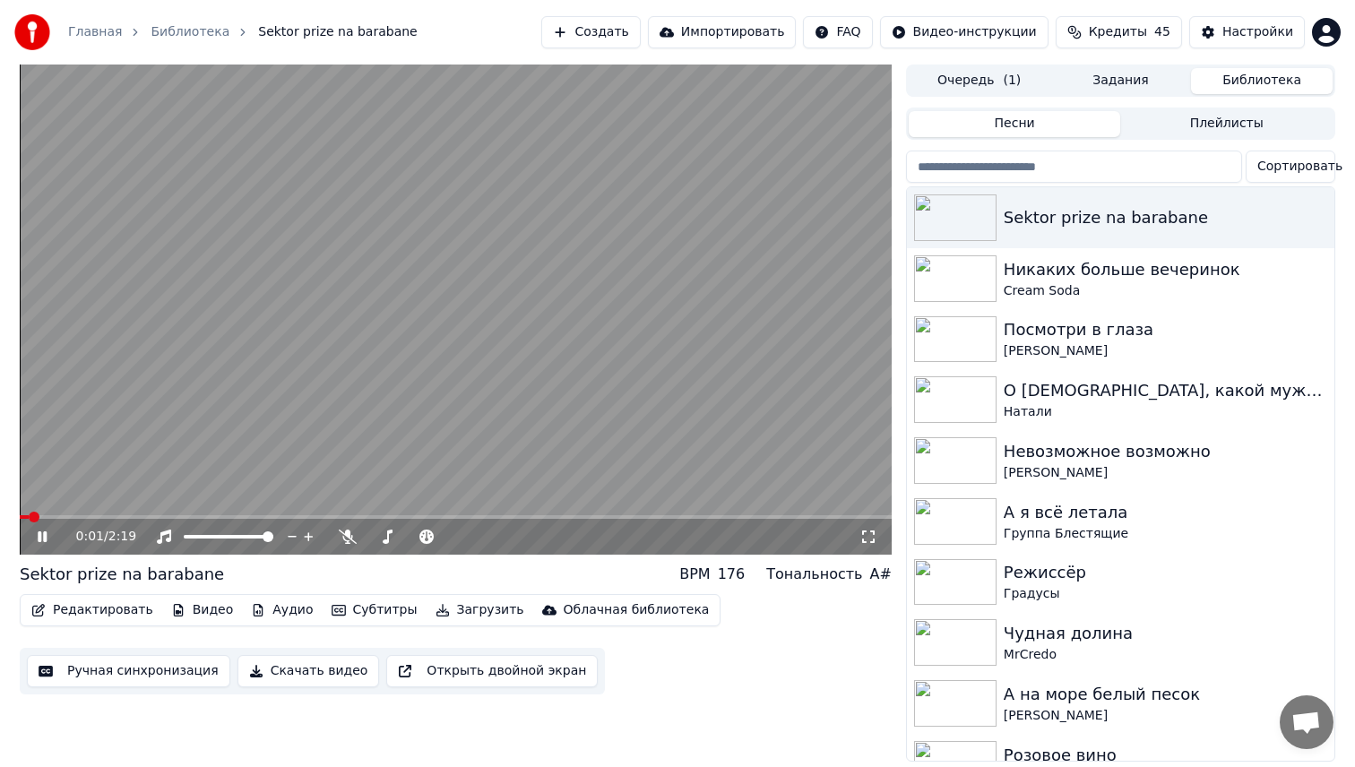
click at [99, 515] on span at bounding box center [456, 517] width 872 height 4
click at [113, 674] on button "Ручная синхронизация" at bounding box center [128, 671] width 203 height 32
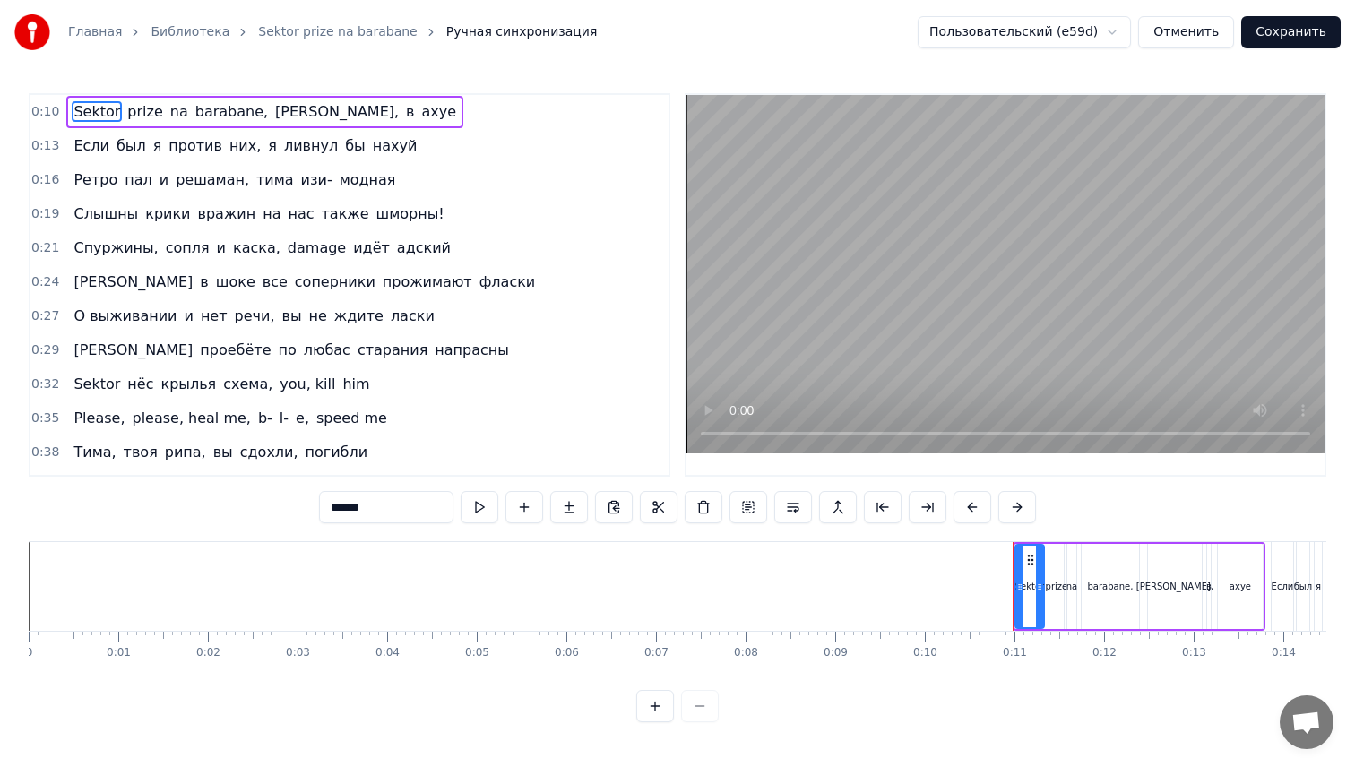
click at [1202, 29] on button "Отменить" at bounding box center [1186, 32] width 96 height 32
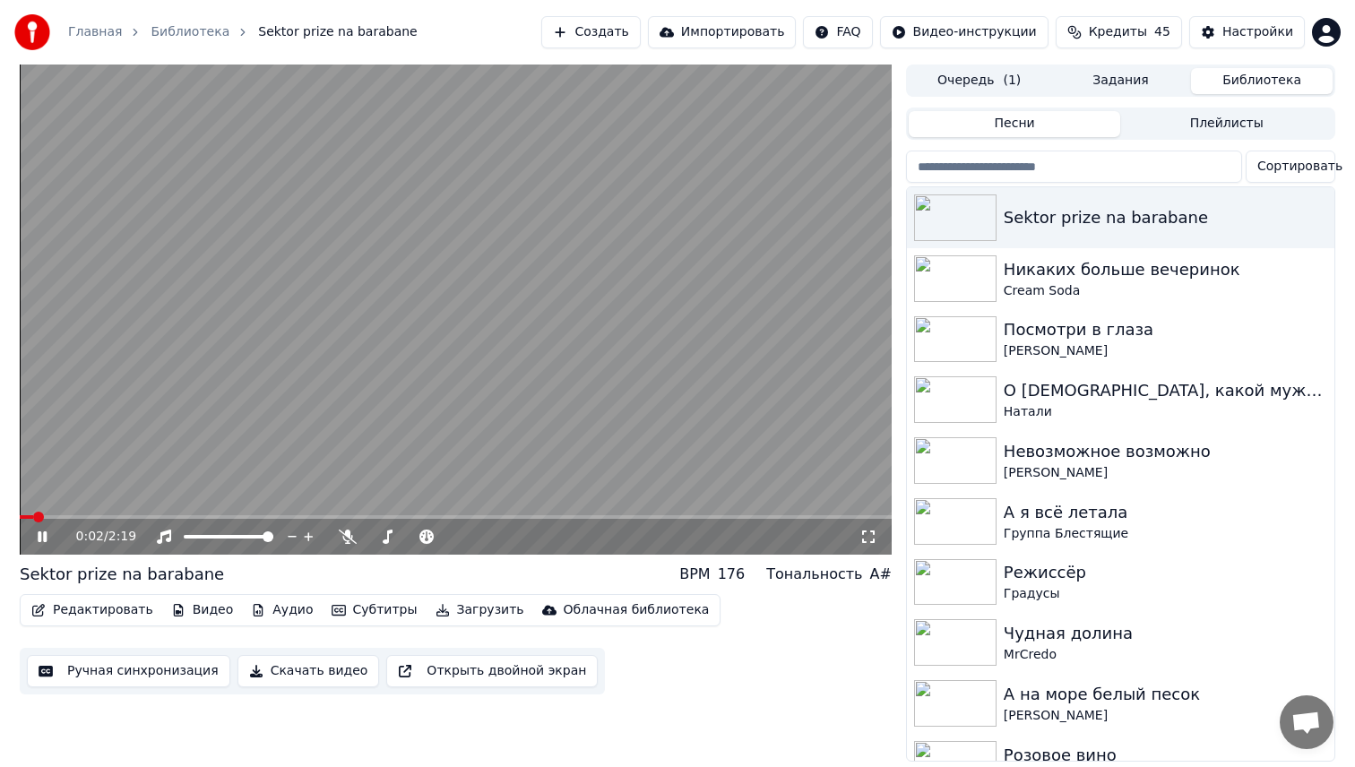
click at [100, 613] on button "Редактировать" at bounding box center [92, 610] width 136 height 25
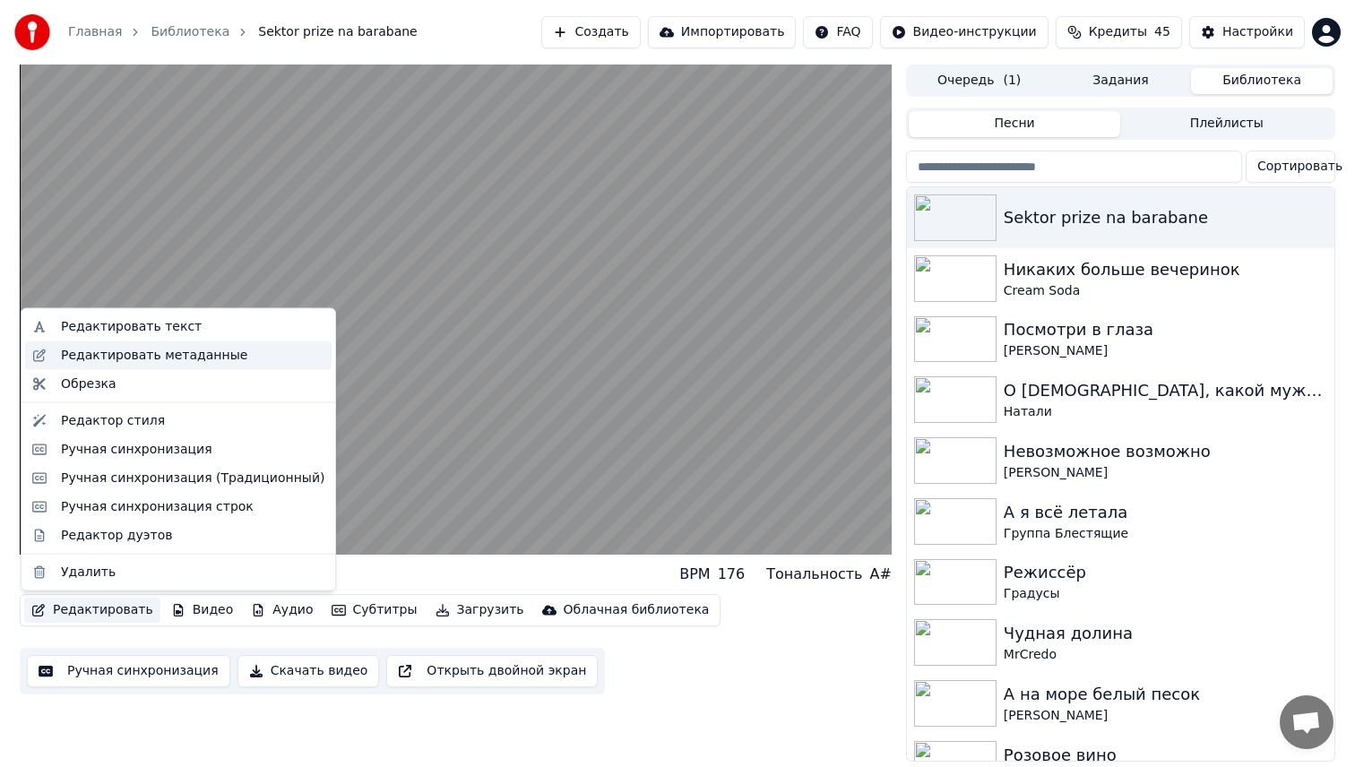
click at [171, 344] on div "Редактировать метаданные" at bounding box center [178, 354] width 306 height 29
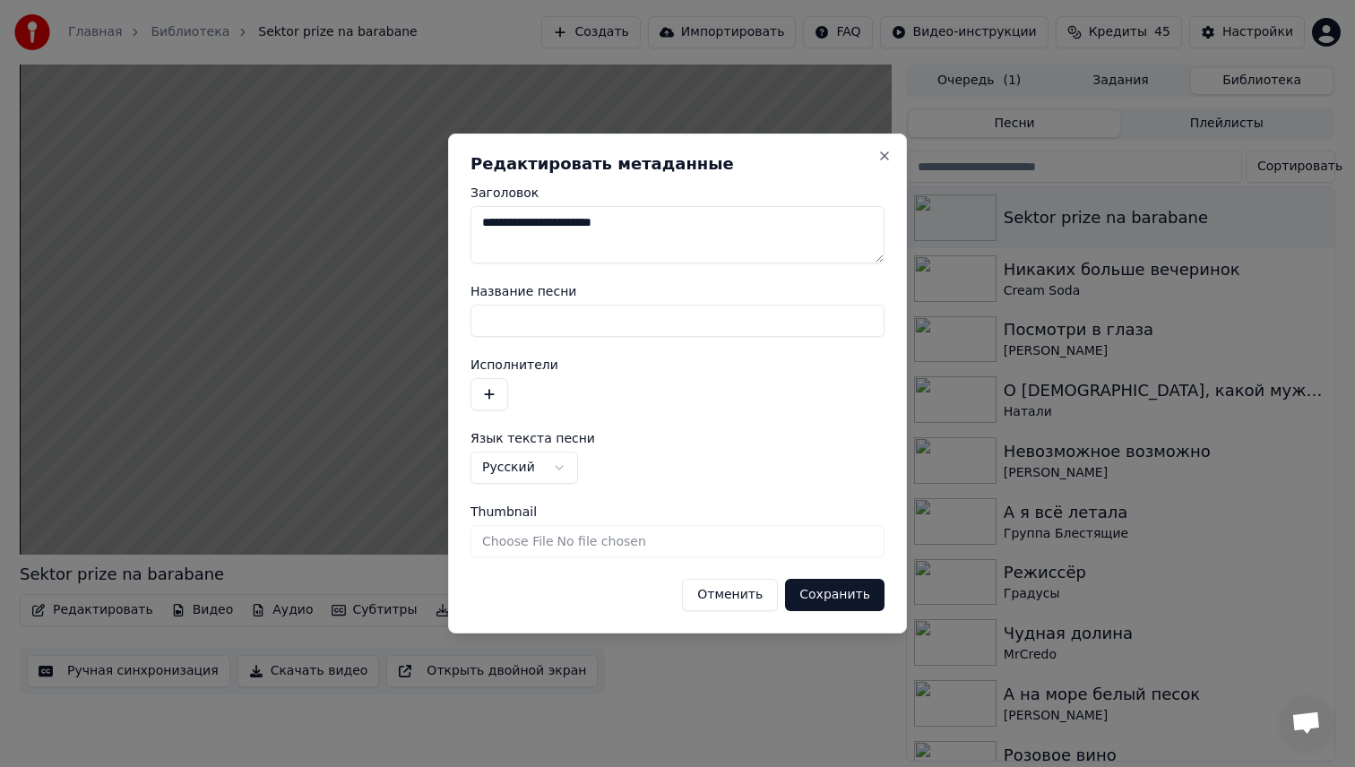
drag, startPoint x: 633, startPoint y: 228, endPoint x: 374, endPoint y: 224, distance: 259.0
click at [374, 224] on body "Главная Библиотека Sektor prize na barabane Создать Импортировать FAQ Видео-инс…" at bounding box center [677, 383] width 1355 height 767
click at [845, 604] on button "Сохранить" at bounding box center [834, 595] width 99 height 32
click at [831, 598] on button "Сохранить" at bounding box center [834, 595] width 99 height 32
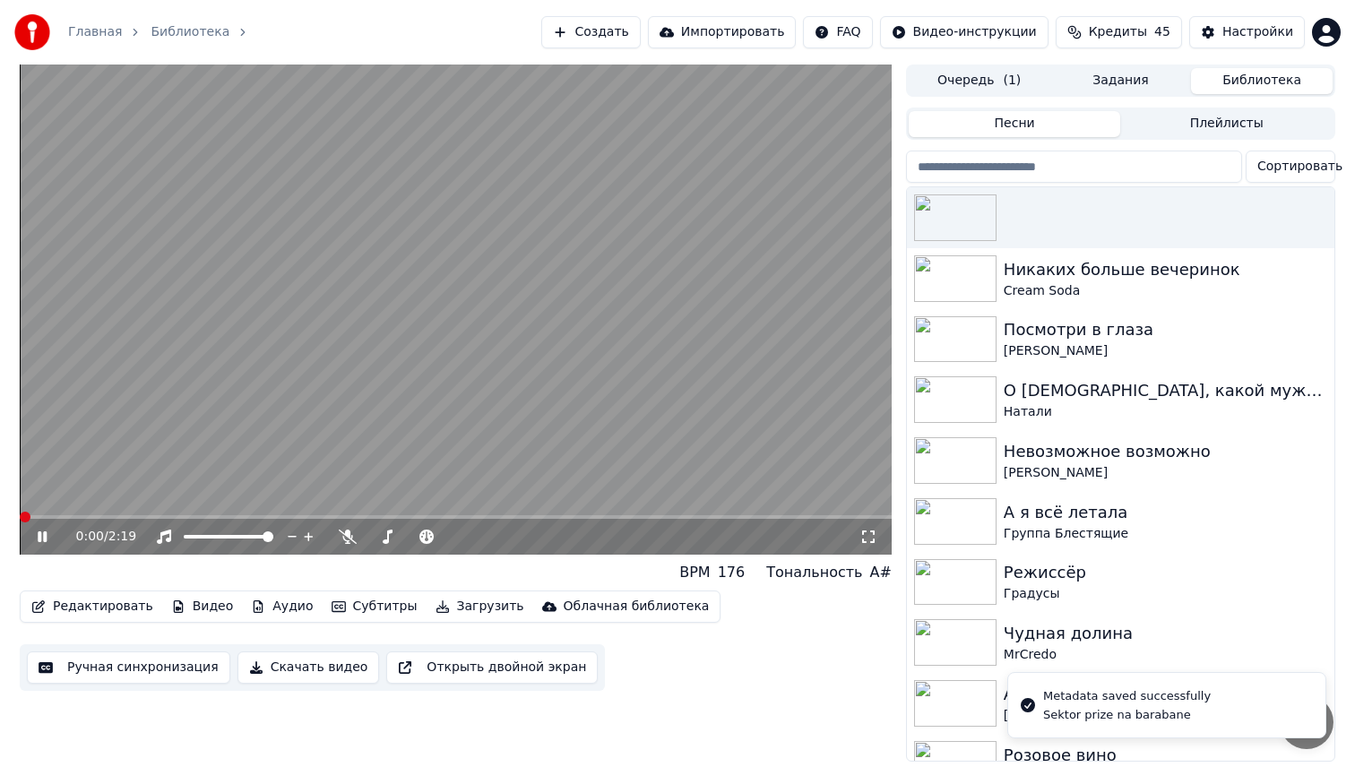
click at [20, 515] on span at bounding box center [20, 517] width 0 height 4
click at [102, 516] on span at bounding box center [456, 517] width 872 height 4
click at [140, 520] on div "0:13 / 2:19" at bounding box center [456, 537] width 872 height 36
click at [142, 518] on span at bounding box center [456, 517] width 872 height 4
click at [179, 519] on div "0:20 / 2:19" at bounding box center [456, 537] width 872 height 36
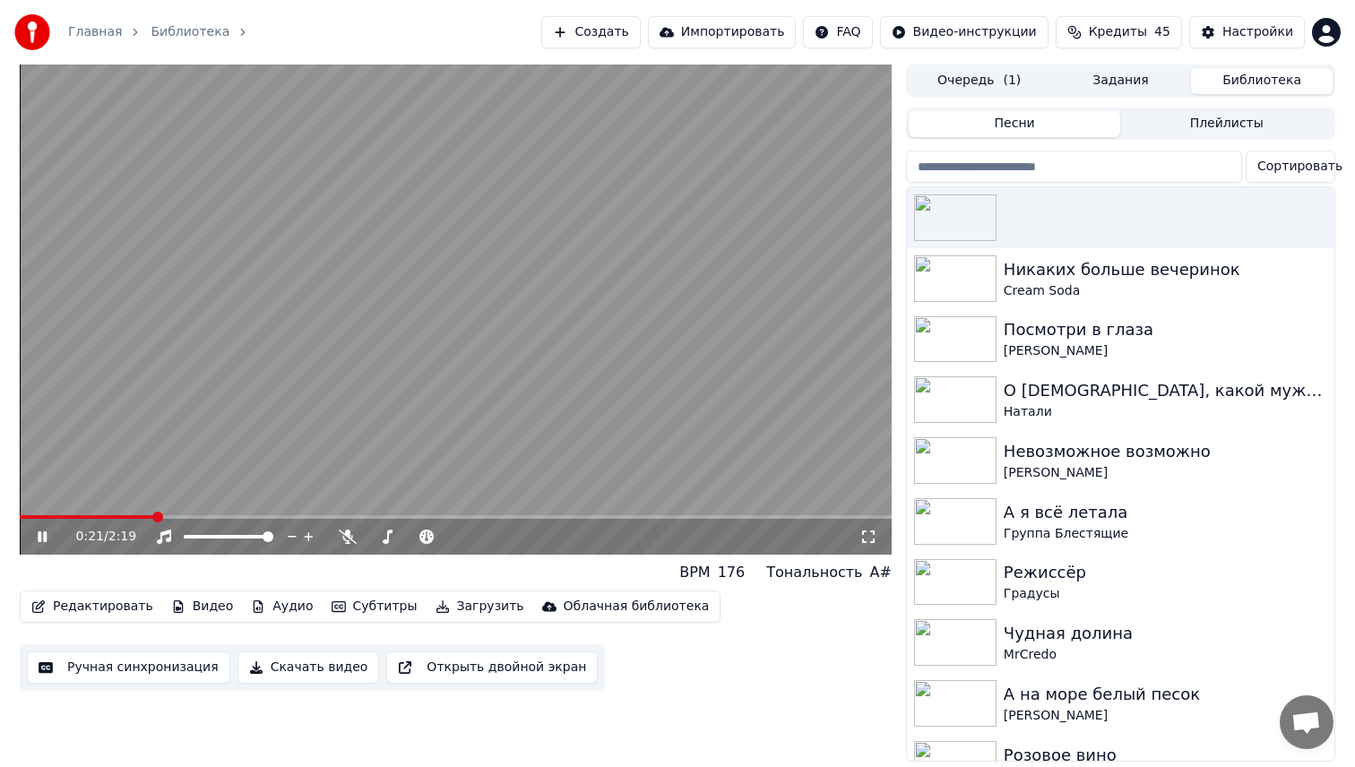
click at [180, 517] on span at bounding box center [456, 517] width 872 height 4
click at [39, 544] on icon at bounding box center [55, 537] width 42 height 14
click at [138, 665] on button "Ручная синхронизация" at bounding box center [128, 667] width 203 height 32
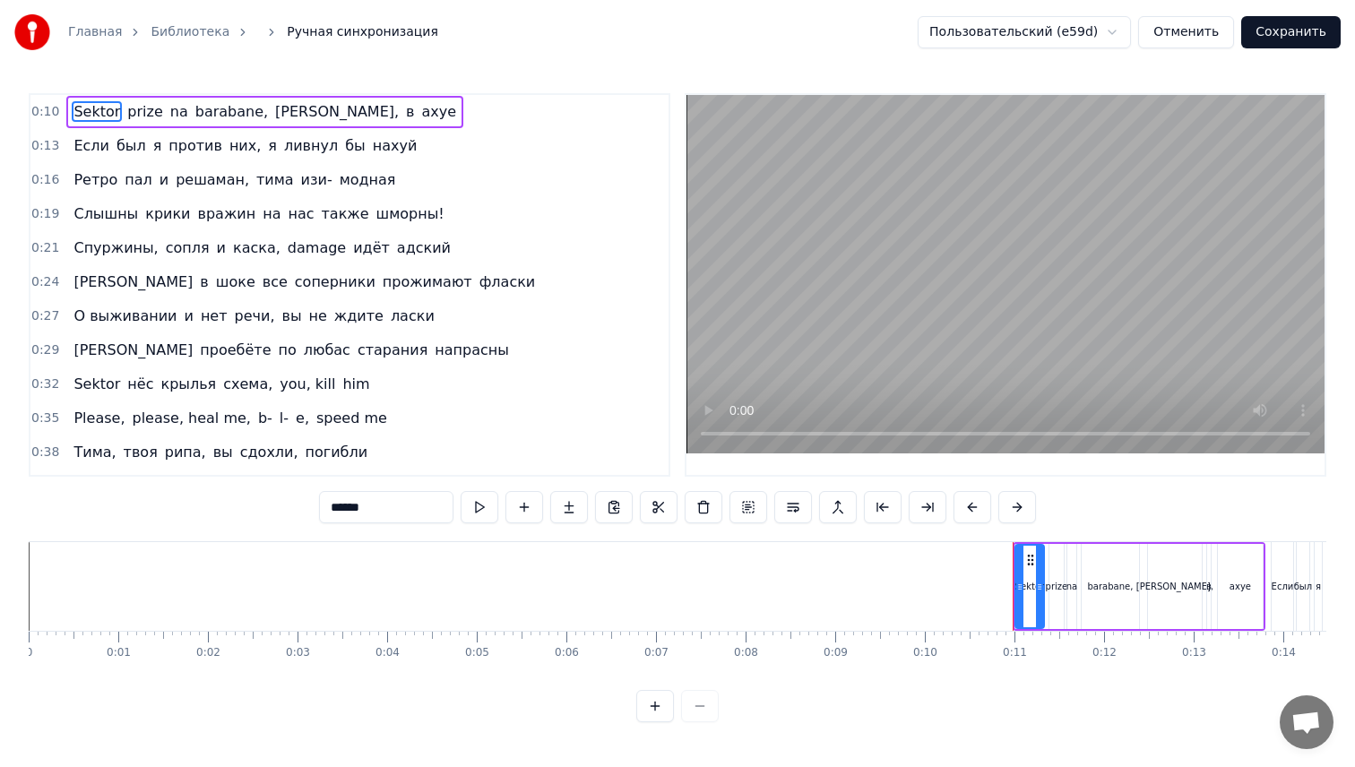
click at [183, 320] on span "и" at bounding box center [189, 316] width 13 height 21
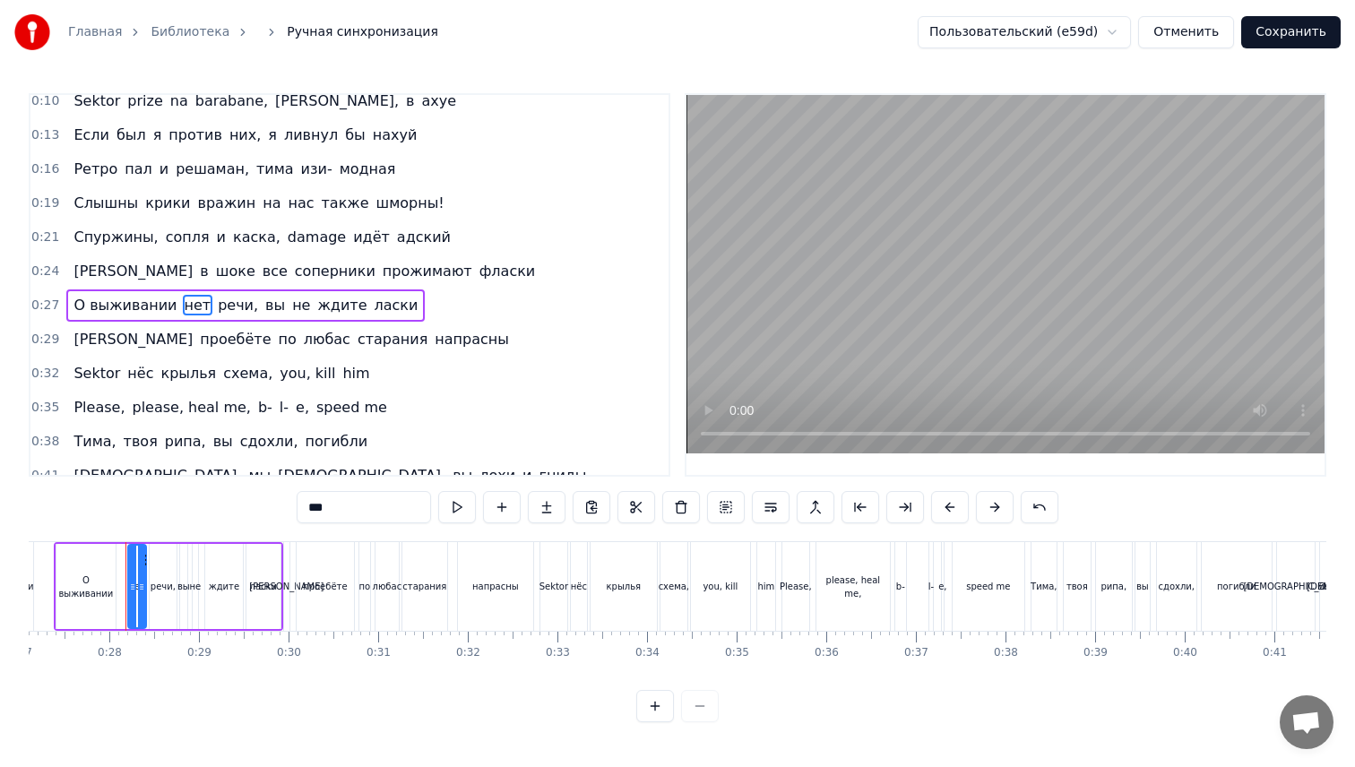
scroll to position [31, 0]
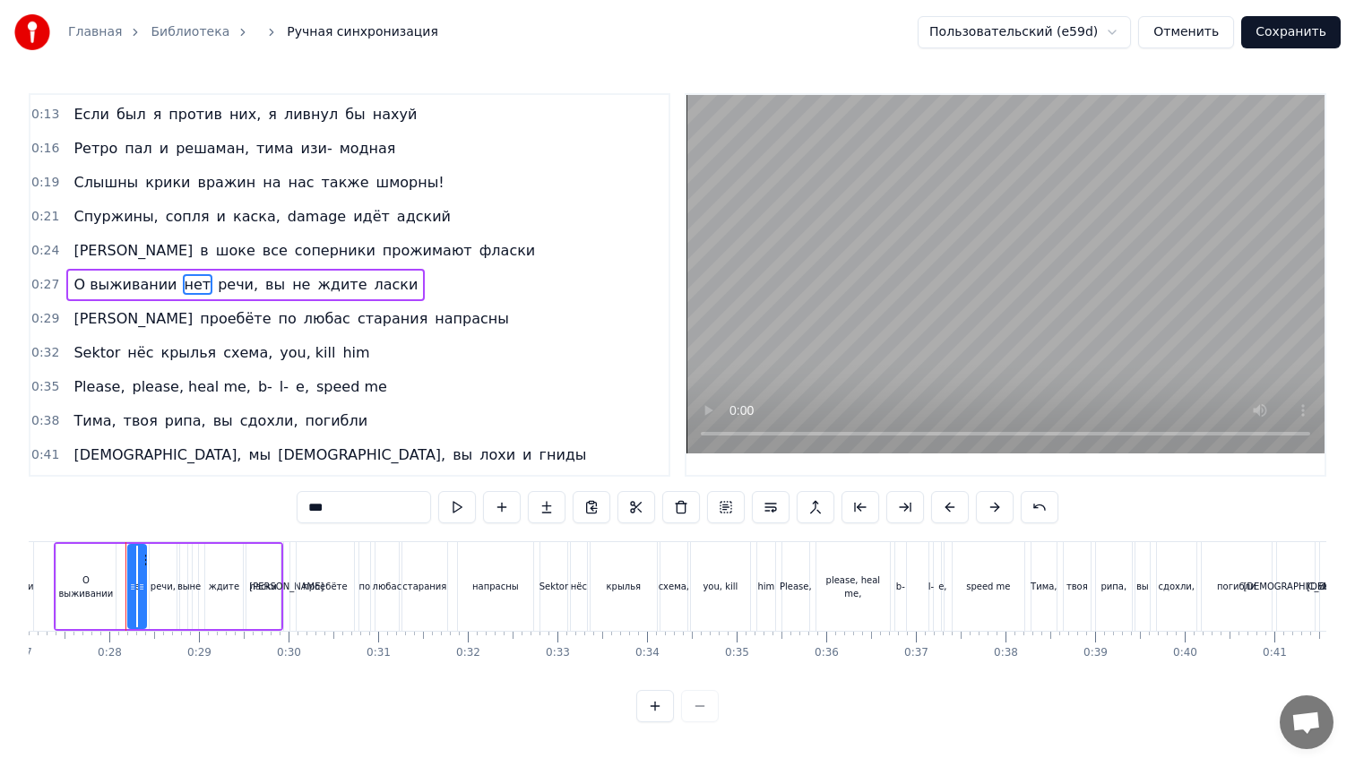
click at [131, 349] on span "нёс" at bounding box center [140, 352] width 30 height 21
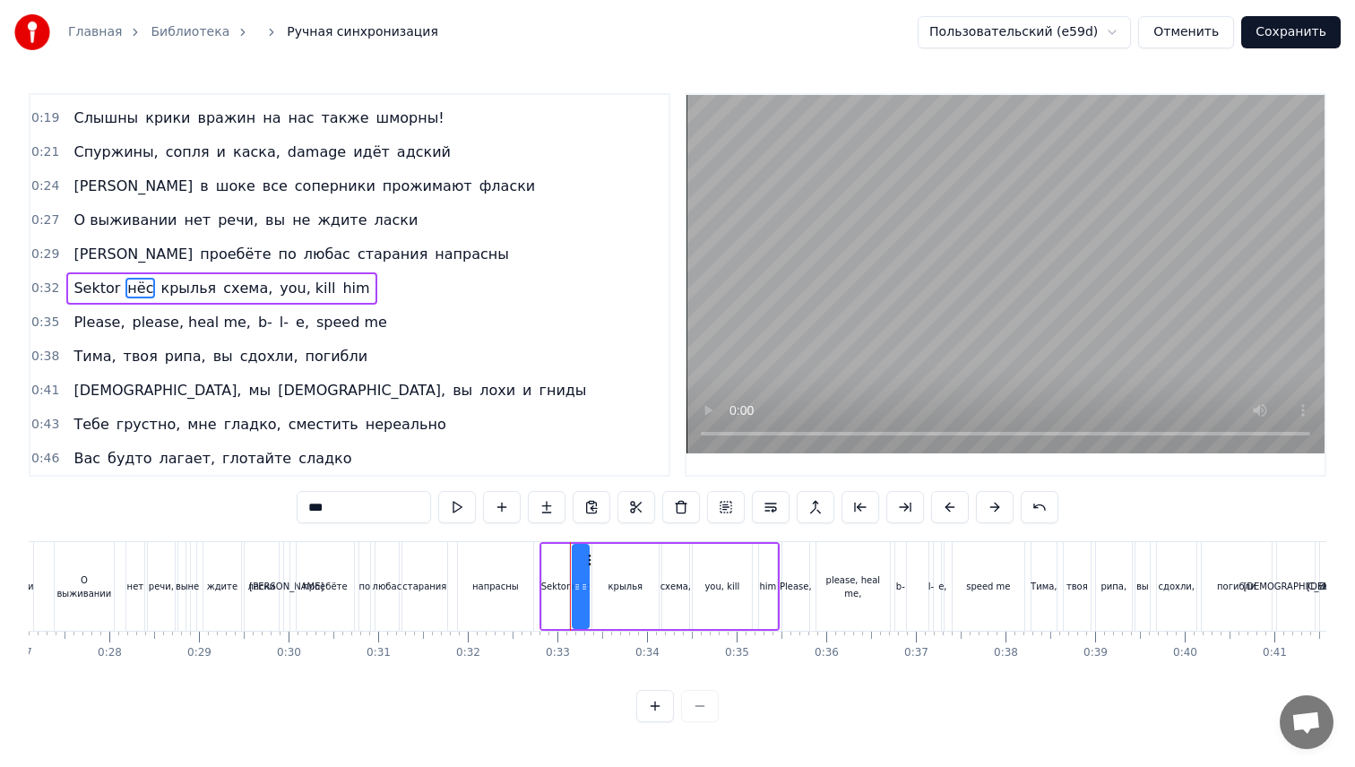
scroll to position [99, 0]
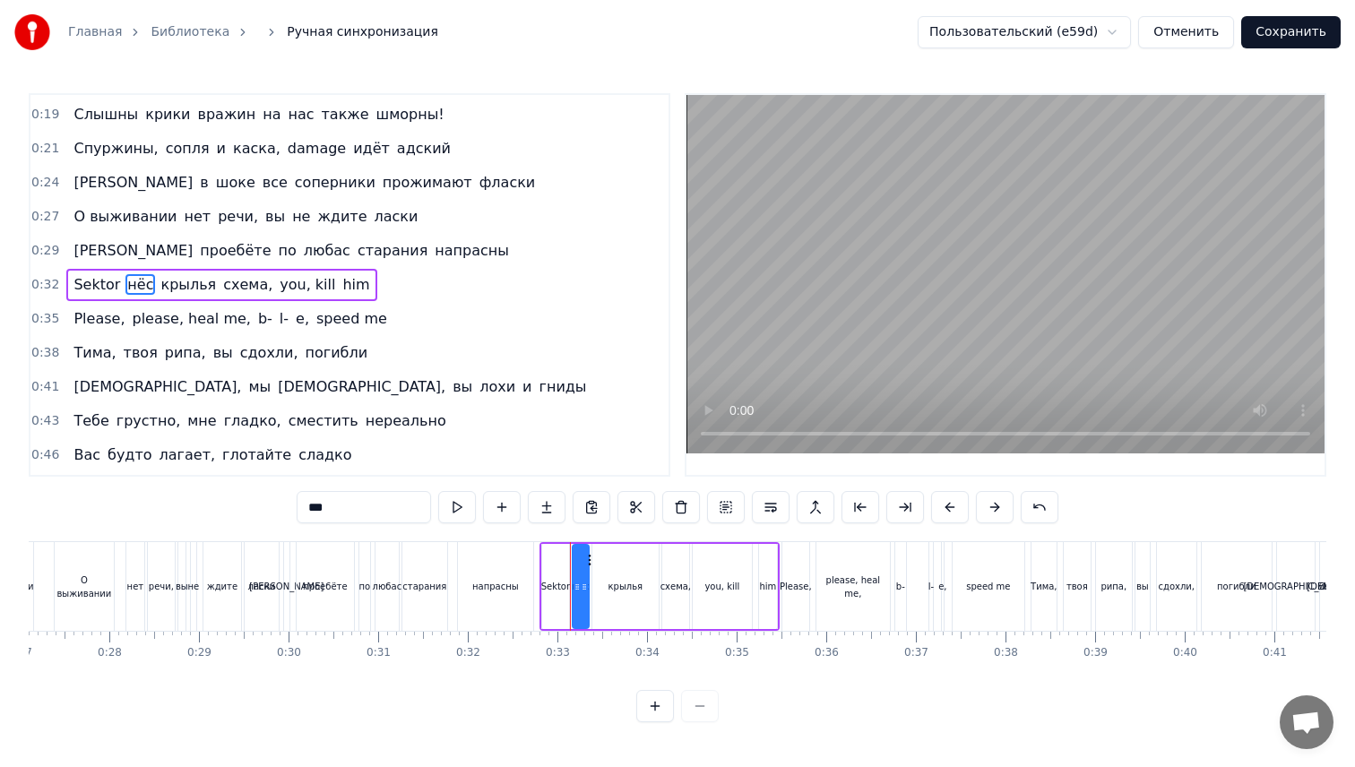
drag, startPoint x: 395, startPoint y: 513, endPoint x: 161, endPoint y: 514, distance: 233.9
click at [161, 514] on div "0:10 Sektor prize na barabane, [PERSON_NAME], в ахуе 0:13 Если был я против них…" at bounding box center [677, 407] width 1297 height 629
type input "*"
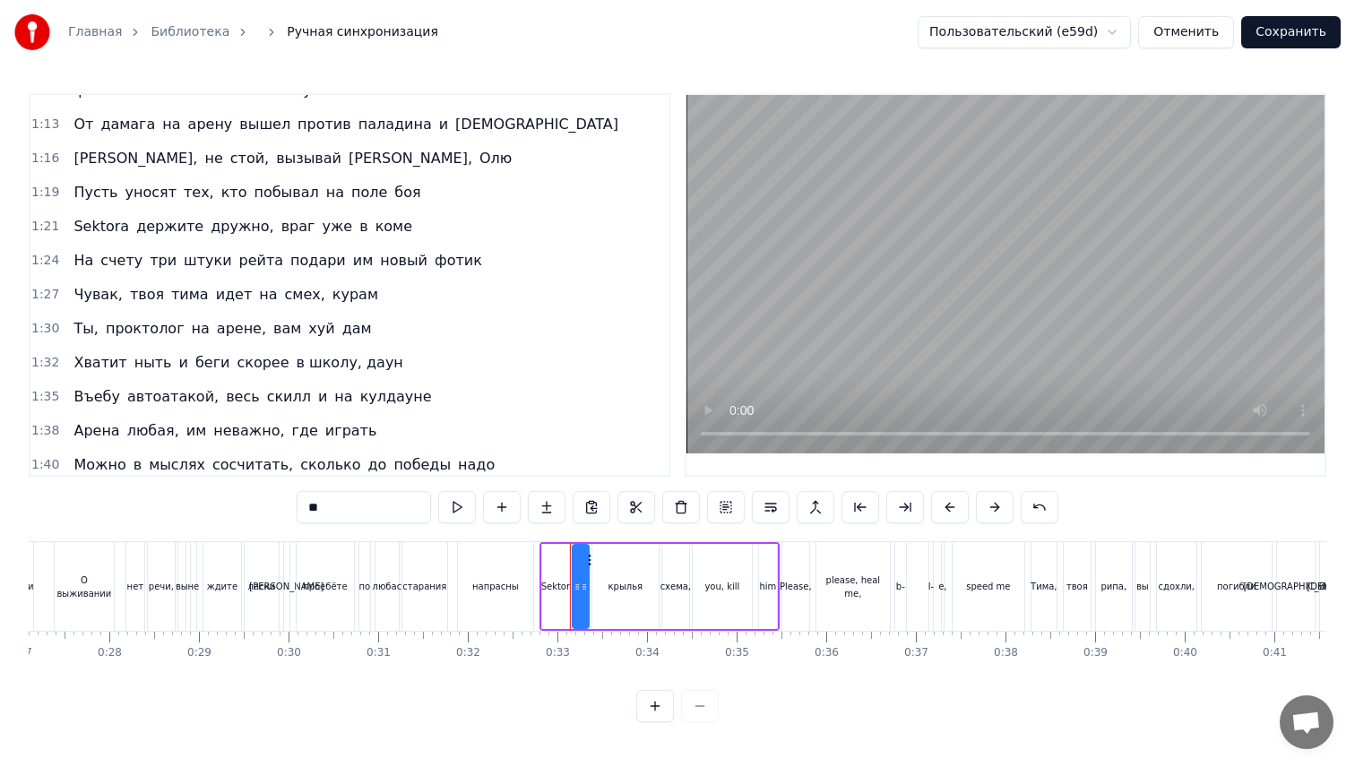
scroll to position [784, 0]
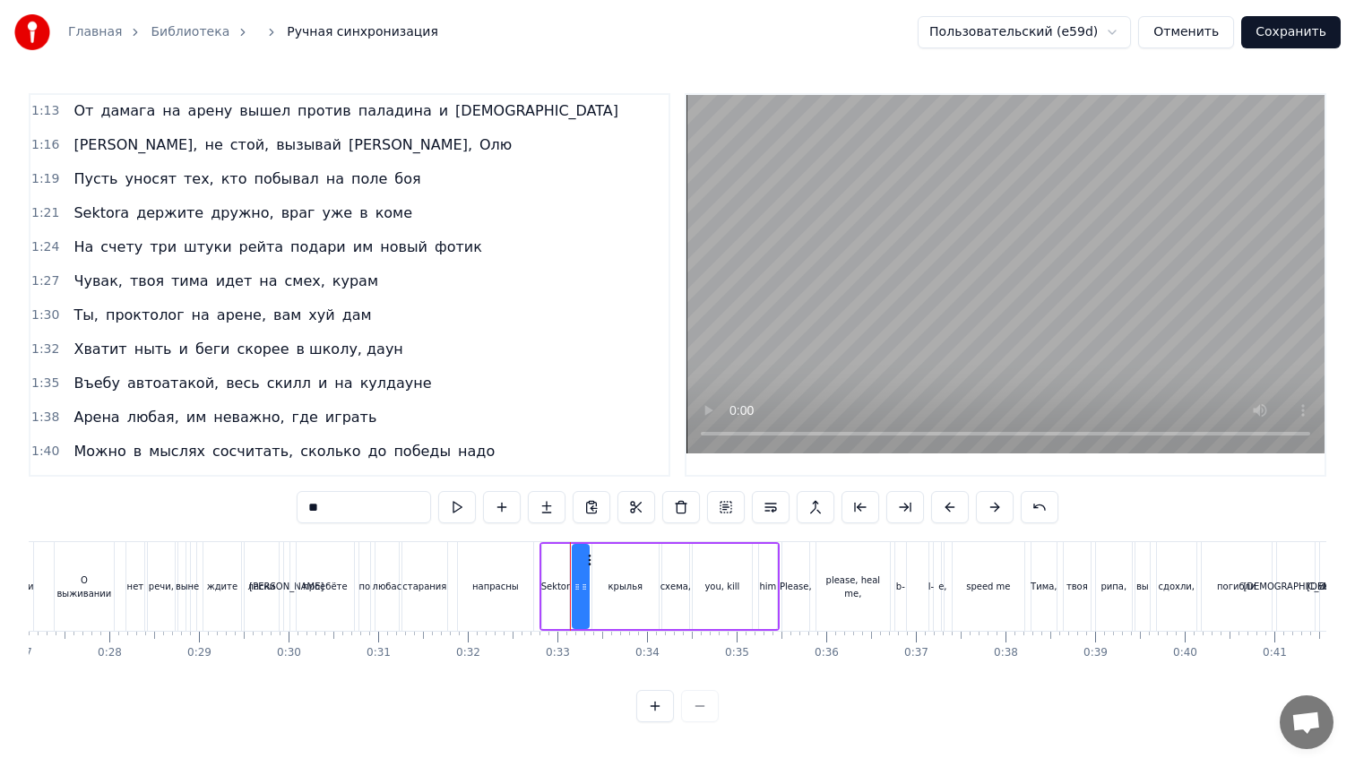
click at [316, 384] on span "и" at bounding box center [322, 383] width 13 height 21
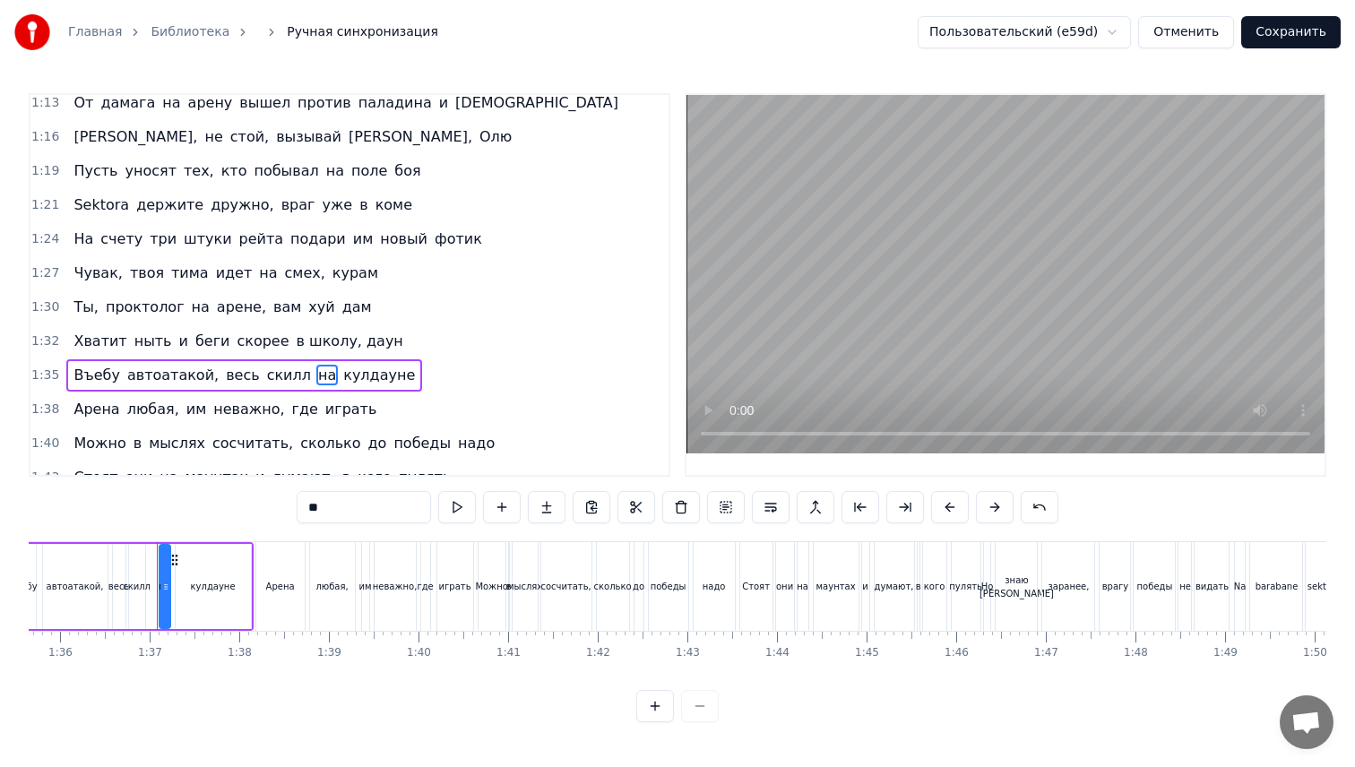
scroll to position [0, 8597]
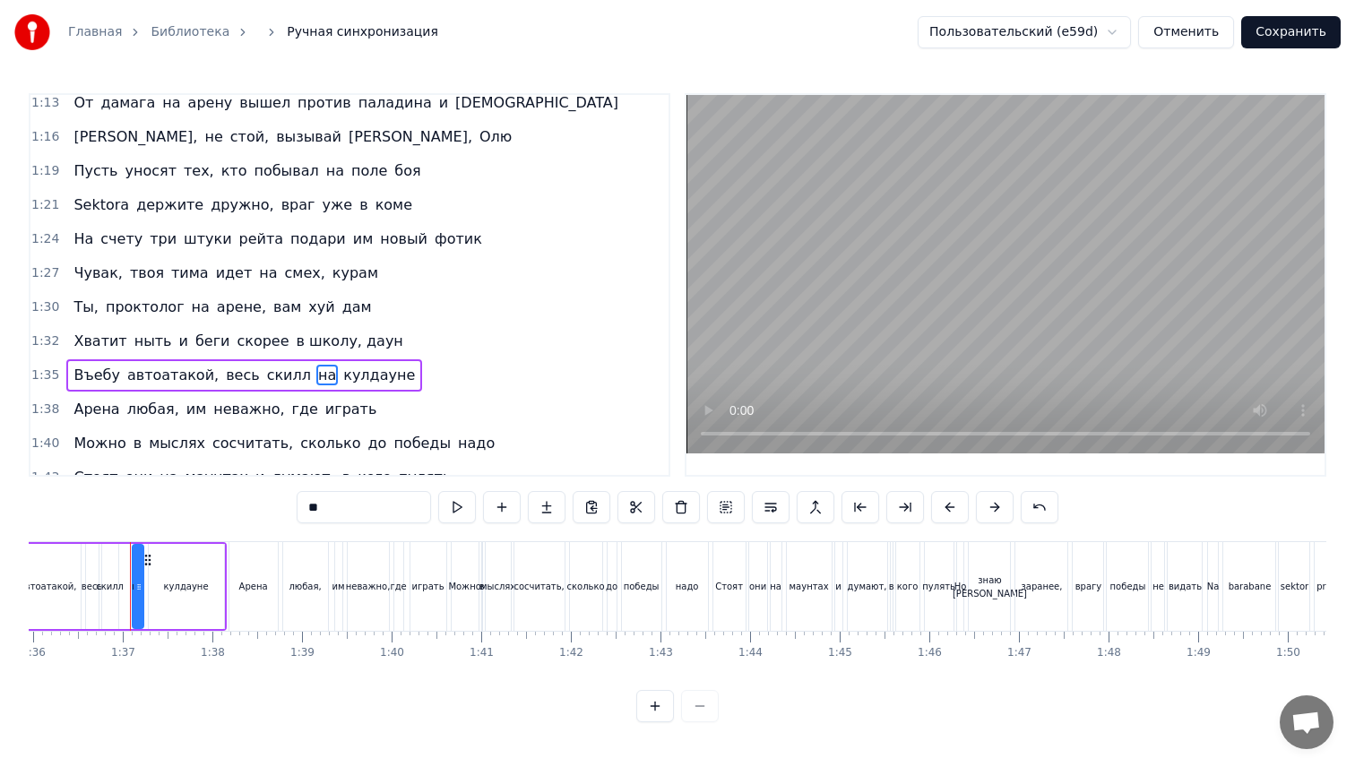
click at [274, 383] on span "скилл" at bounding box center [288, 375] width 47 height 21
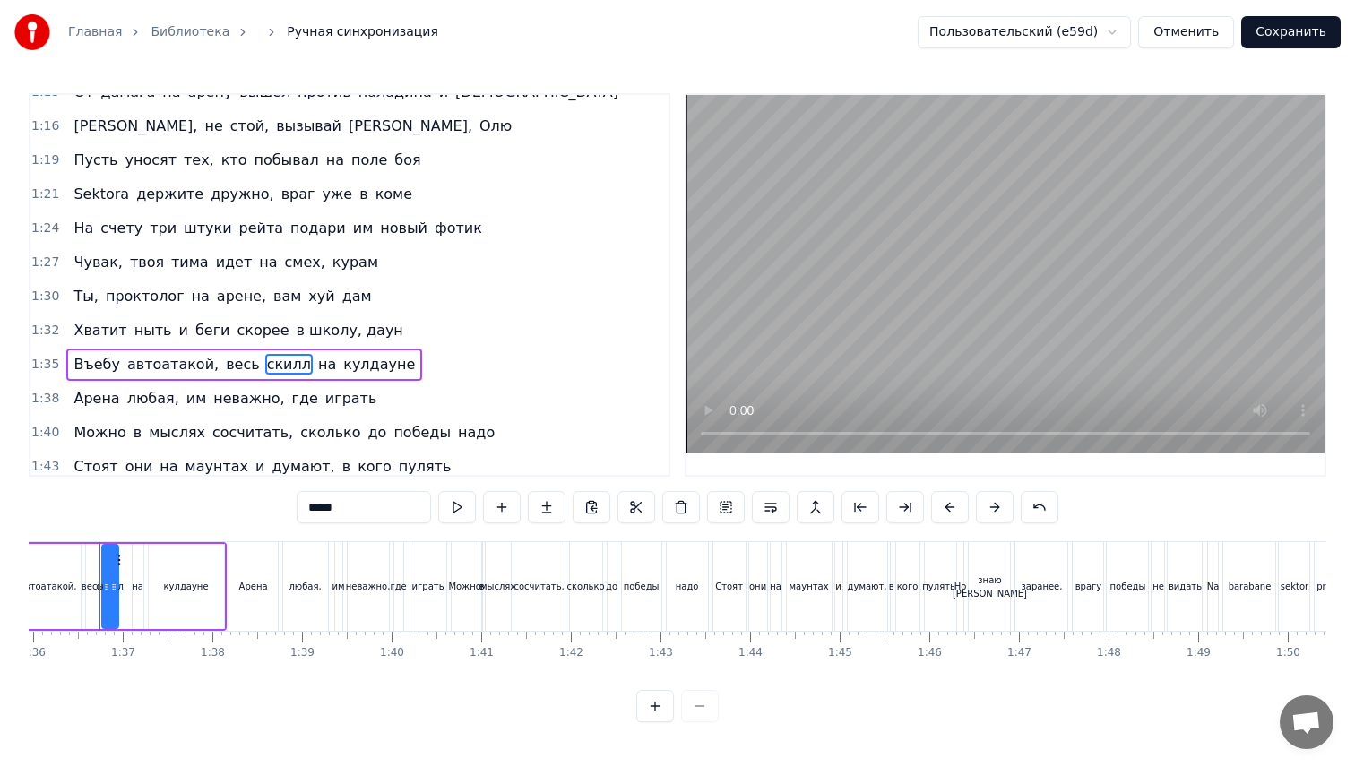
scroll to position [0, 8577]
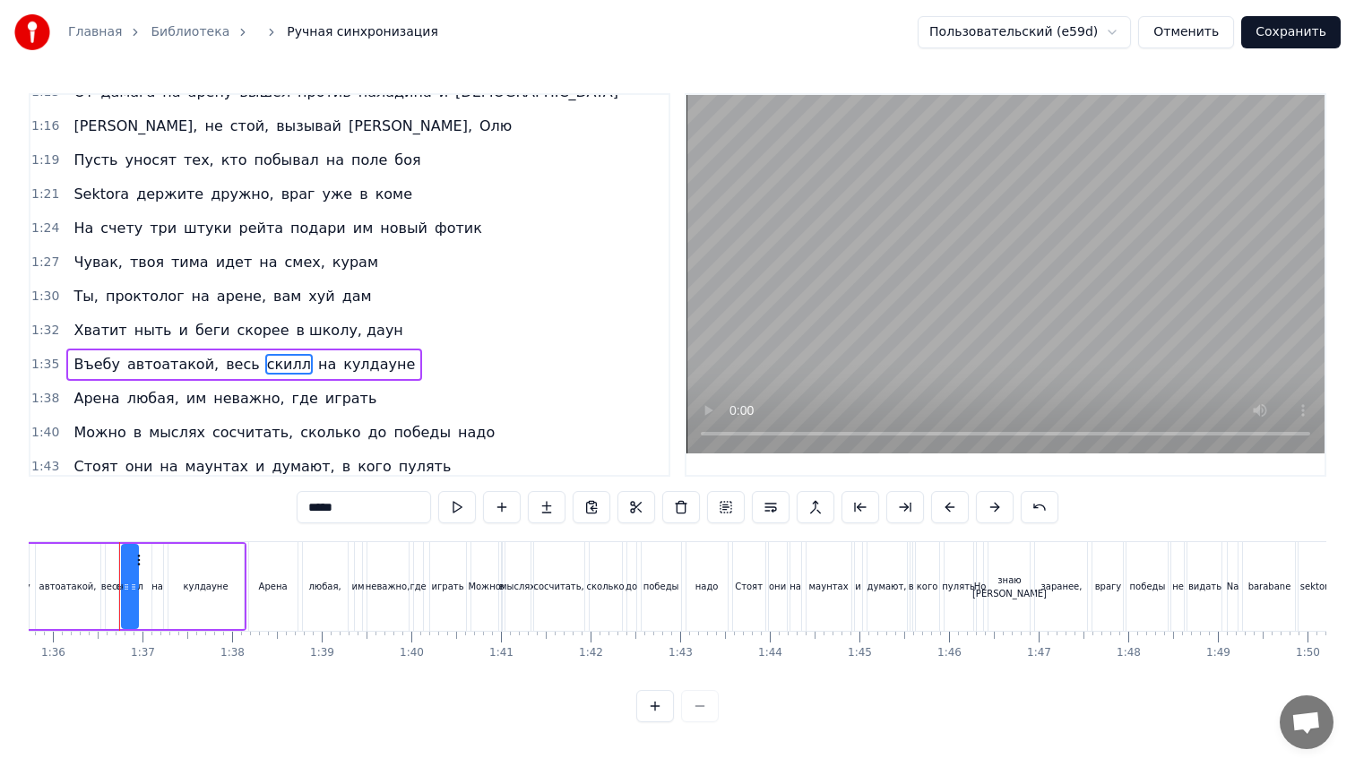
click at [357, 507] on input "*****" at bounding box center [364, 507] width 134 height 32
click at [342, 508] on input "******" at bounding box center [364, 507] width 134 height 32
click at [339, 513] on input "*****" at bounding box center [364, 507] width 134 height 32
click at [222, 511] on div "0:10 Sektor prize na barabane, [PERSON_NAME], в ахуе 0:13 Если был я против них…" at bounding box center [677, 407] width 1297 height 629
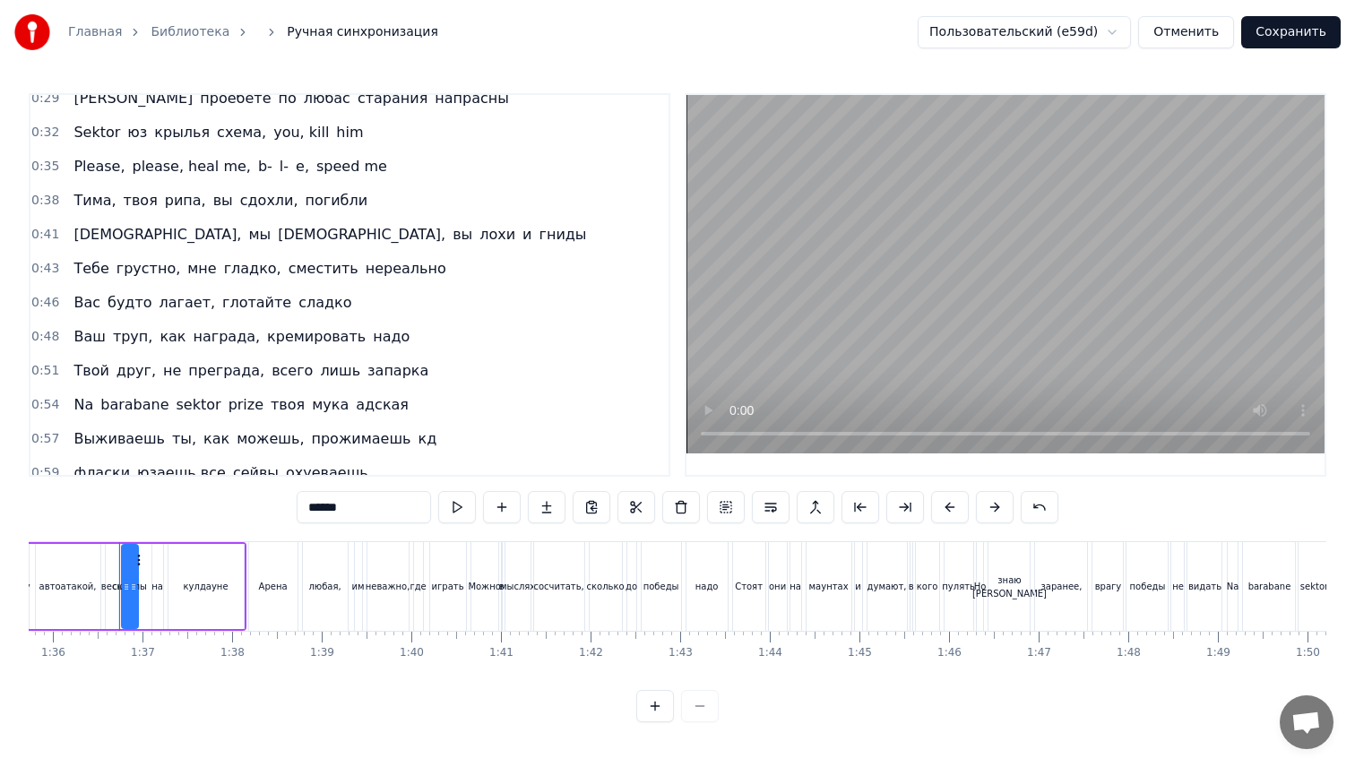
scroll to position [227, 0]
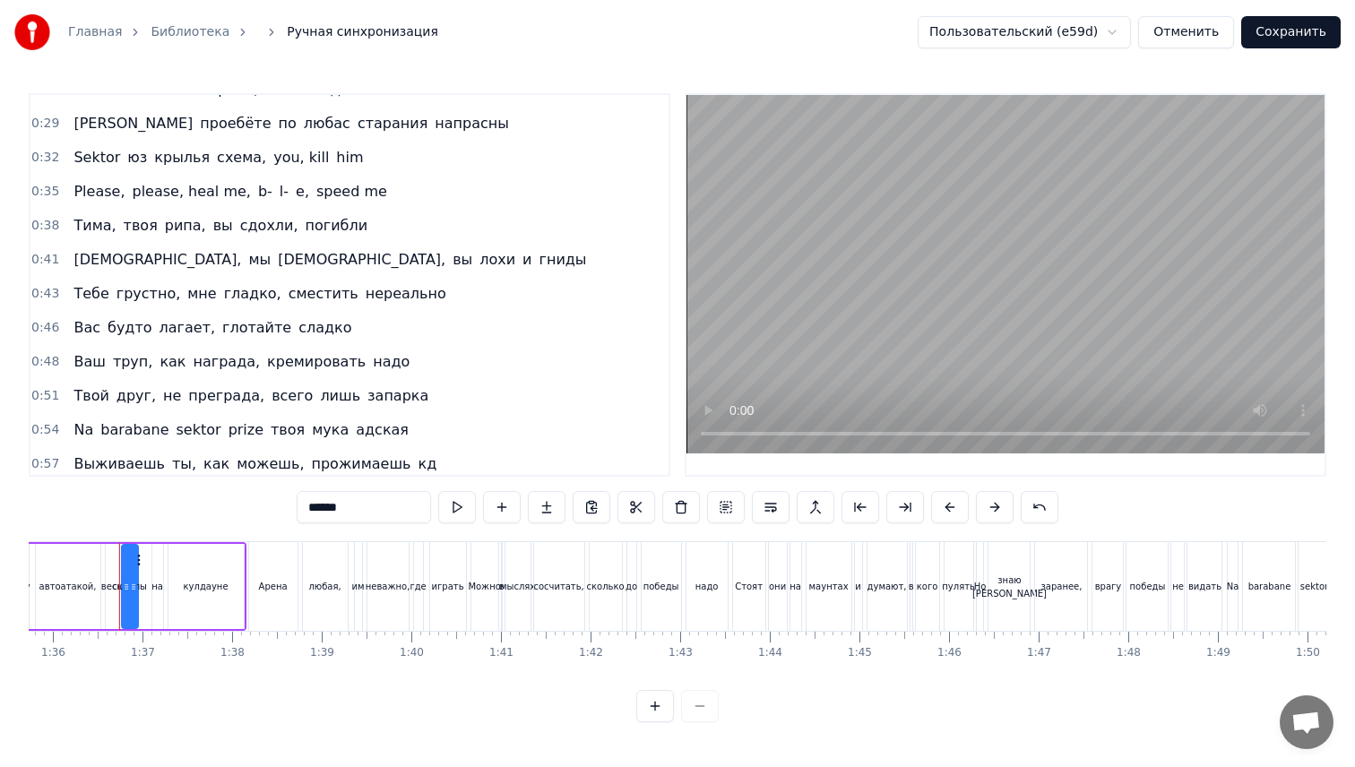
click at [93, 186] on span "Please," at bounding box center [99, 191] width 55 height 21
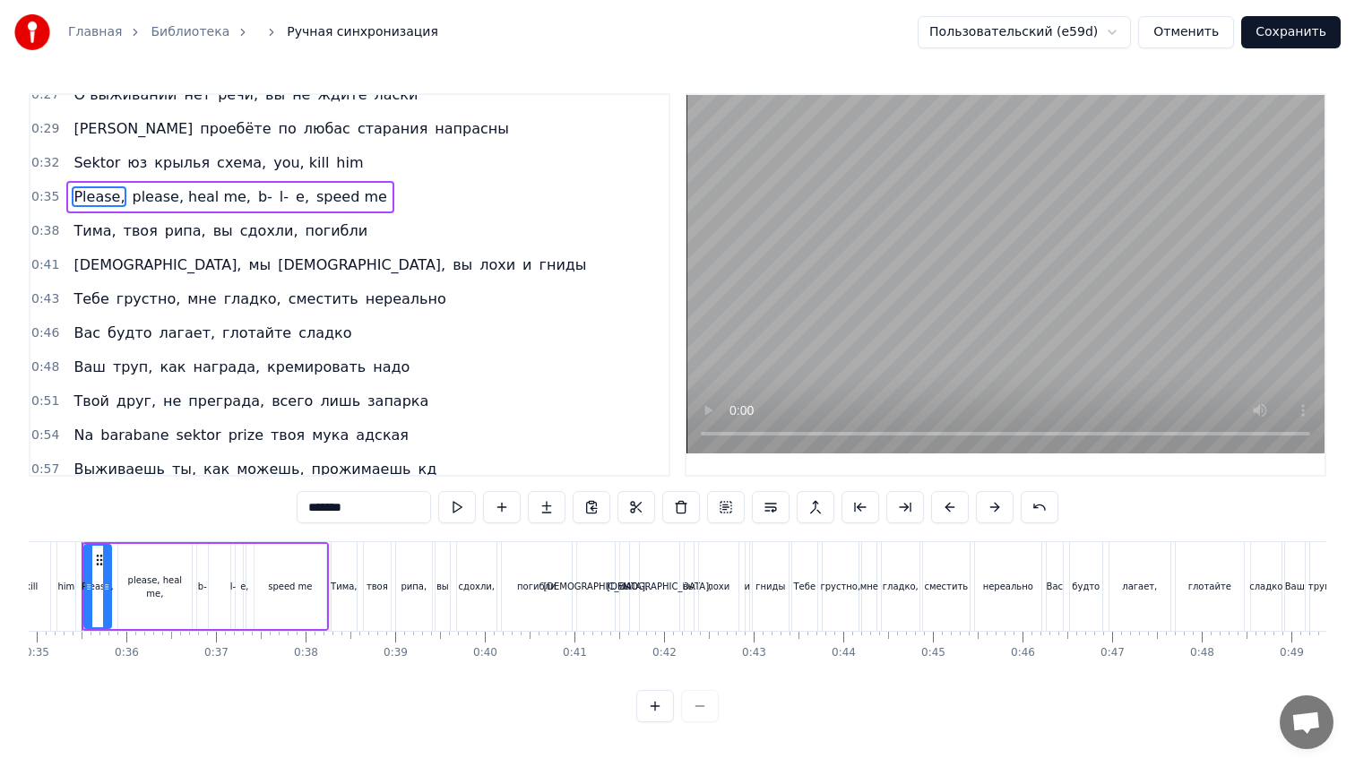
scroll to position [0, 3091]
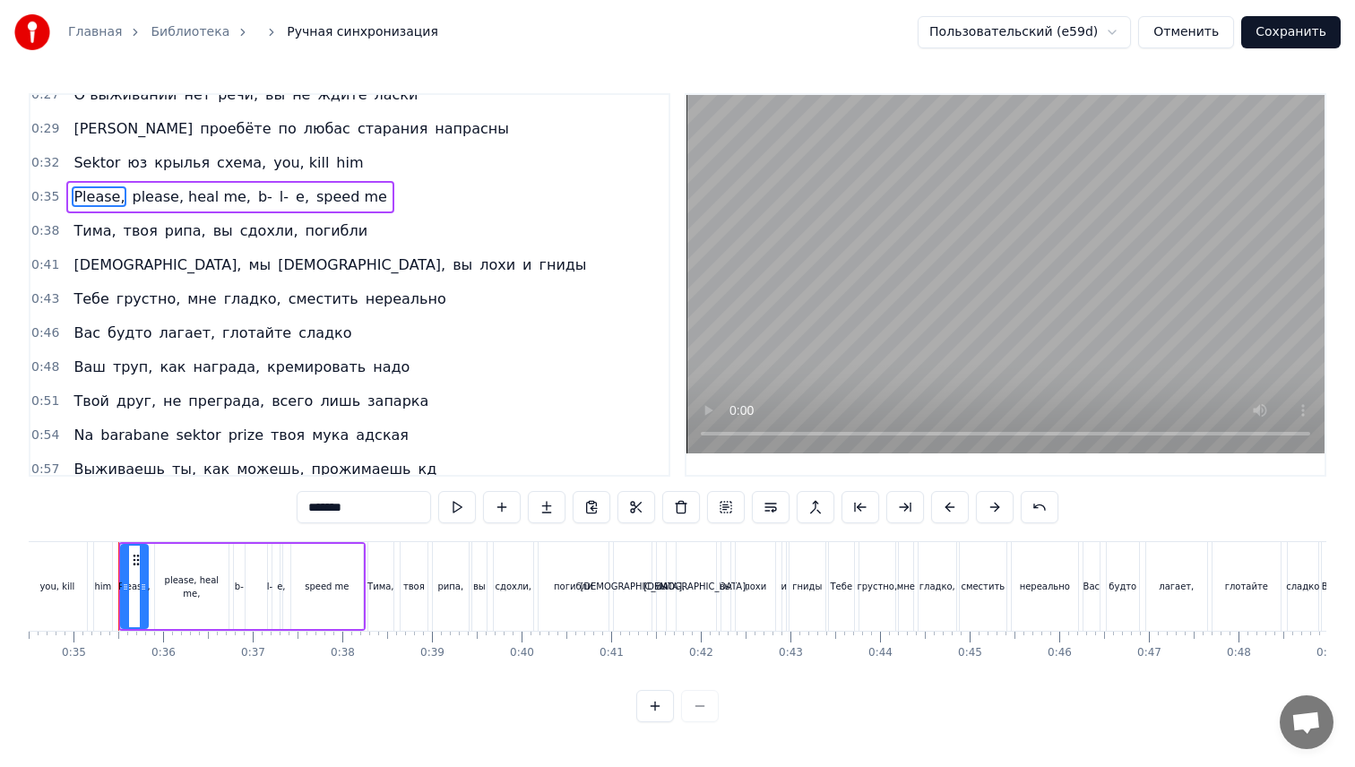
drag, startPoint x: 359, startPoint y: 513, endPoint x: 237, endPoint y: 504, distance: 123.1
click at [237, 504] on div "0:10 Sektor prize na barabane, [PERSON_NAME], в ахуе 0:13 Если был я против них…" at bounding box center [677, 407] width 1297 height 629
type input "*"
click at [157, 200] on span "please, heal me," at bounding box center [179, 196] width 122 height 21
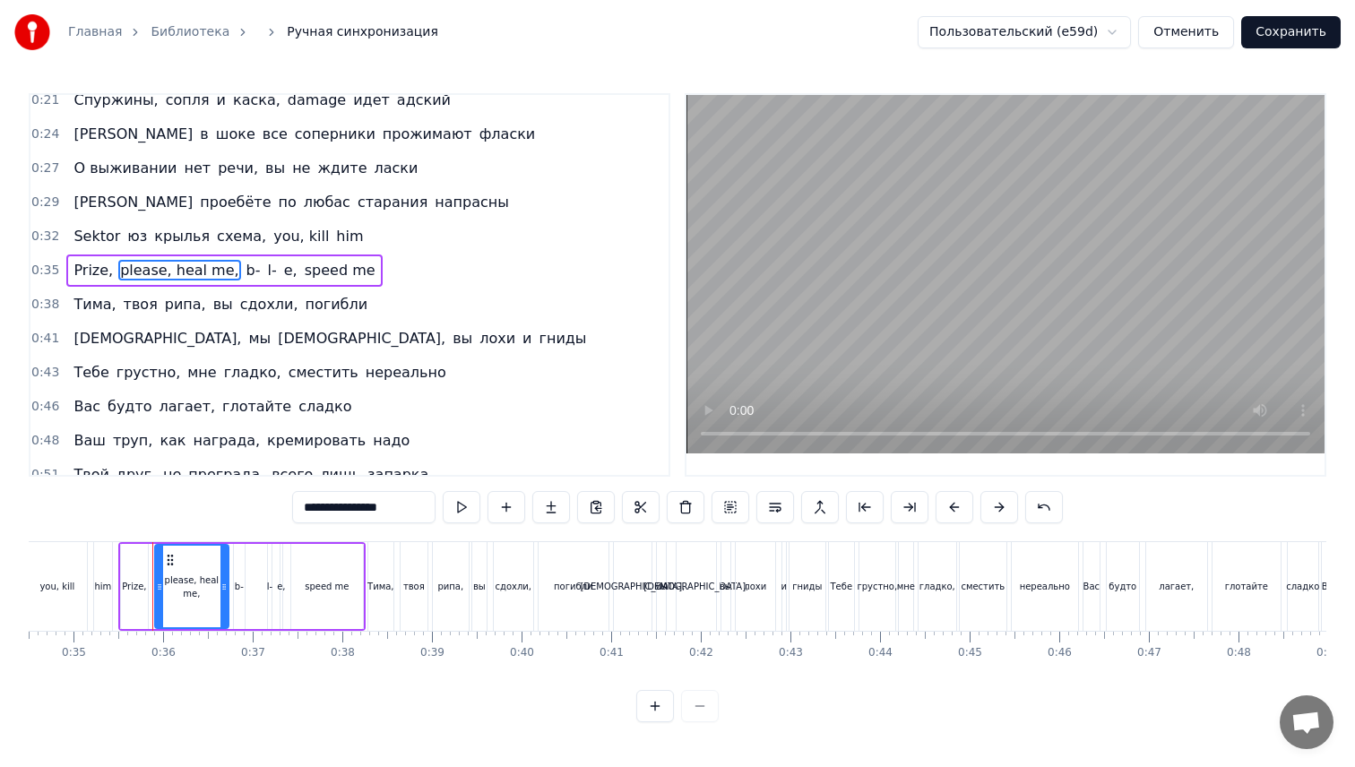
scroll to position [134, 0]
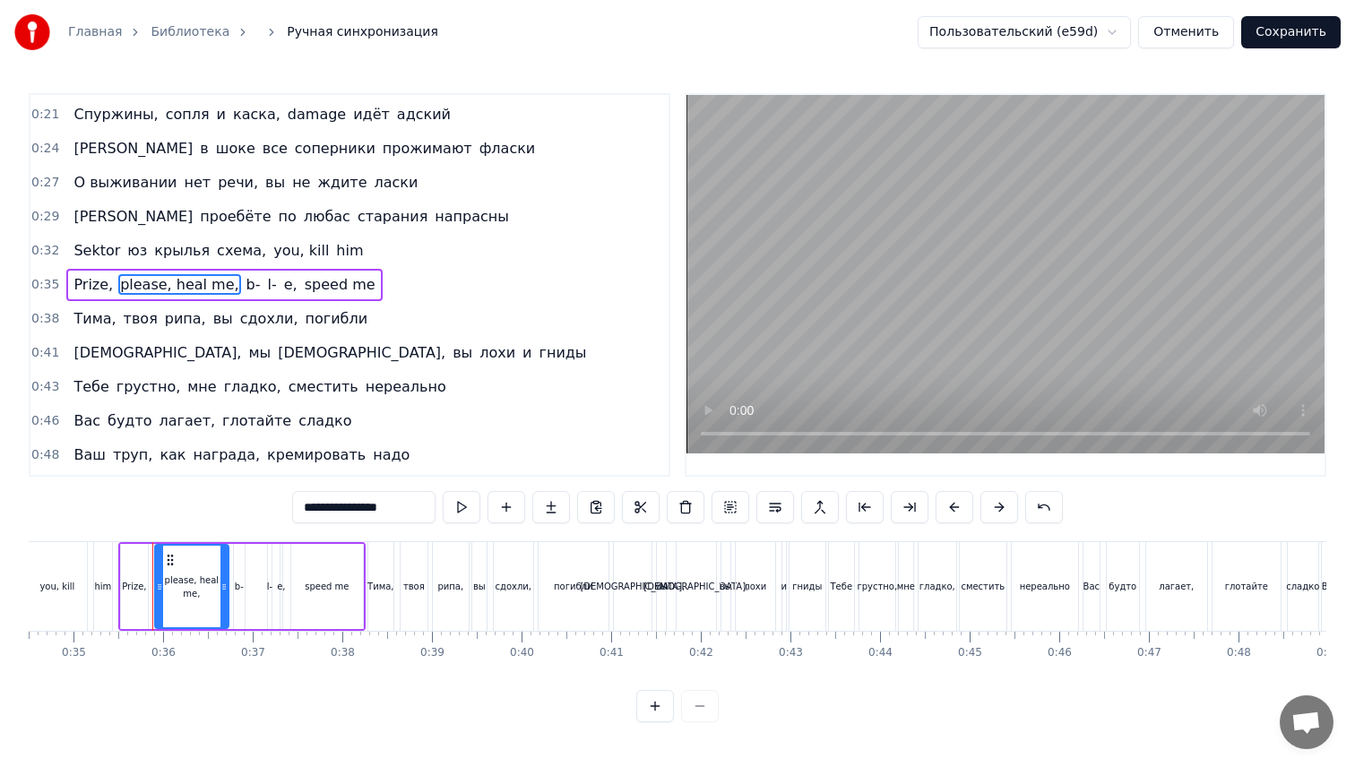
drag, startPoint x: 348, startPoint y: 507, endPoint x: 210, endPoint y: 520, distance: 138.6
click at [210, 520] on div "0:10 Sektor prize na barabane, [PERSON_NAME], в ахуе 0:13 Если был я против них…" at bounding box center [677, 407] width 1297 height 629
click at [323, 509] on input "**********" at bounding box center [363, 507] width 143 height 32
drag, startPoint x: 344, startPoint y: 509, endPoint x: 262, endPoint y: 508, distance: 82.4
click at [262, 508] on div "0:10 Sektor prize na barabane, [PERSON_NAME], в ахуе 0:13 Если был я против них…" at bounding box center [677, 407] width 1297 height 629
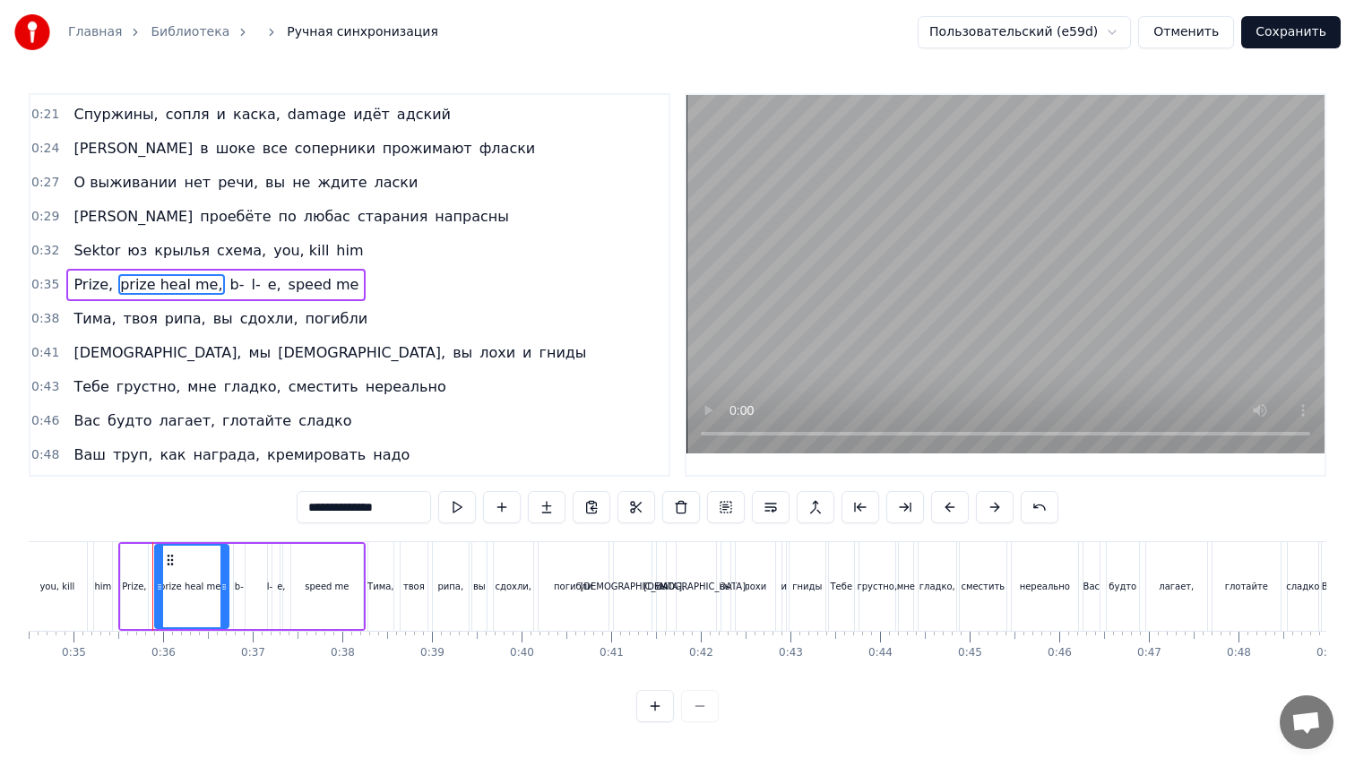
click at [228, 287] on span "b-" at bounding box center [237, 284] width 18 height 21
drag, startPoint x: 336, startPoint y: 508, endPoint x: 240, endPoint y: 507, distance: 95.9
click at [240, 507] on div "0:10 Sektor prize na barabane, [PERSON_NAME], в ахуе 0:13 Если был я против них…" at bounding box center [677, 407] width 1297 height 629
click at [256, 284] on span "l-" at bounding box center [262, 284] width 13 height 21
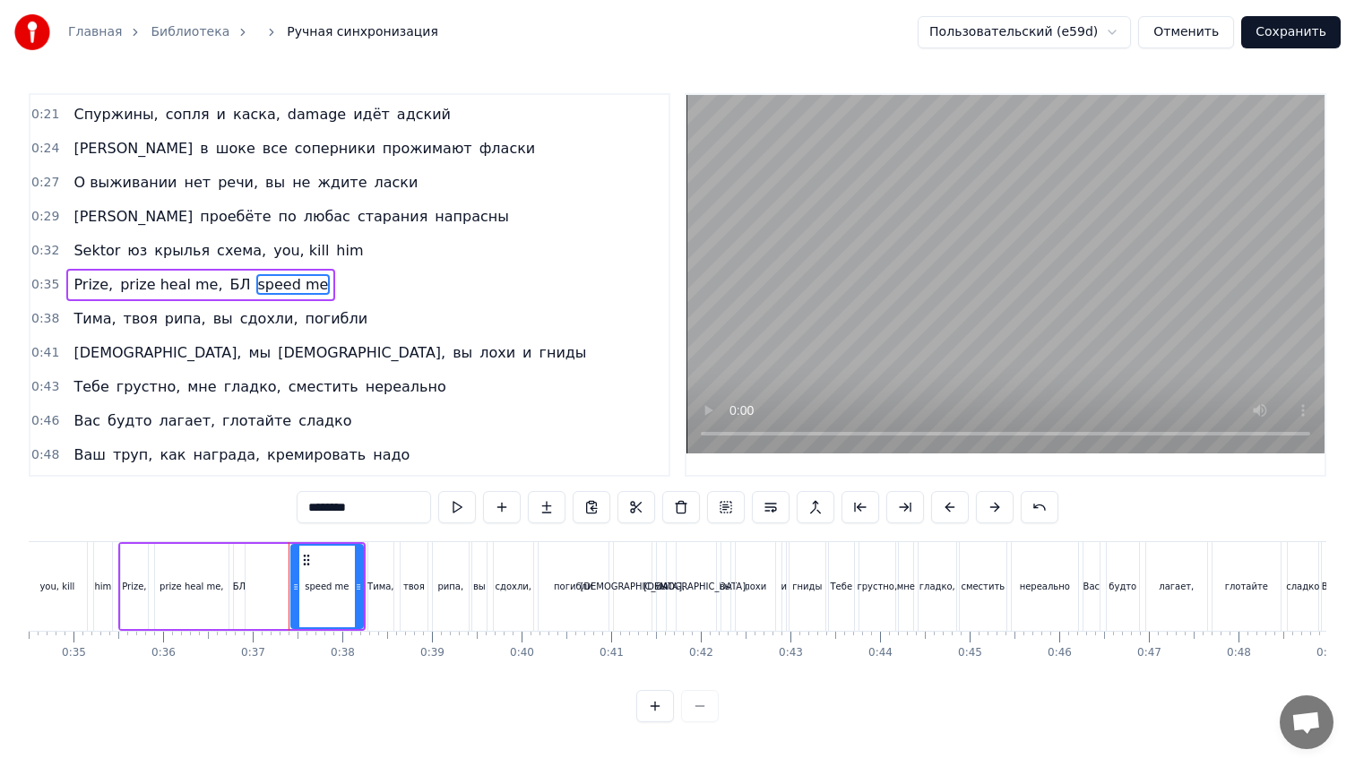
click at [231, 288] on span "БЛ" at bounding box center [240, 284] width 24 height 21
type input "**"
drag, startPoint x: 240, startPoint y: 590, endPoint x: 283, endPoint y: 592, distance: 43.0
click at [283, 592] on icon at bounding box center [283, 587] width 7 height 14
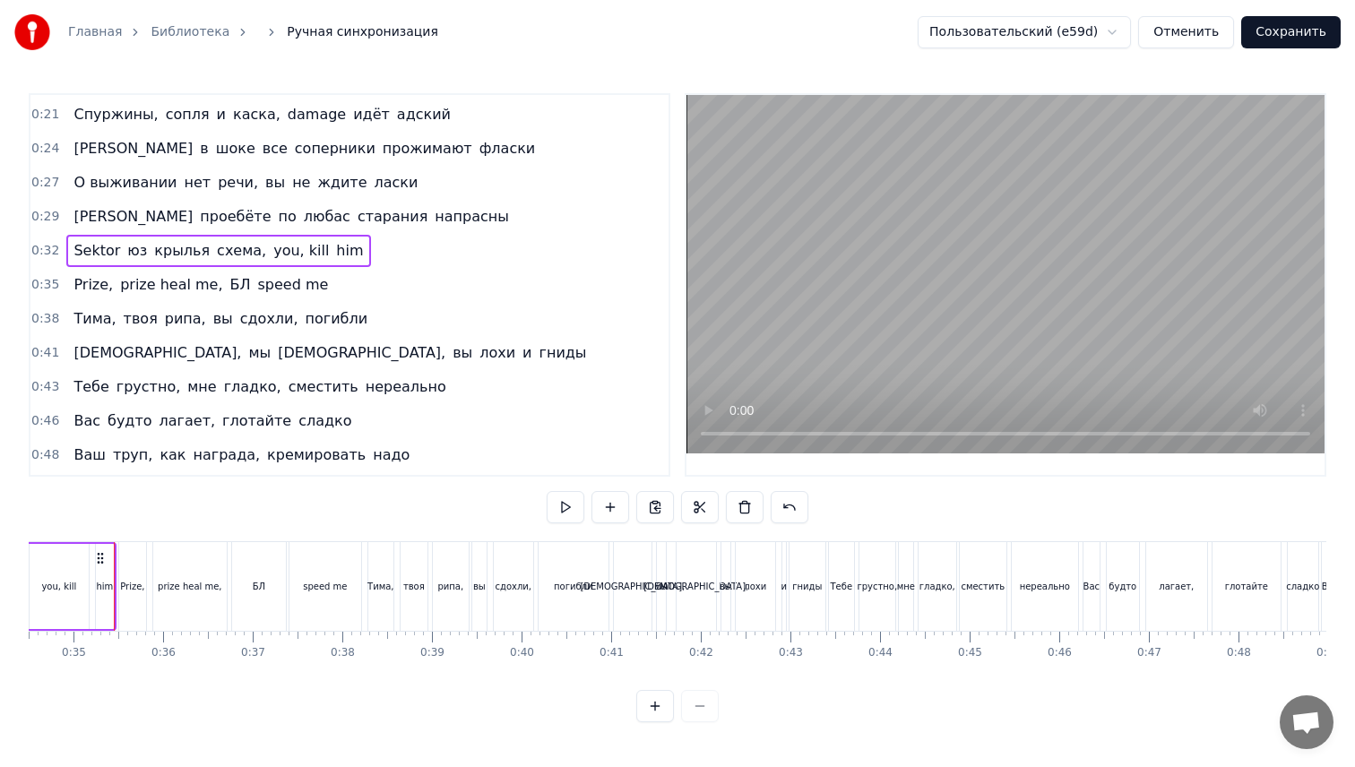
scroll to position [0, 3087]
click at [1288, 26] on button "Сохранить" at bounding box center [1290, 32] width 99 height 32
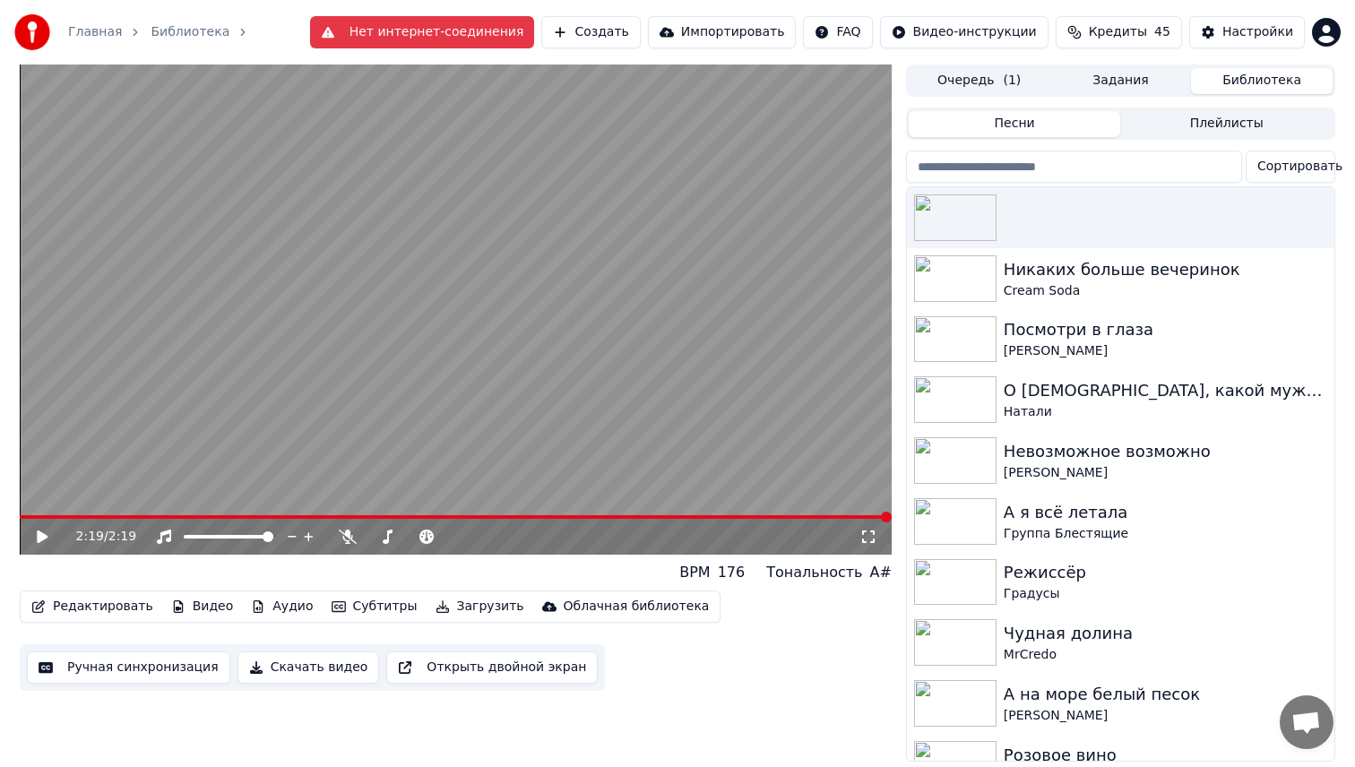
click at [40, 539] on icon at bounding box center [42, 536] width 11 height 13
click at [116, 518] on span at bounding box center [456, 517] width 872 height 4
click at [1245, 30] on div "Настройки" at bounding box center [1257, 32] width 71 height 18
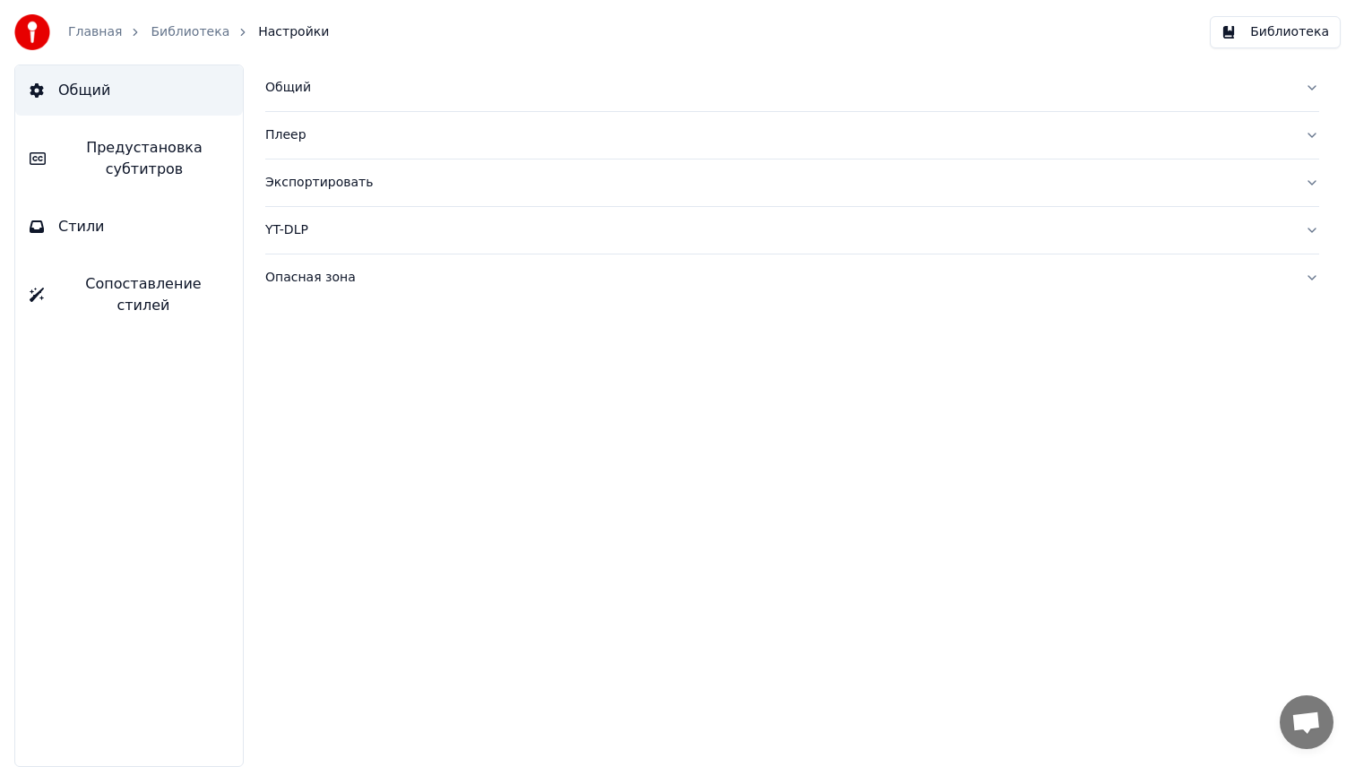
click at [109, 282] on span "Сопоставление стилей" at bounding box center [143, 294] width 170 height 43
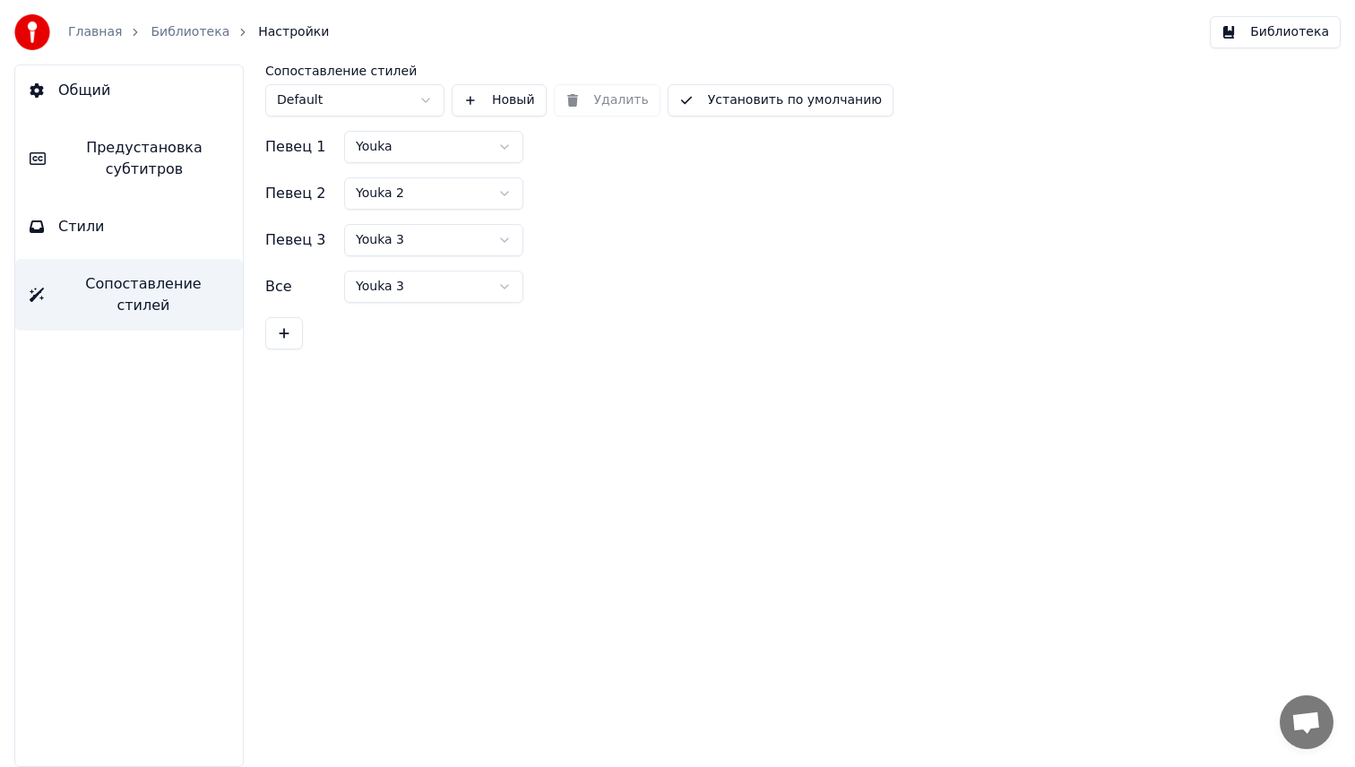
click at [164, 150] on span "Предустановка субтитров" at bounding box center [144, 158] width 168 height 43
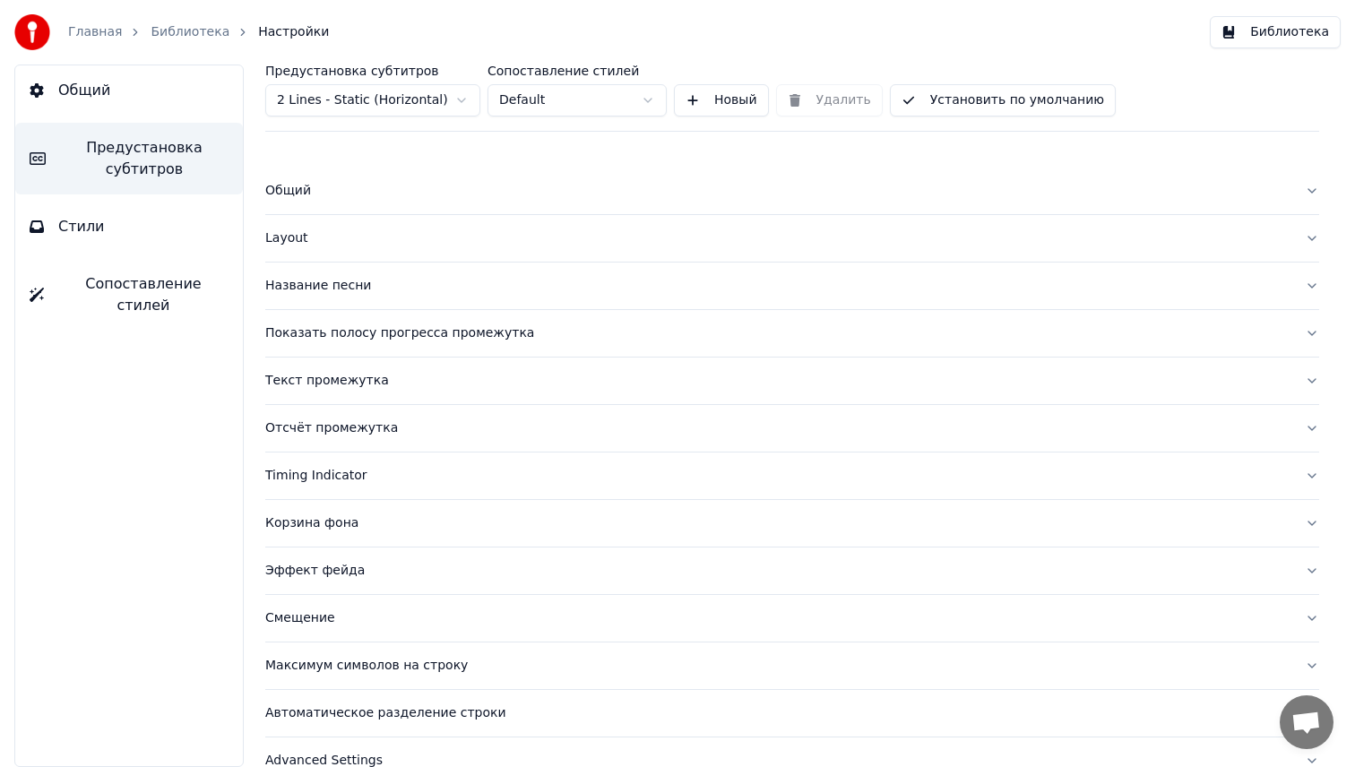
scroll to position [31, 0]
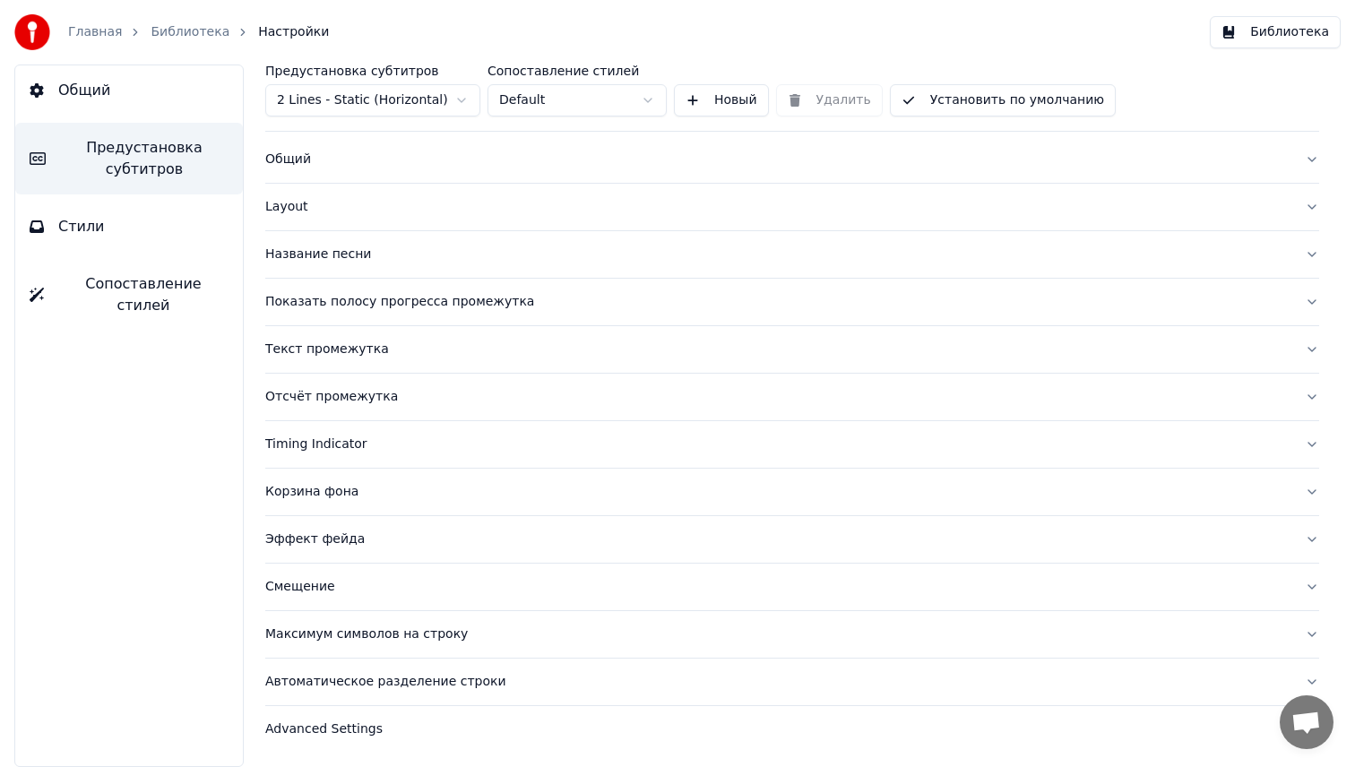
click at [359, 627] on div "Максимум символов на строку" at bounding box center [777, 634] width 1025 height 18
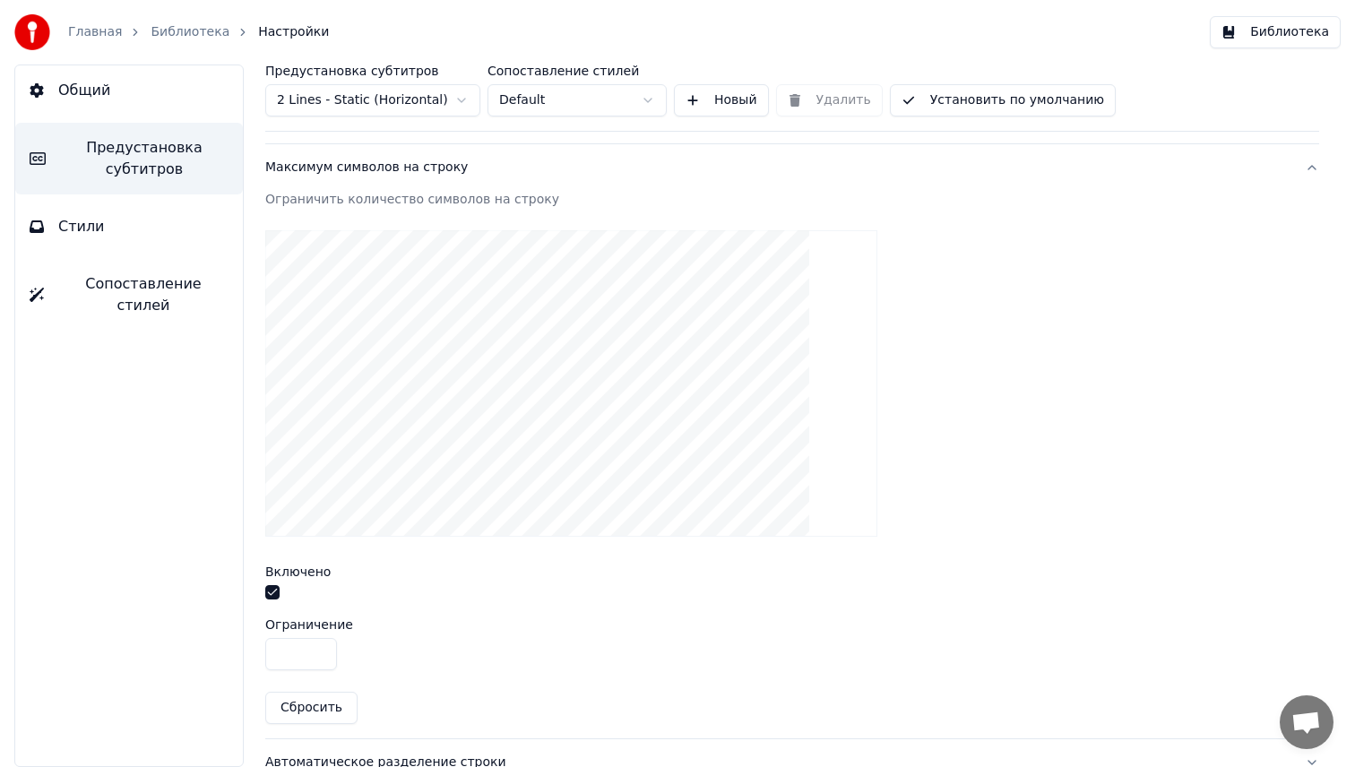
scroll to position [504, 0]
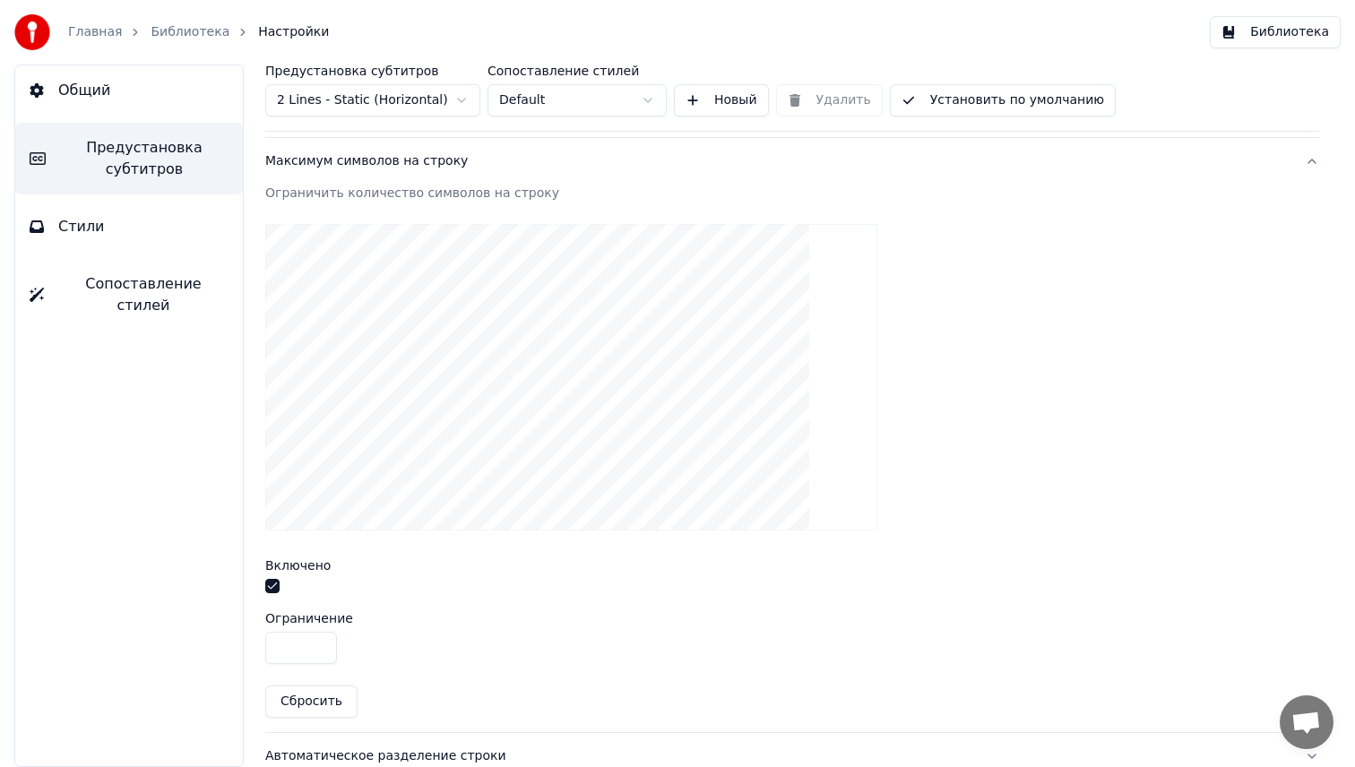
click at [320, 643] on input "**" at bounding box center [301, 648] width 72 height 32
type input "**"
click at [320, 643] on input "**" at bounding box center [301, 648] width 72 height 32
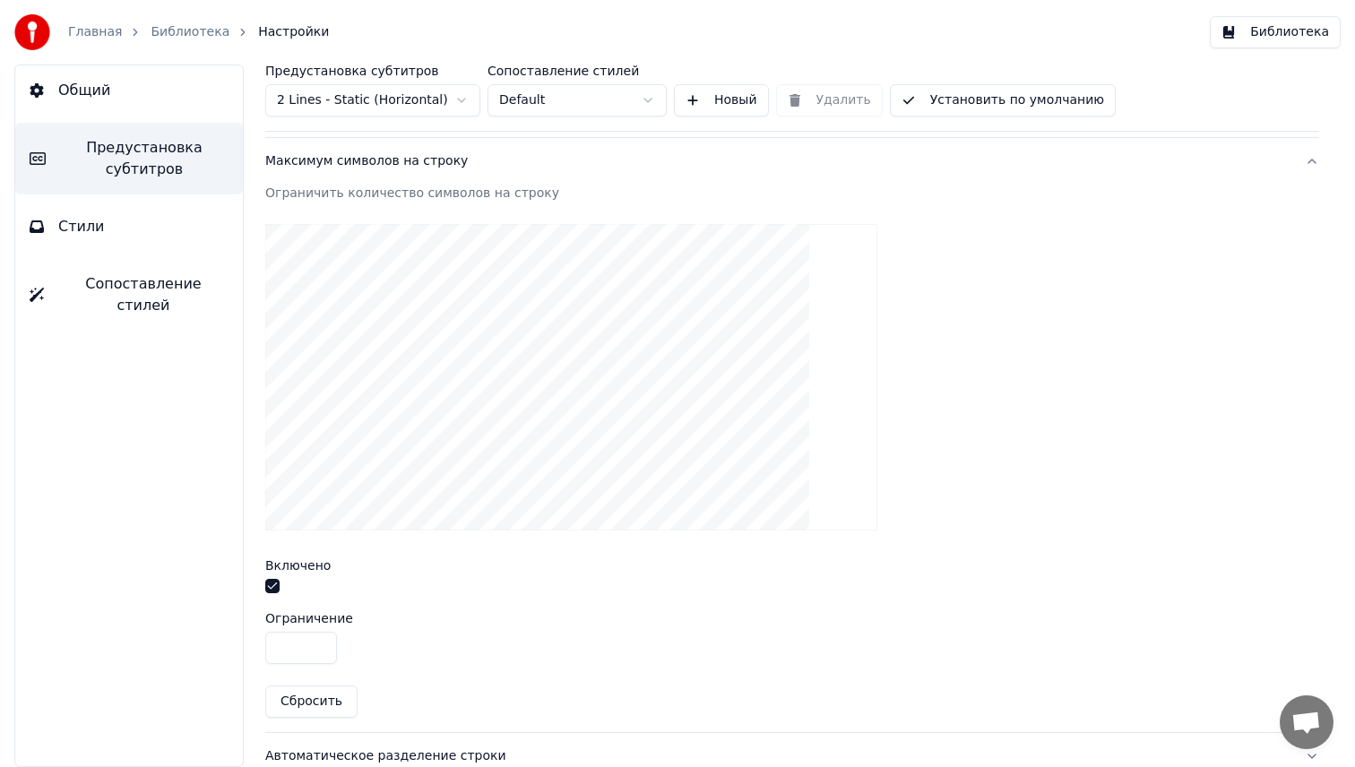
click at [1263, 27] on button "Библиотека" at bounding box center [1275, 32] width 131 height 32
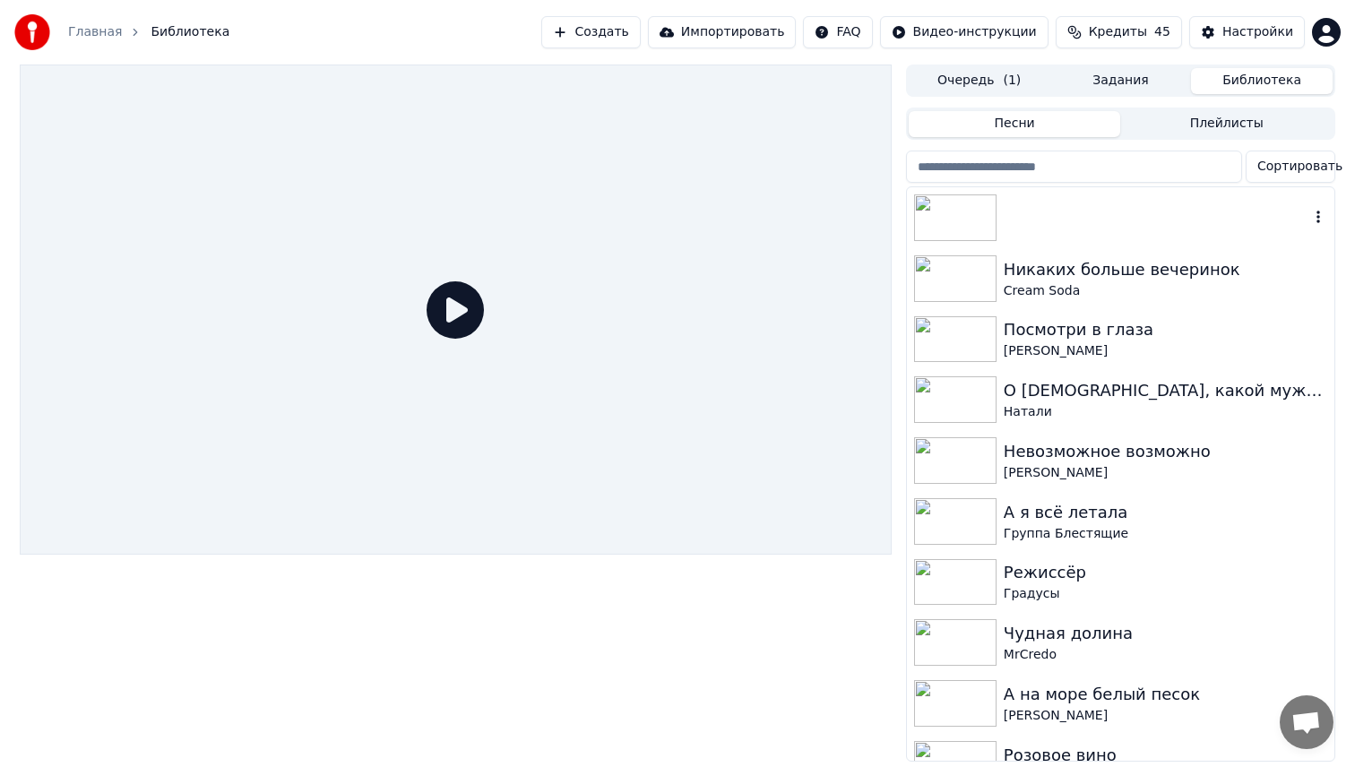
click at [956, 219] on img at bounding box center [955, 217] width 82 height 47
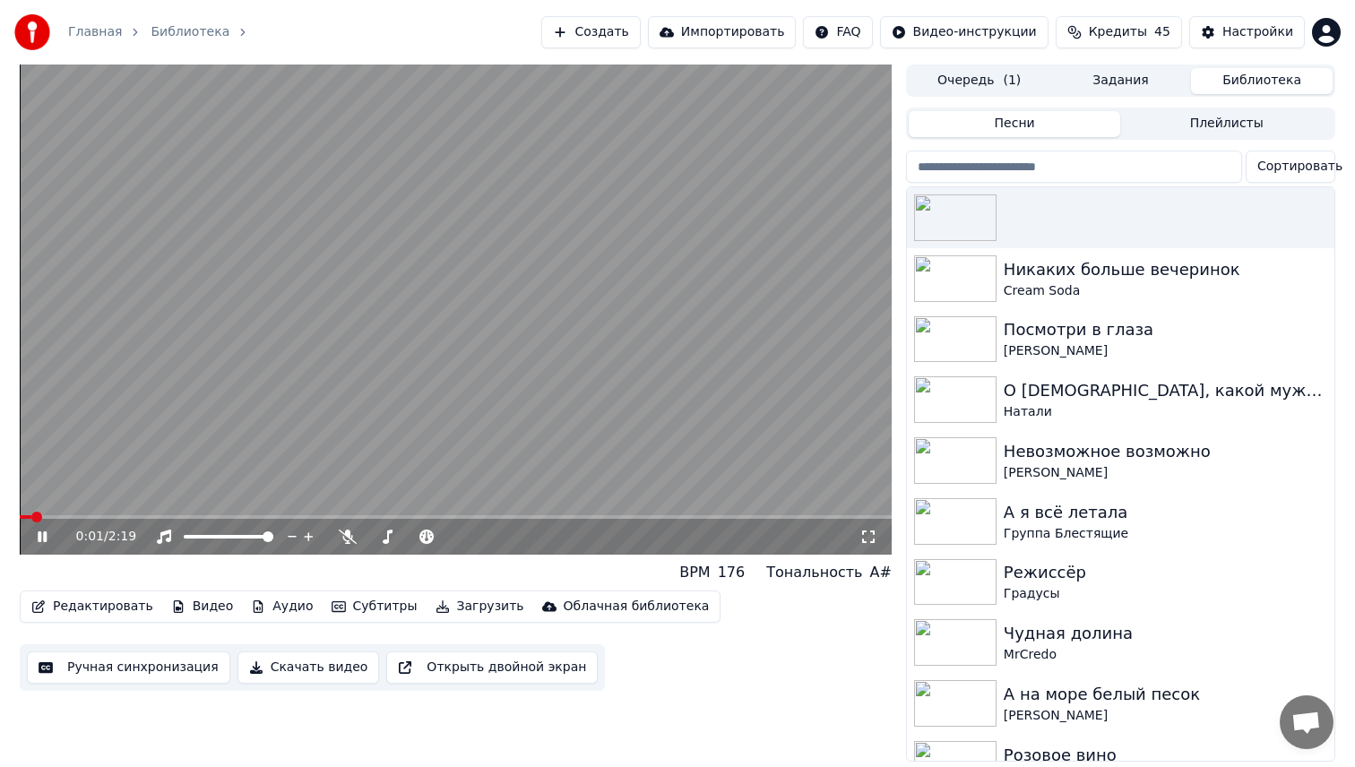
click at [85, 516] on span at bounding box center [456, 517] width 872 height 4
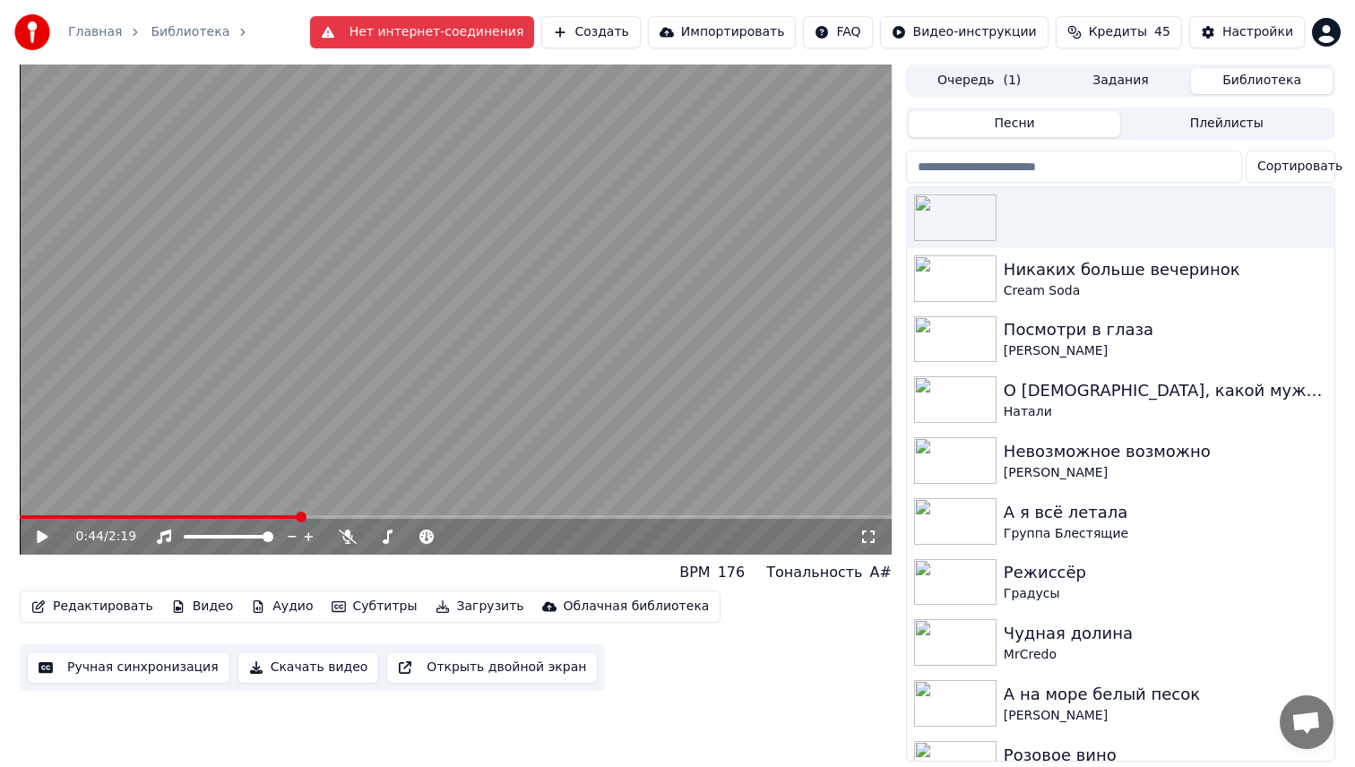
click at [817, 627] on div "Редактировать Видео Аудио Субтитры Загрузить Облачная библиотека Ручная синхрон…" at bounding box center [456, 640] width 872 height 100
click at [40, 533] on icon at bounding box center [42, 536] width 9 height 11
click at [414, 519] on span at bounding box center [456, 517] width 872 height 4
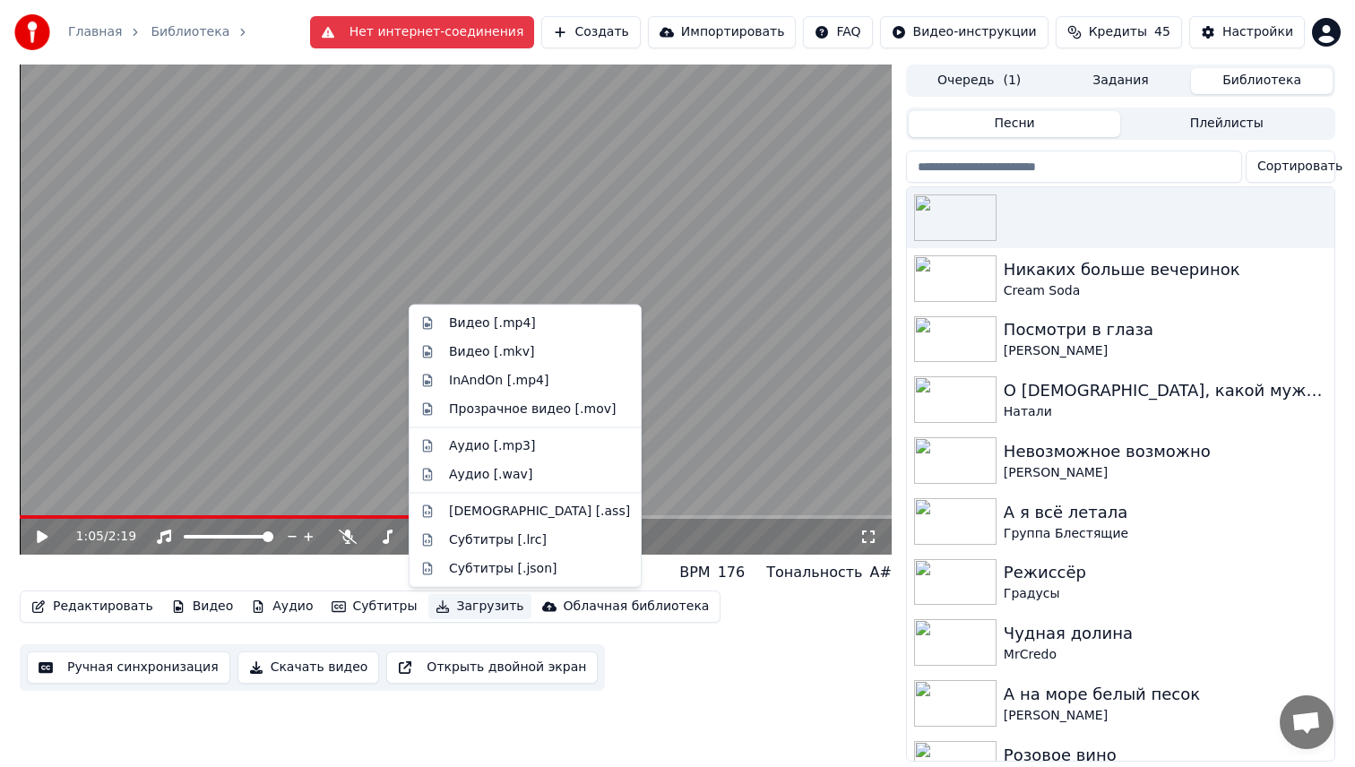
click at [457, 611] on button "Загрузить" at bounding box center [479, 606] width 103 height 25
click at [475, 320] on div "Видео [.mp4]" at bounding box center [492, 323] width 87 height 18
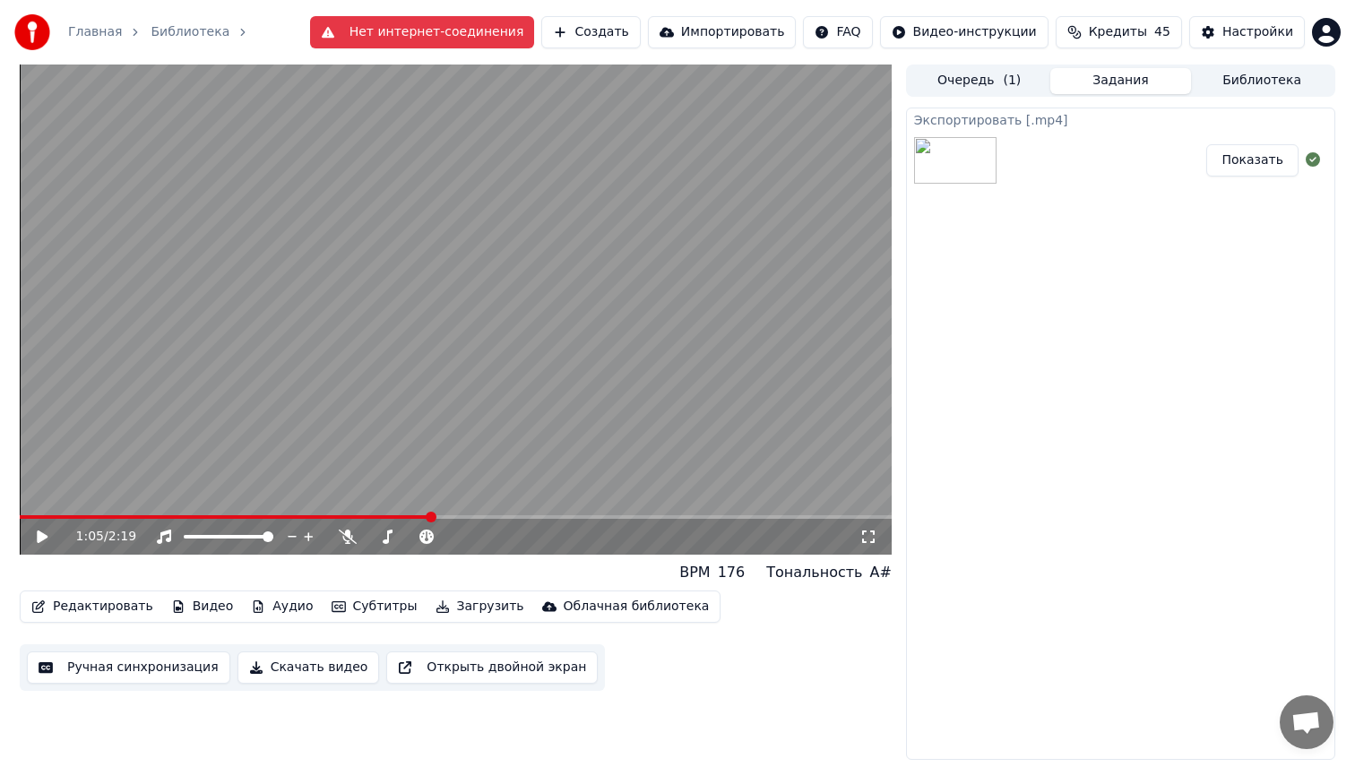
click at [1245, 167] on button "Показать" at bounding box center [1252, 160] width 92 height 32
